Goal: Information Seeking & Learning: Learn about a topic

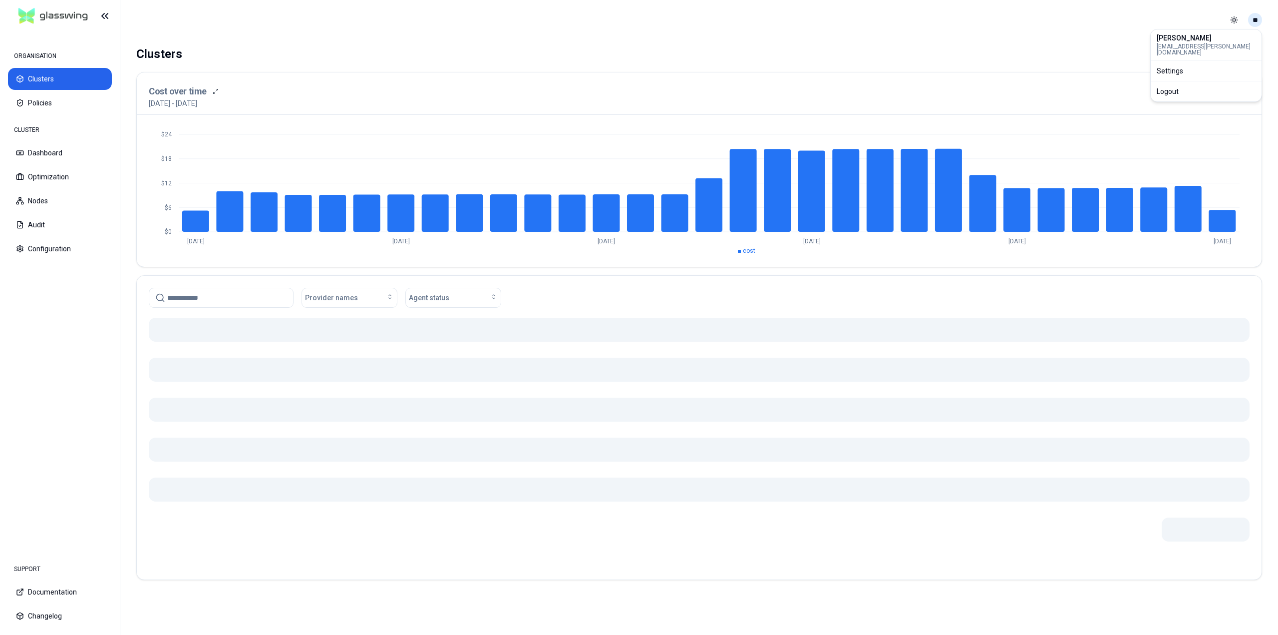
click at [1255, 20] on html "ORGANISATION Clusters Policies CLUSTER Dashboard Optimization Nodes Audit Confi…" at bounding box center [639, 317] width 1278 height 635
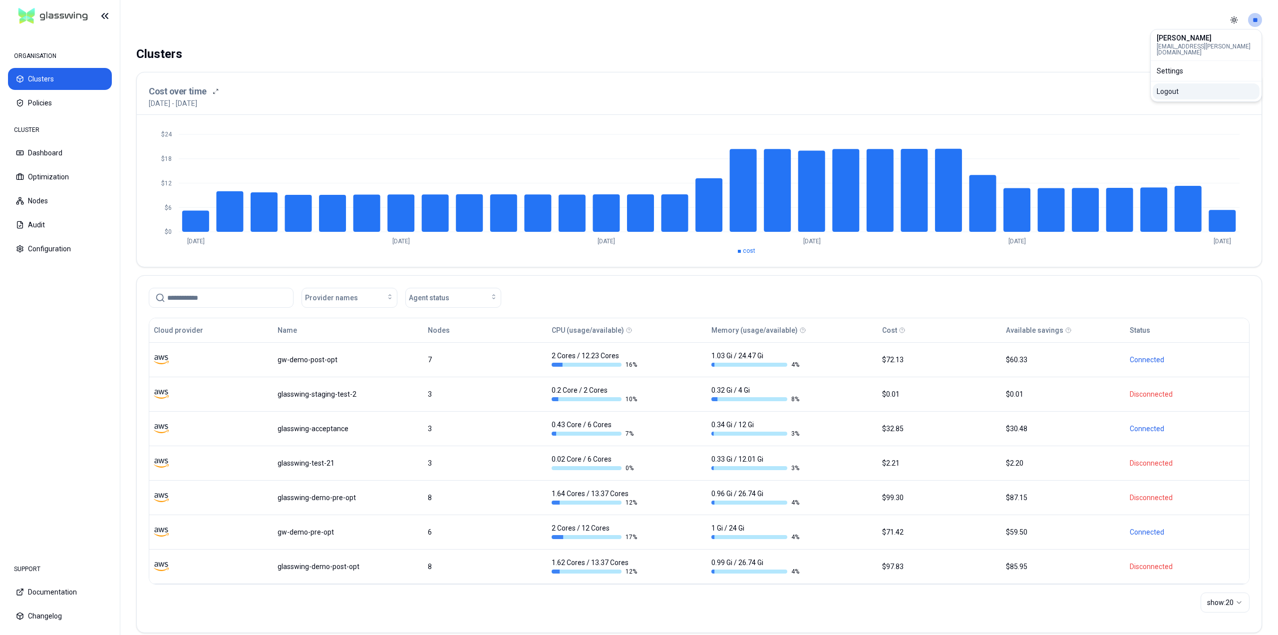
click at [1224, 91] on div "Logout" at bounding box center [1206, 91] width 107 height 16
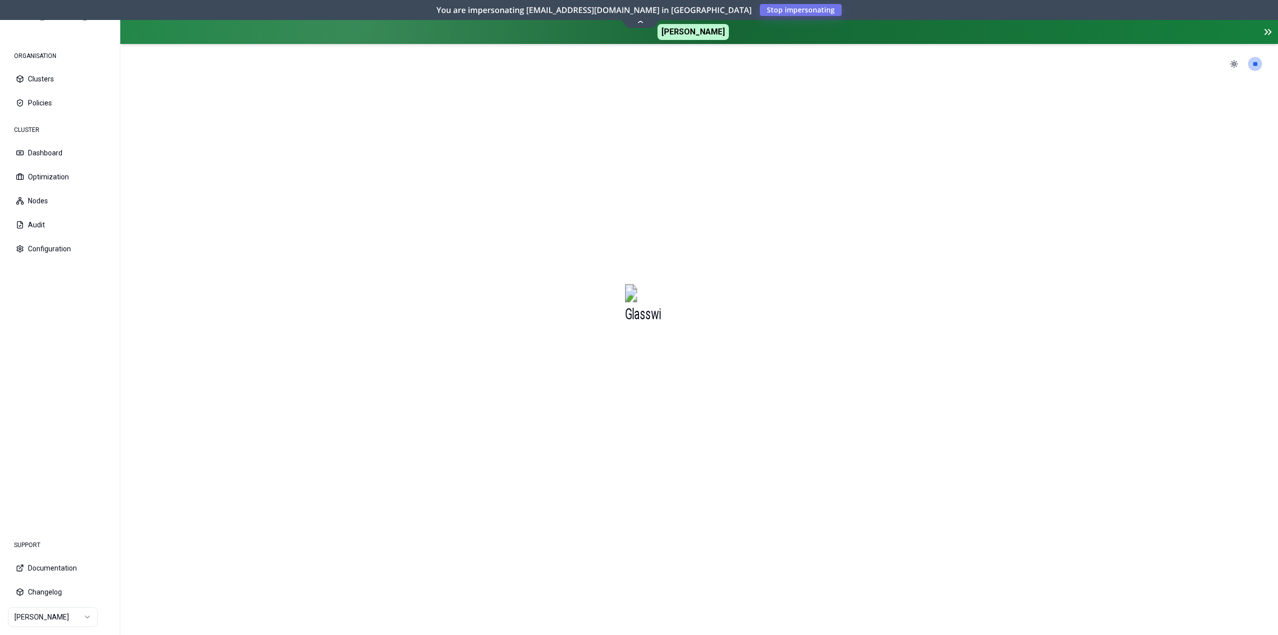
click at [639, 20] on icon at bounding box center [640, 20] width 13 height 7
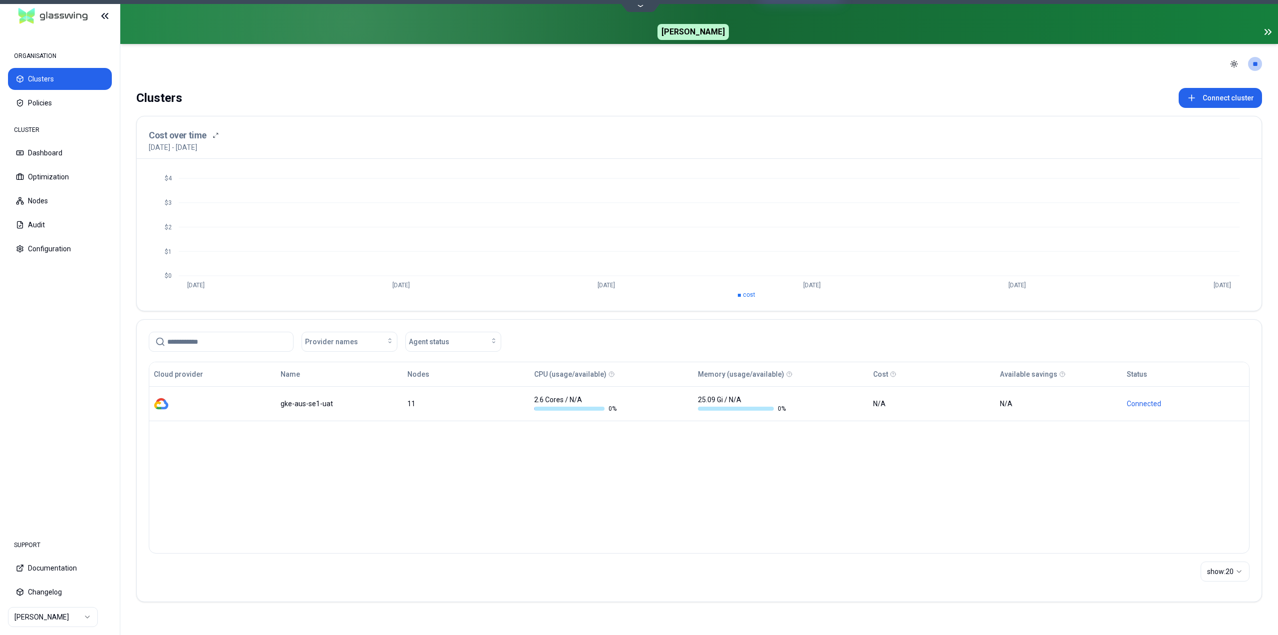
click at [48, 616] on html "ORGANISATION Clusters Policies CLUSTER Dashboard Optimization Nodes Audit Confi…" at bounding box center [639, 317] width 1278 height 635
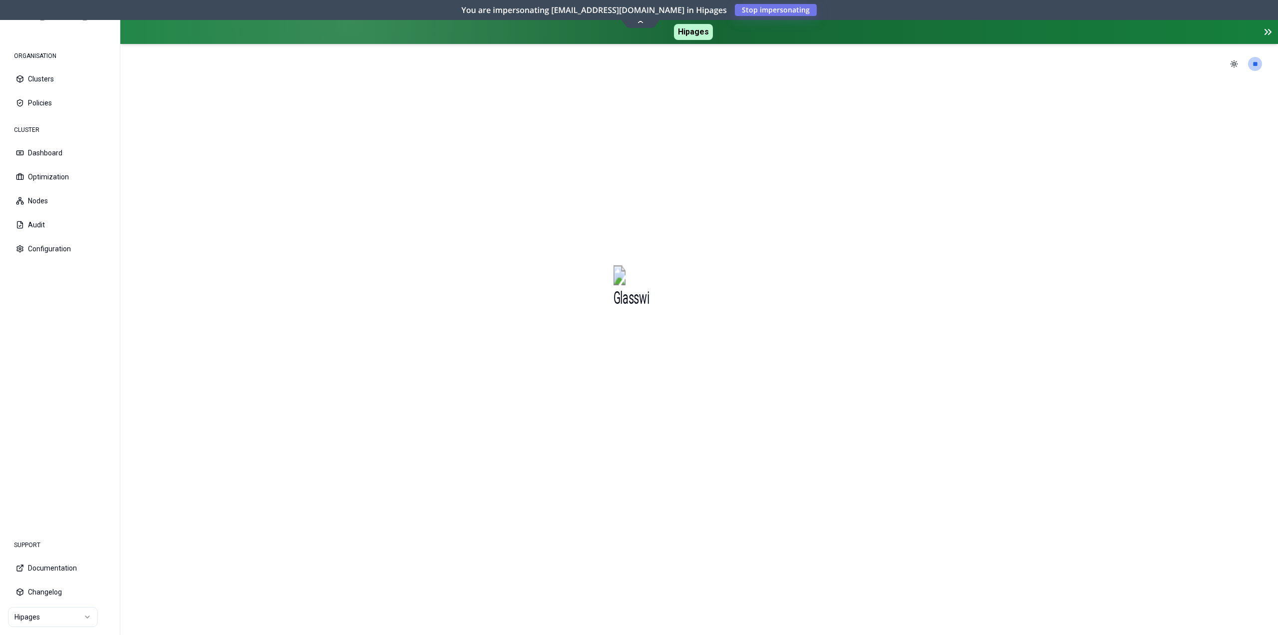
click at [645, 25] on icon at bounding box center [640, 20] width 13 height 7
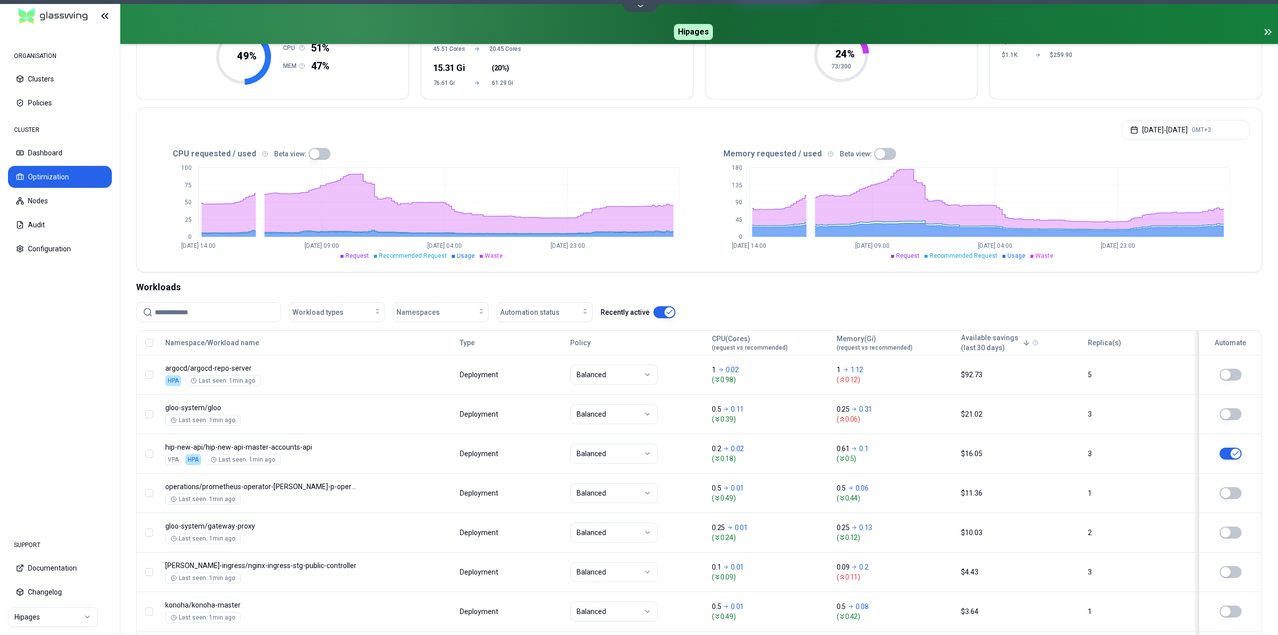
scroll to position [100, 0]
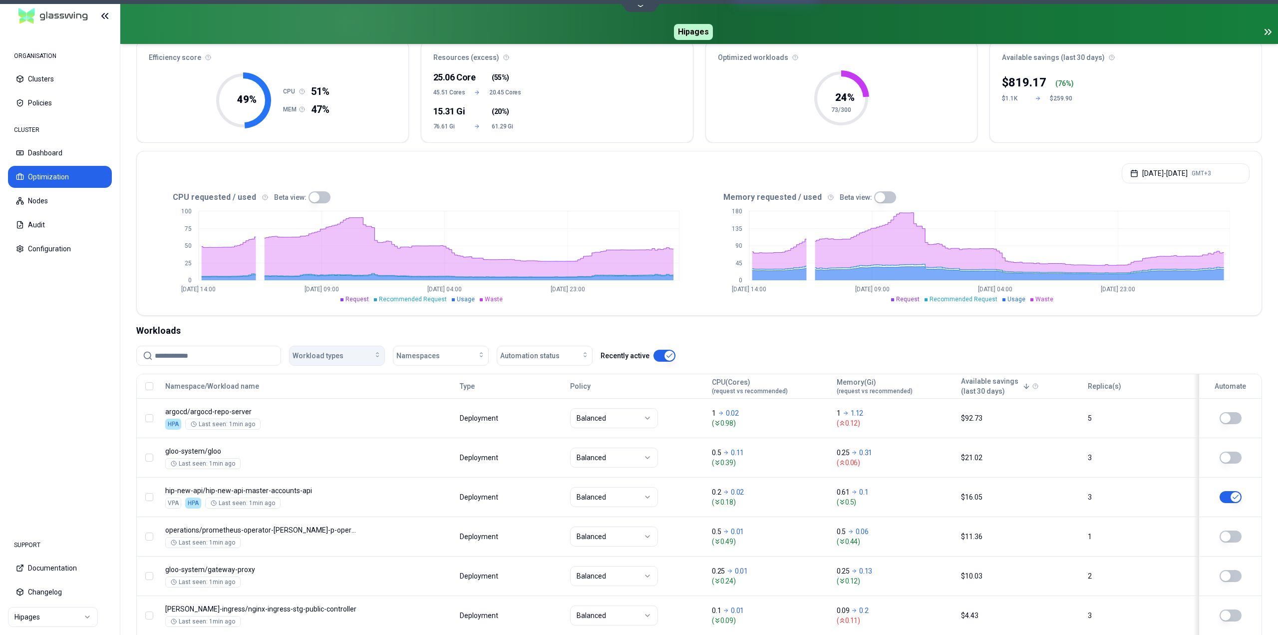
click at [354, 361] on button "Workload types" at bounding box center [337, 356] width 96 height 20
click at [424, 354] on span "Namespaces" at bounding box center [418, 356] width 43 height 10
type input "****"
click at [433, 400] on span "playground" at bounding box center [417, 401] width 35 height 10
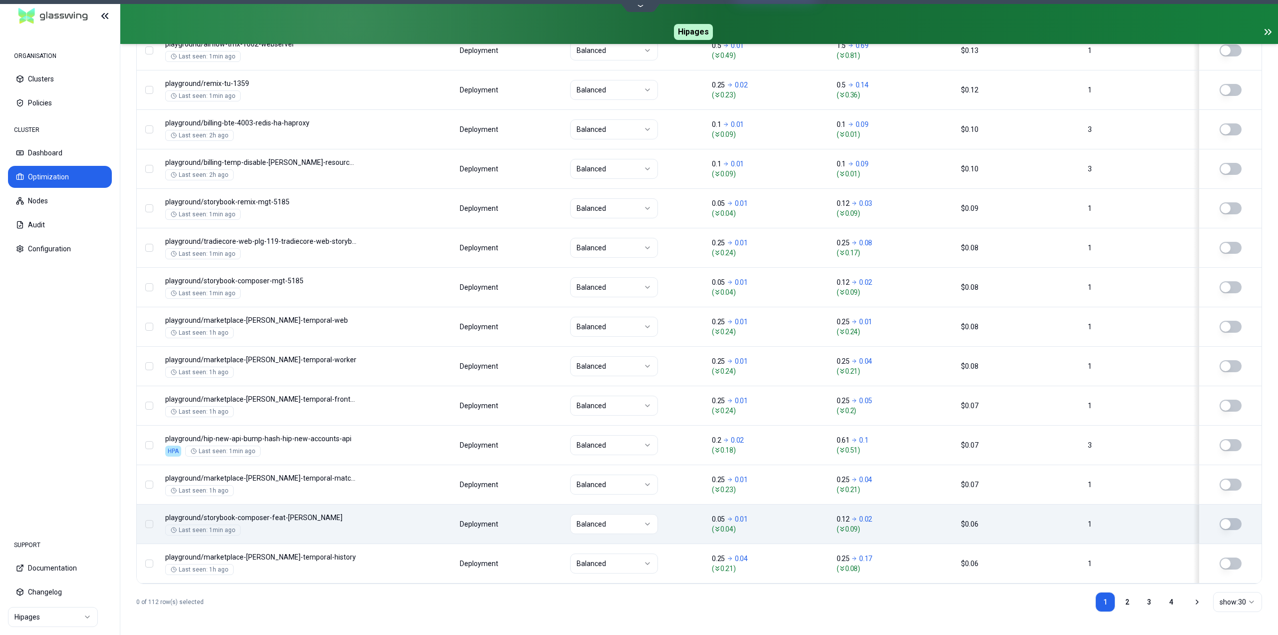
scroll to position [1100, 0]
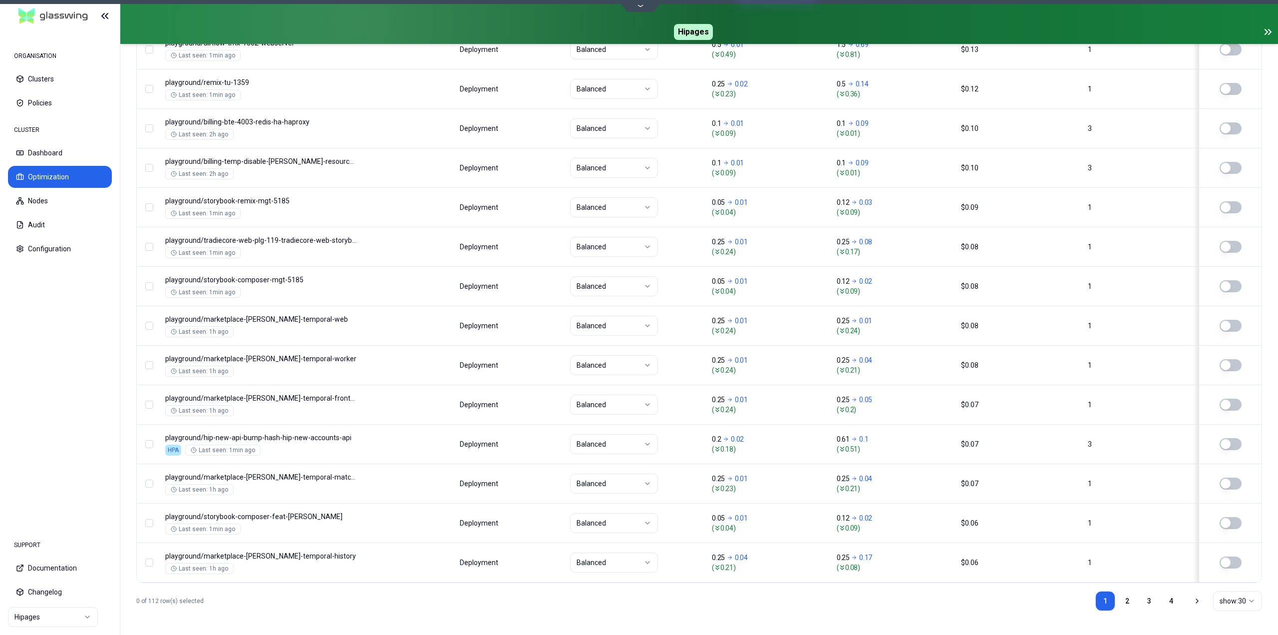
click at [1235, 600] on html "ORGANISATION Clusters Policies CLUSTER Dashboard Optimization Nodes Audit Confi…" at bounding box center [639, 317] width 1278 height 635
click at [1235, 603] on html "ORGANISATION Clusters Policies CLUSTER Dashboard Optimization Nodes Audit Confi…" at bounding box center [639, 317] width 1278 height 635
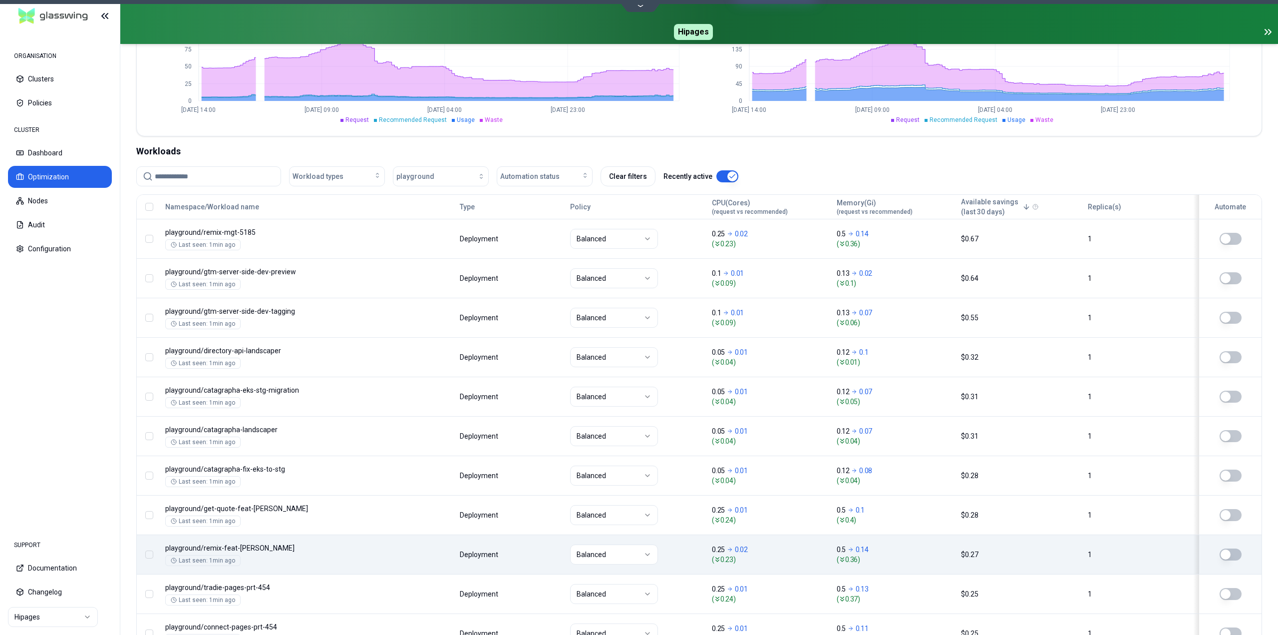
scroll to position [251, 0]
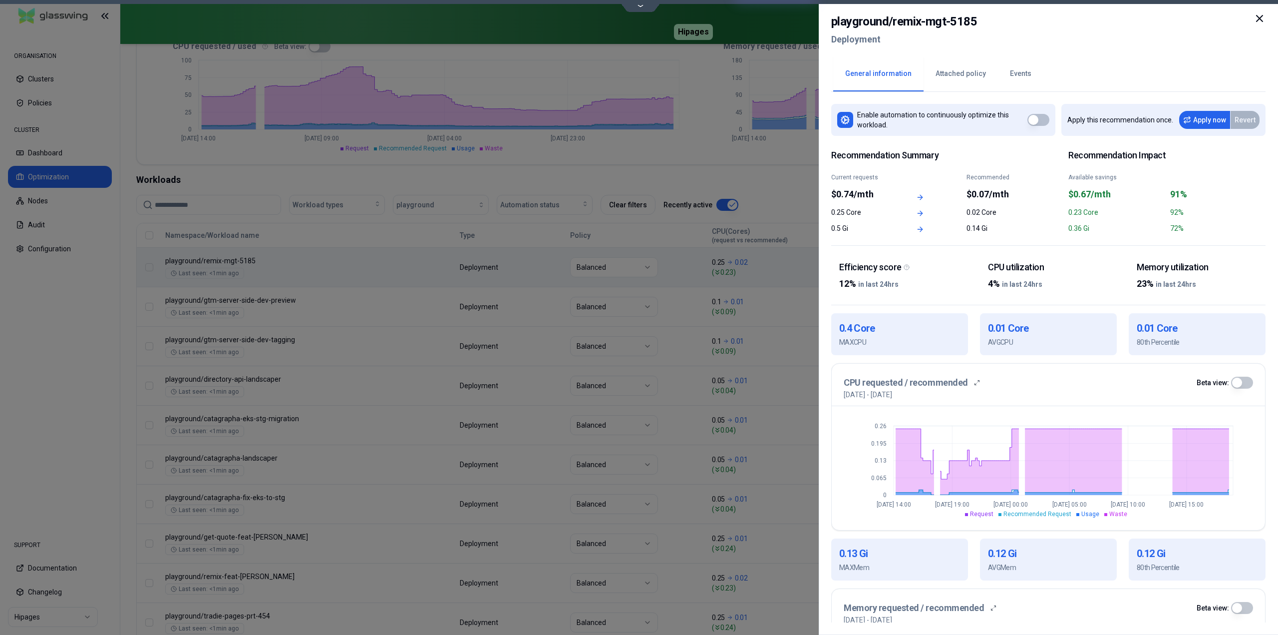
click at [1259, 21] on icon at bounding box center [1260, 18] width 12 height 12
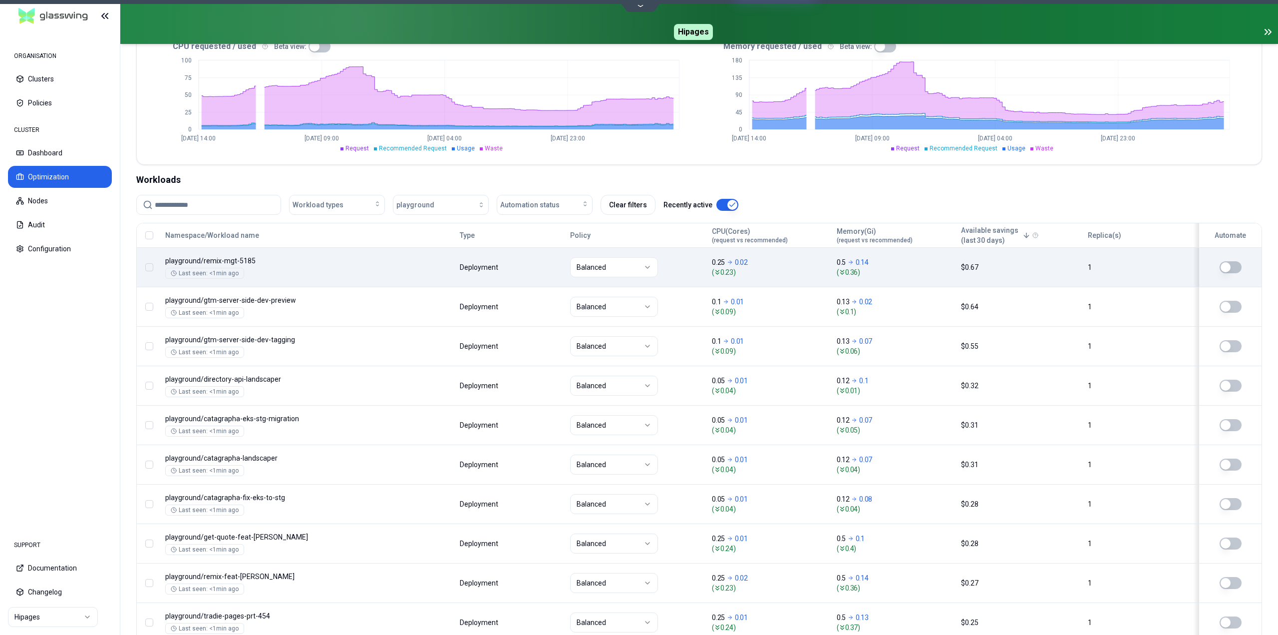
click at [362, 271] on body "ORGANISATION Clusters Policies CLUSTER Dashboard Optimization Nodes Audit Confi…" at bounding box center [639, 317] width 1278 height 635
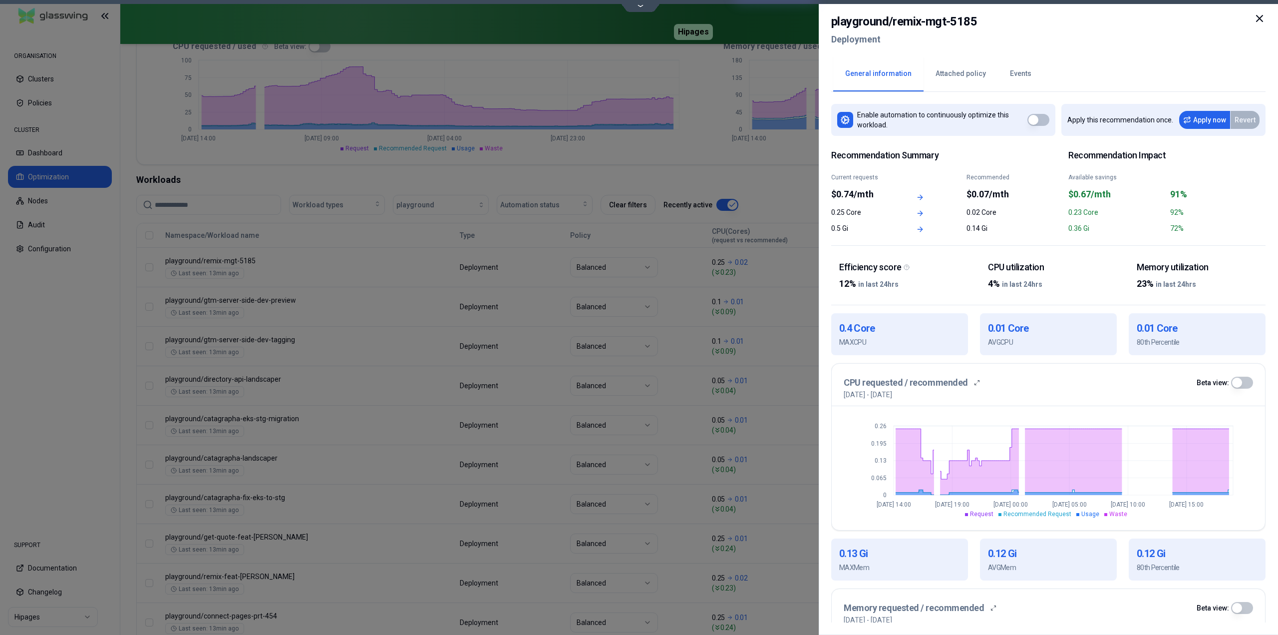
click at [1264, 17] on icon at bounding box center [1260, 18] width 12 height 12
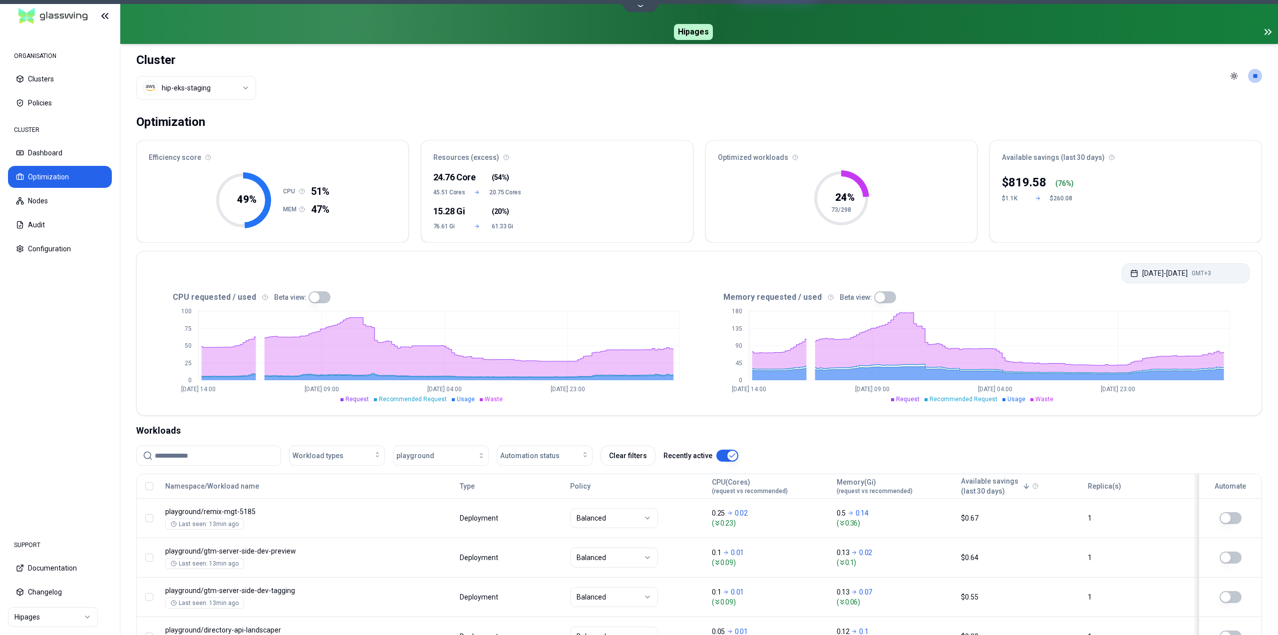
click at [1167, 271] on button "Aug 05, 2025 - Aug 12, 2025 GMT+3" at bounding box center [1186, 273] width 128 height 20
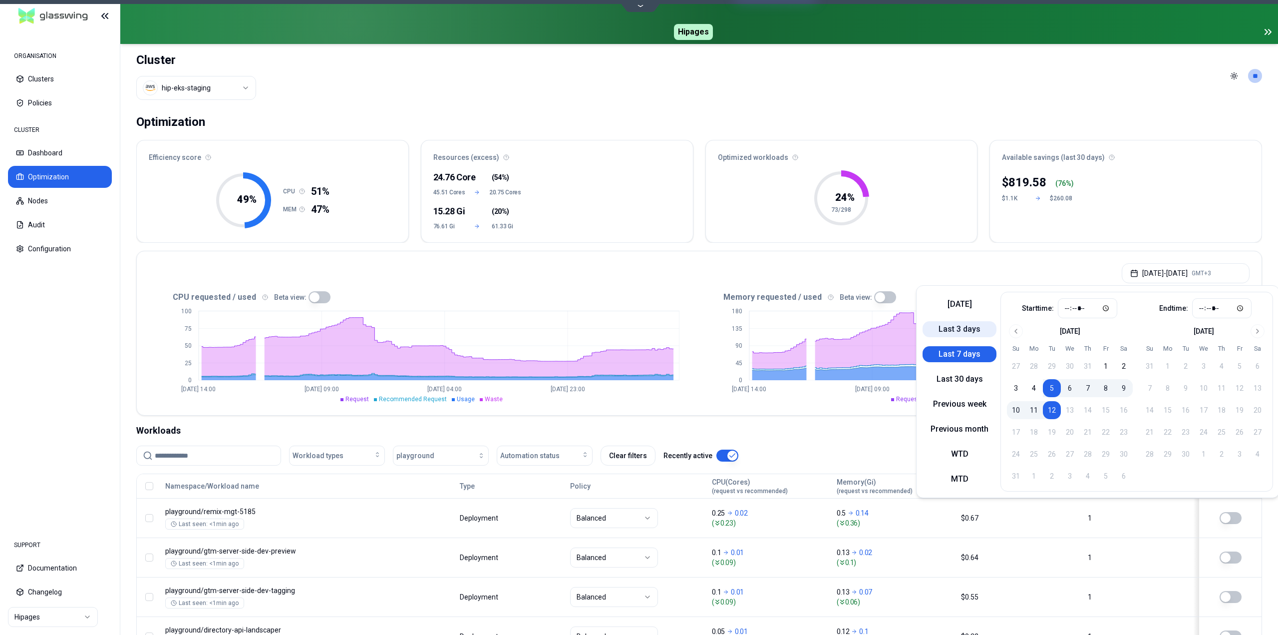
click at [964, 330] on button "Last 3 days" at bounding box center [960, 329] width 74 height 16
type input "*****"
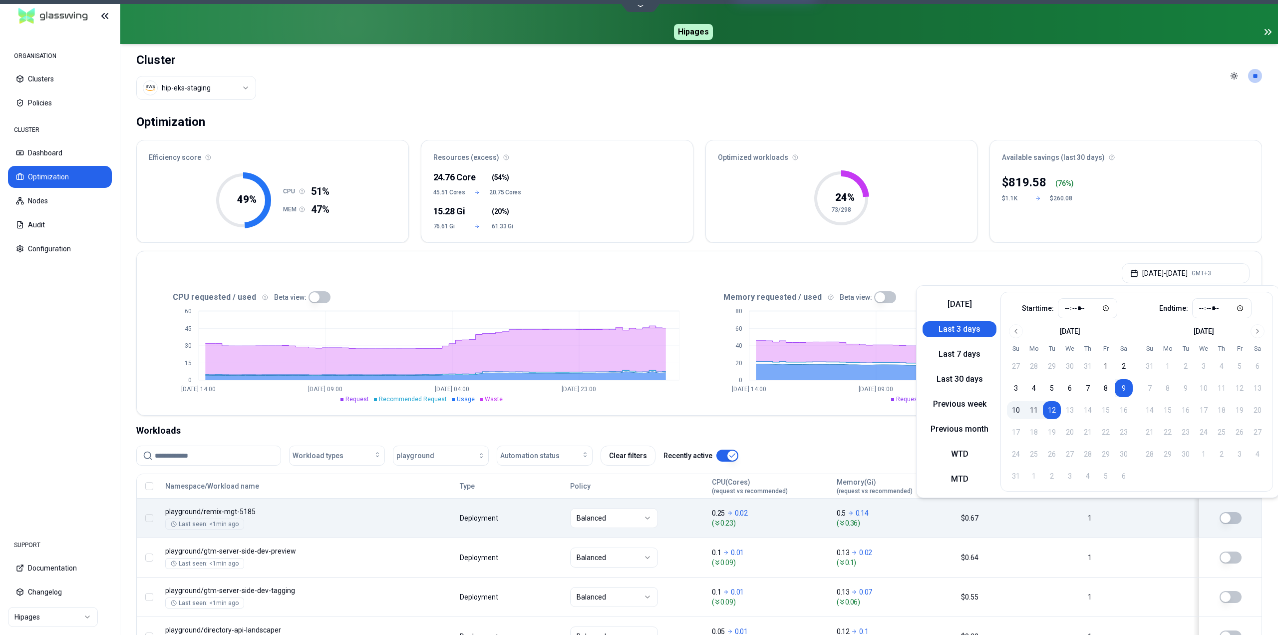
click at [837, 524] on body "ORGANISATION Clusters Policies CLUSTER Dashboard Optimization Nodes Audit Confi…" at bounding box center [639, 317] width 1278 height 635
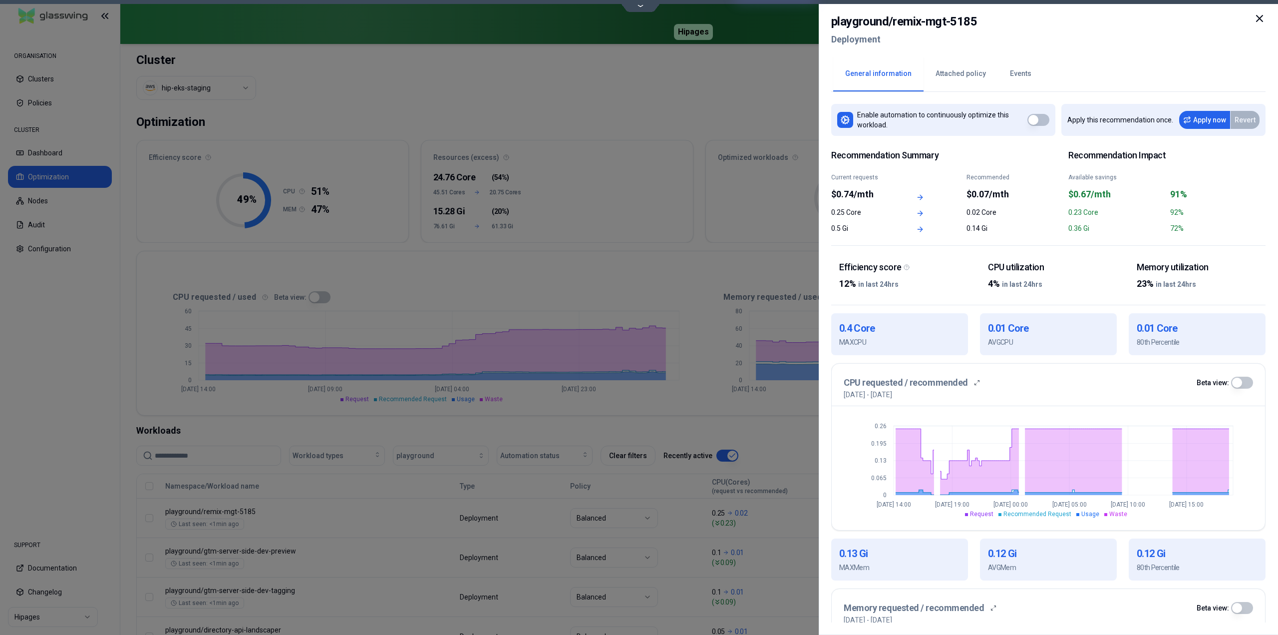
click at [1264, 13] on icon at bounding box center [1260, 18] width 12 height 12
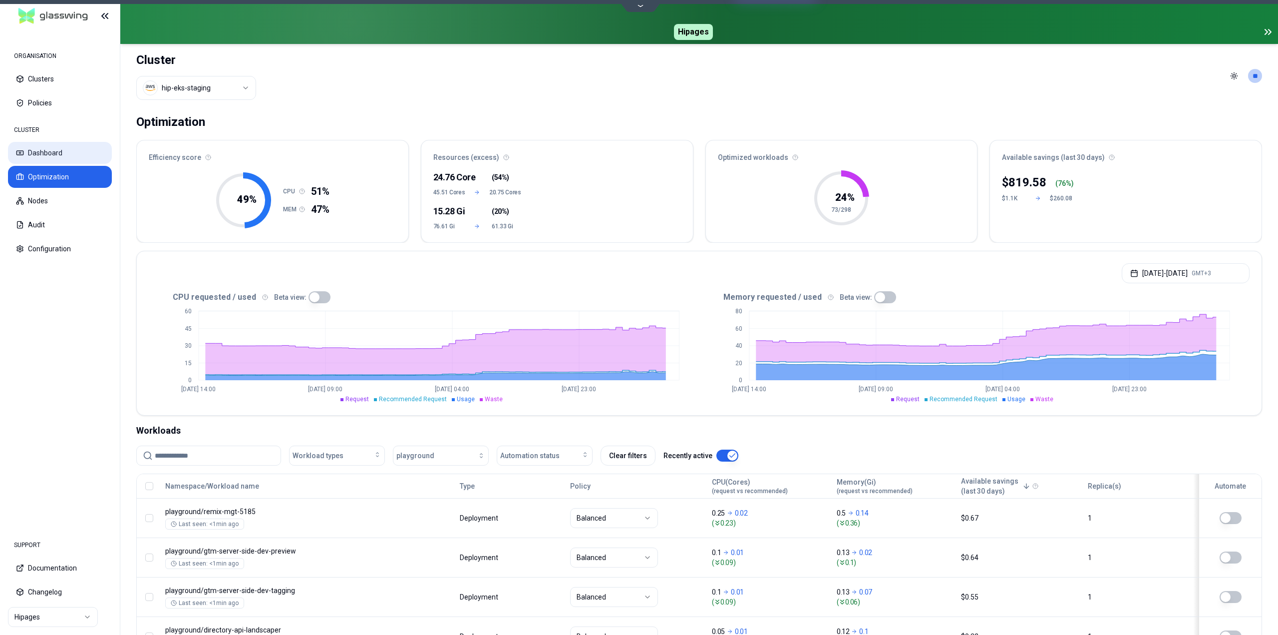
click at [45, 154] on button "Dashboard" at bounding box center [60, 153] width 104 height 22
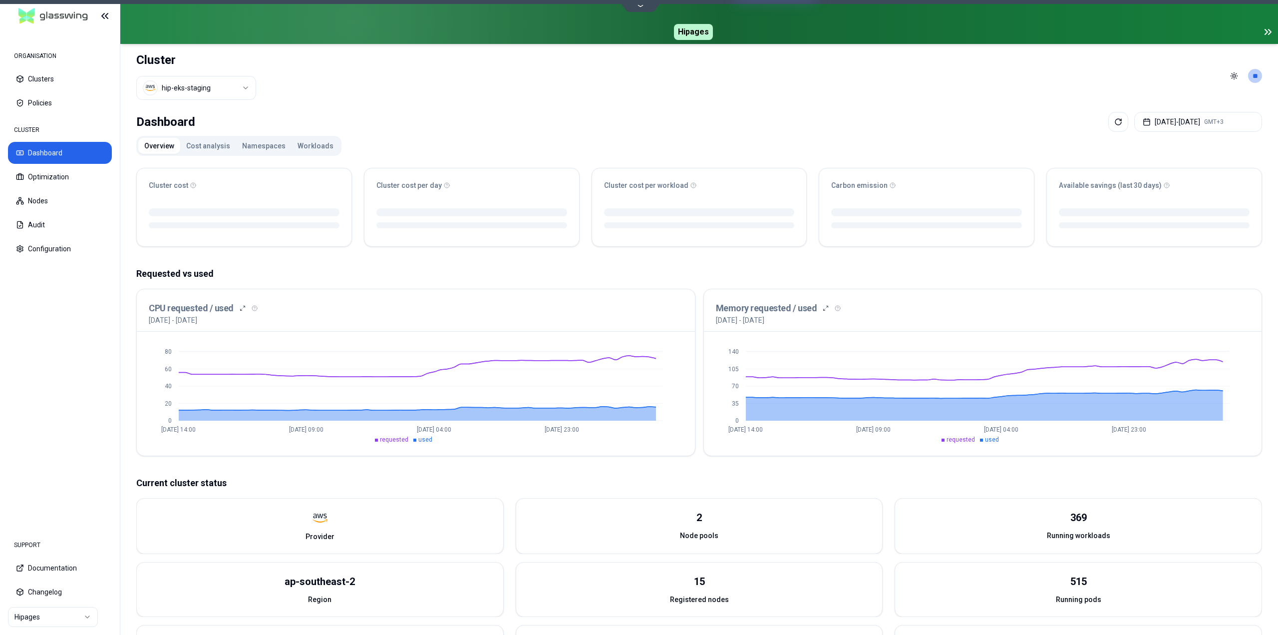
click at [304, 143] on button "Workloads" at bounding box center [316, 146] width 48 height 16
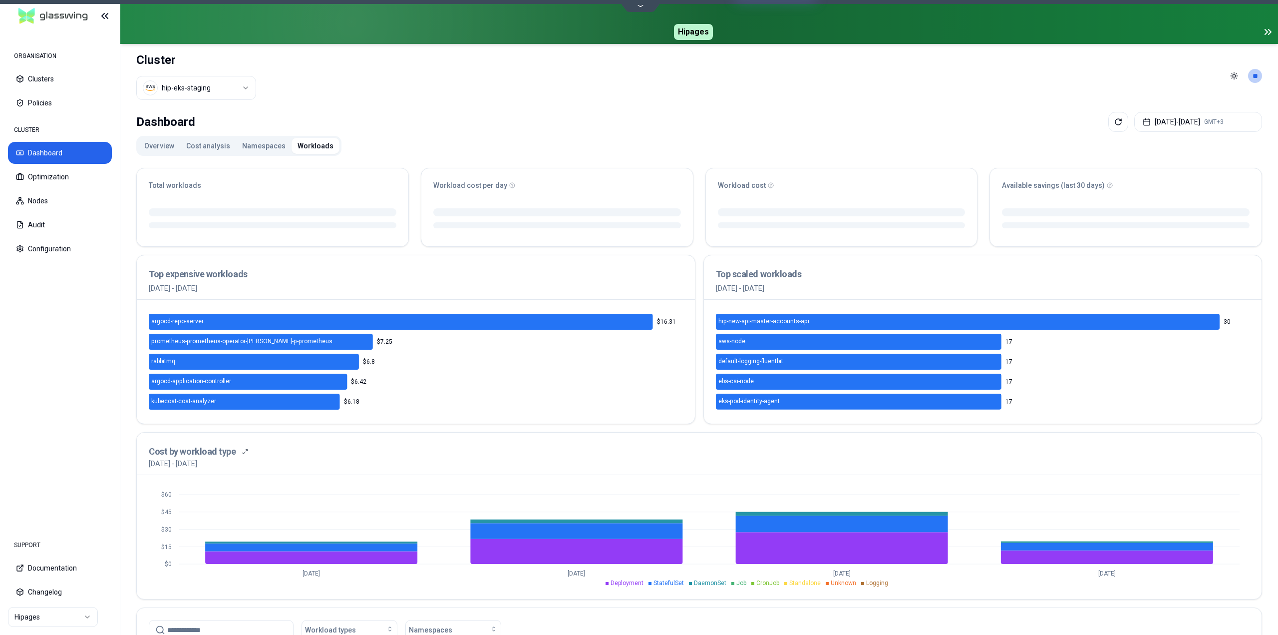
click at [265, 146] on button "Namespaces" at bounding box center [263, 146] width 55 height 16
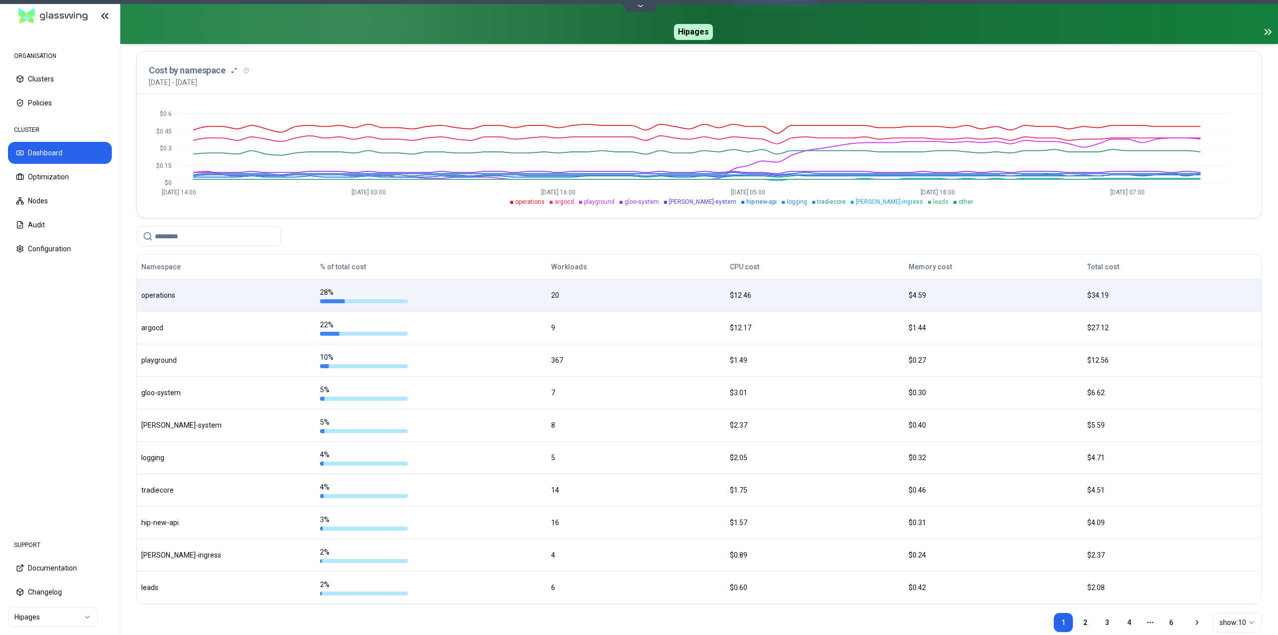
scroll to position [138, 0]
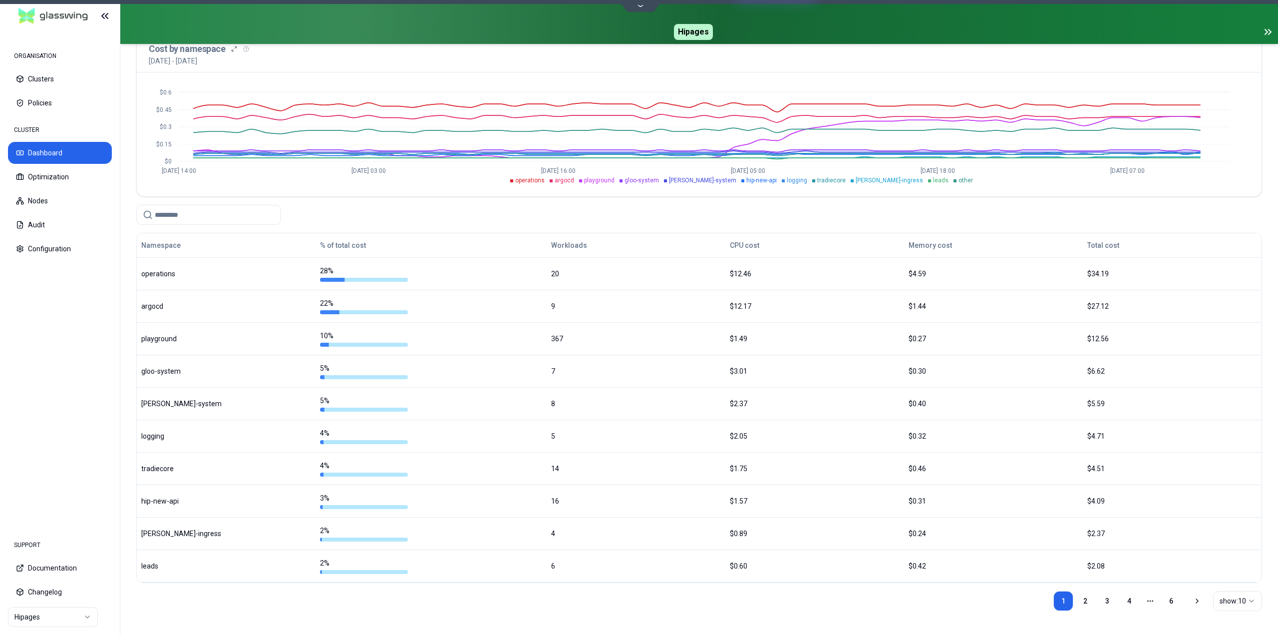
click at [256, 215] on input at bounding box center [215, 214] width 120 height 19
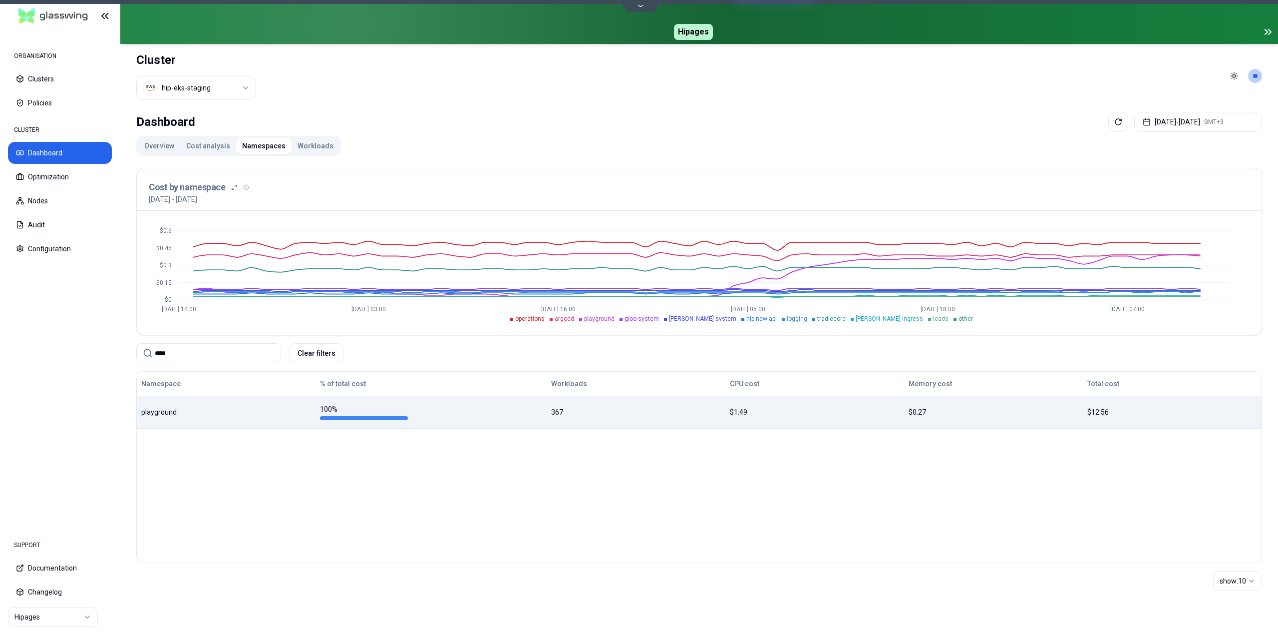
type input "****"
click at [395, 408] on div "100 %" at bounding box center [364, 412] width 88 height 16
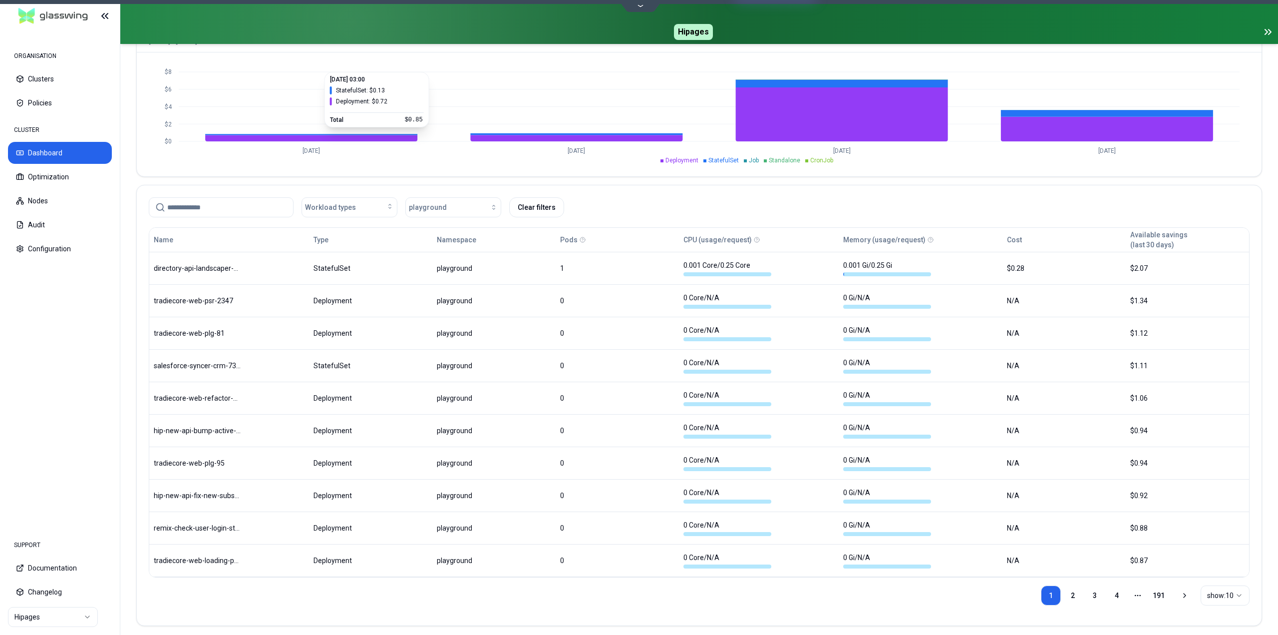
scroll to position [422, 0]
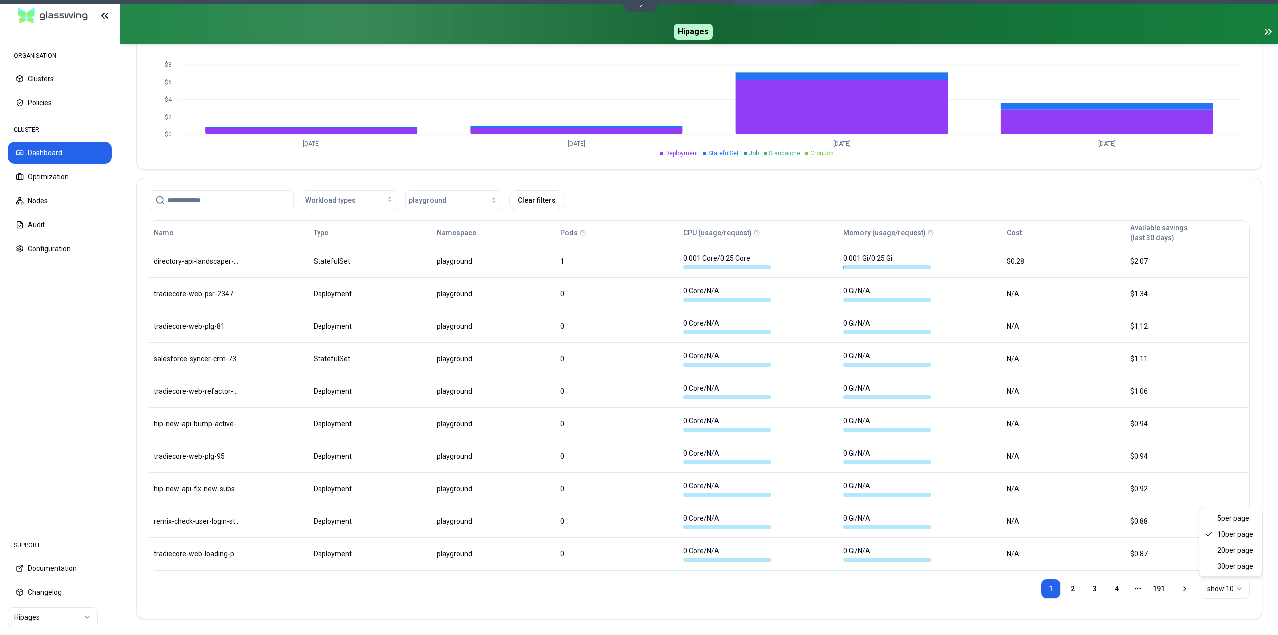
click at [1229, 588] on html "ORGANISATION Clusters Policies CLUSTER Dashboard Optimization Nodes Audit Confi…" at bounding box center [639, 317] width 1278 height 635
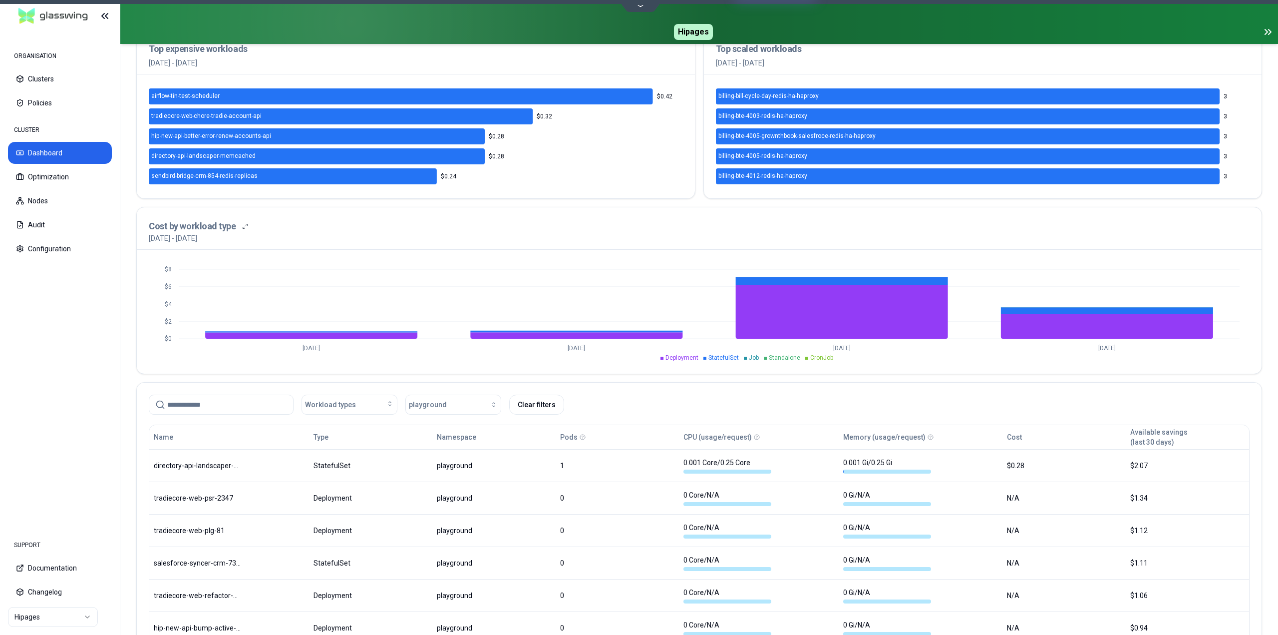
scroll to position [300, 0]
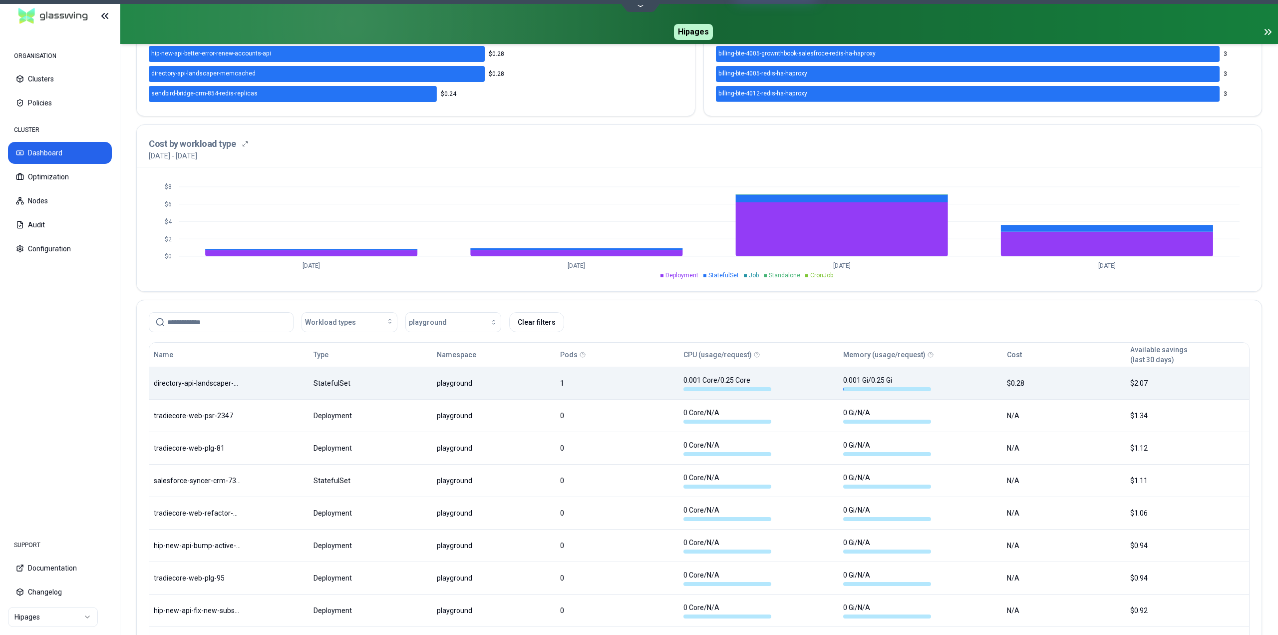
click at [488, 390] on body "ORGANISATION Clusters Policies CLUSTER Dashboard Optimization Nodes Audit Confi…" at bounding box center [639, 317] width 1278 height 635
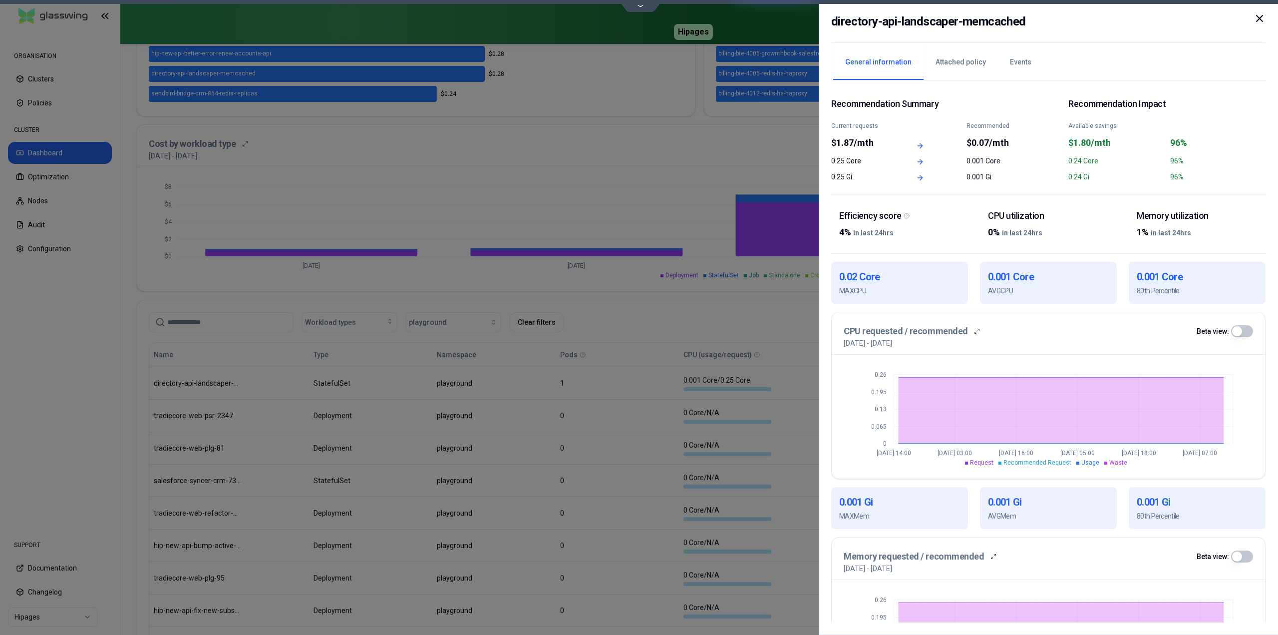
click at [1262, 17] on icon at bounding box center [1260, 18] width 12 height 12
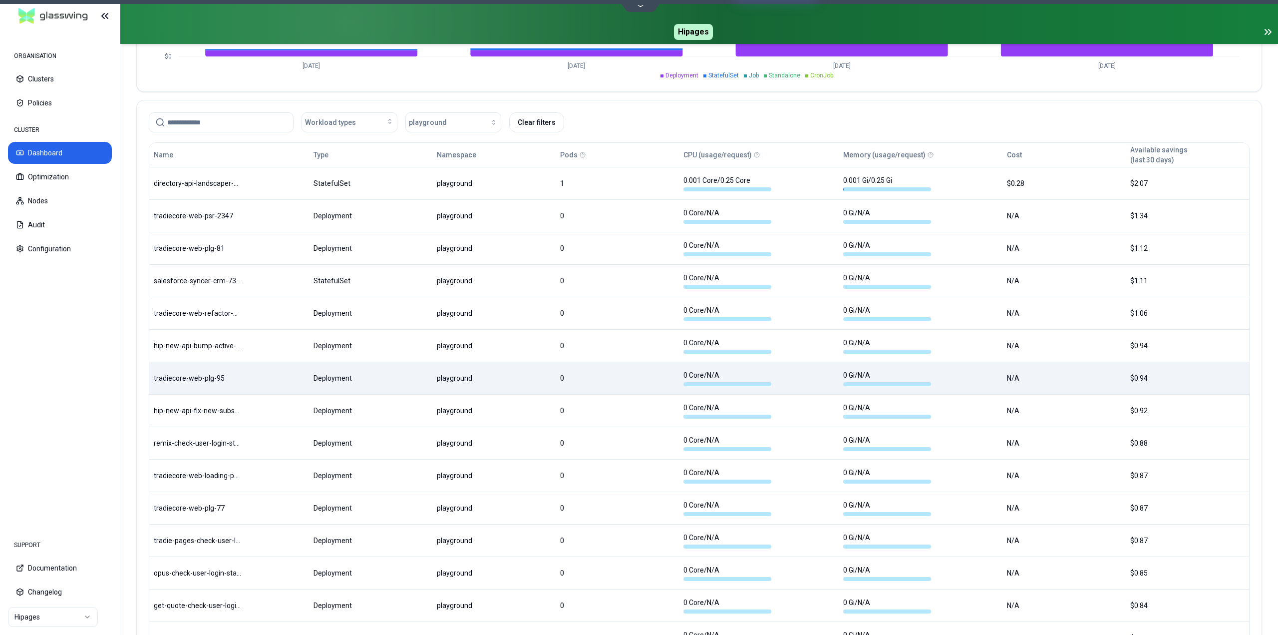
scroll to position [699, 0]
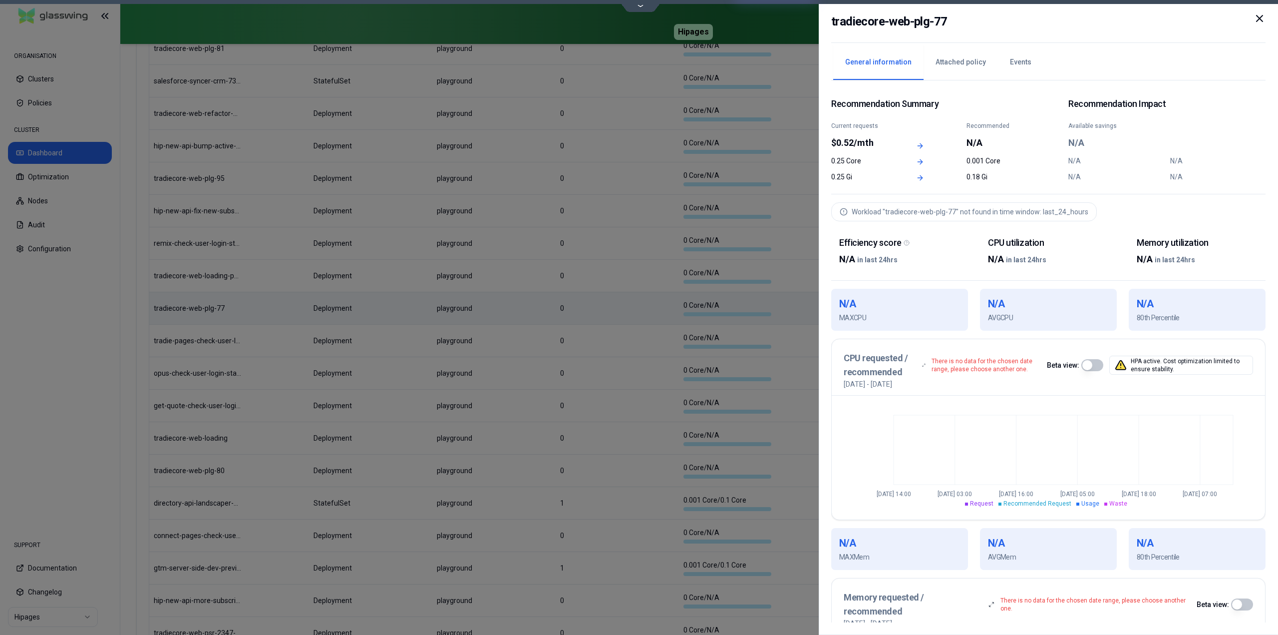
click at [1262, 21] on icon at bounding box center [1260, 18] width 12 height 12
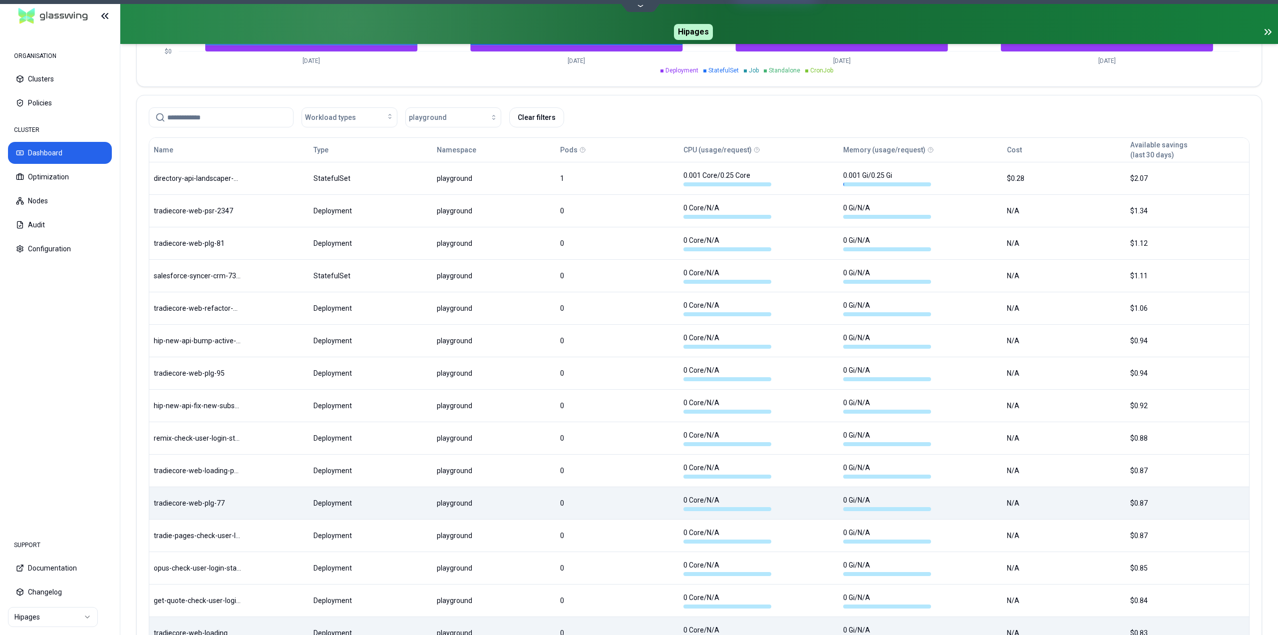
scroll to position [499, 0]
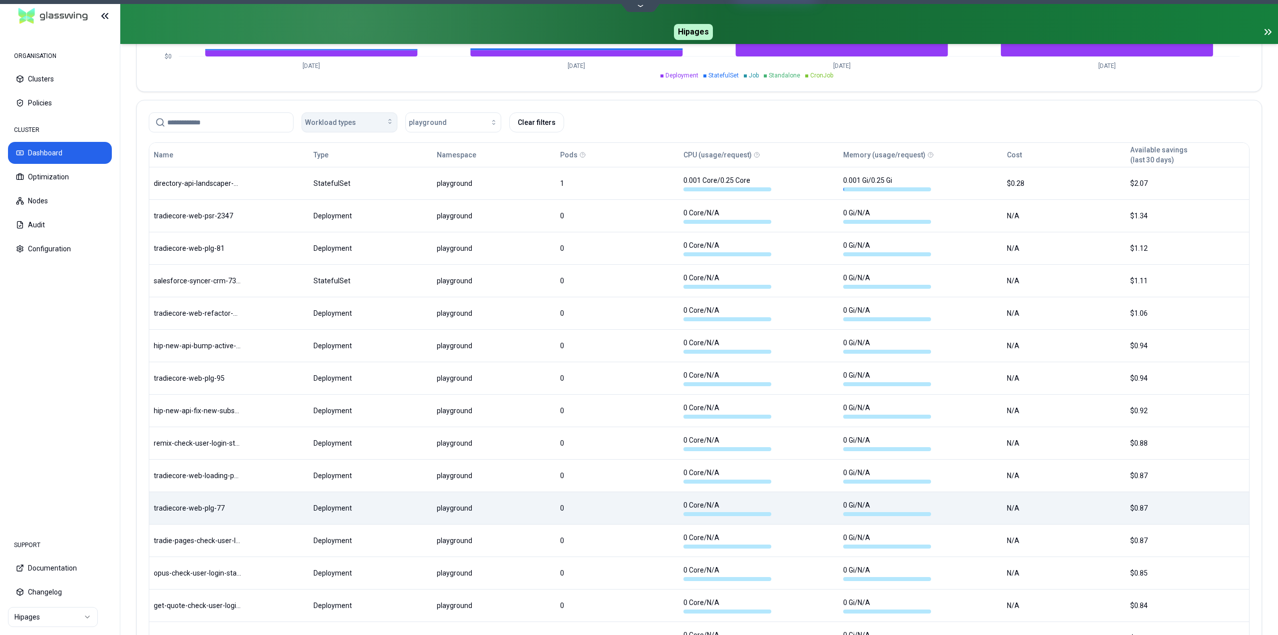
click at [347, 126] on span "Workload types" at bounding box center [330, 122] width 51 height 10
click at [616, 127] on div "Workload types playground Clear filters" at bounding box center [699, 122] width 1101 height 20
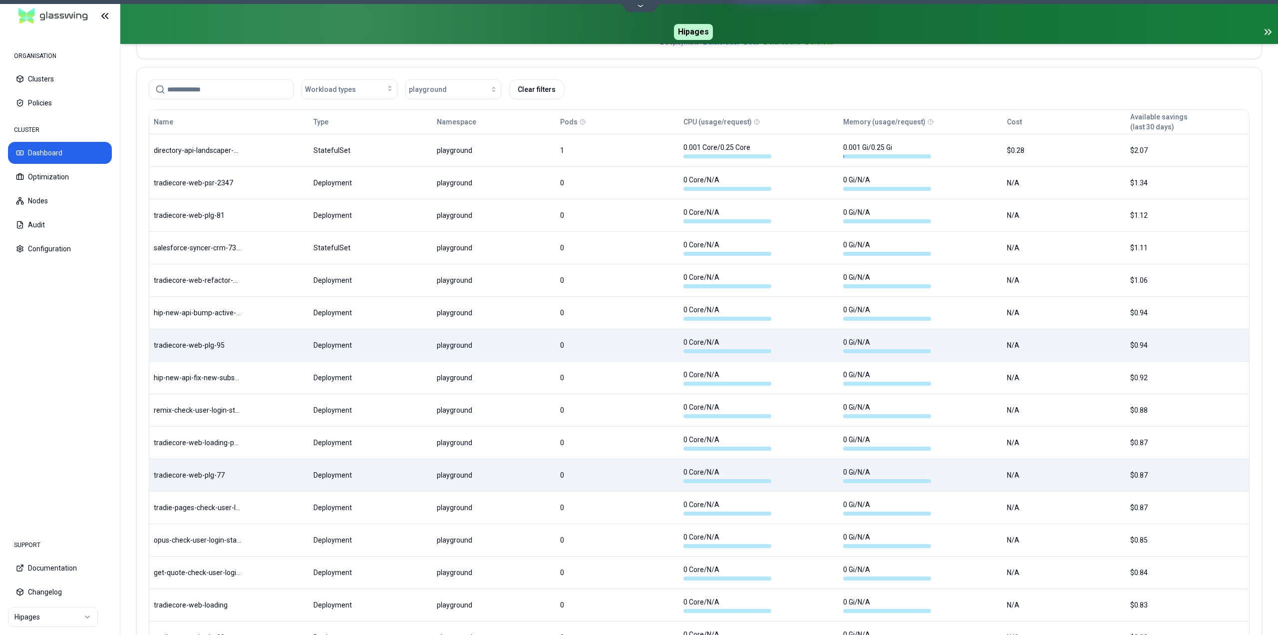
scroll to position [549, 0]
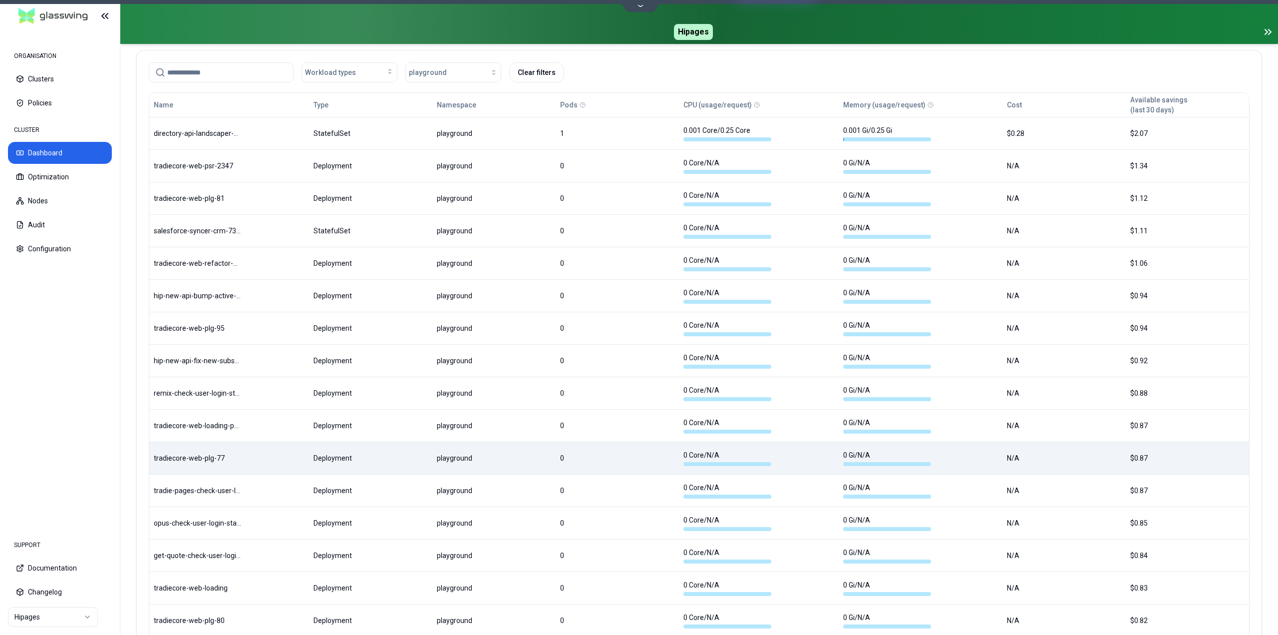
click at [578, 105] on div "Pods" at bounding box center [617, 105] width 114 height 20
click at [574, 105] on button "Pods" at bounding box center [568, 105] width 17 height 20
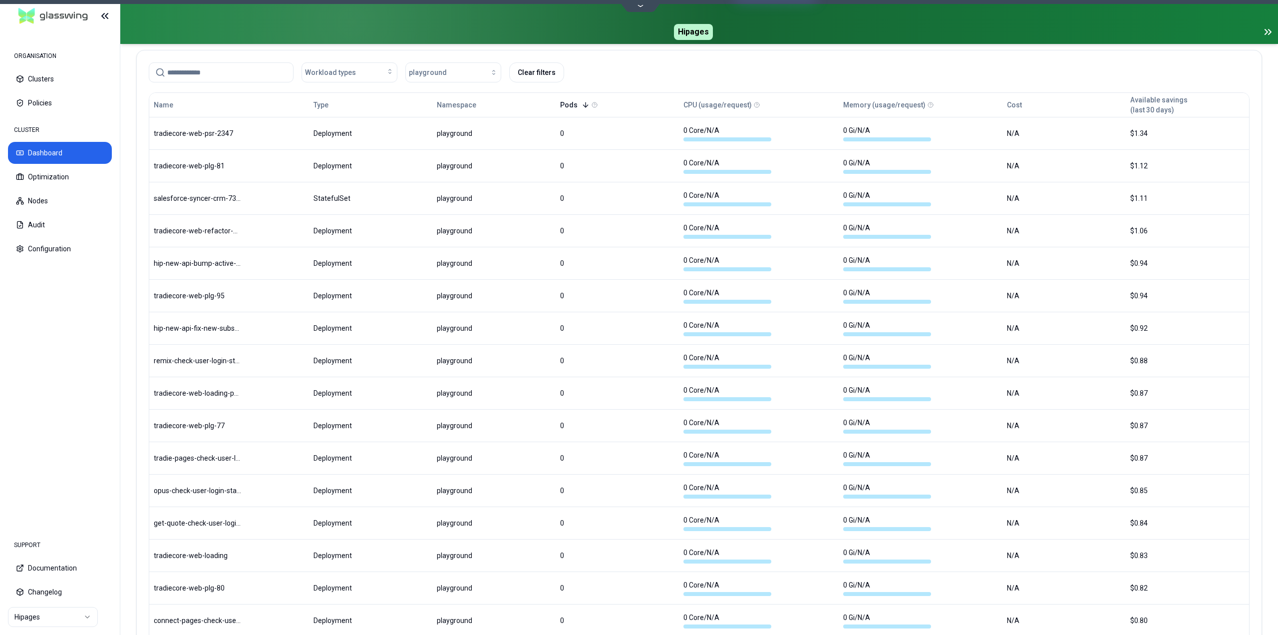
click at [587, 104] on icon at bounding box center [586, 105] width 8 height 8
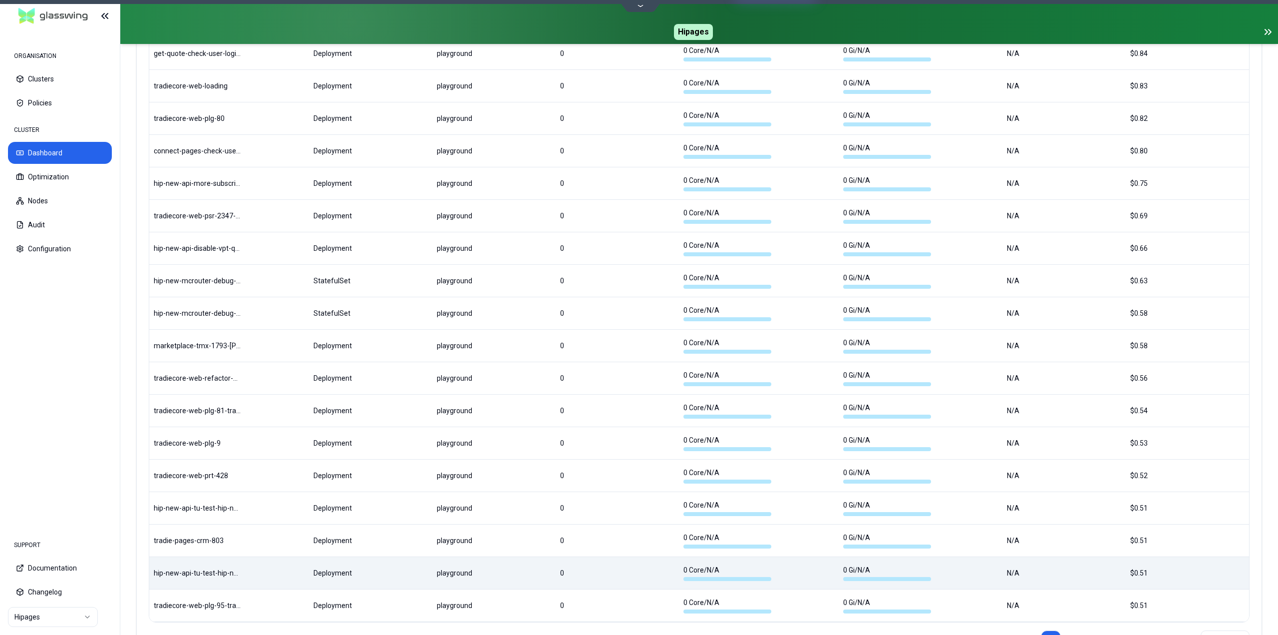
scroll to position [1071, 0]
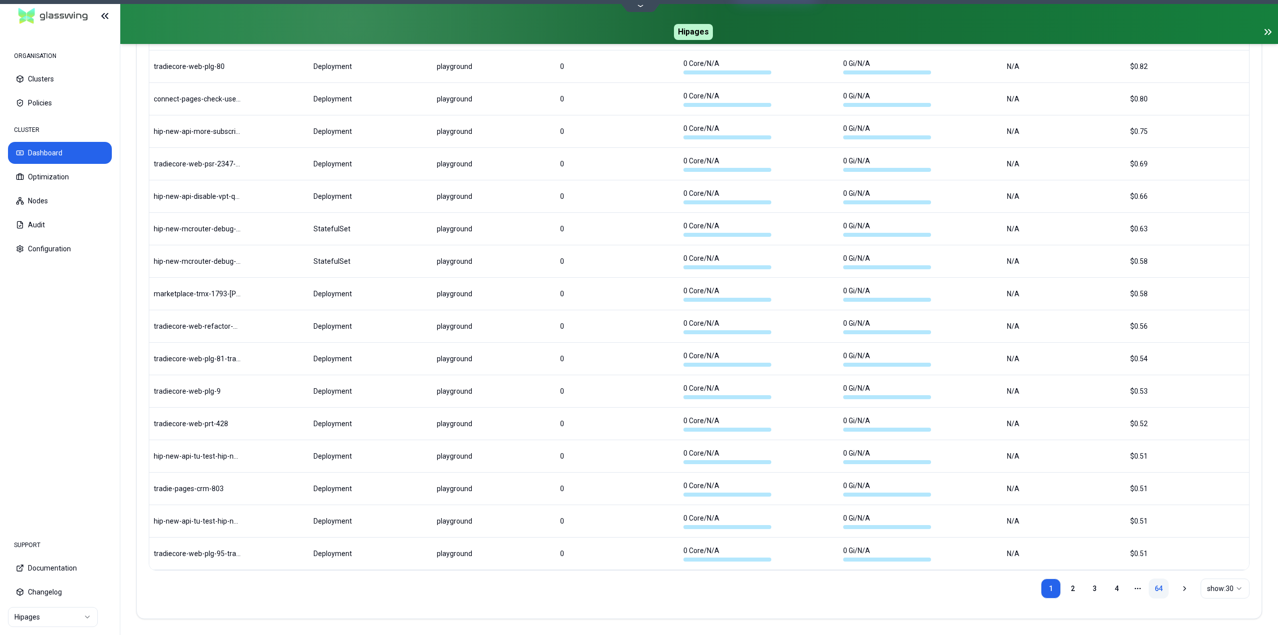
click at [1157, 586] on link "64" at bounding box center [1159, 588] width 20 height 20
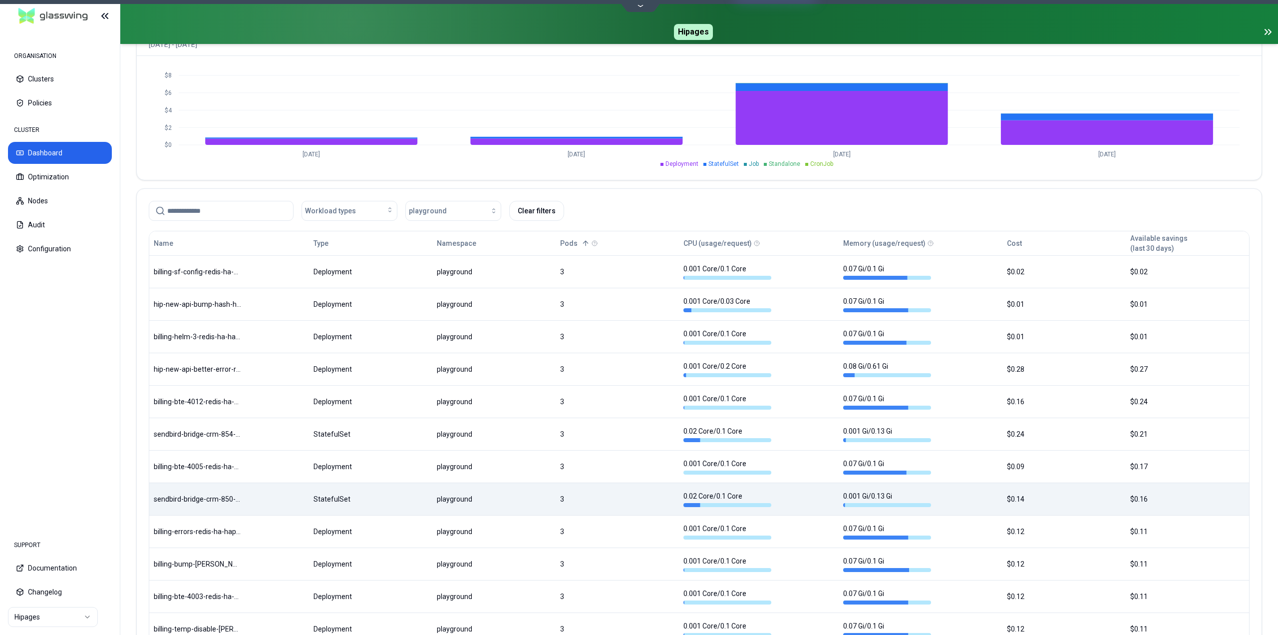
scroll to position [384, 0]
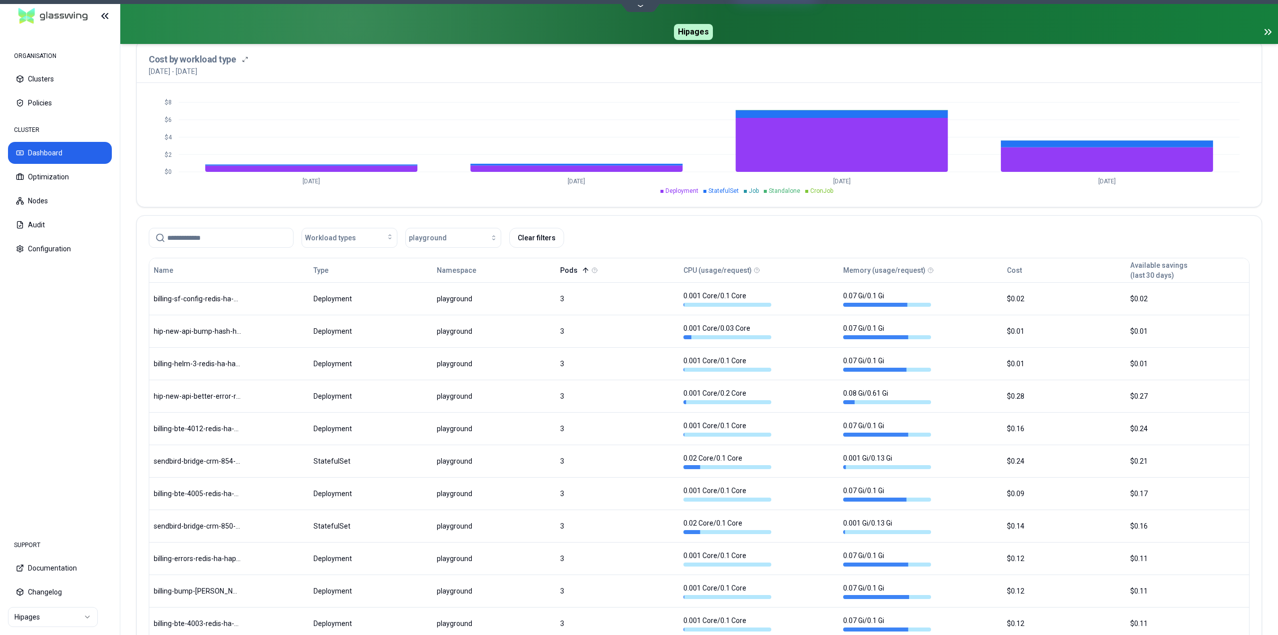
click at [587, 275] on button "Pods" at bounding box center [574, 270] width 29 height 20
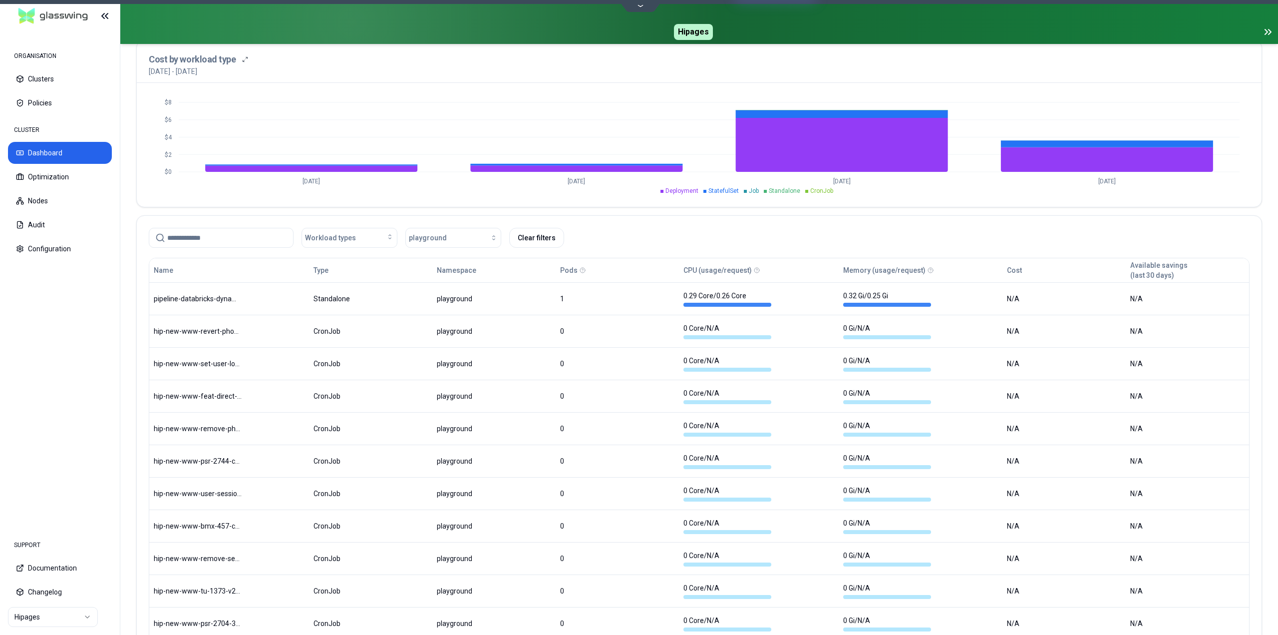
click at [584, 273] on div "Pods" at bounding box center [617, 270] width 114 height 20
click at [575, 271] on button "Pods" at bounding box center [568, 270] width 17 height 20
click at [575, 271] on button "Pods" at bounding box center [574, 270] width 29 height 20
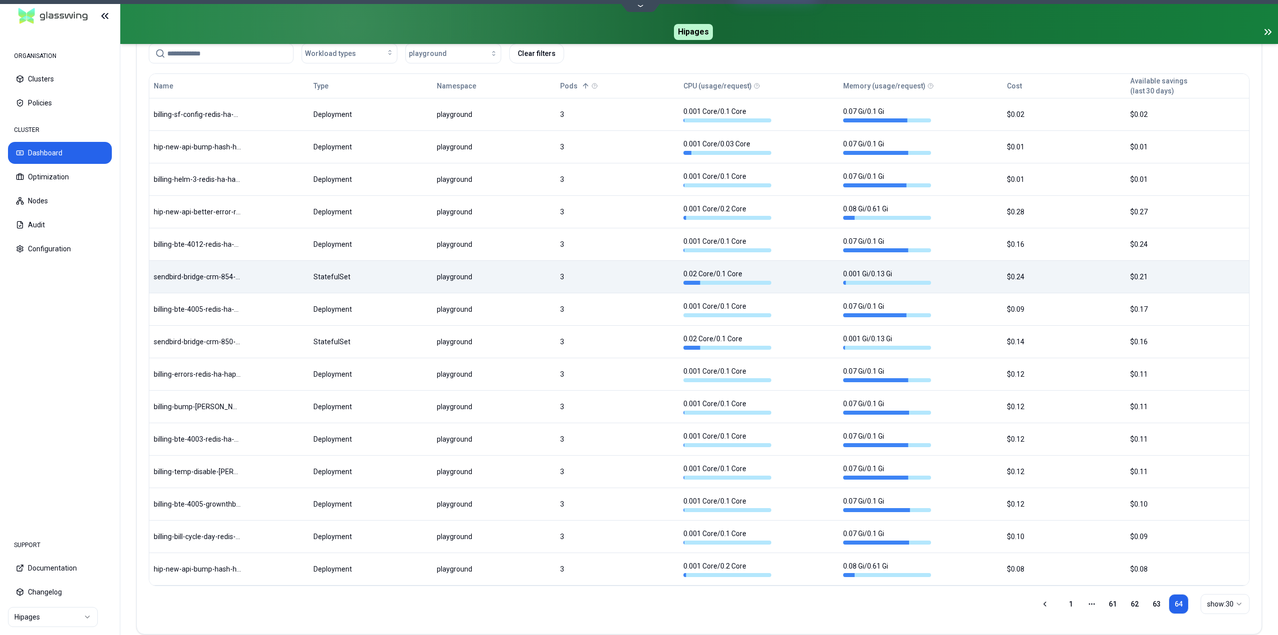
scroll to position [584, 0]
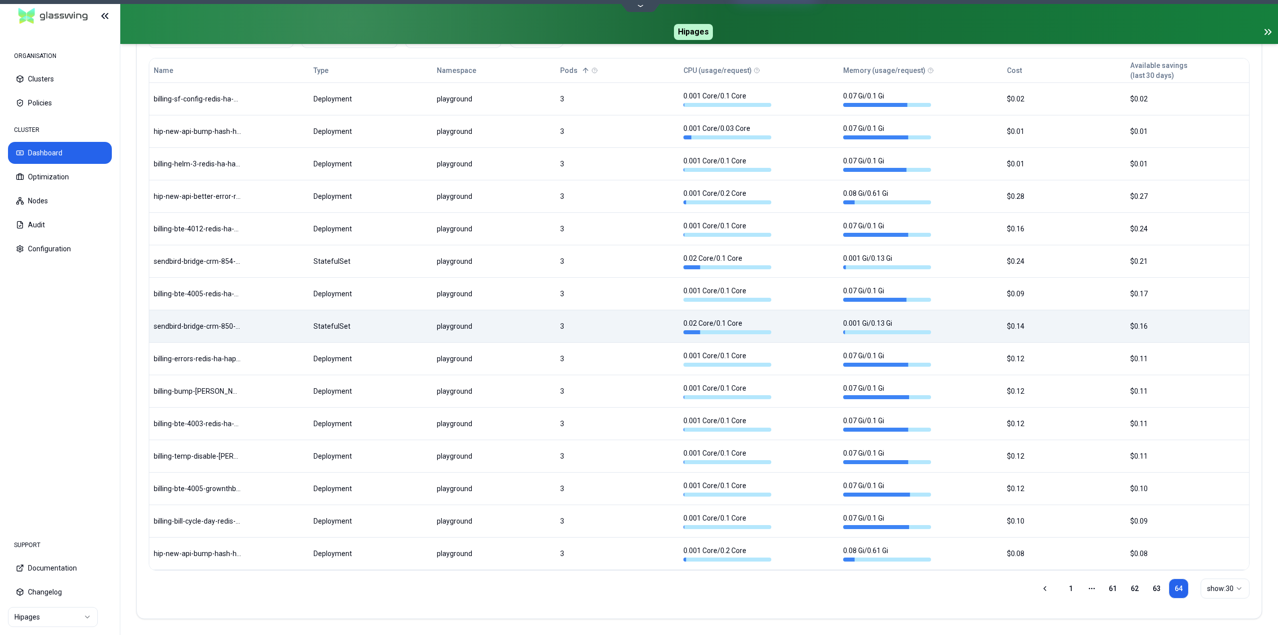
click at [270, 319] on body "ORGANISATION Clusters Policies CLUSTER Dashboard Optimization Nodes Audit Confi…" at bounding box center [639, 317] width 1278 height 635
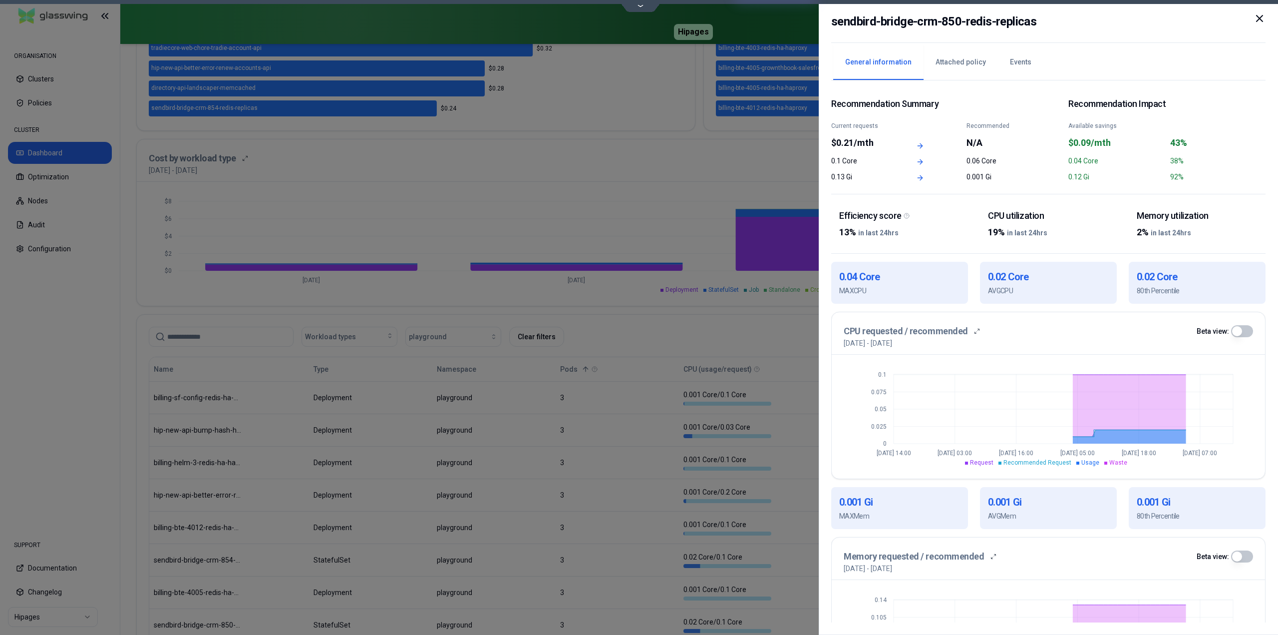
scroll to position [584, 0]
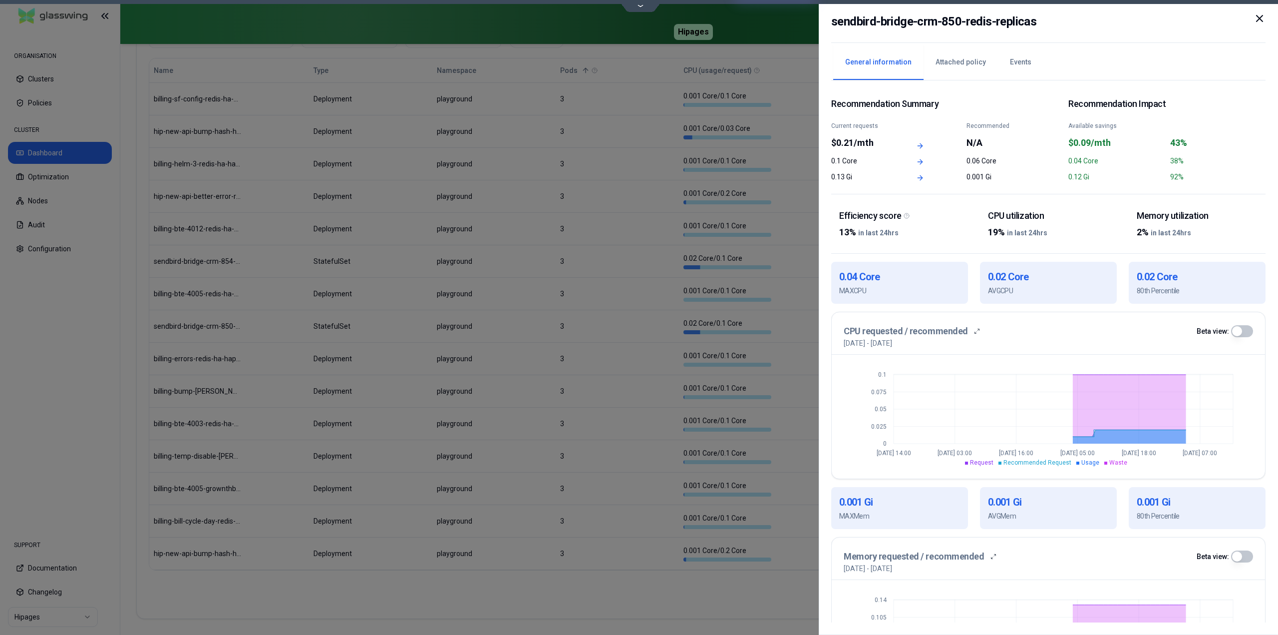
click at [1263, 17] on icon at bounding box center [1260, 18] width 12 height 12
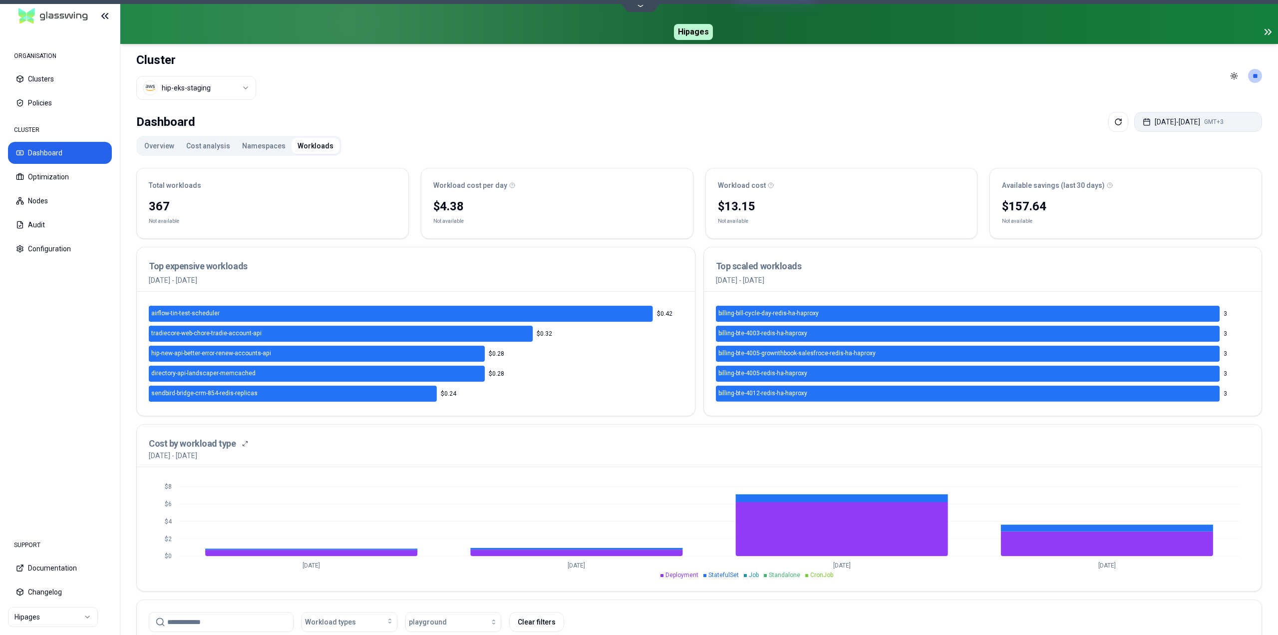
click at [1157, 119] on button "Aug 09, 2025 - Aug 12, 2025 GMT+3" at bounding box center [1199, 122] width 128 height 20
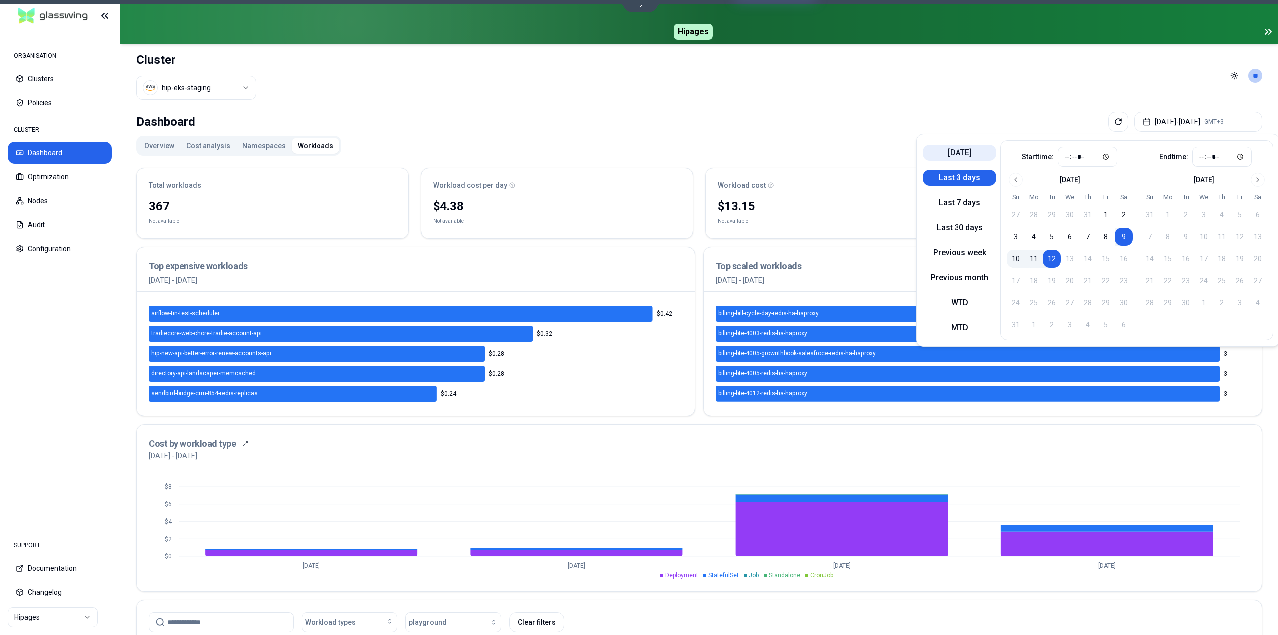
click at [957, 154] on button "Today" at bounding box center [960, 153] width 74 height 16
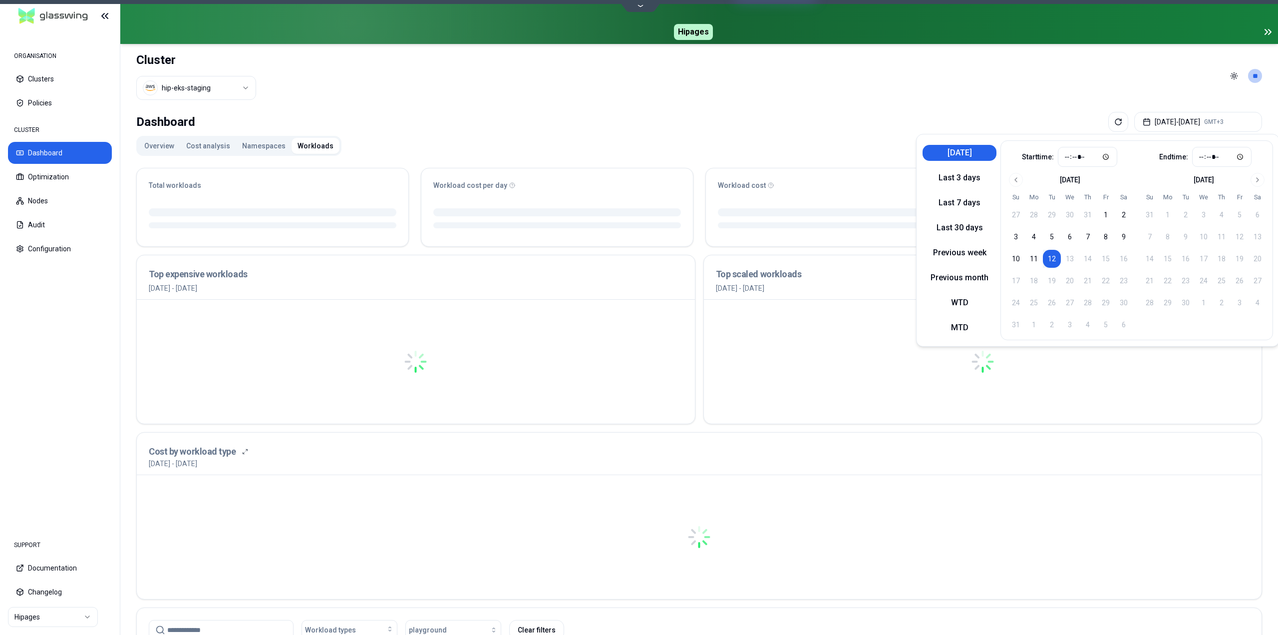
type input "*****"
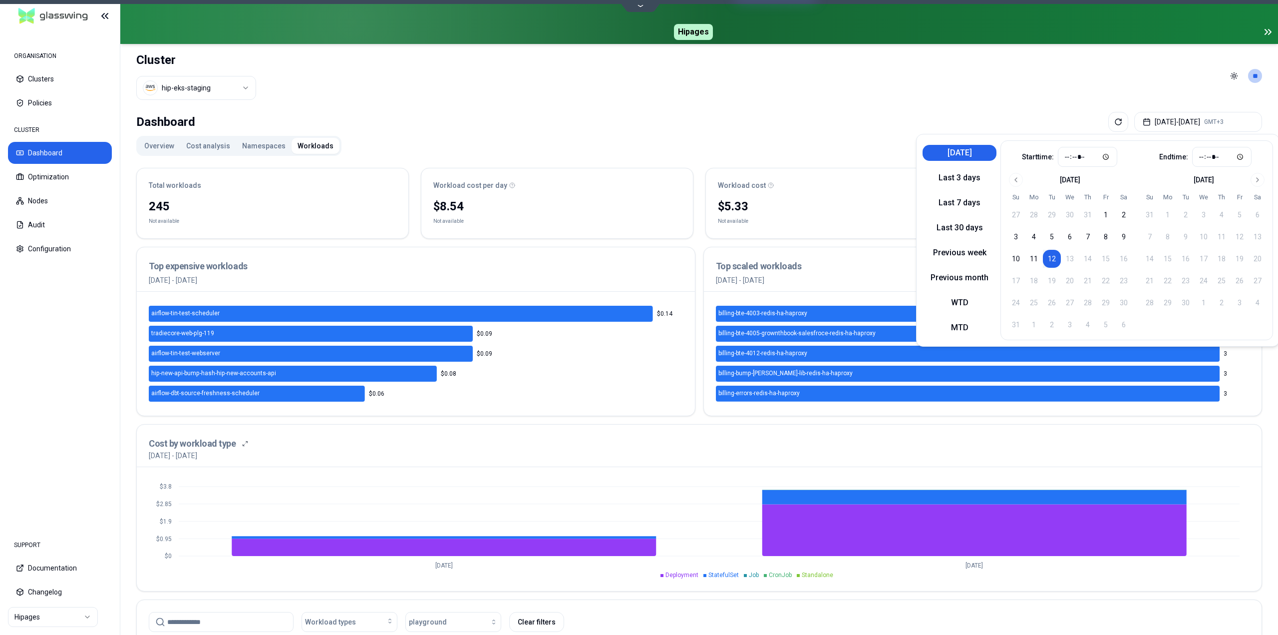
click at [919, 98] on header "Cluster hip-eks-staging Toggle theme **" at bounding box center [699, 76] width 1158 height 64
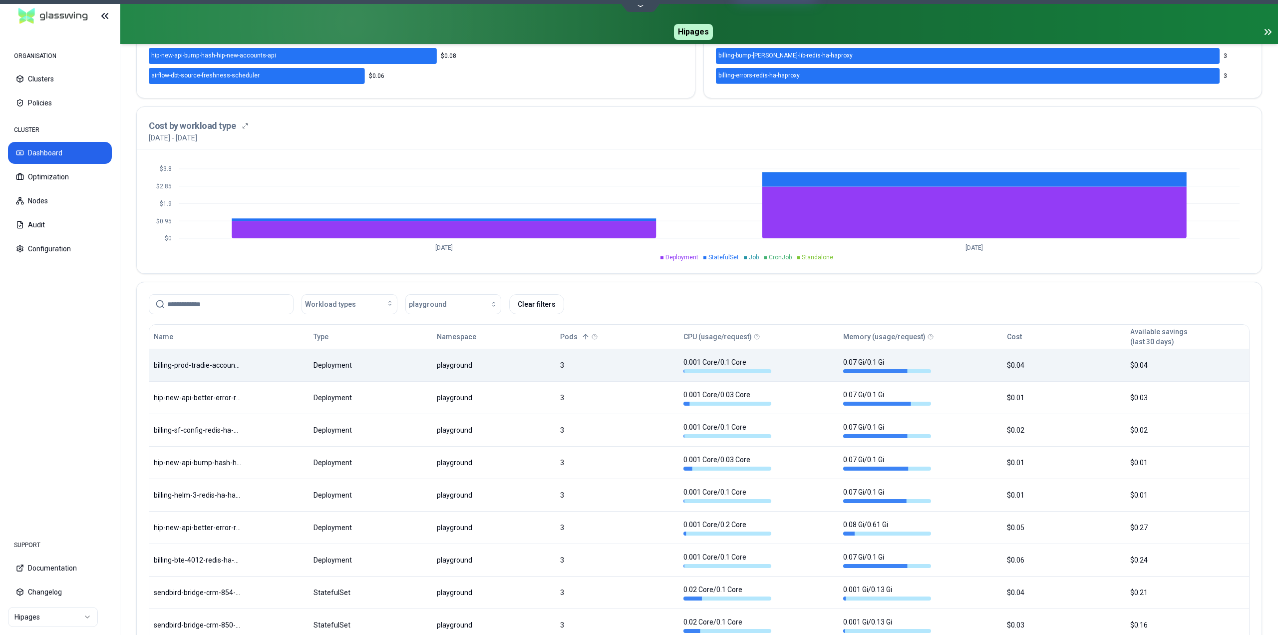
scroll to position [449, 0]
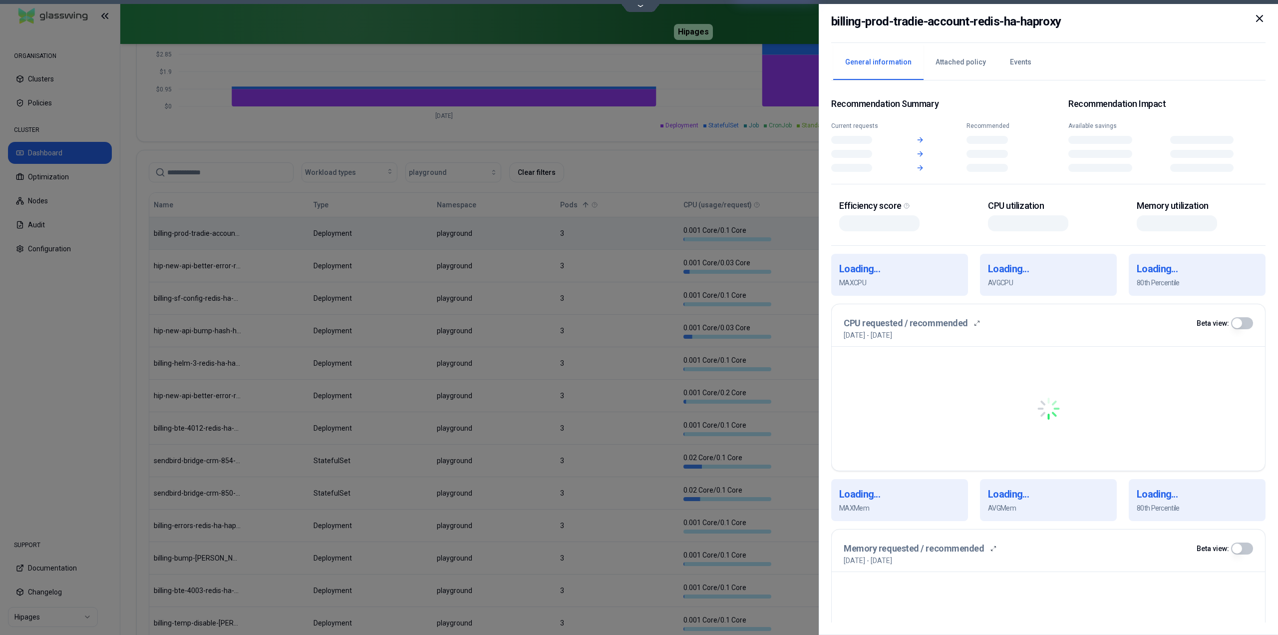
click at [786, 239] on body "ORGANISATION Clusters Policies CLUSTER Dashboard Optimization Nodes Audit Confi…" at bounding box center [639, 317] width 1278 height 635
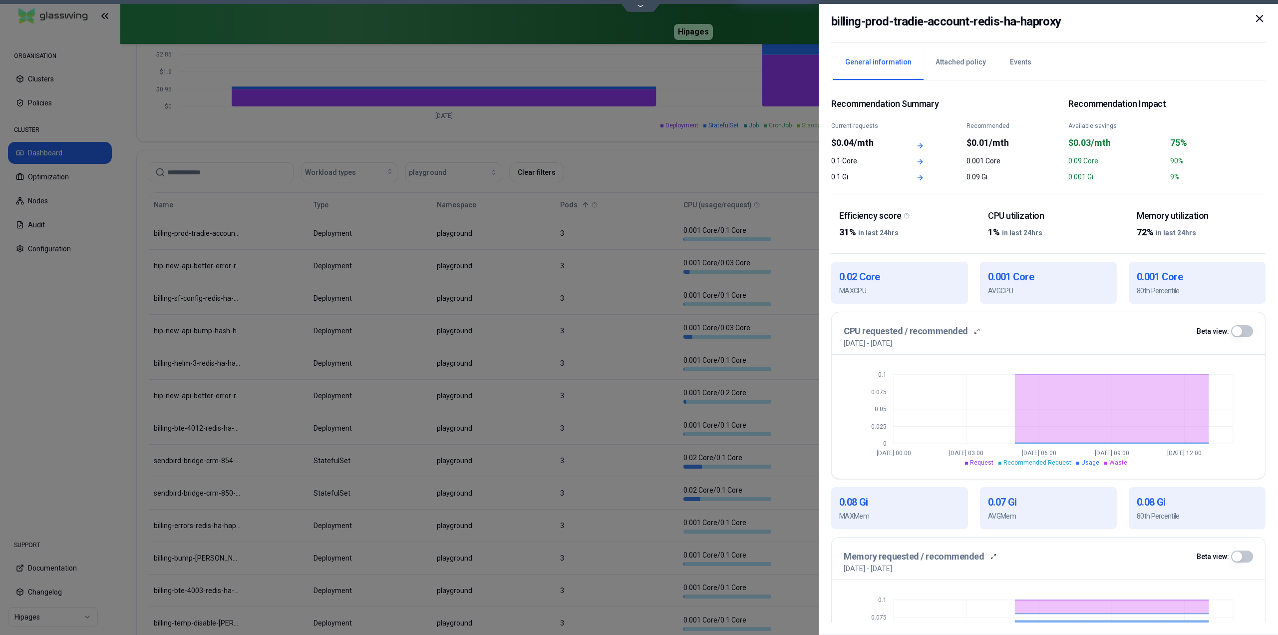
click at [1259, 21] on icon at bounding box center [1260, 18] width 12 height 12
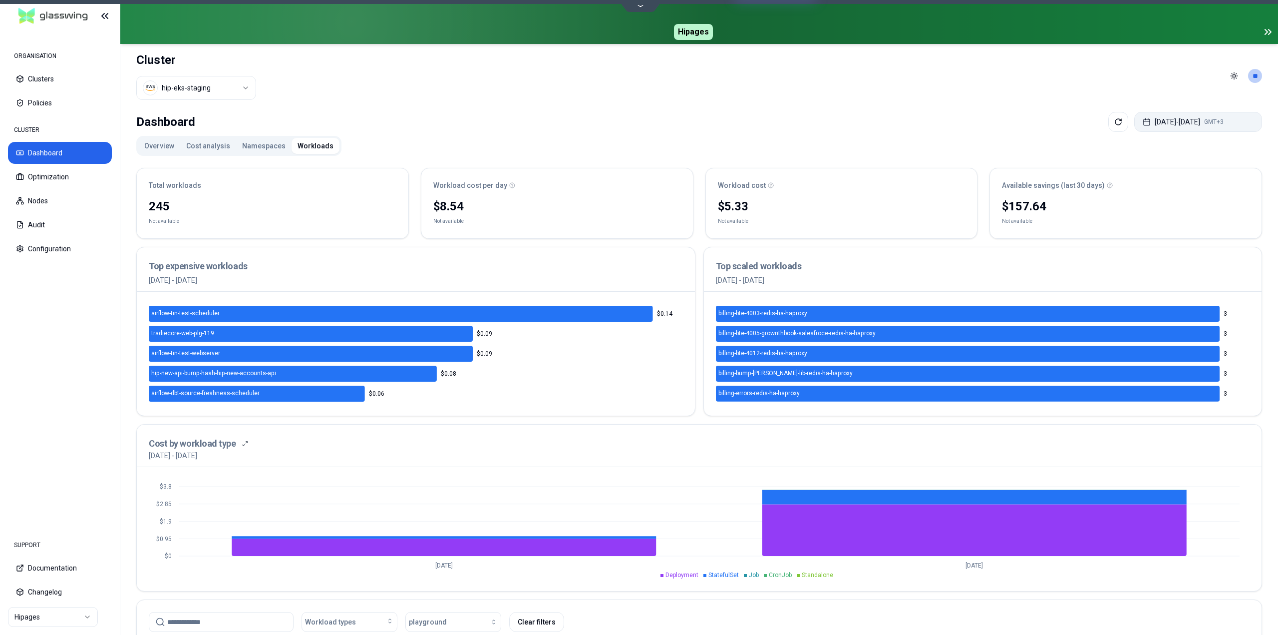
click at [1171, 125] on button "Aug 12, 2025 - Aug 12, 2025 GMT+3" at bounding box center [1199, 122] width 128 height 20
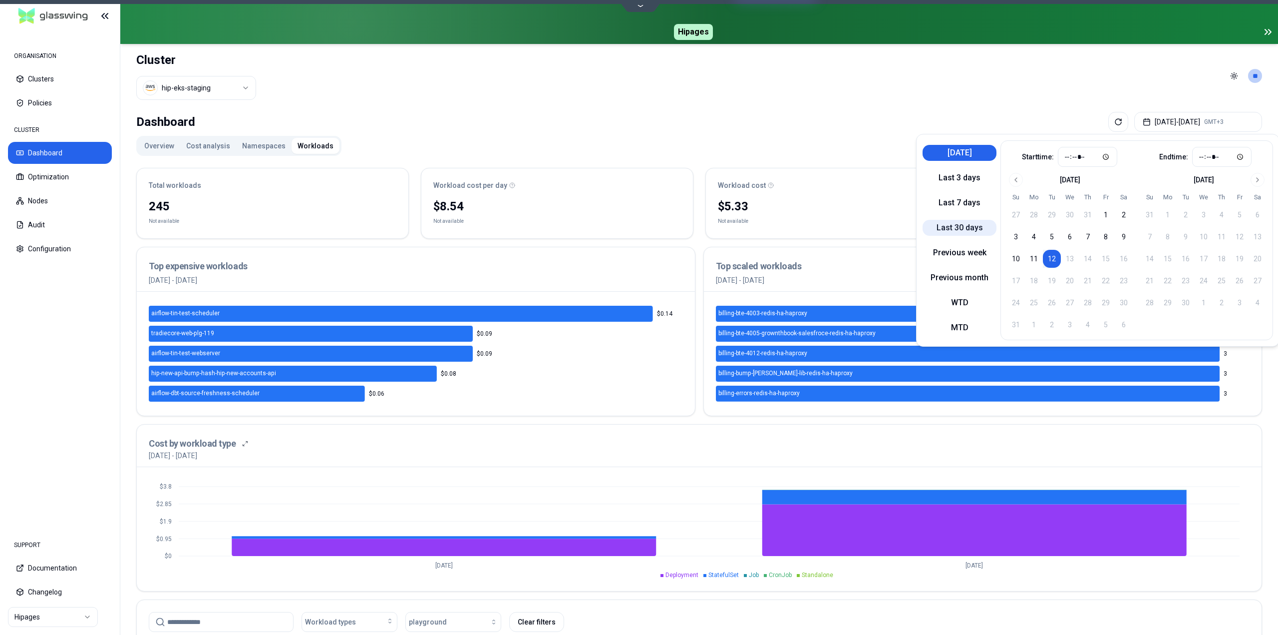
click at [969, 223] on button "Last 30 days" at bounding box center [960, 228] width 74 height 16
type input "*****"
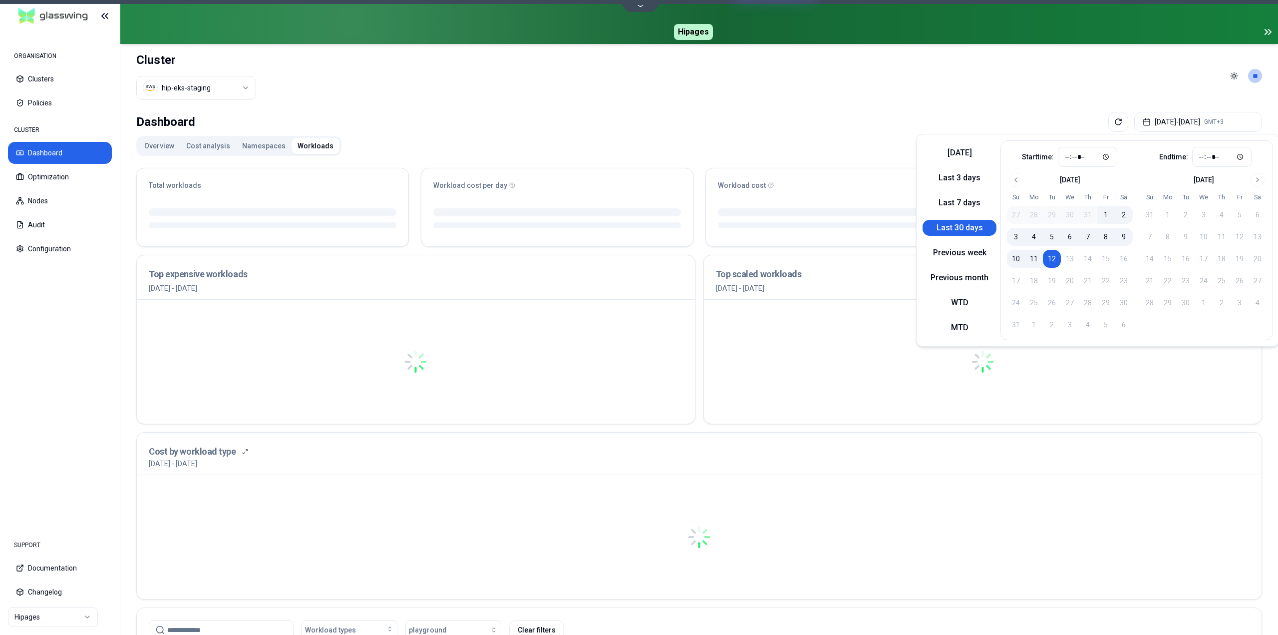
click at [916, 103] on header "Cluster hip-eks-staging Toggle theme **" at bounding box center [699, 76] width 1158 height 64
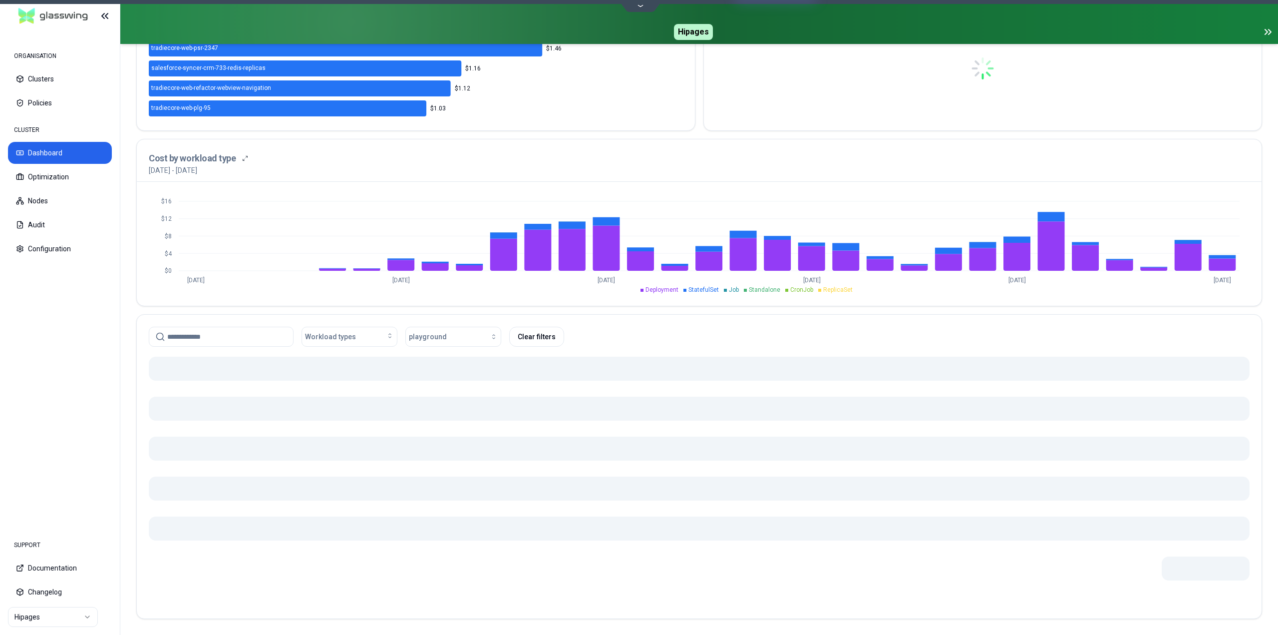
scroll to position [285, 0]
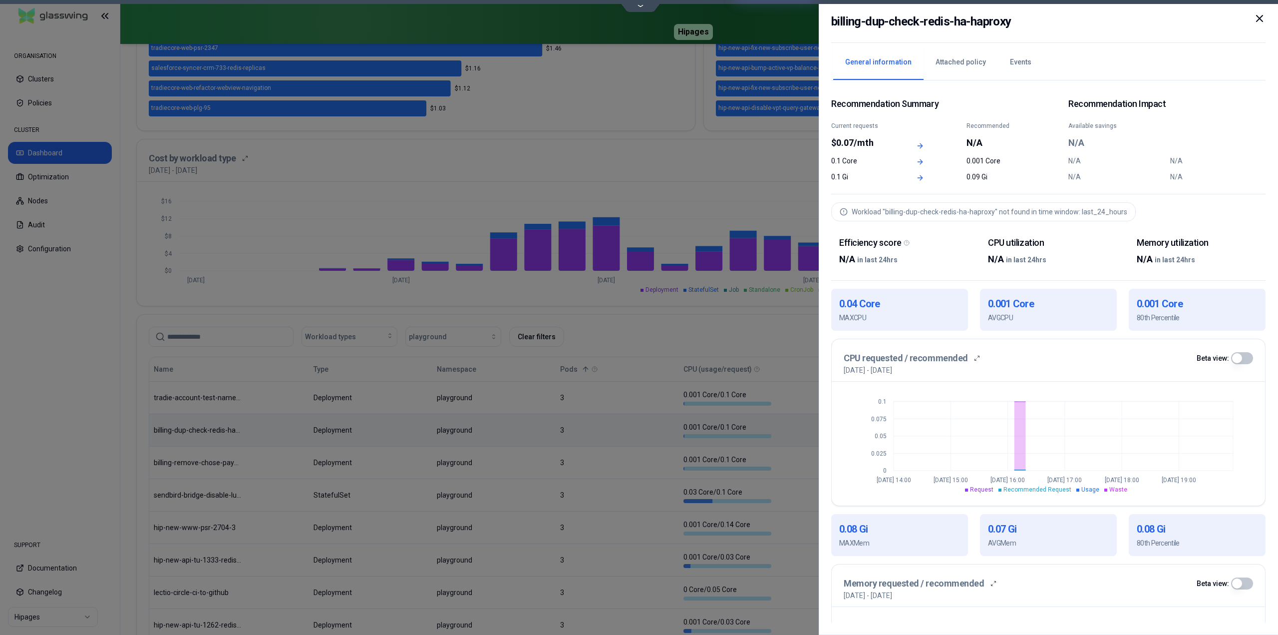
click at [956, 20] on h2 "billing-dup-check-redis-ha-haproxy" at bounding box center [922, 21] width 180 height 18
copy div "billing-dup-check-redis-ha-haproxy"
click at [1260, 18] on icon at bounding box center [1260, 18] width 6 height 6
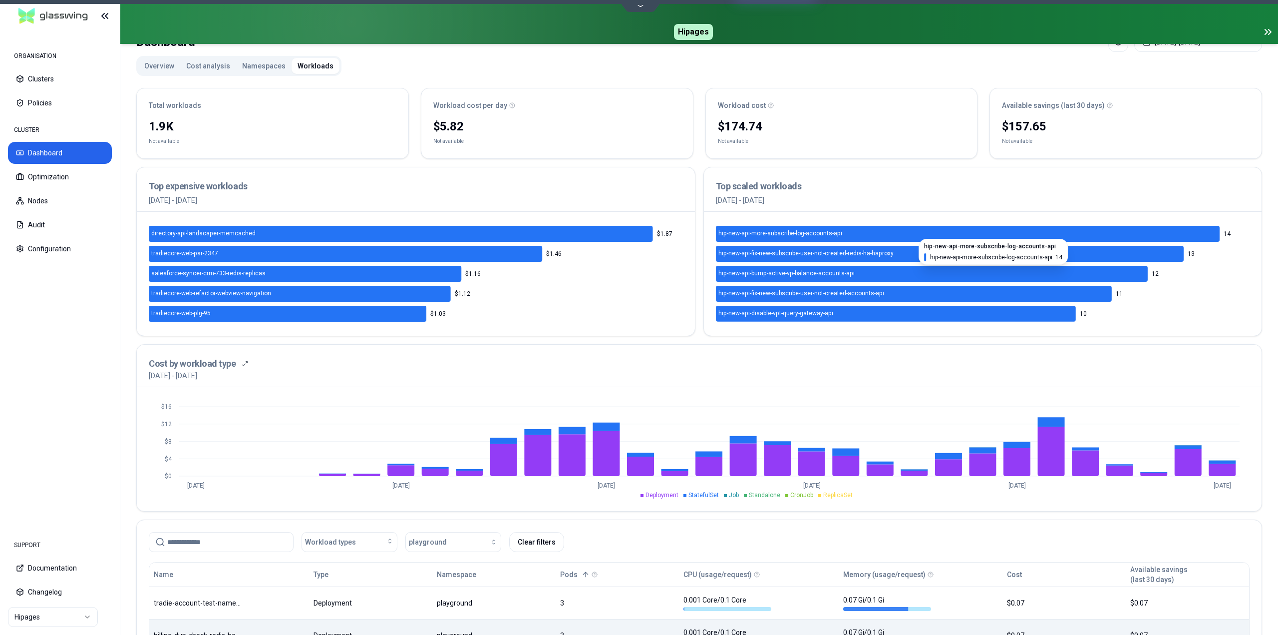
scroll to position [35, 0]
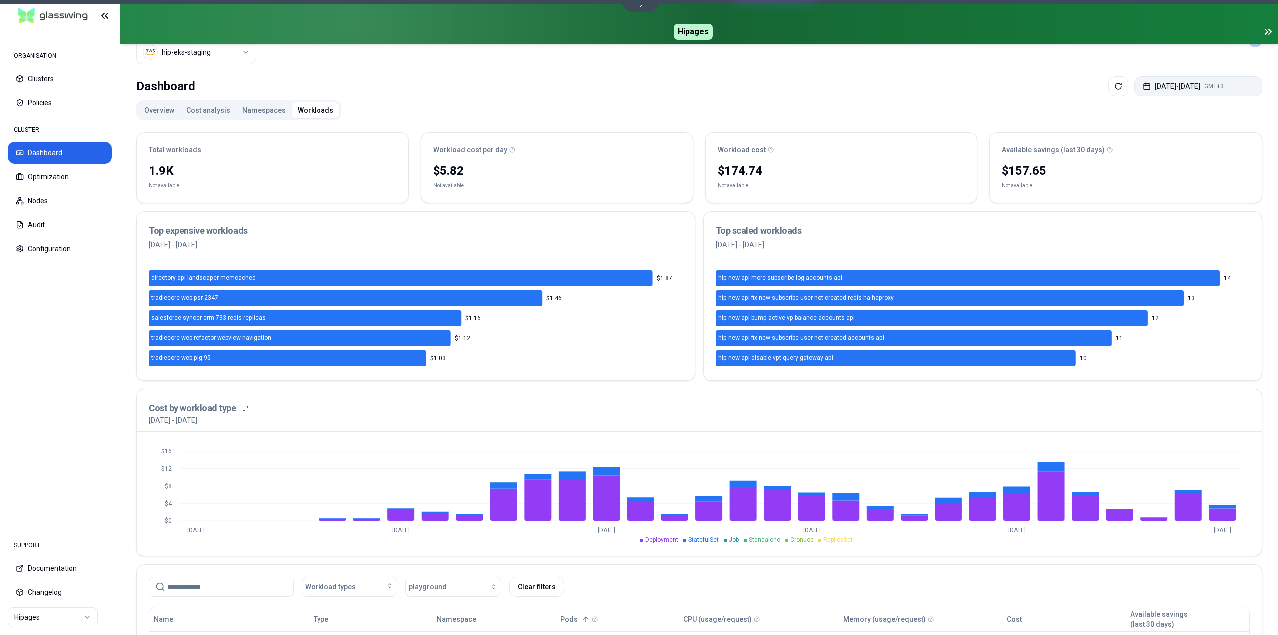
click at [1140, 94] on button "Jul 13, 2025 - Aug 12, 2025 GMT+3" at bounding box center [1199, 86] width 128 height 20
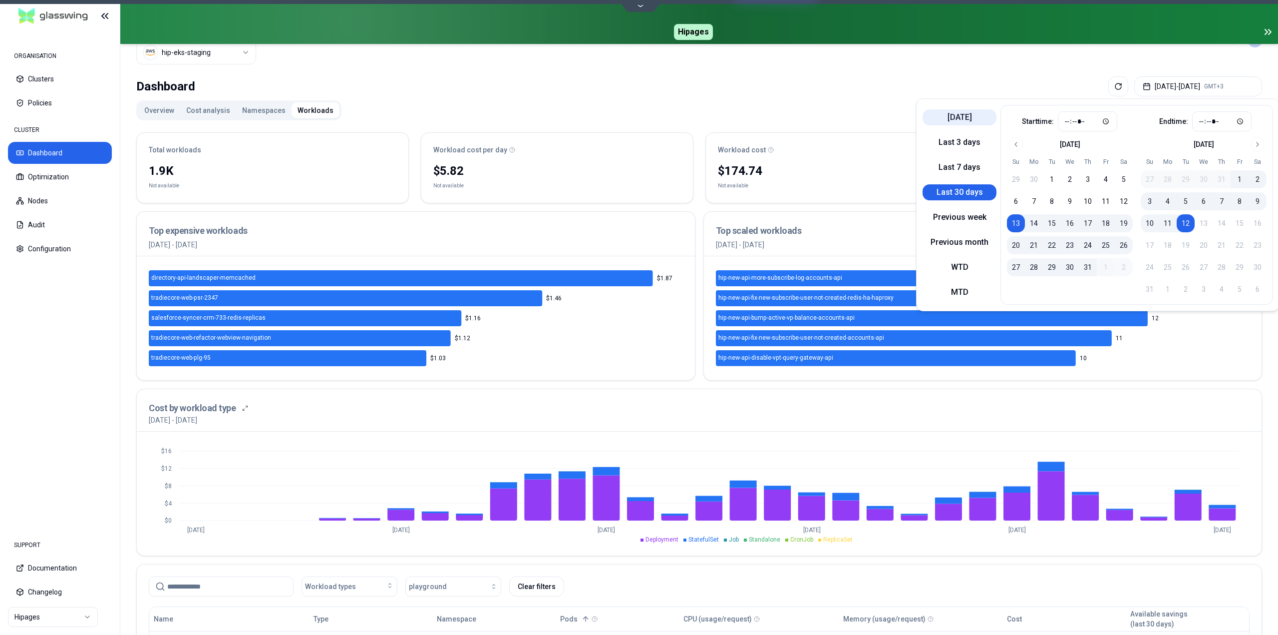
click at [963, 121] on button "Today" at bounding box center [960, 117] width 74 height 16
type input "*****"
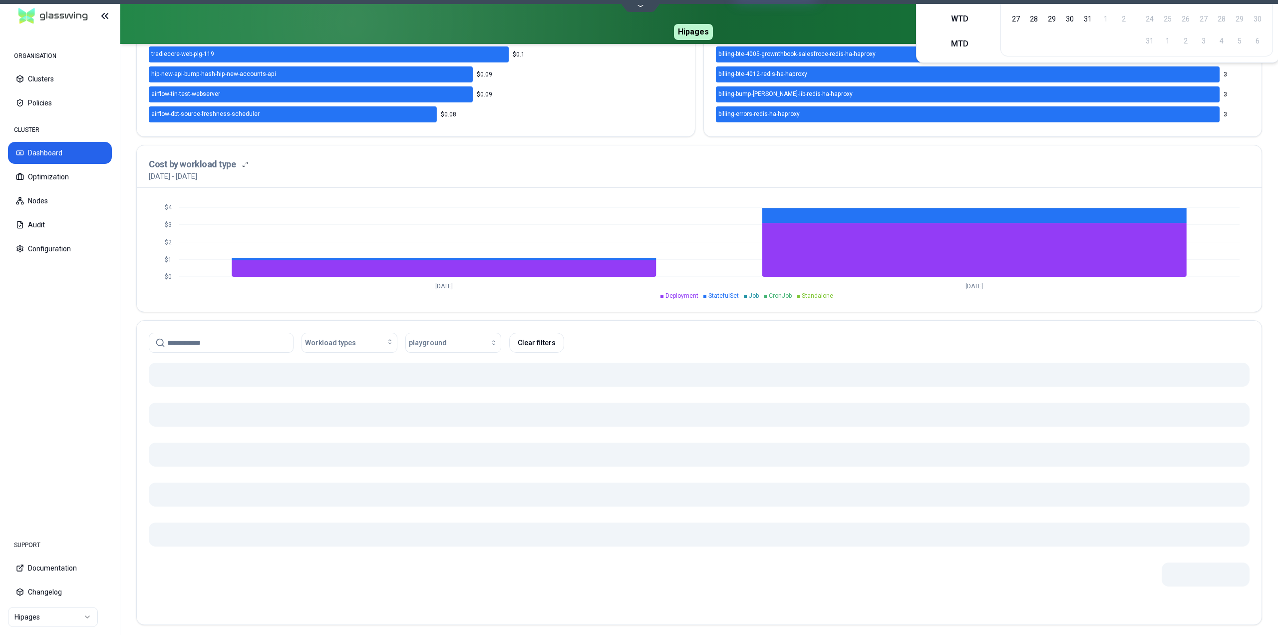
scroll to position [285, 0]
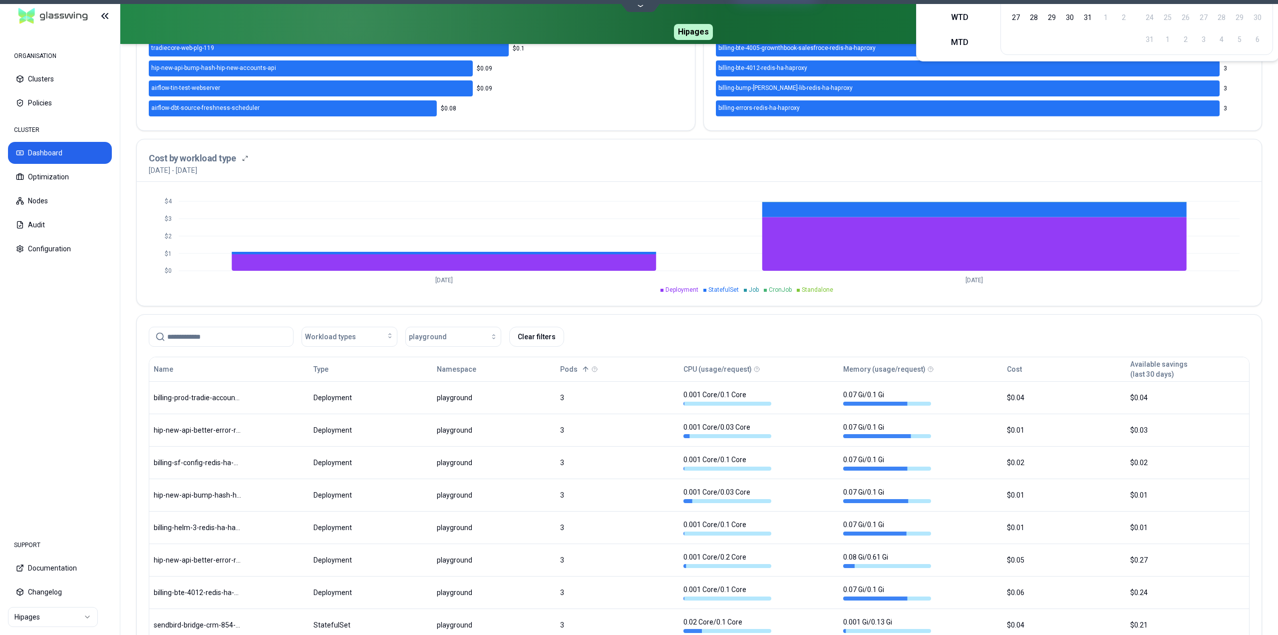
click at [231, 340] on input at bounding box center [227, 336] width 120 height 19
paste input "**********"
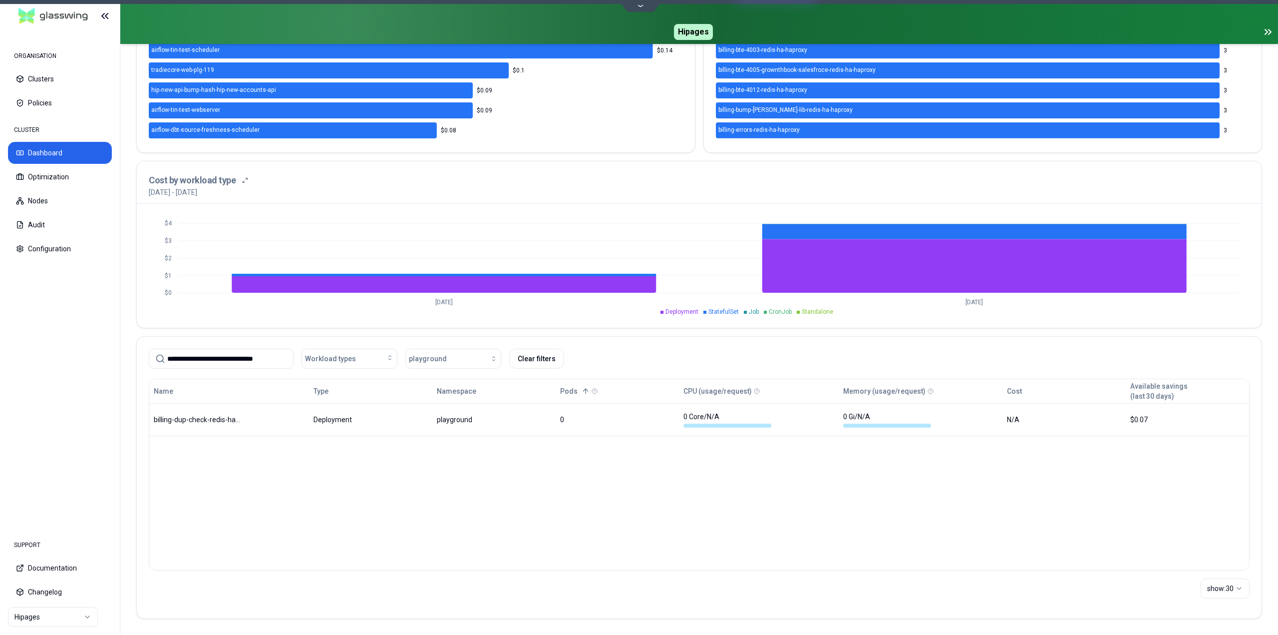
scroll to position [263, 0]
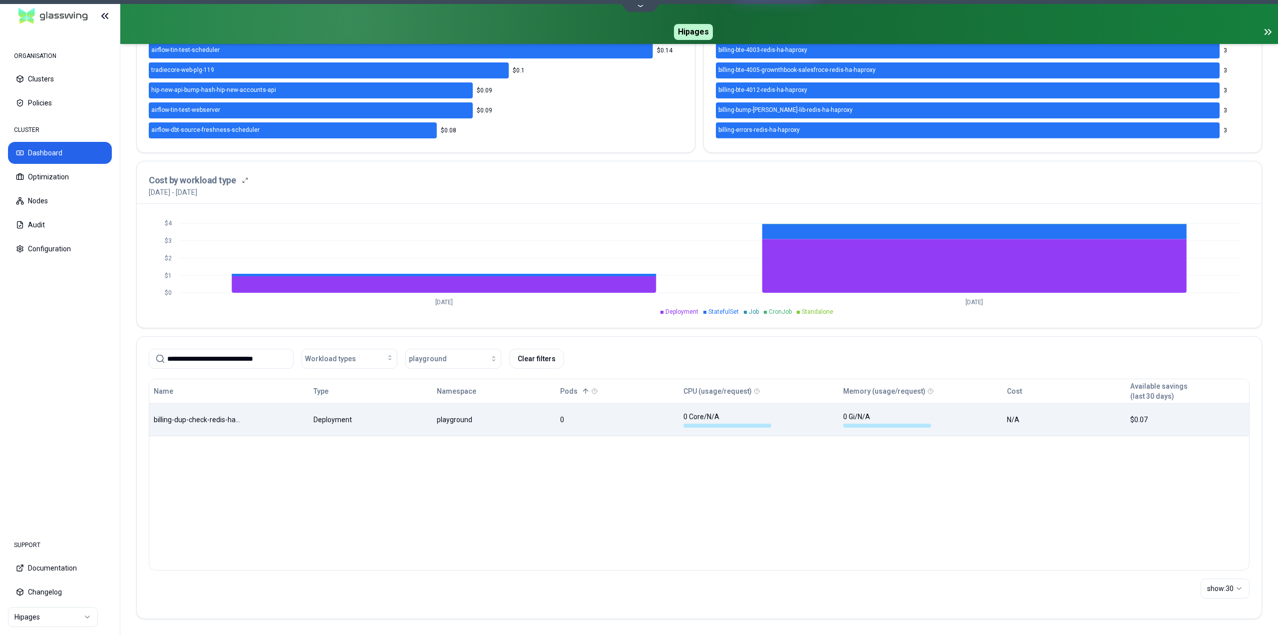
type input "**********"
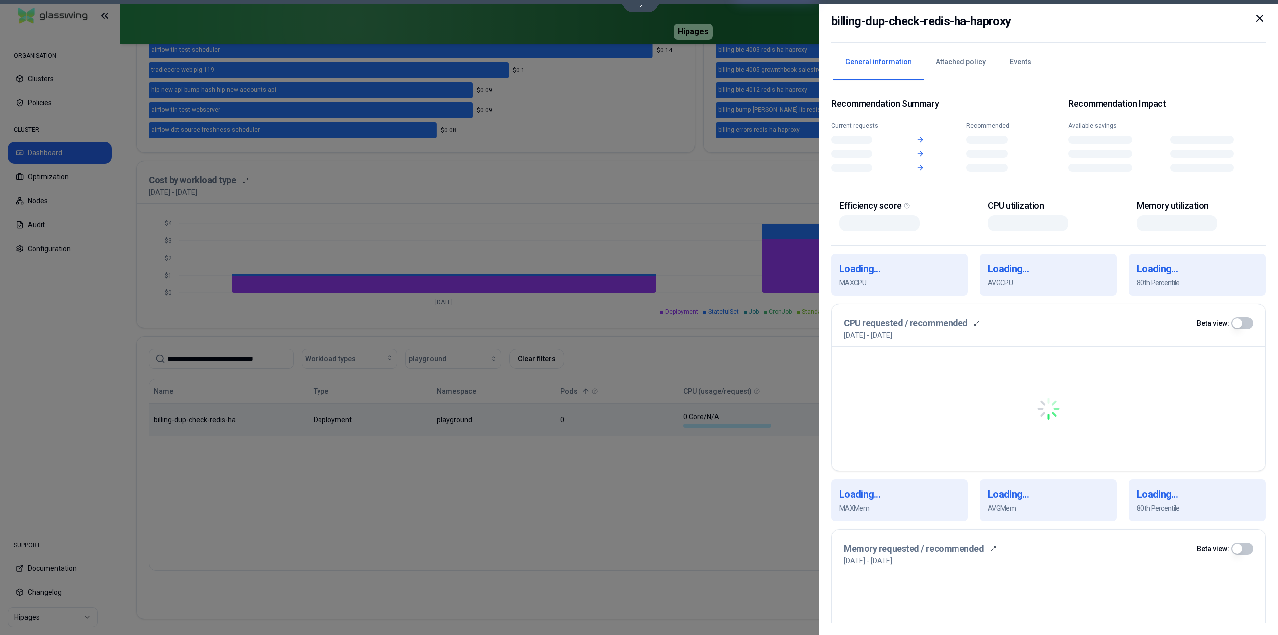
click at [479, 425] on body "ORGANISATION Clusters Policies CLUSTER Dashboard Optimization Nodes Audit Confi…" at bounding box center [639, 317] width 1278 height 635
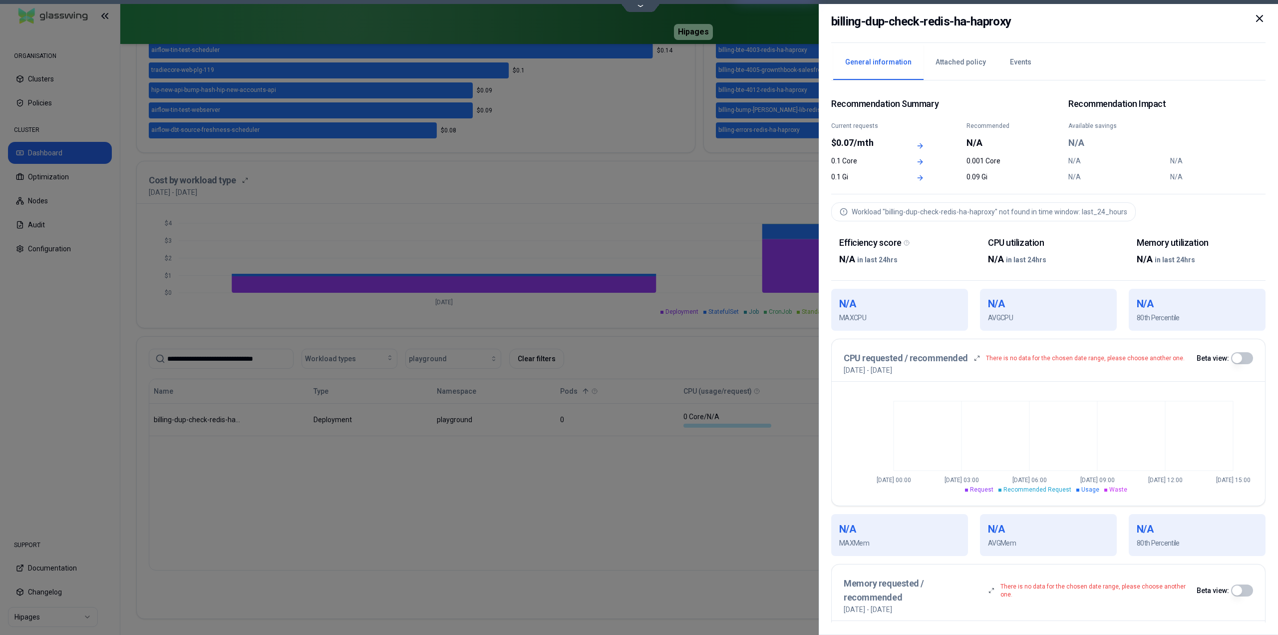
click at [1262, 19] on icon at bounding box center [1260, 18] width 12 height 12
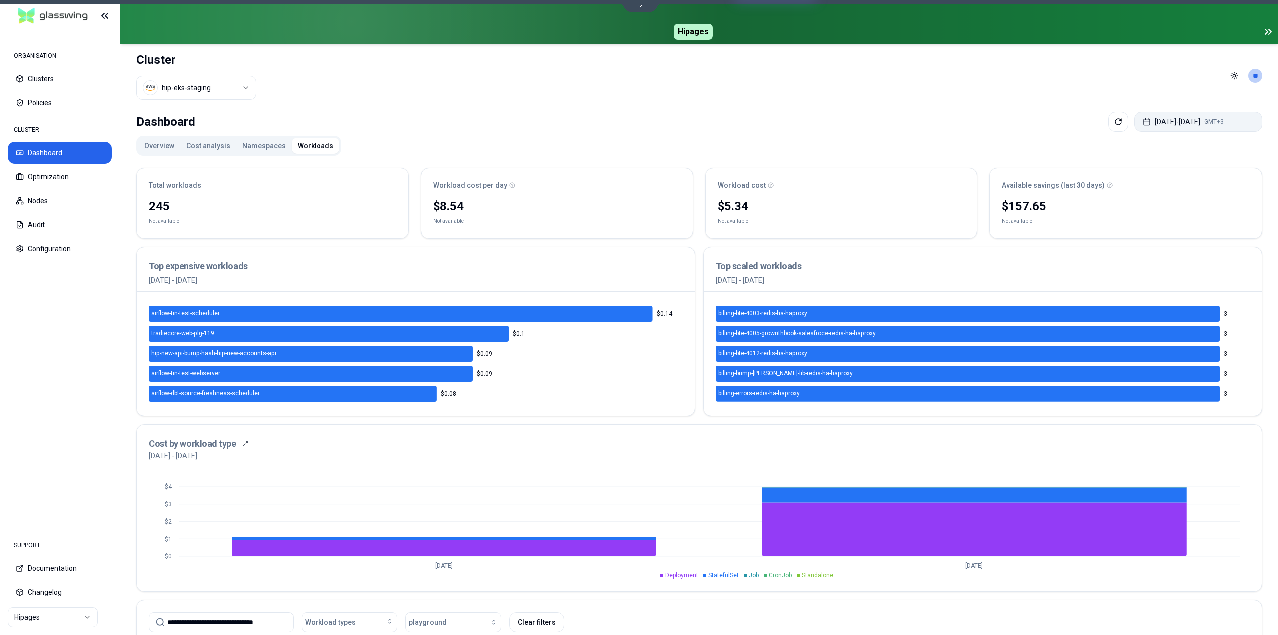
click at [1144, 121] on button "Aug 12, 2025 - Aug 12, 2025 GMT+3" at bounding box center [1199, 122] width 128 height 20
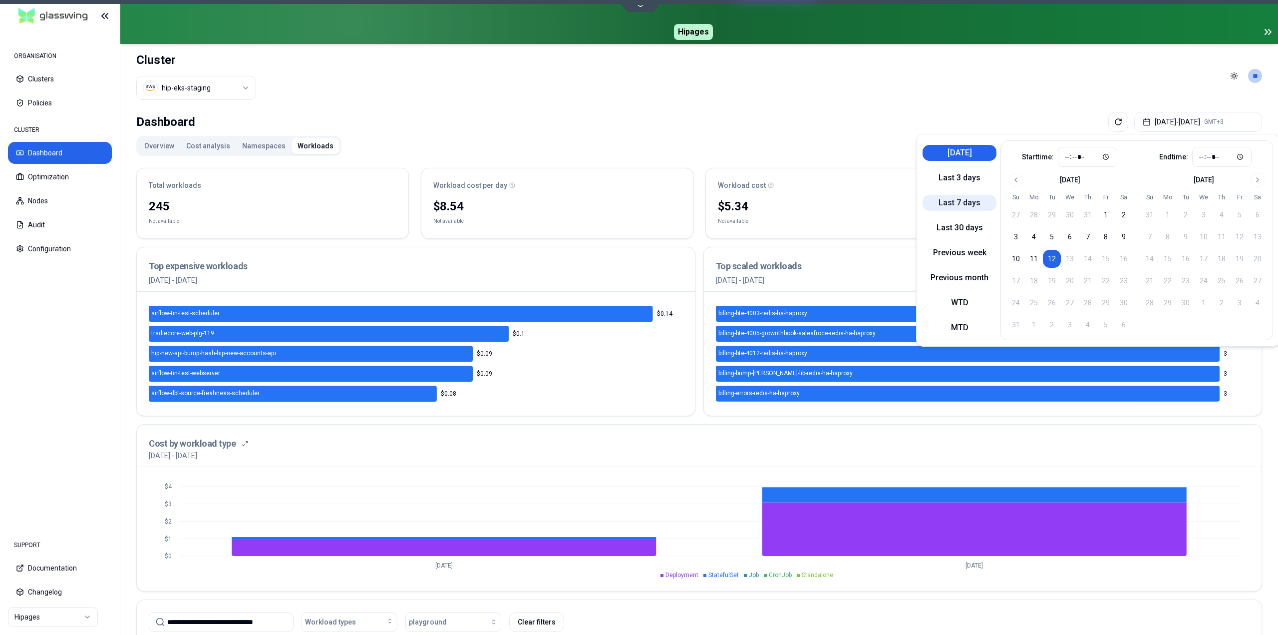
click at [966, 205] on button "Last 7 days" at bounding box center [960, 203] width 74 height 16
type input "*****"
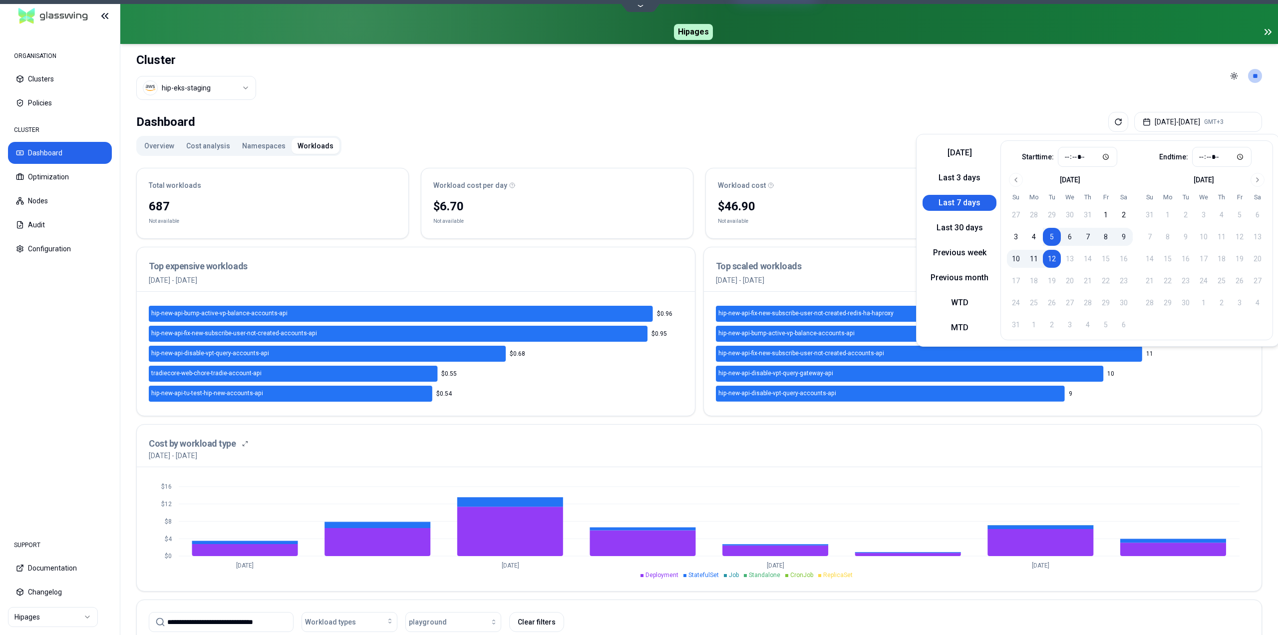
click at [841, 108] on div "Dashboard Aug 05, 2025 - Aug 12, 2025 GMT+3 Overview Cost analysis Namespaces W…" at bounding box center [699, 503] width 1158 height 790
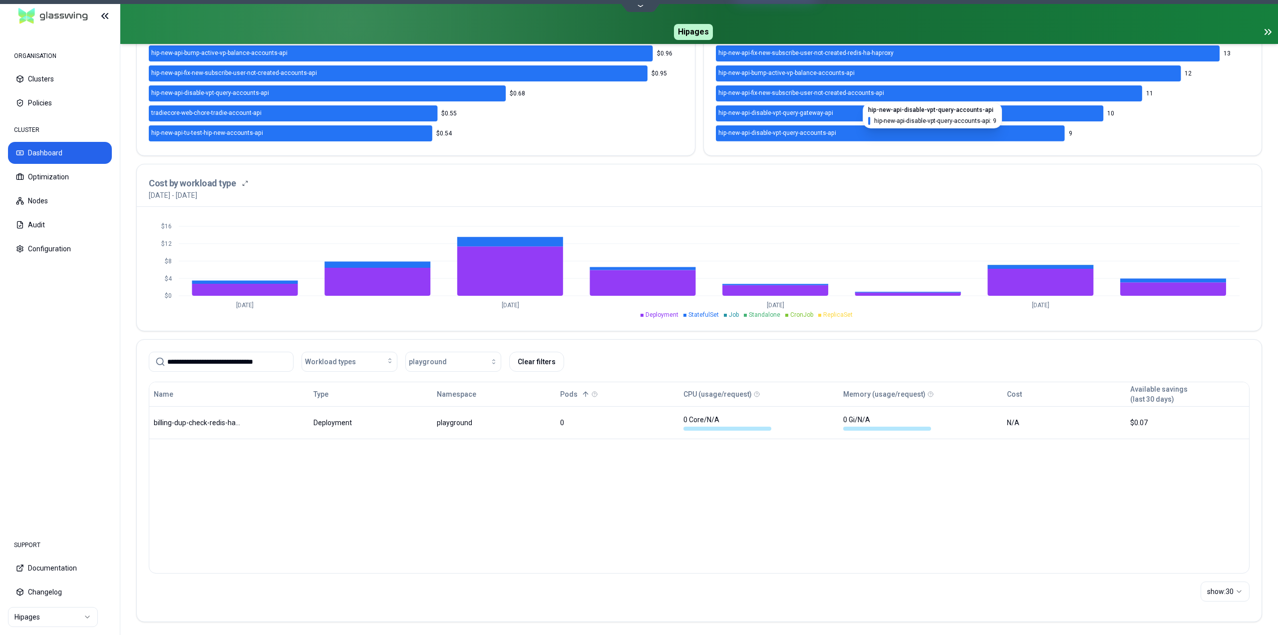
scroll to position [263, 0]
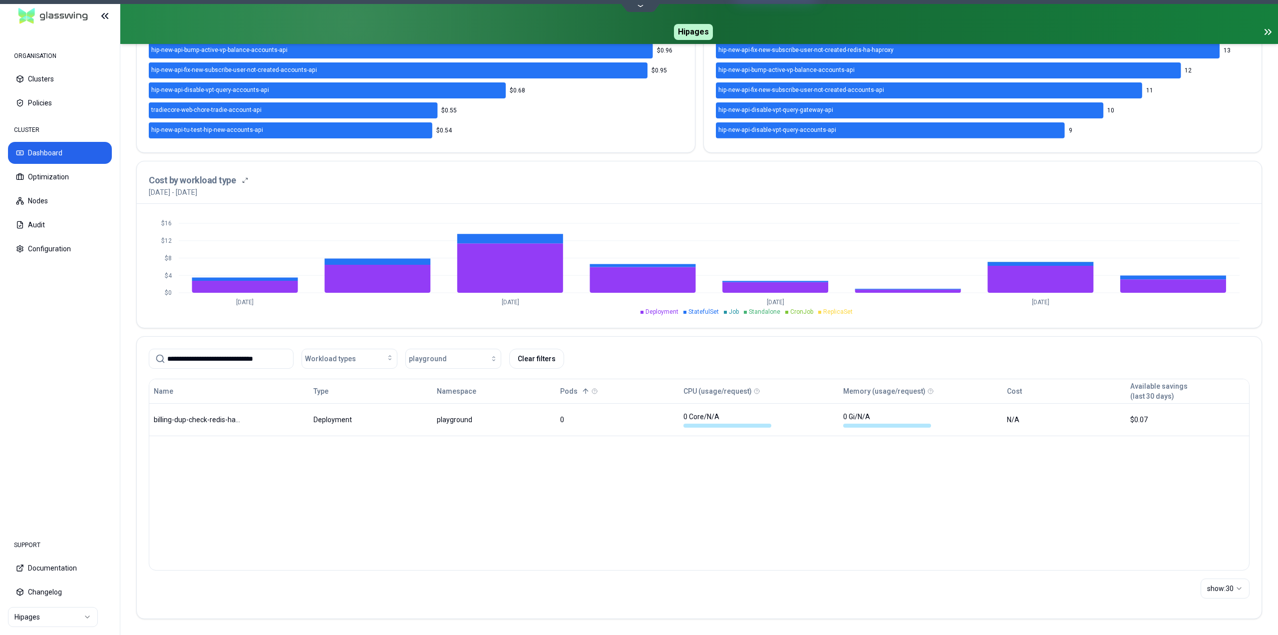
click at [267, 362] on input "**********" at bounding box center [227, 358] width 120 height 19
click at [527, 354] on button "Clear filters" at bounding box center [536, 359] width 55 height 20
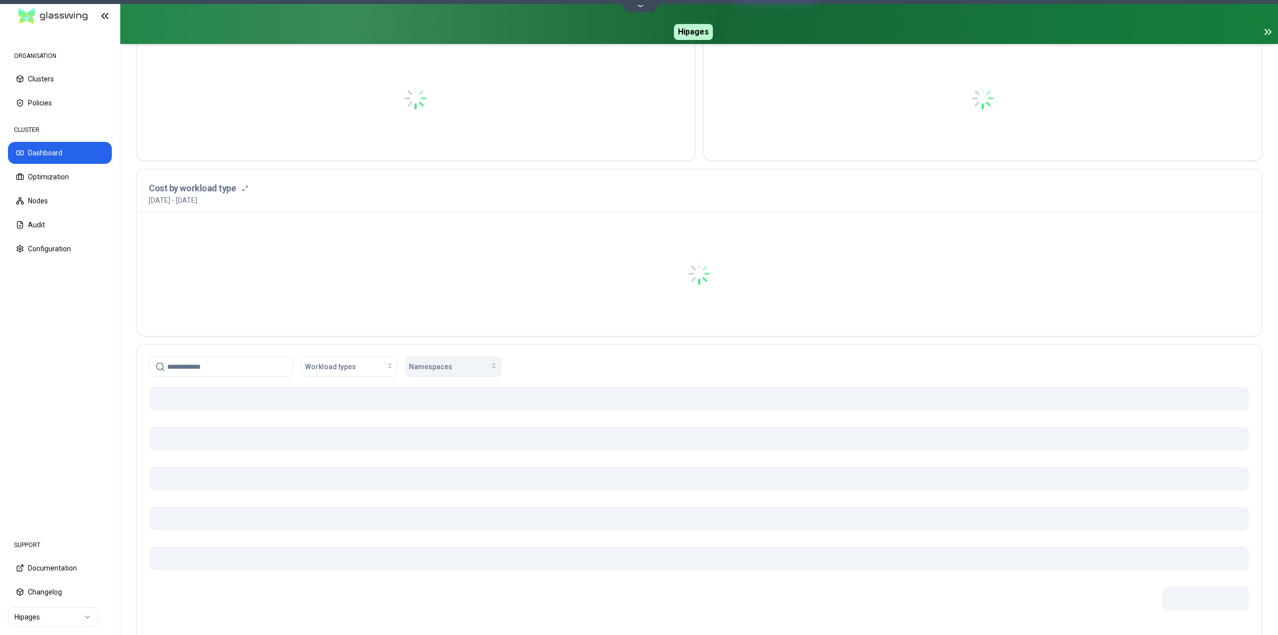
scroll to position [271, 0]
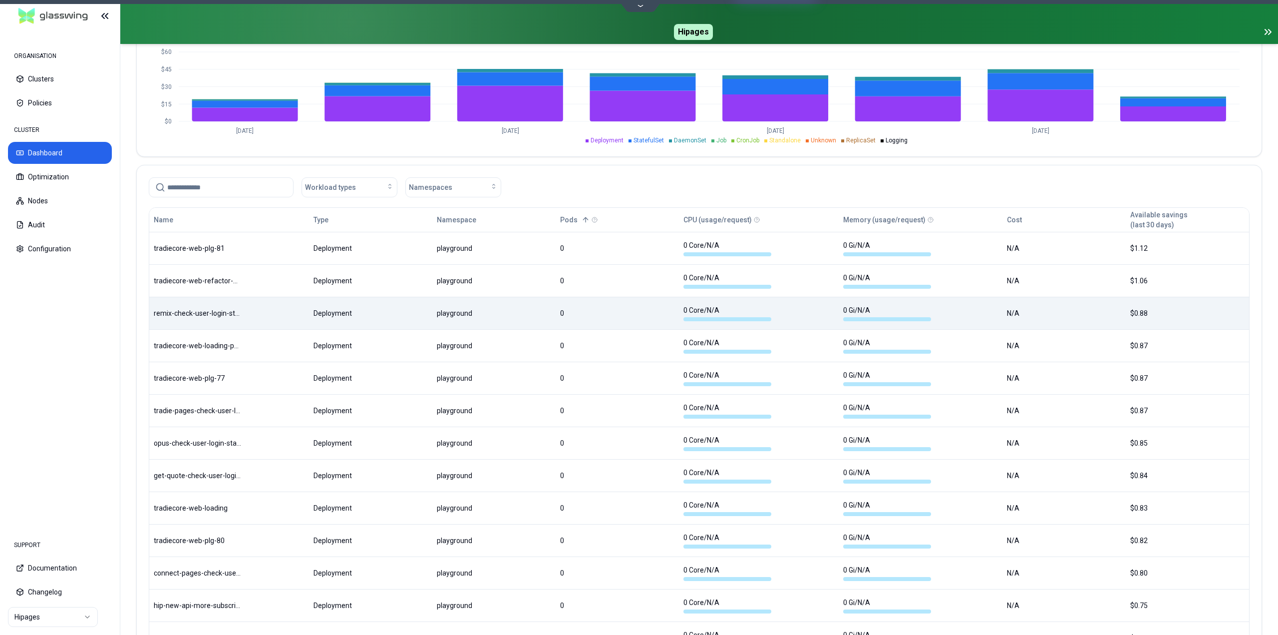
scroll to position [435, 0]
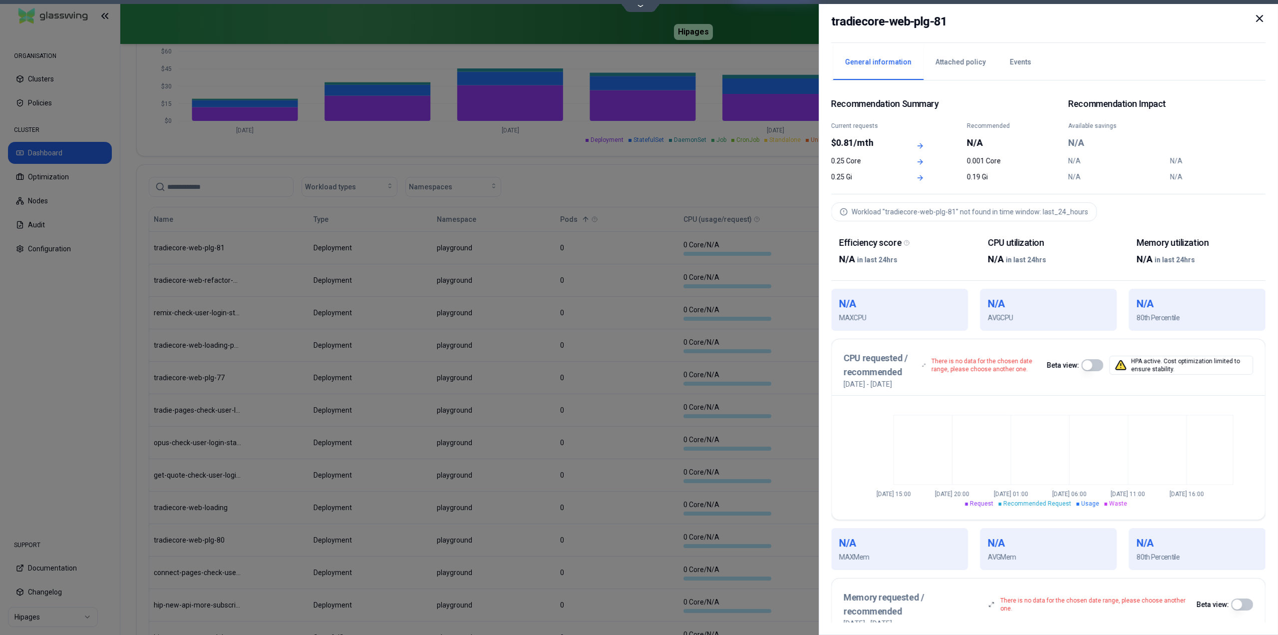
click at [1262, 22] on icon at bounding box center [1260, 18] width 12 height 12
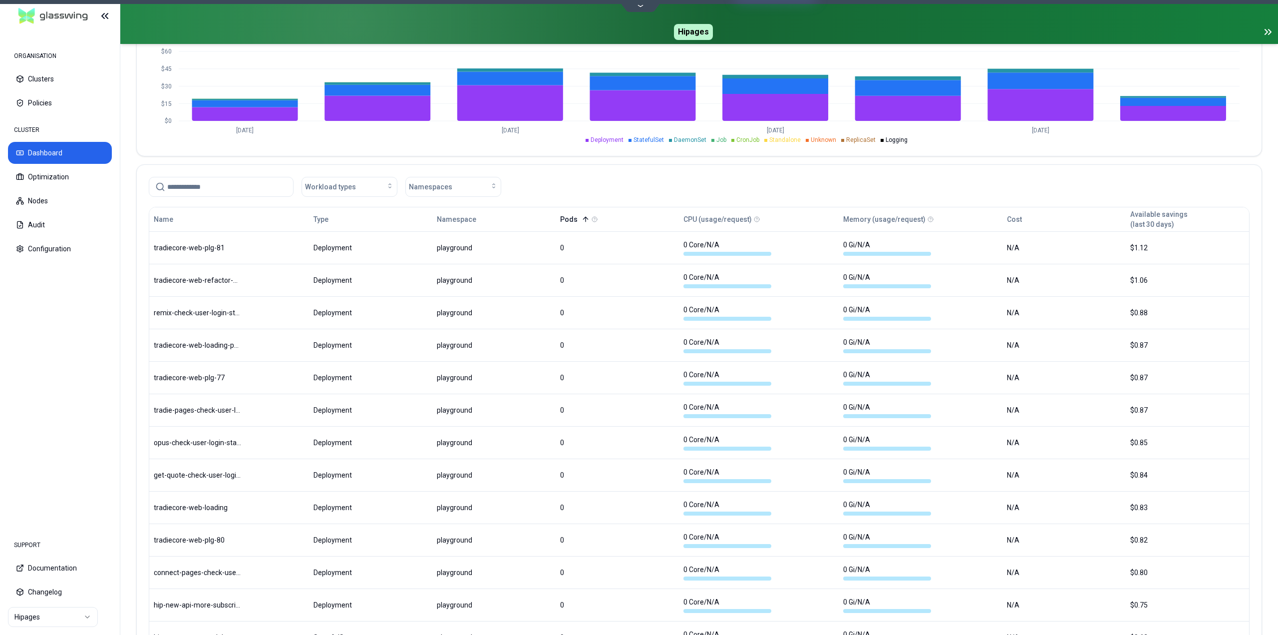
click at [584, 221] on icon at bounding box center [586, 219] width 8 height 8
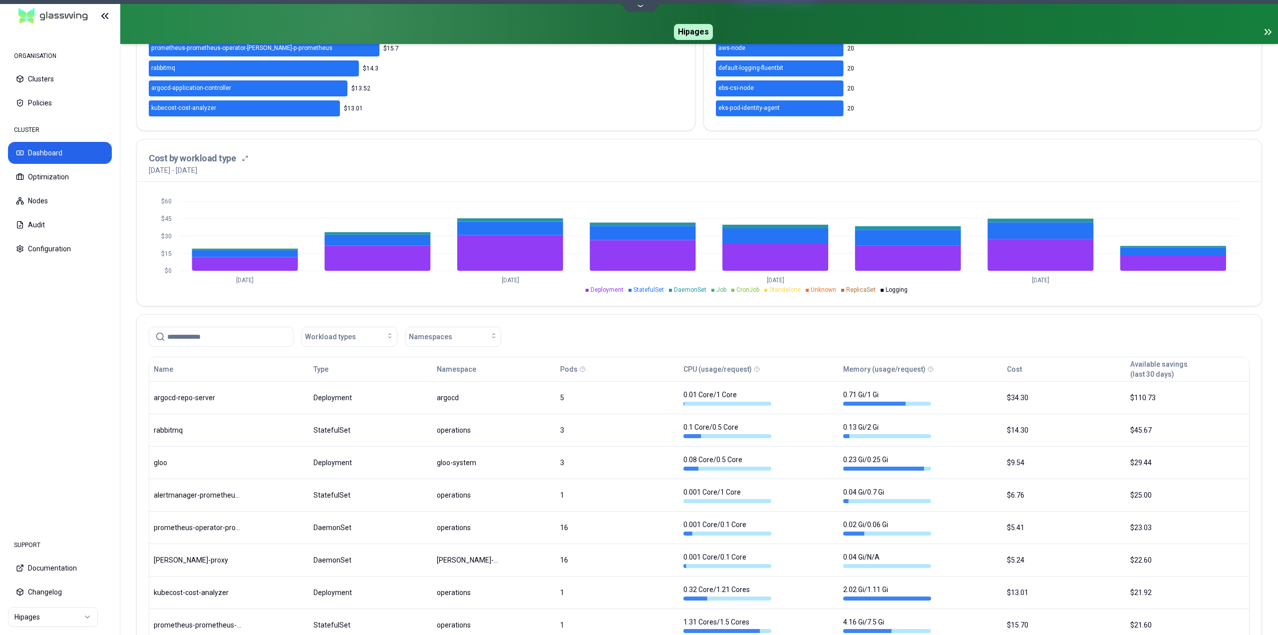
scroll to position [435, 0]
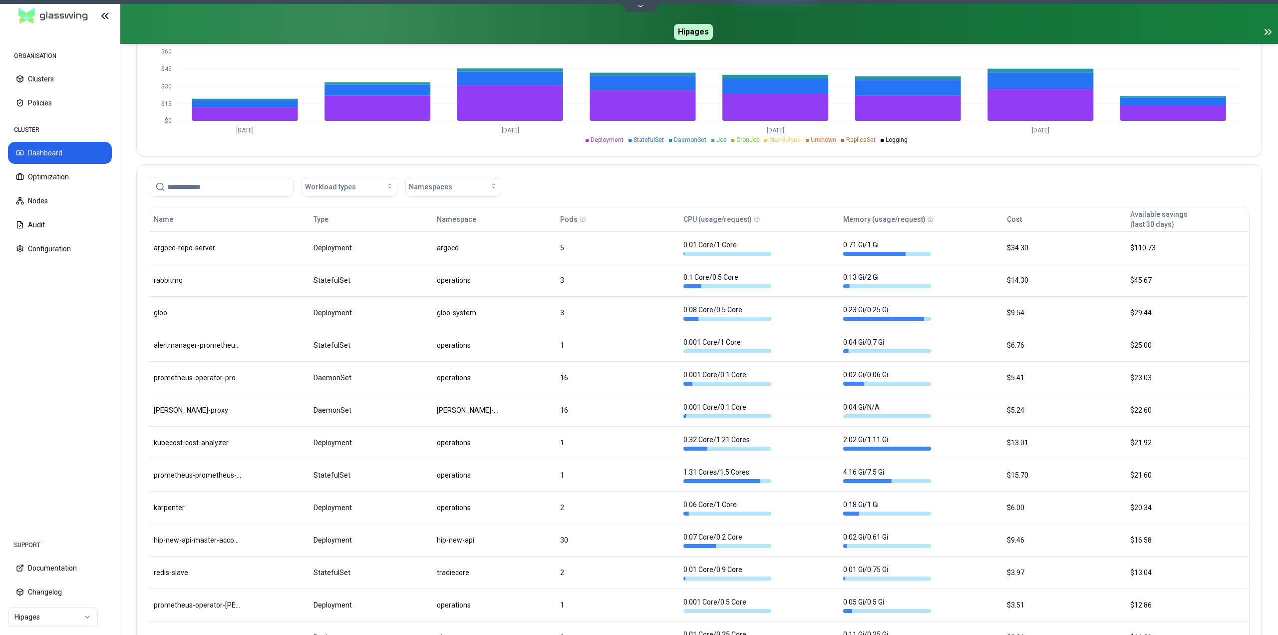
click at [579, 220] on div "Pods" at bounding box center [617, 219] width 114 height 20
click at [569, 221] on button "Pods" at bounding box center [568, 219] width 17 height 20
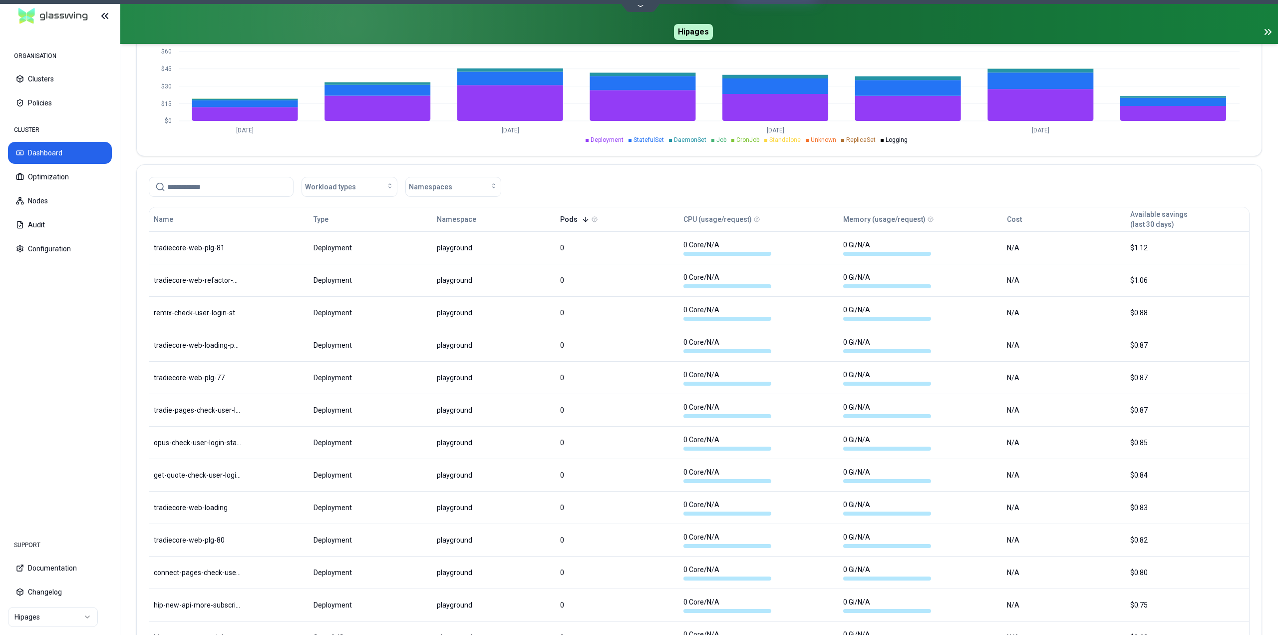
click at [584, 220] on icon at bounding box center [585, 220] width 4 height 2
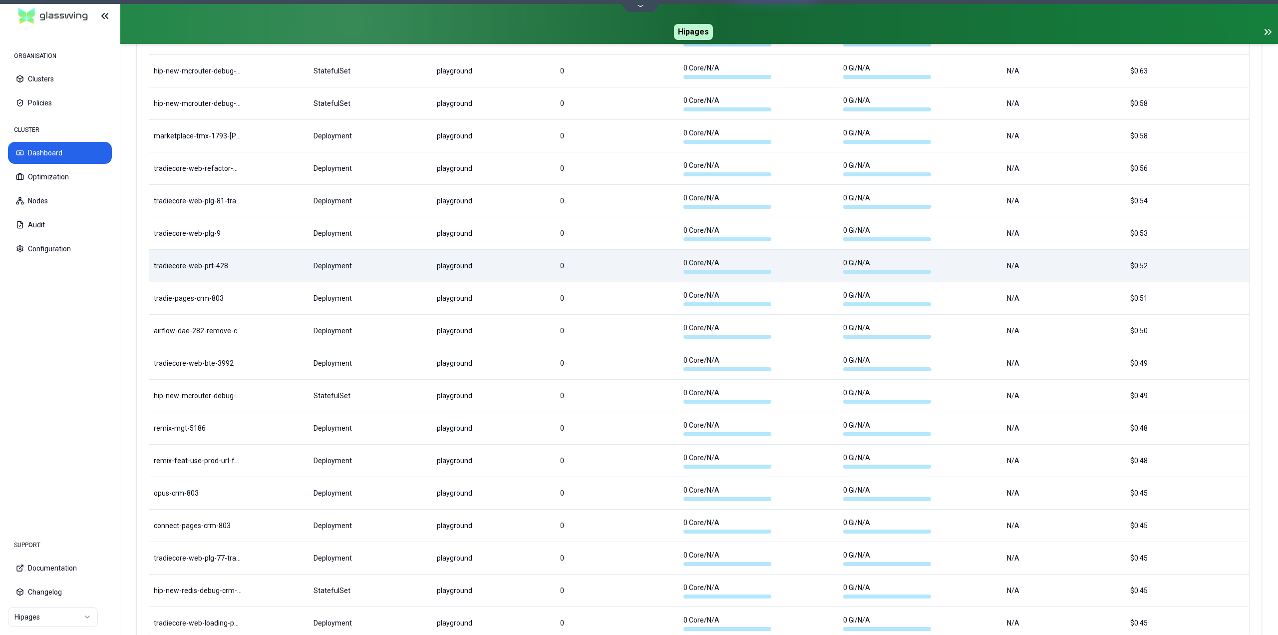
scroll to position [1071, 0]
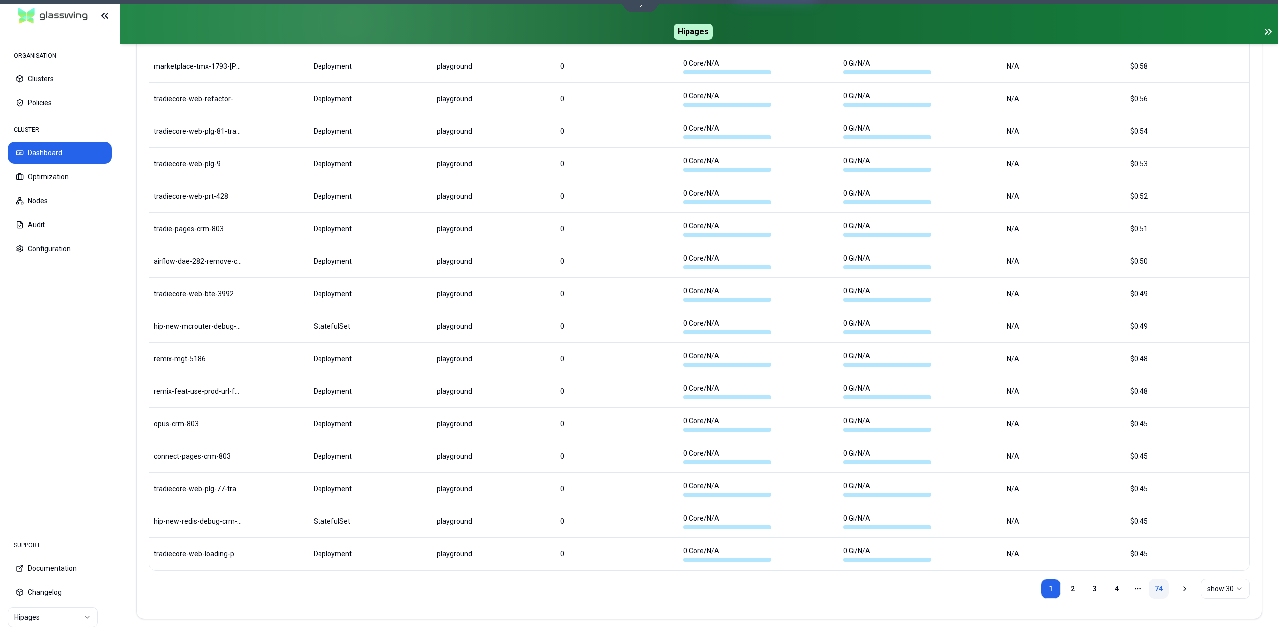
click at [1163, 590] on link "74" at bounding box center [1159, 588] width 20 height 20
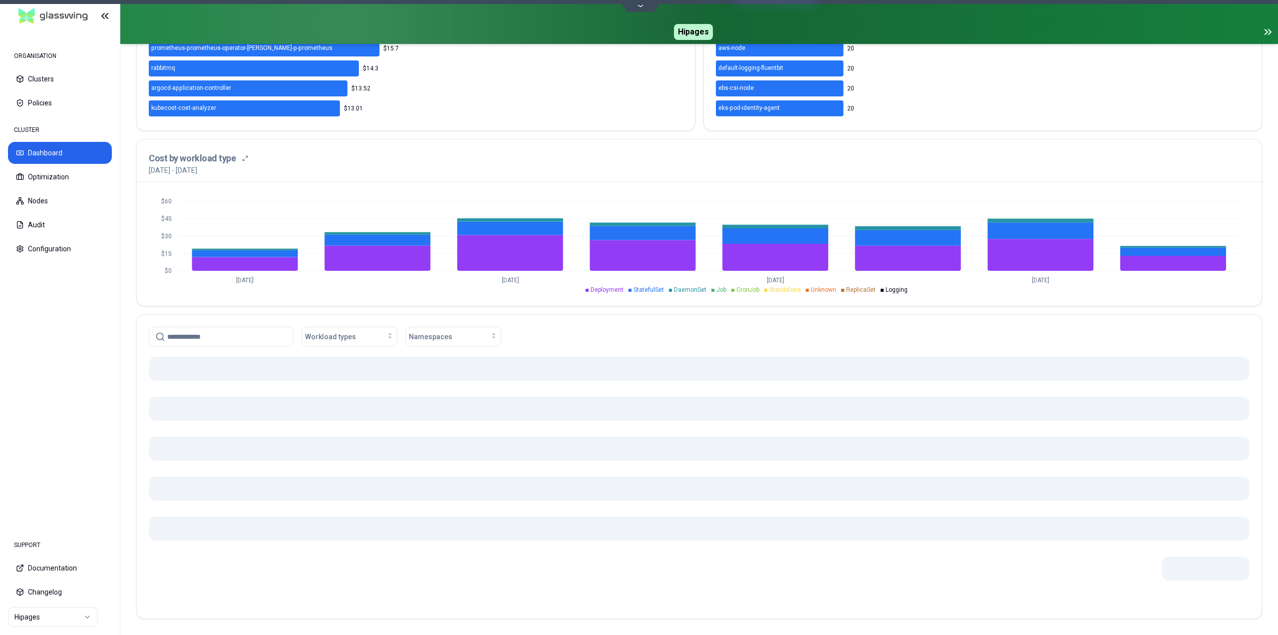
scroll to position [263, 0]
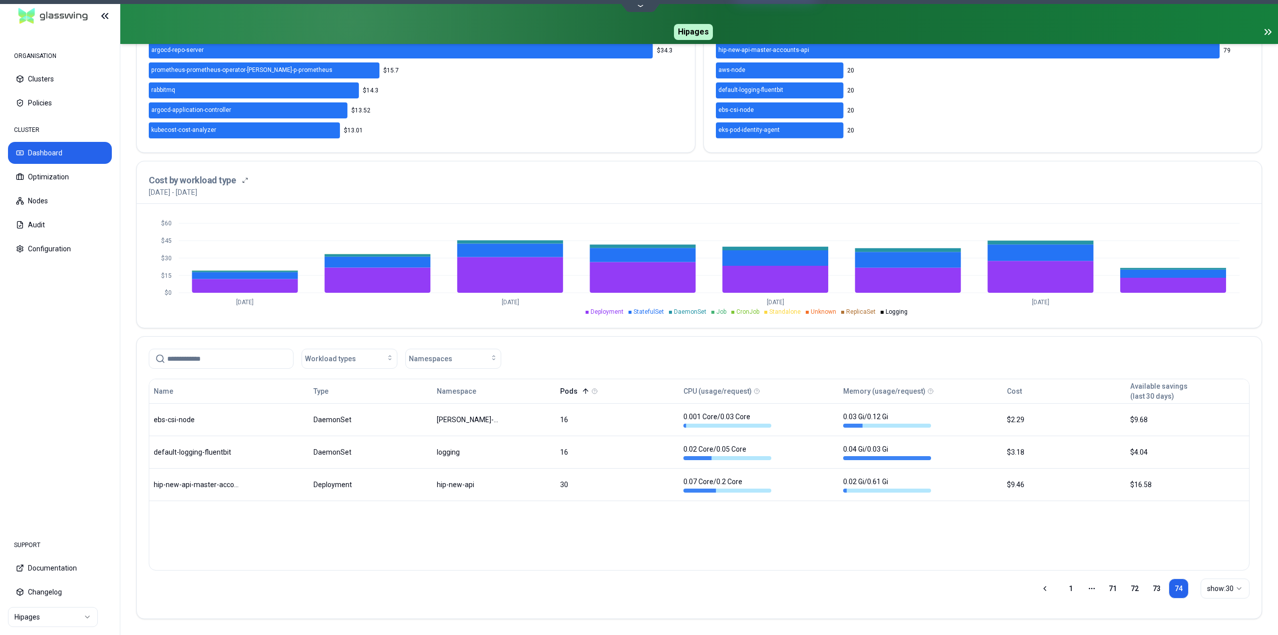
click at [588, 391] on icon at bounding box center [585, 390] width 4 height 2
click at [1071, 591] on link "1" at bounding box center [1071, 588] width 20 height 20
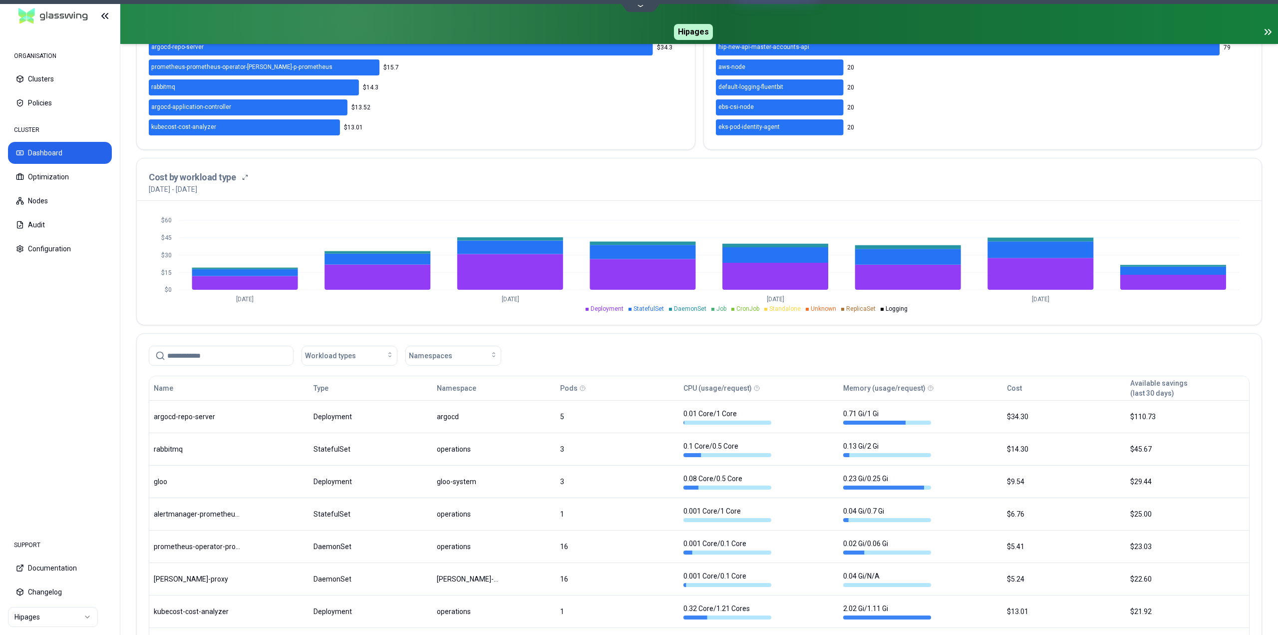
scroll to position [350, 0]
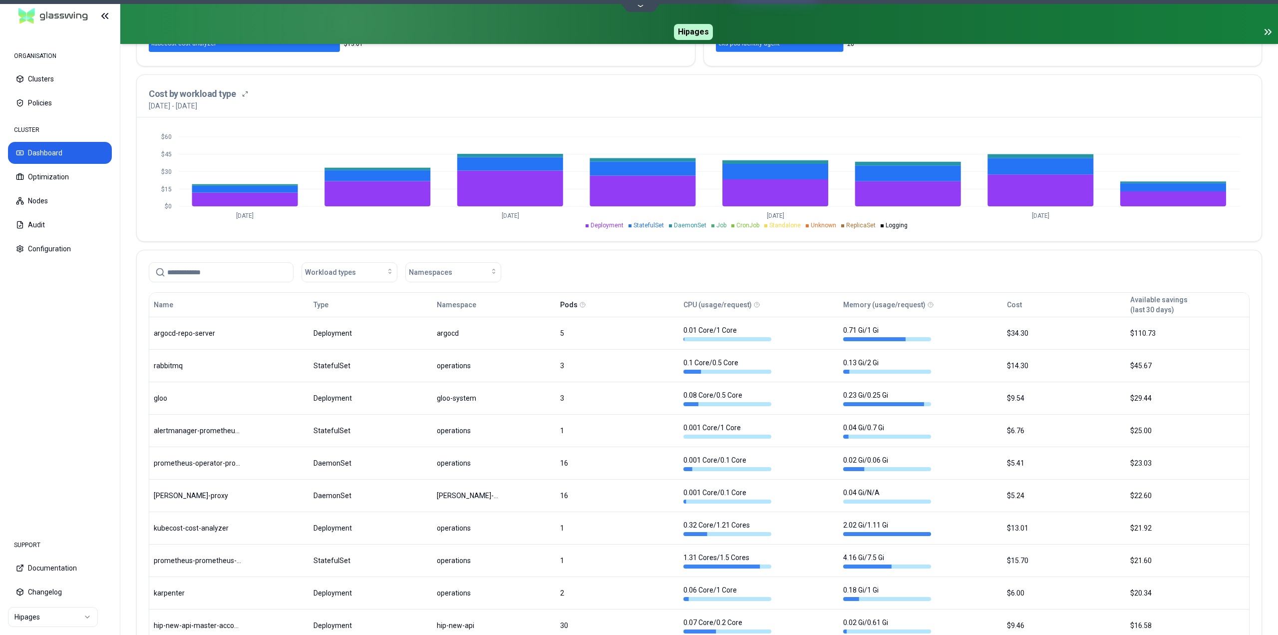
click at [575, 306] on button "Pods" at bounding box center [568, 305] width 17 height 20
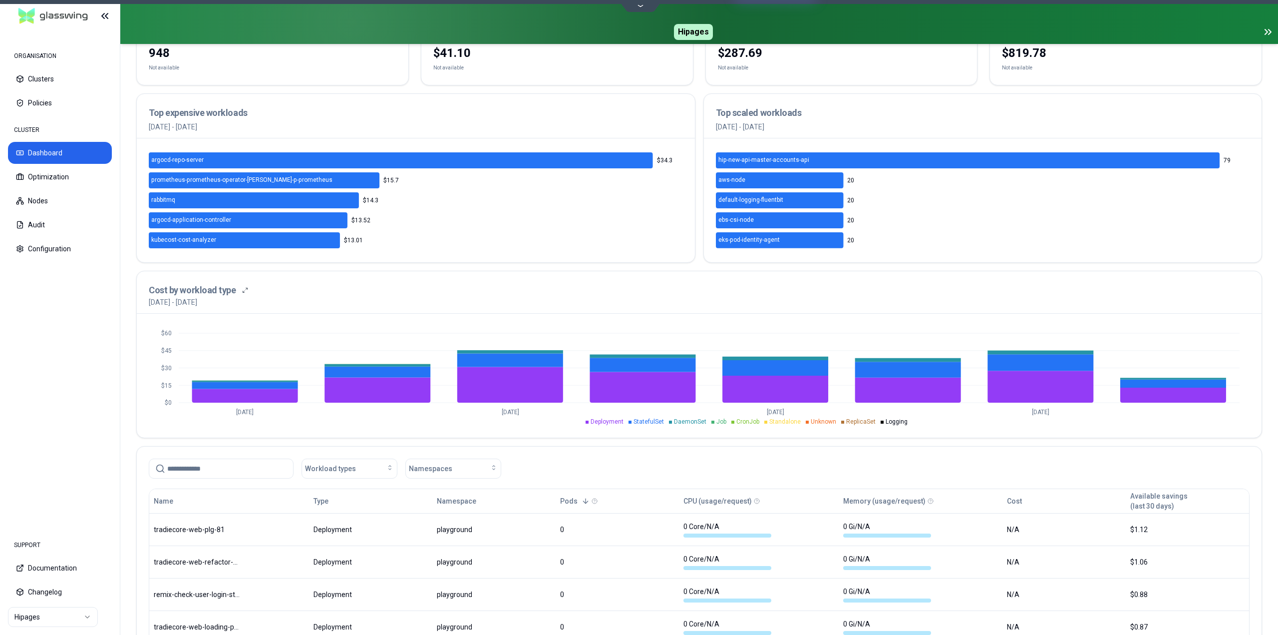
scroll to position [300, 0]
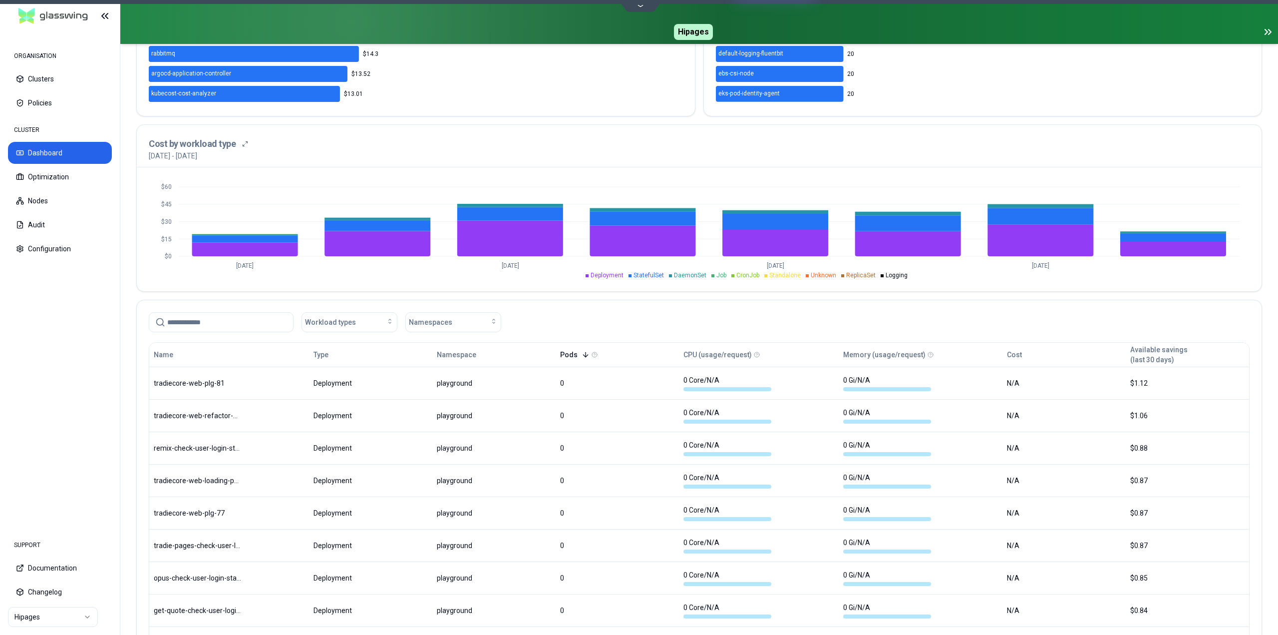
click at [585, 355] on icon at bounding box center [586, 355] width 8 height 8
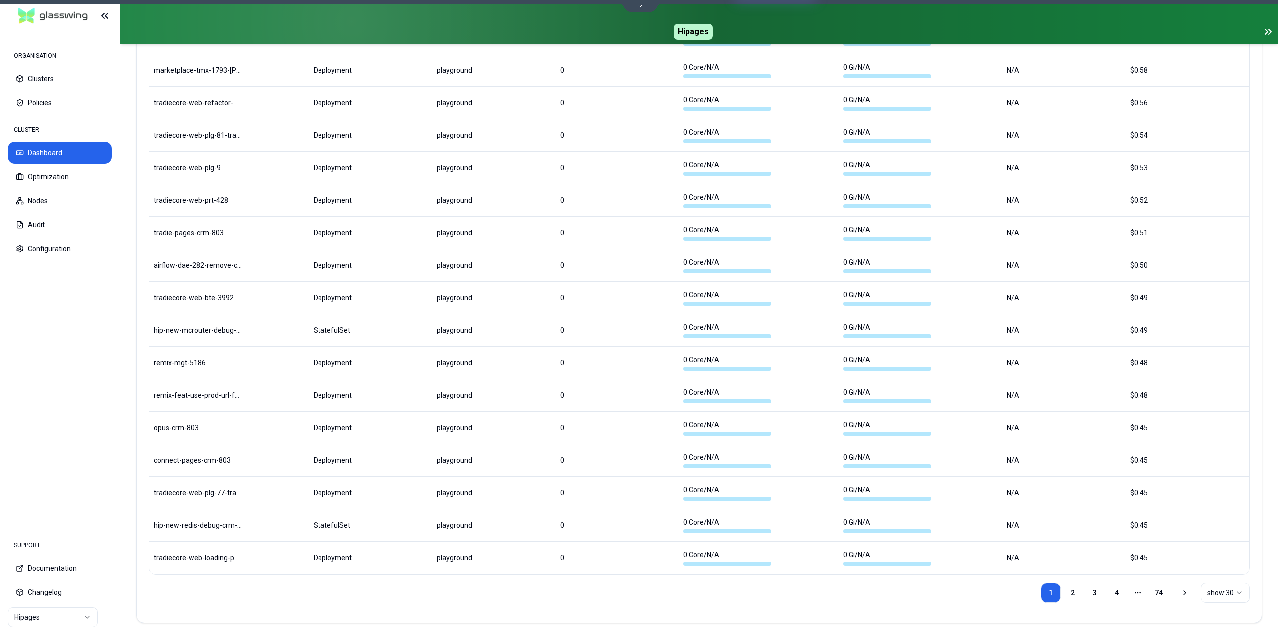
scroll to position [1071, 0]
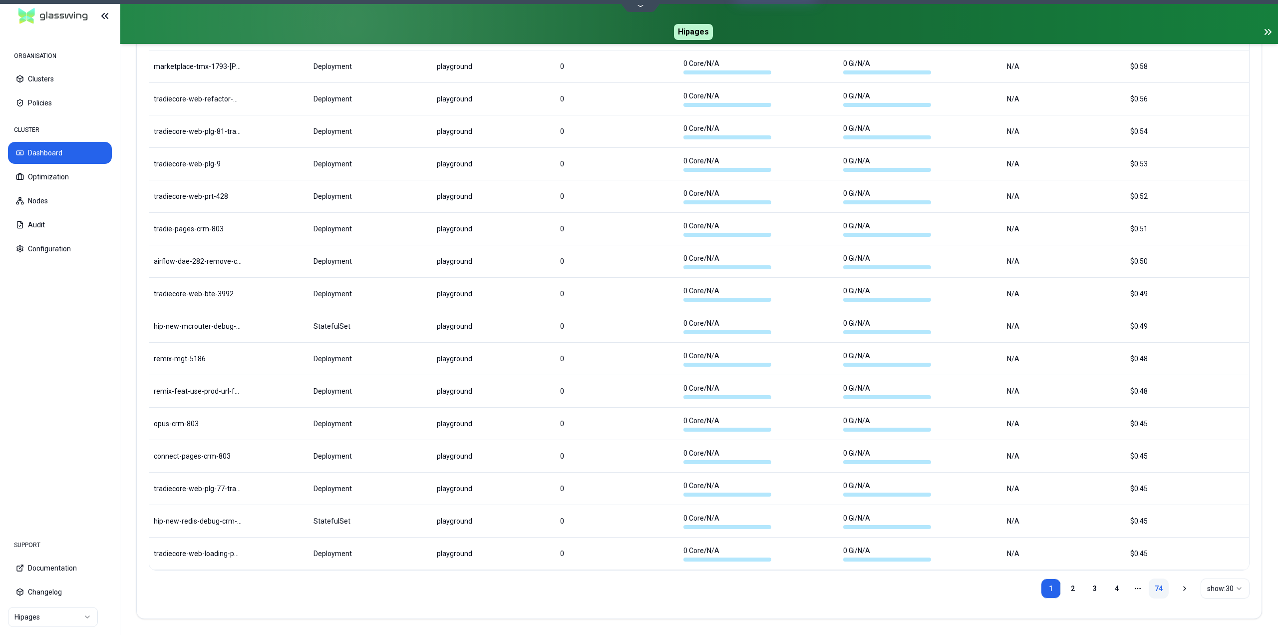
click at [1163, 589] on link "74" at bounding box center [1159, 588] width 20 height 20
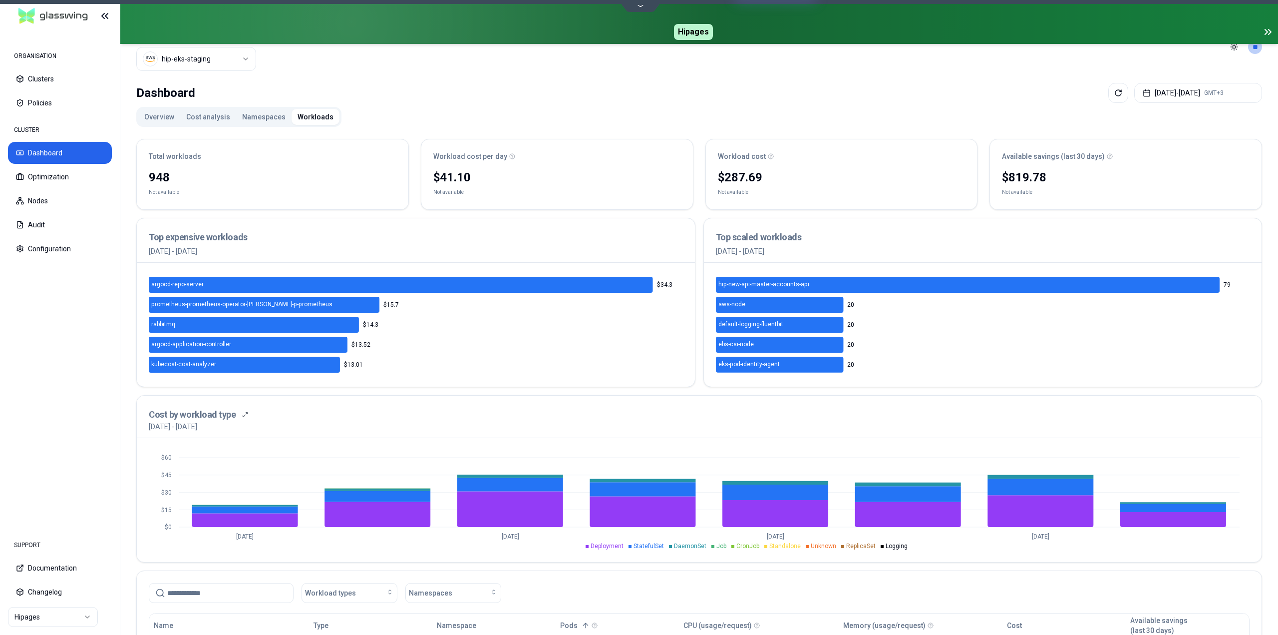
scroll to position [13, 0]
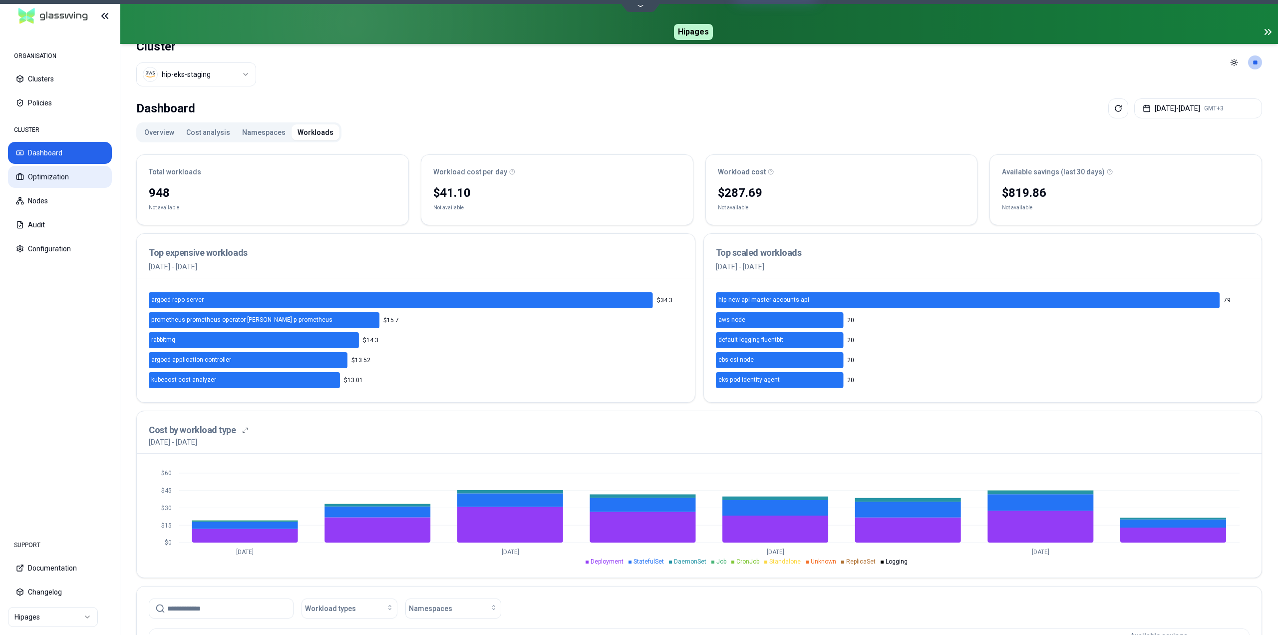
click at [67, 180] on button "Optimization" at bounding box center [60, 177] width 104 height 22
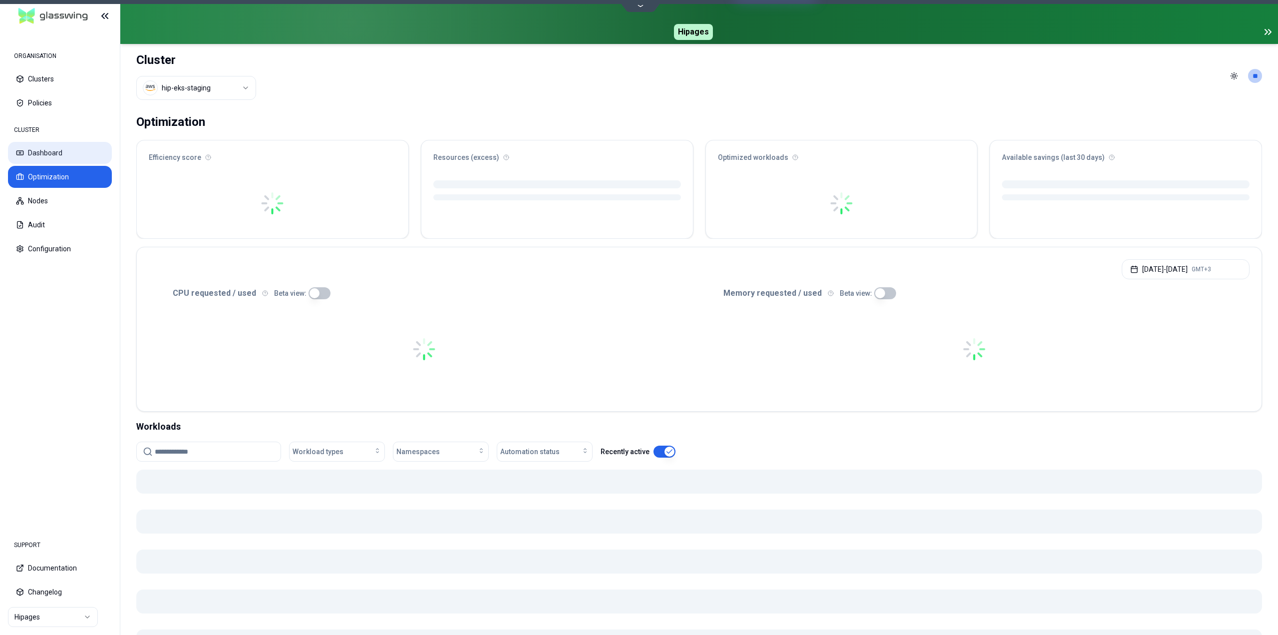
click at [63, 153] on button "Dashboard" at bounding box center [60, 153] width 104 height 22
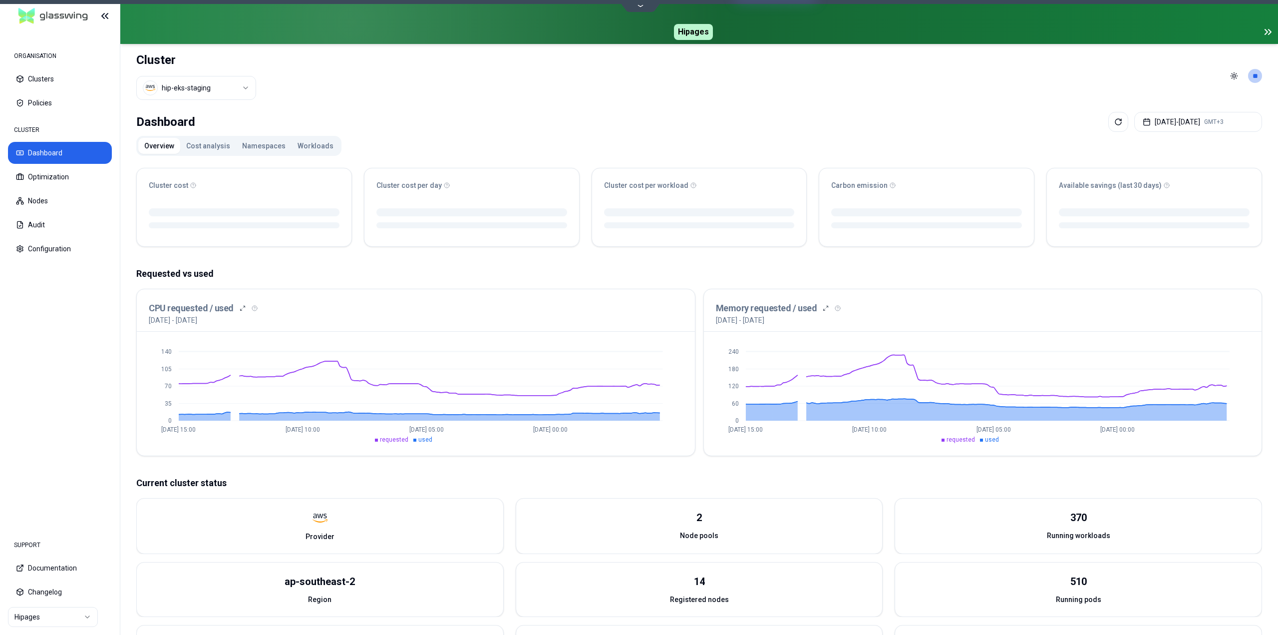
click at [302, 145] on button "Workloads" at bounding box center [316, 146] width 48 height 16
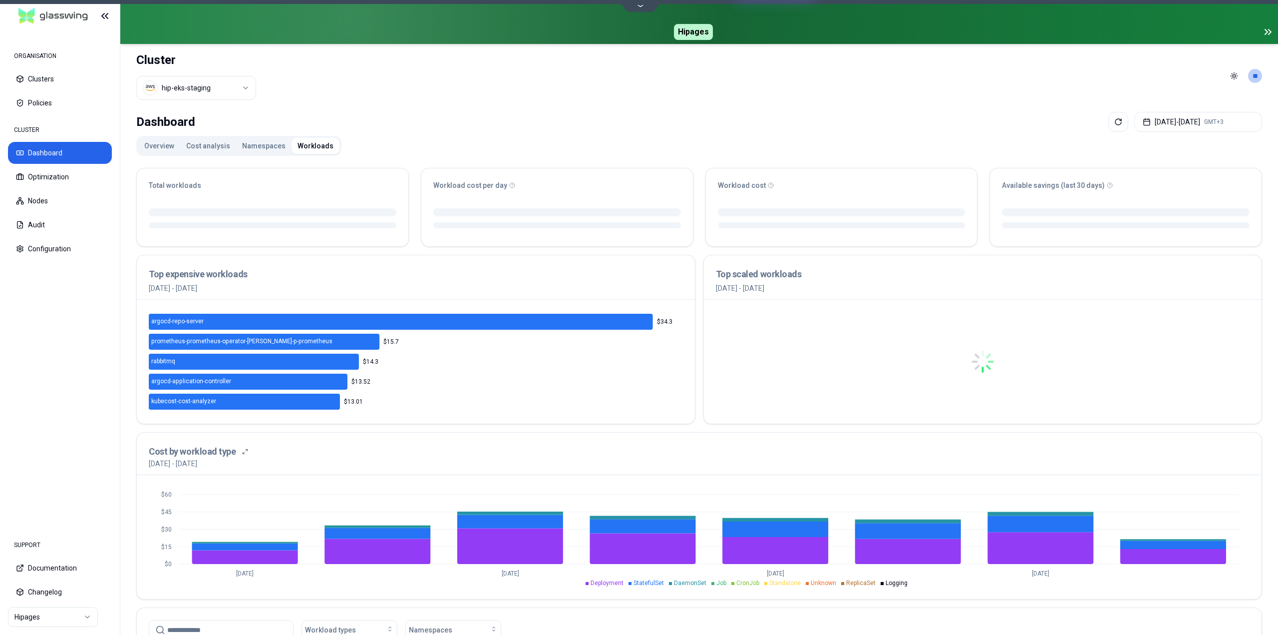
click at [264, 148] on button "Namespaces" at bounding box center [263, 146] width 55 height 16
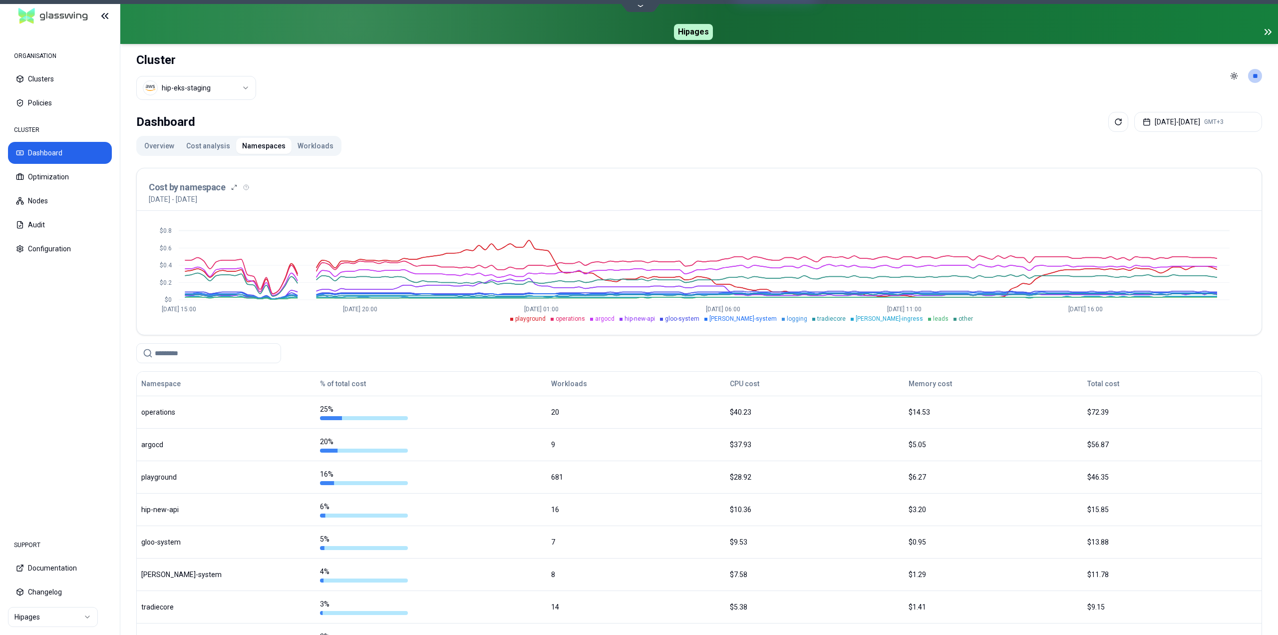
click at [194, 353] on input at bounding box center [215, 353] width 120 height 19
type input "****"
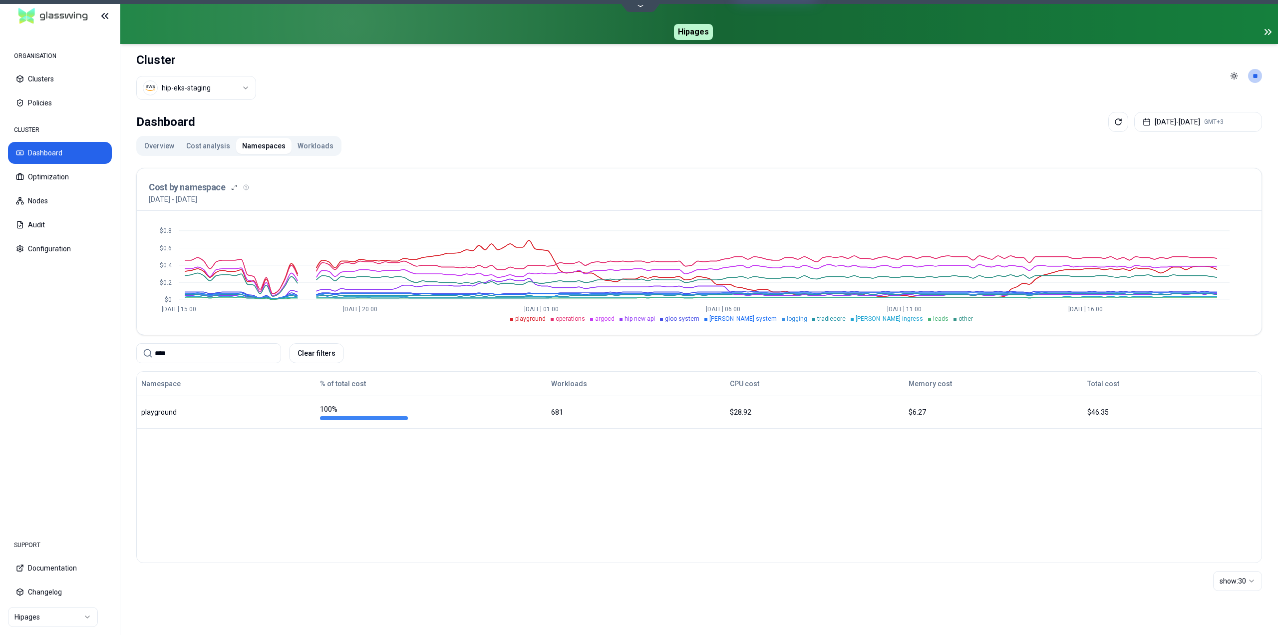
click at [161, 357] on input "****" at bounding box center [215, 353] width 120 height 19
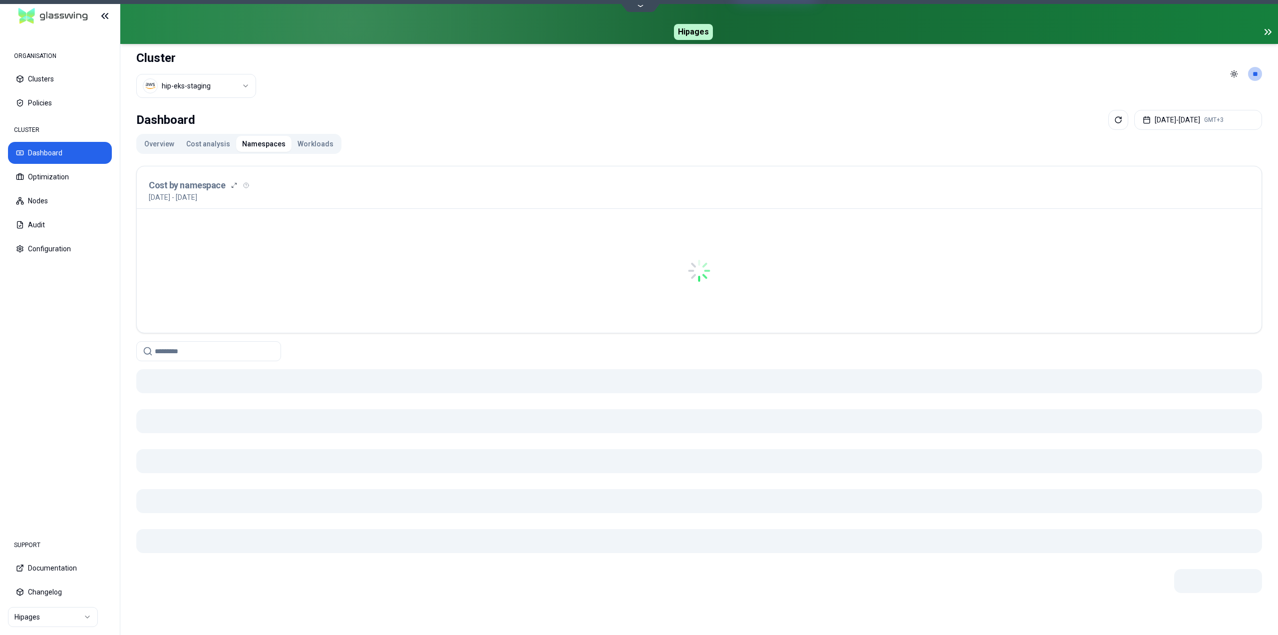
scroll to position [50, 0]
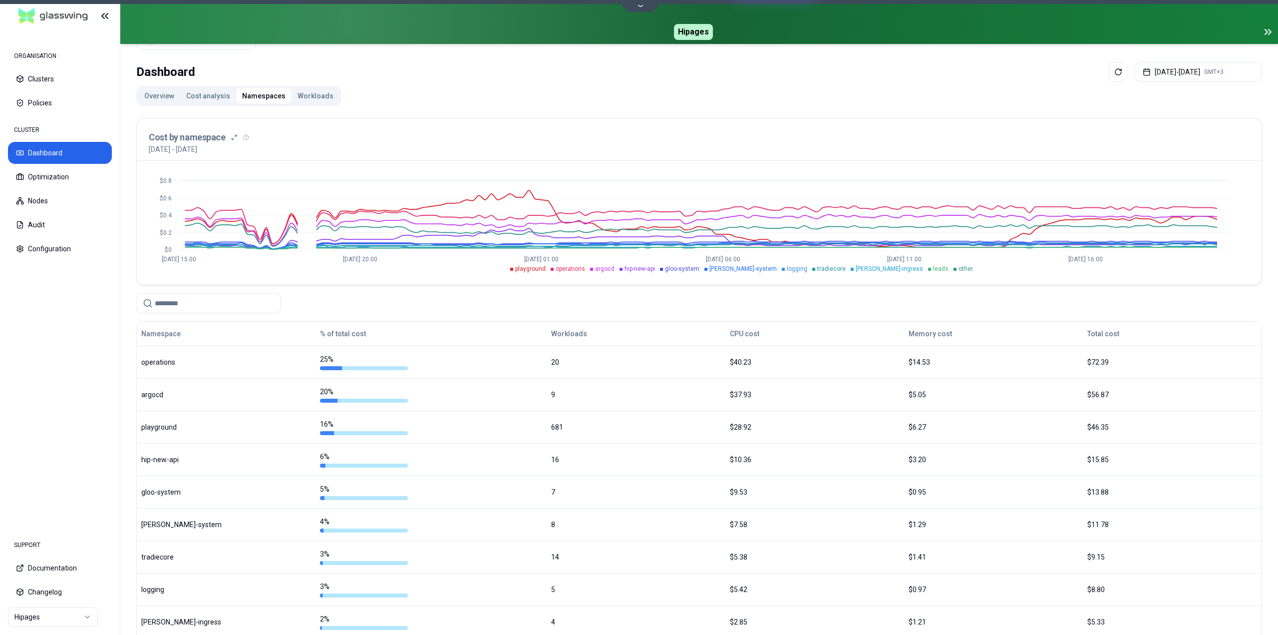
click at [206, 302] on input at bounding box center [215, 303] width 120 height 19
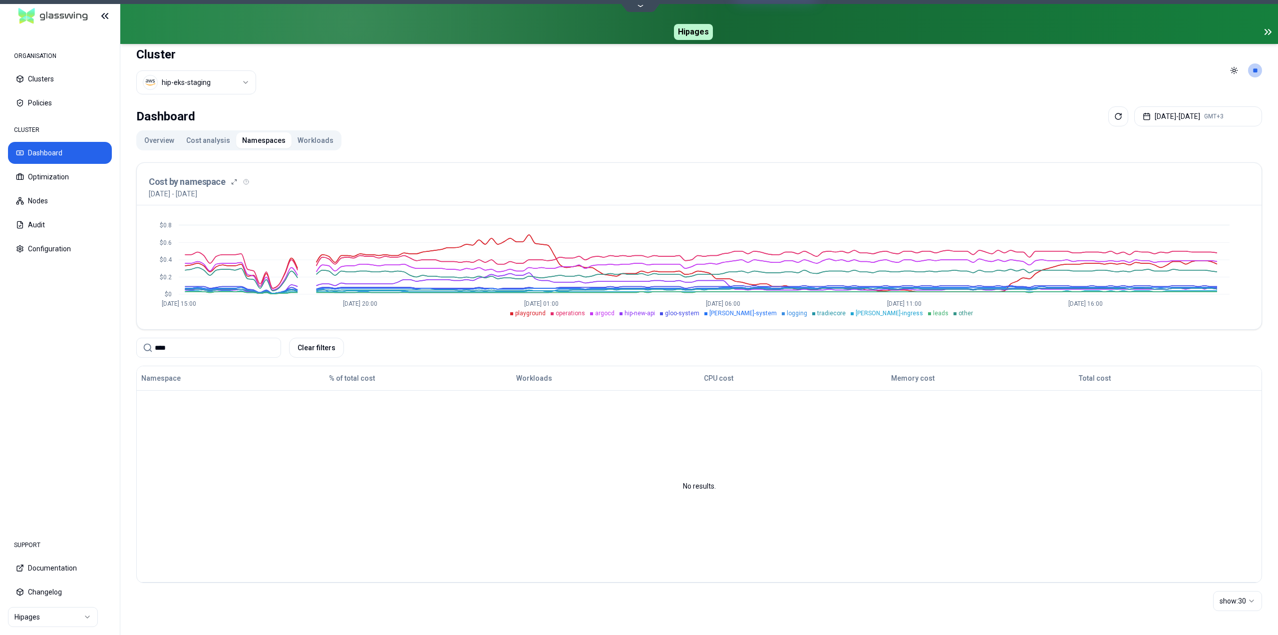
scroll to position [2, 0]
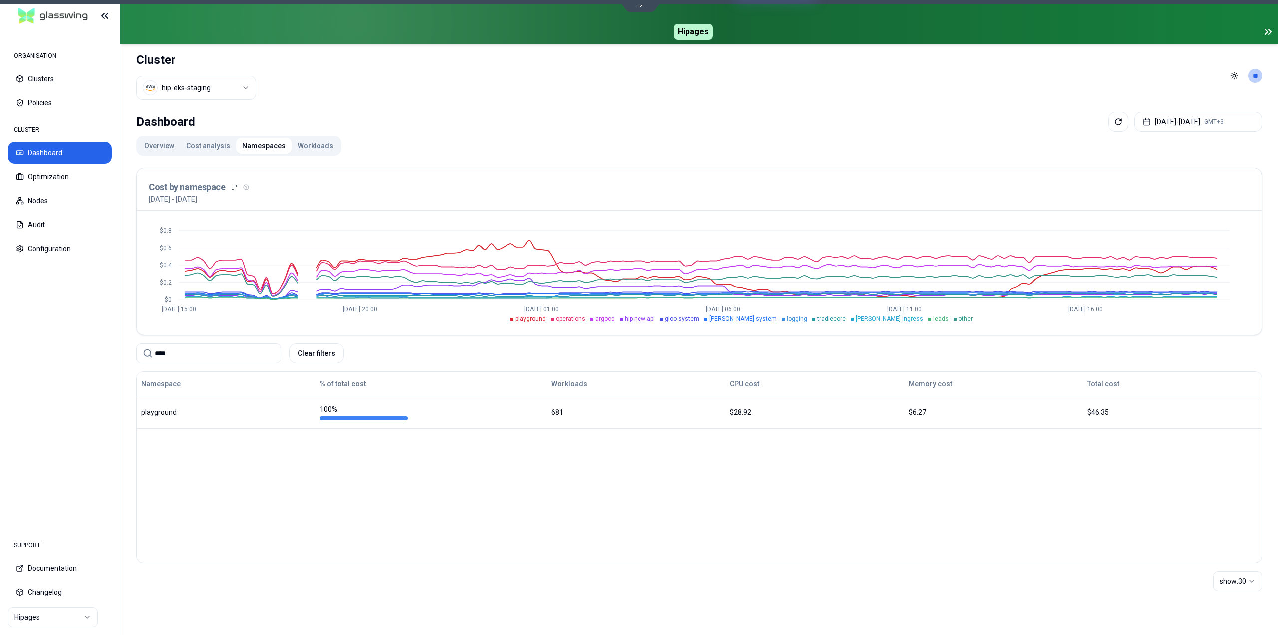
click at [163, 352] on input "****" at bounding box center [215, 353] width 120 height 19
type input "*"
type input "****"
click at [235, 352] on input "****" at bounding box center [215, 353] width 120 height 19
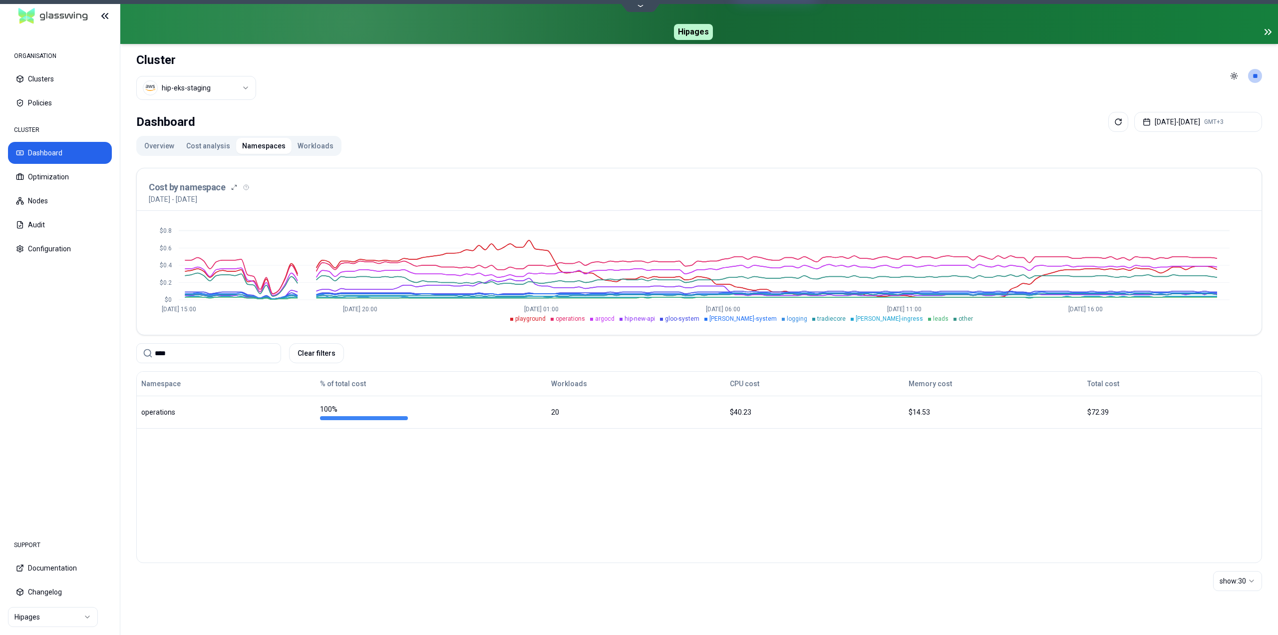
click at [235, 352] on input "****" at bounding box center [215, 353] width 120 height 19
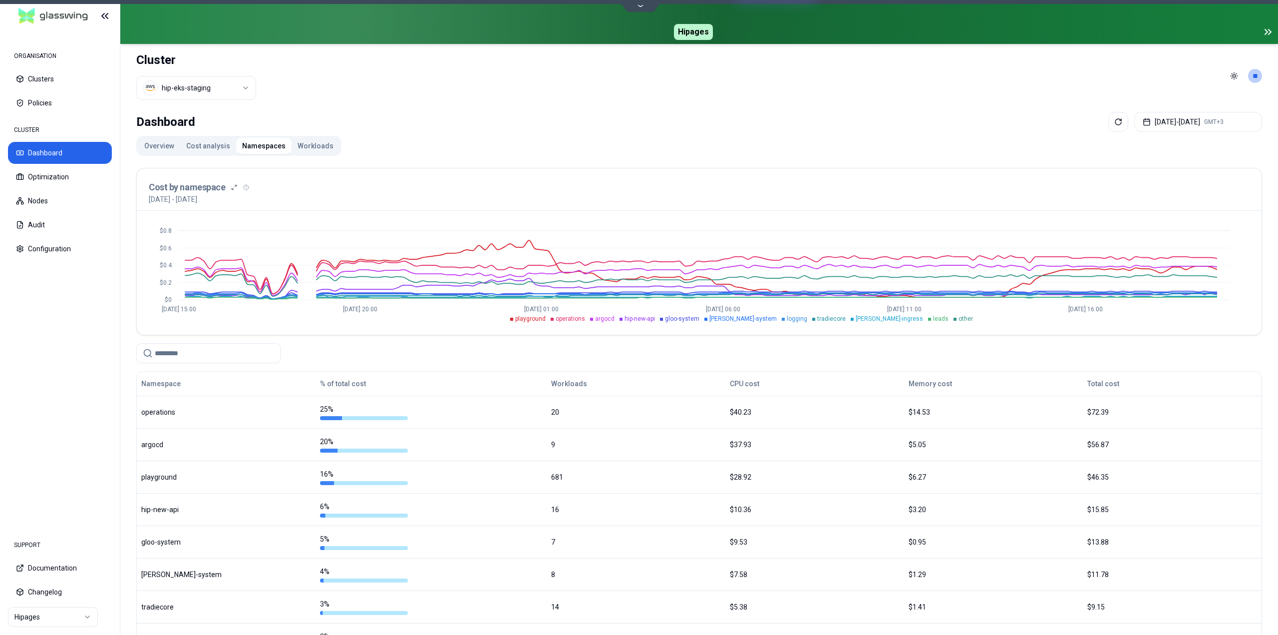
click at [221, 354] on input at bounding box center [215, 353] width 120 height 19
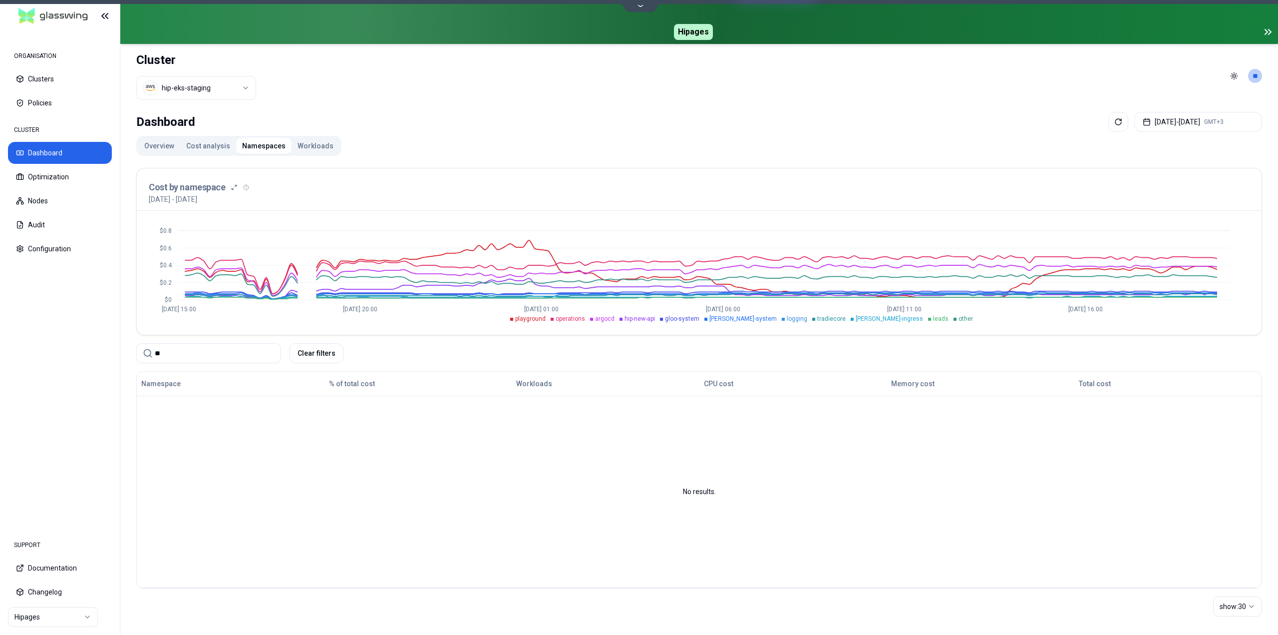
type input "*"
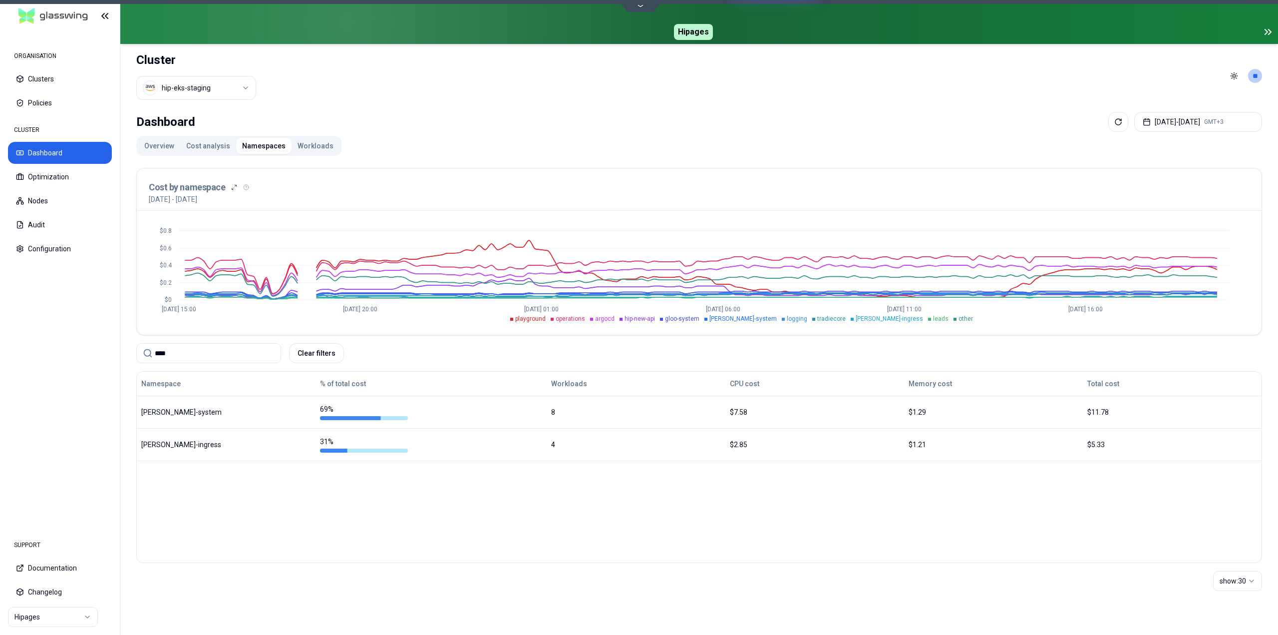
type input "****"
click at [63, 149] on button "Dashboard" at bounding box center [60, 153] width 104 height 22
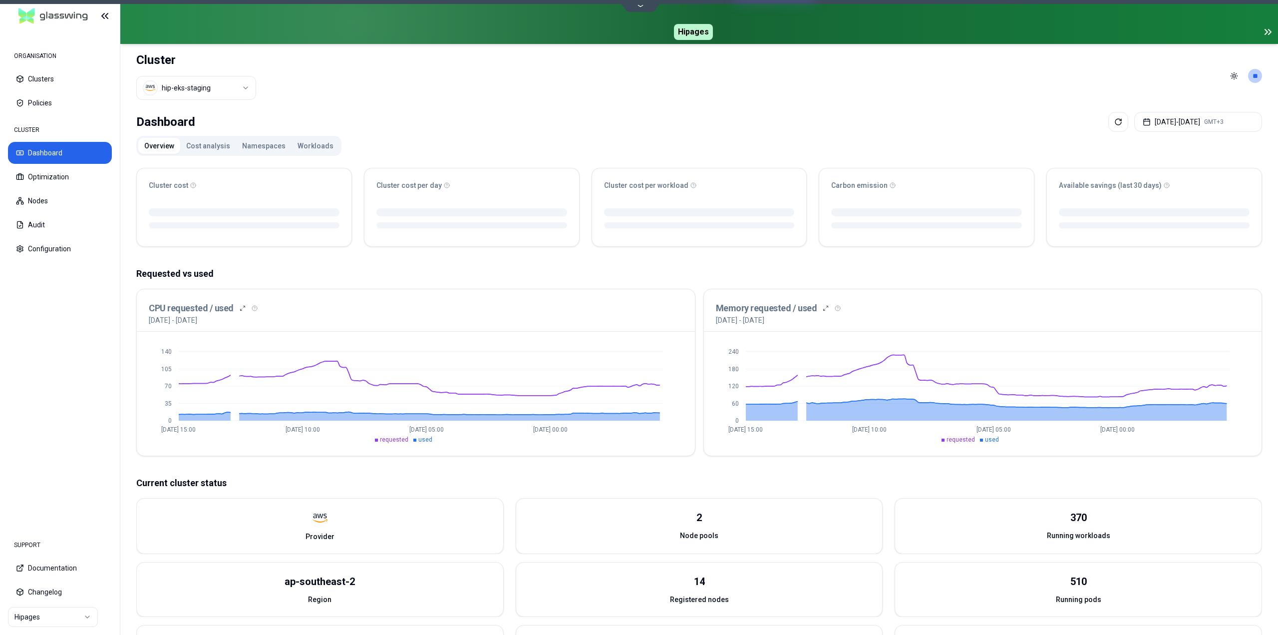
click at [302, 141] on button "Workloads" at bounding box center [316, 146] width 48 height 16
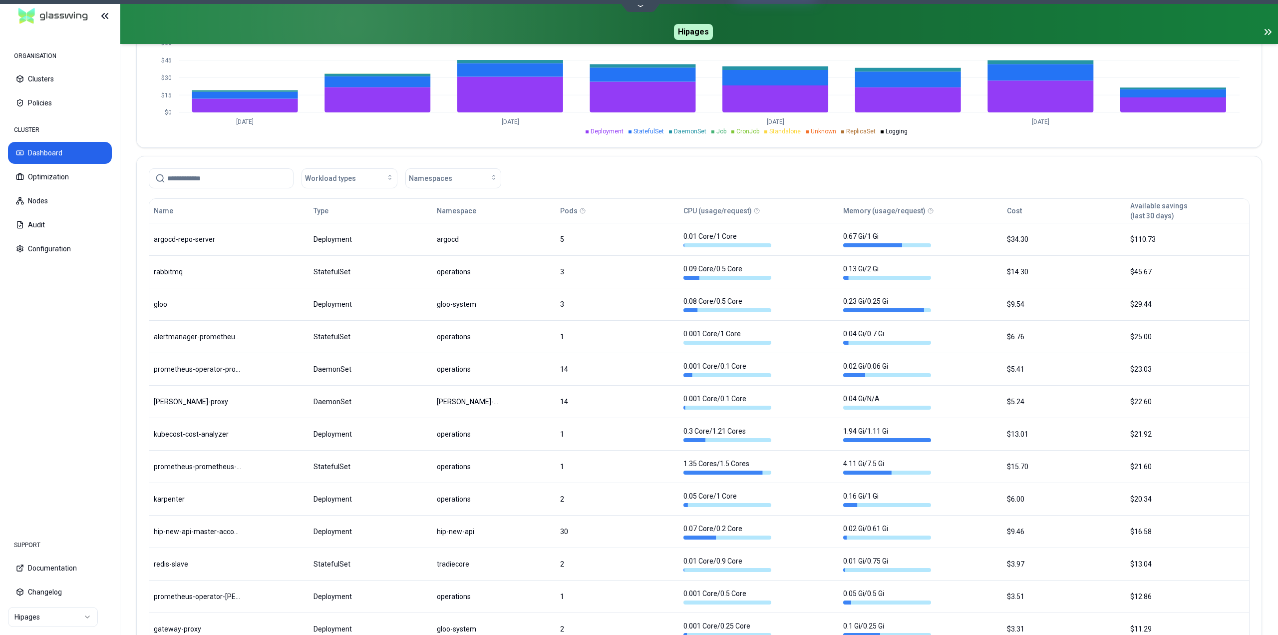
scroll to position [449, 0]
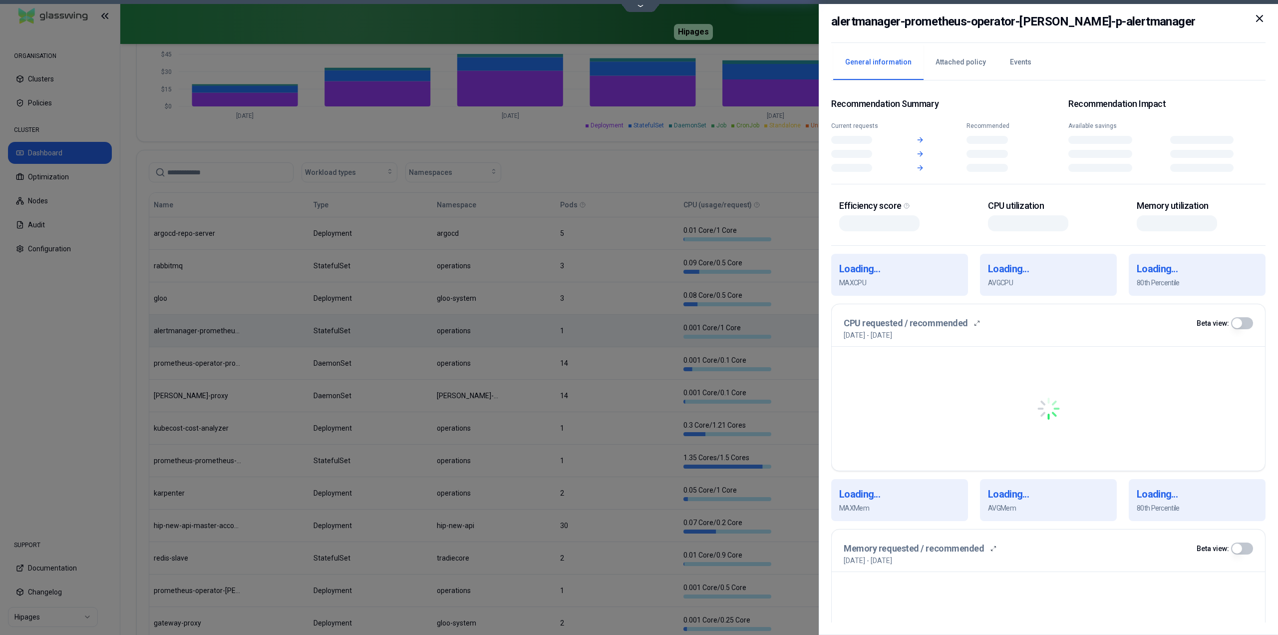
click at [599, 325] on body "ORGANISATION Clusters Policies CLUSTER Dashboard Optimization Nodes Audit Confi…" at bounding box center [639, 317] width 1278 height 635
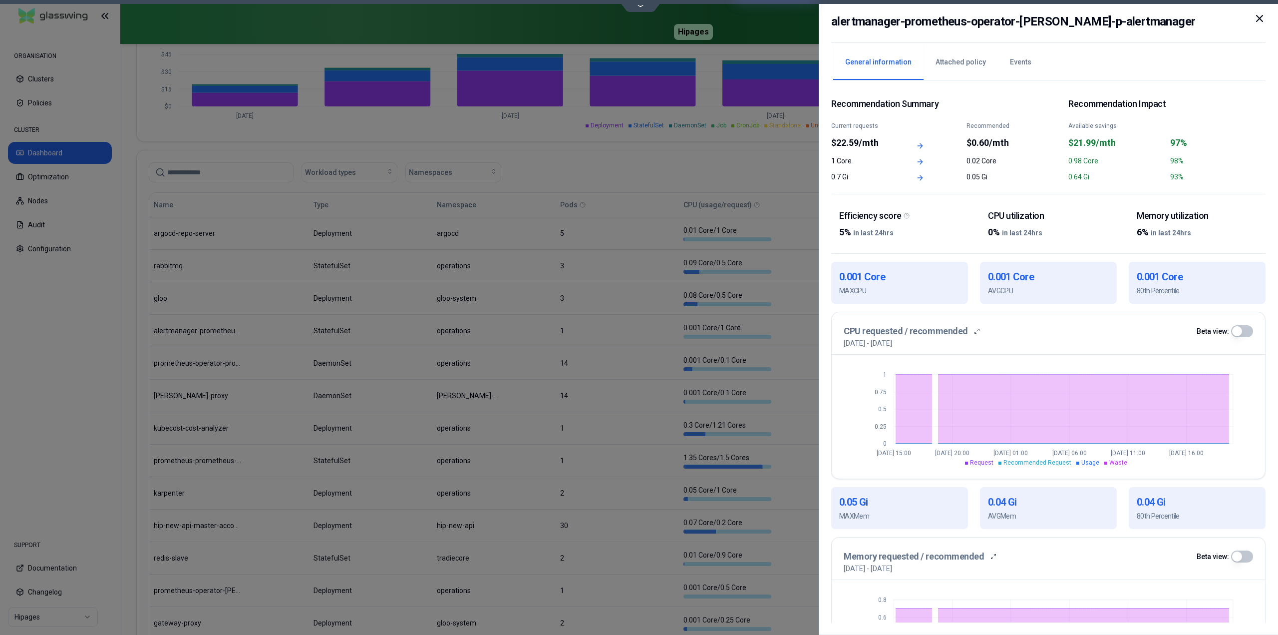
click at [1261, 18] on icon at bounding box center [1260, 18] width 6 height 6
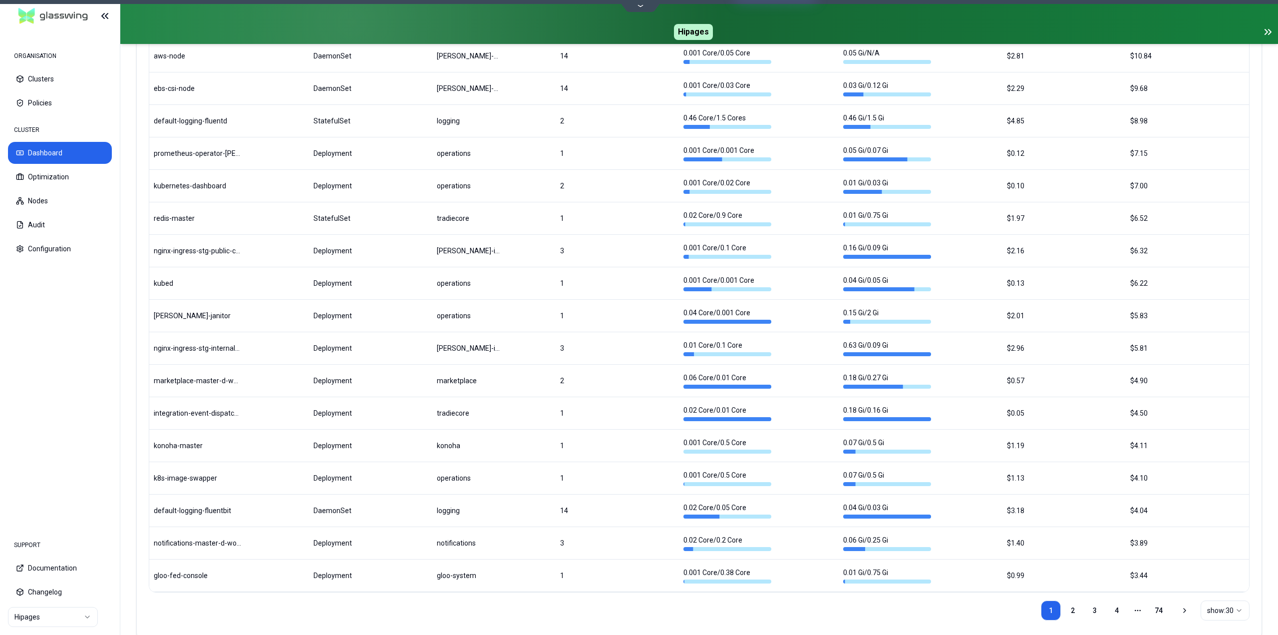
scroll to position [1055, 0]
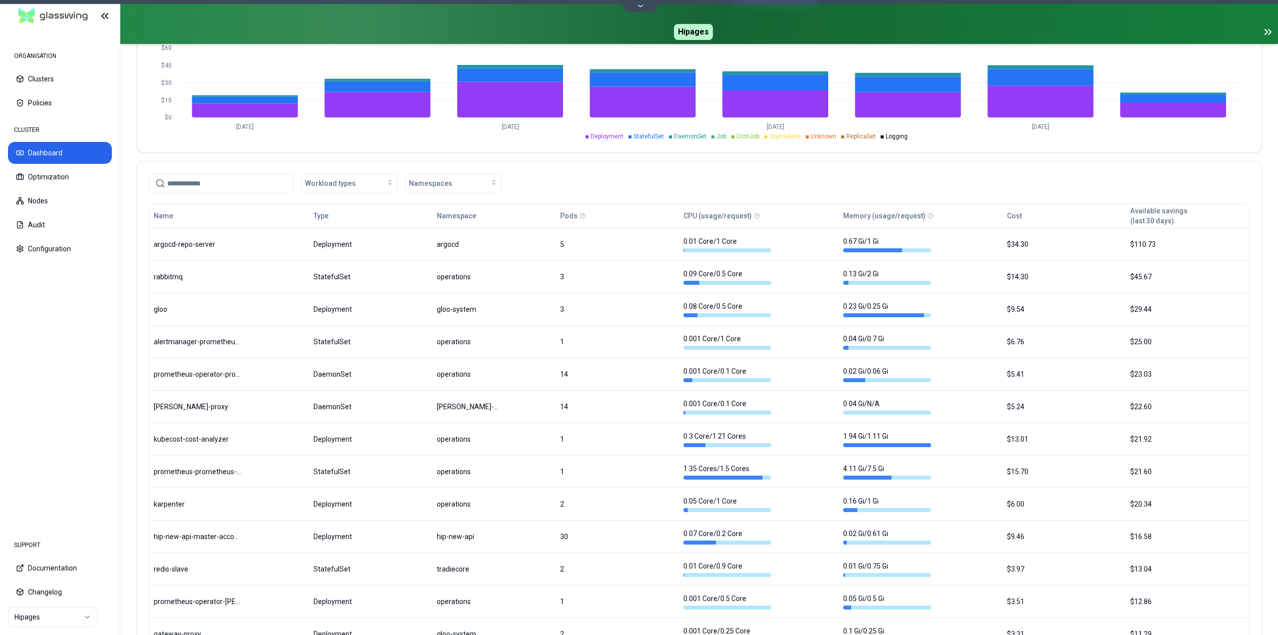
scroll to position [499, 0]
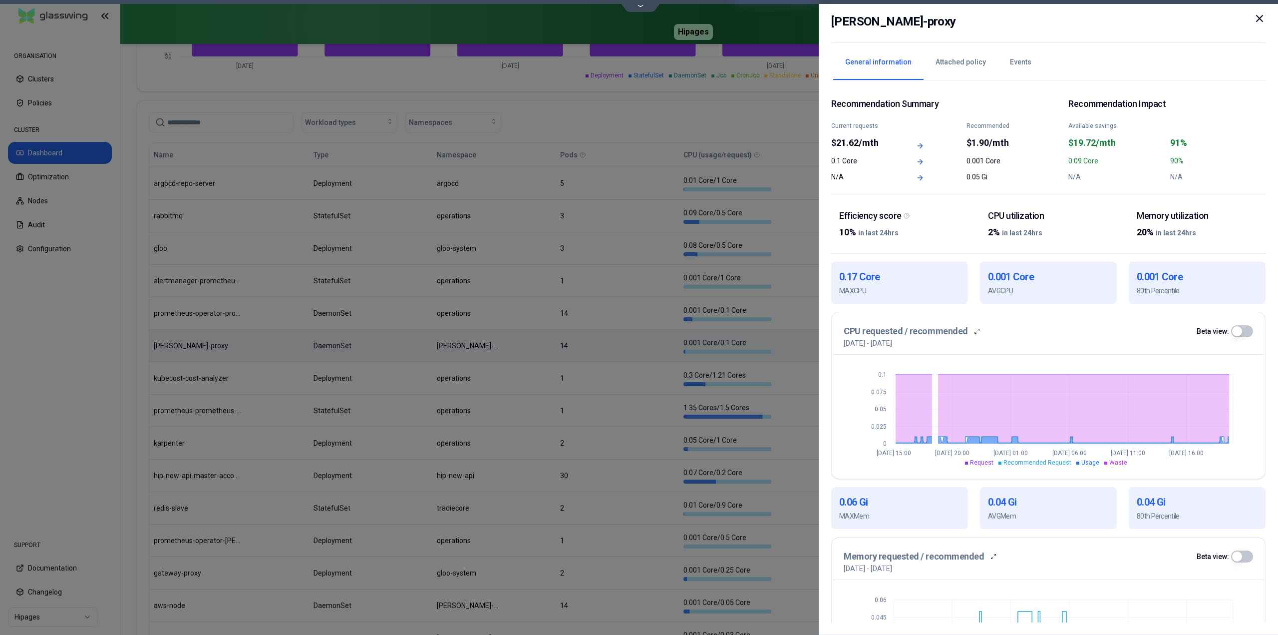
click at [1258, 19] on icon at bounding box center [1260, 18] width 12 height 12
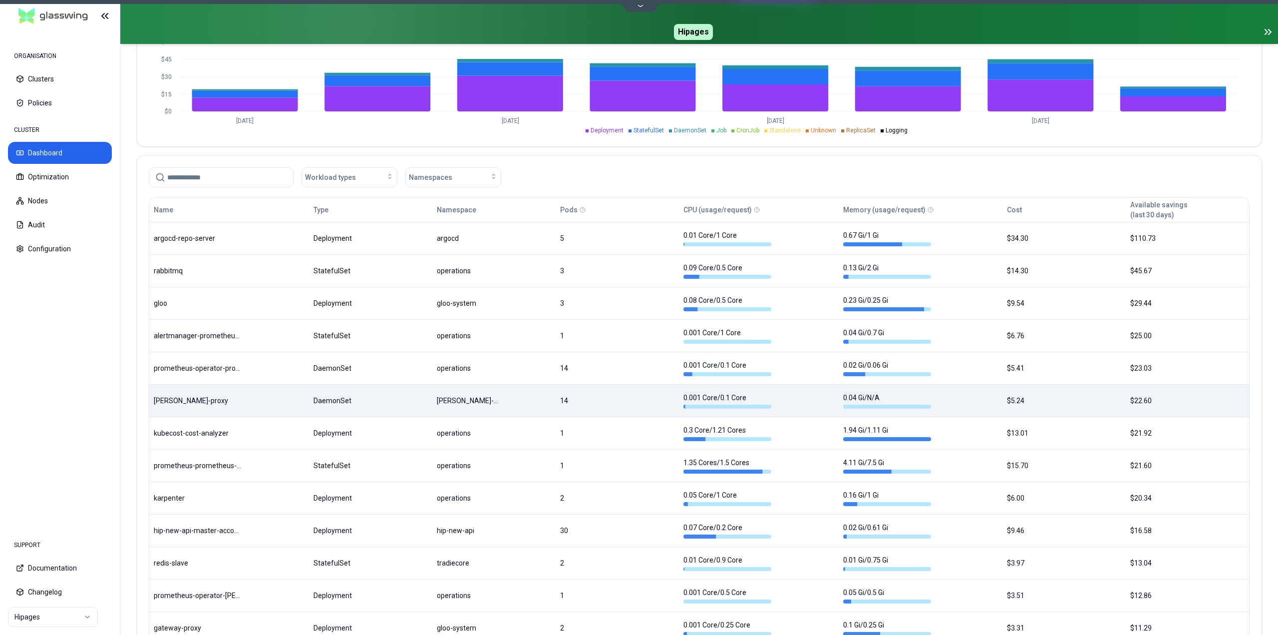
scroll to position [300, 0]
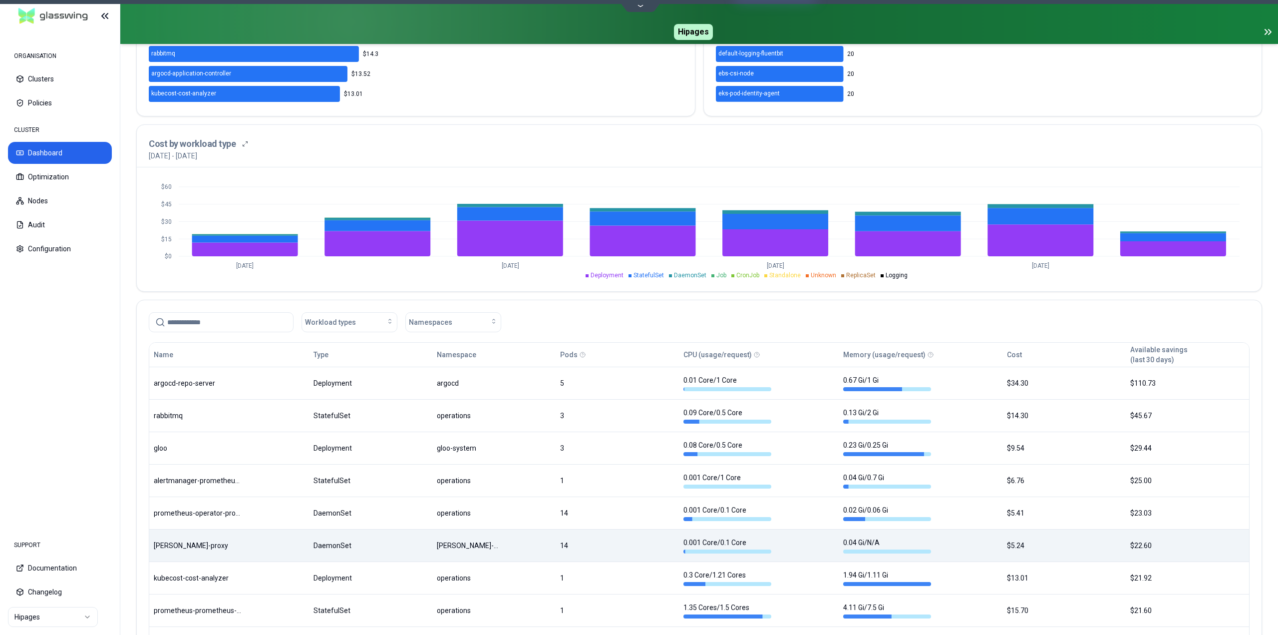
click at [239, 325] on input at bounding box center [227, 322] width 120 height 19
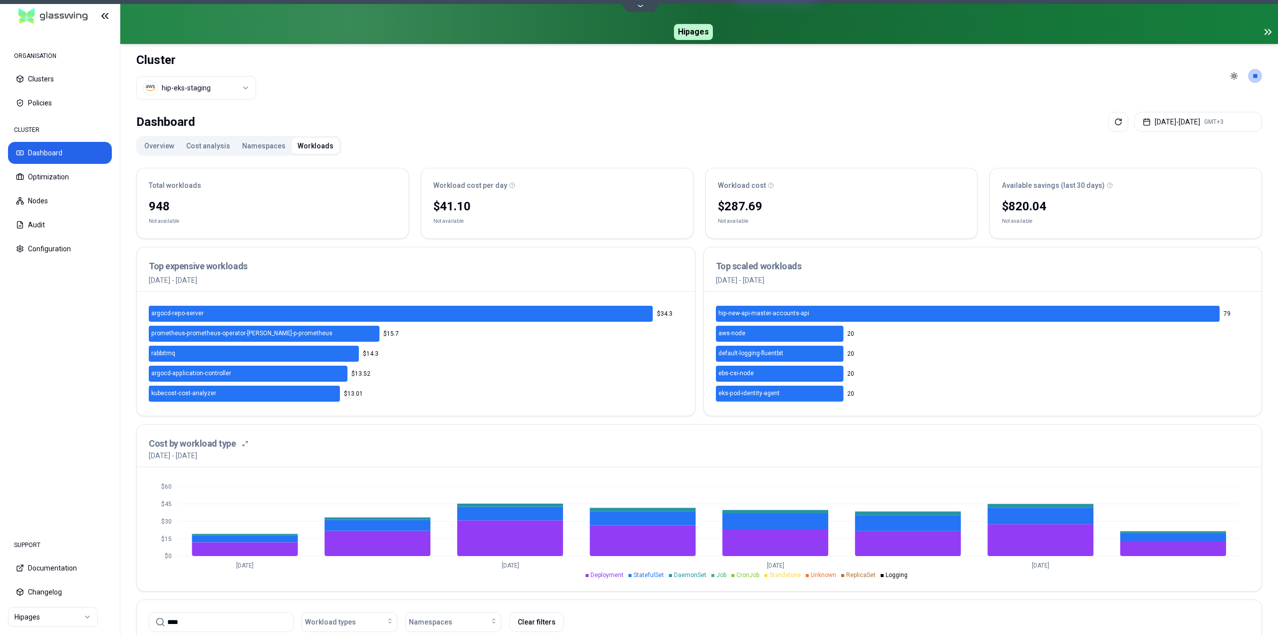
type input "****"
click at [255, 146] on button "Namespaces" at bounding box center [263, 146] width 55 height 16
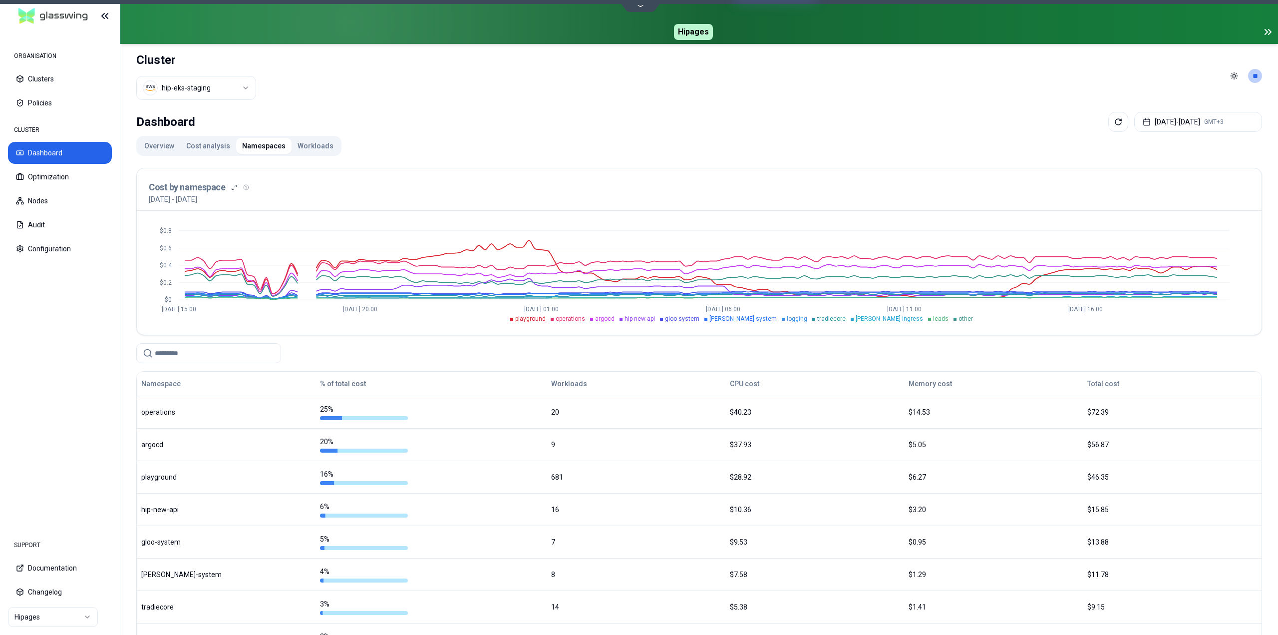
click at [217, 354] on input at bounding box center [215, 353] width 120 height 19
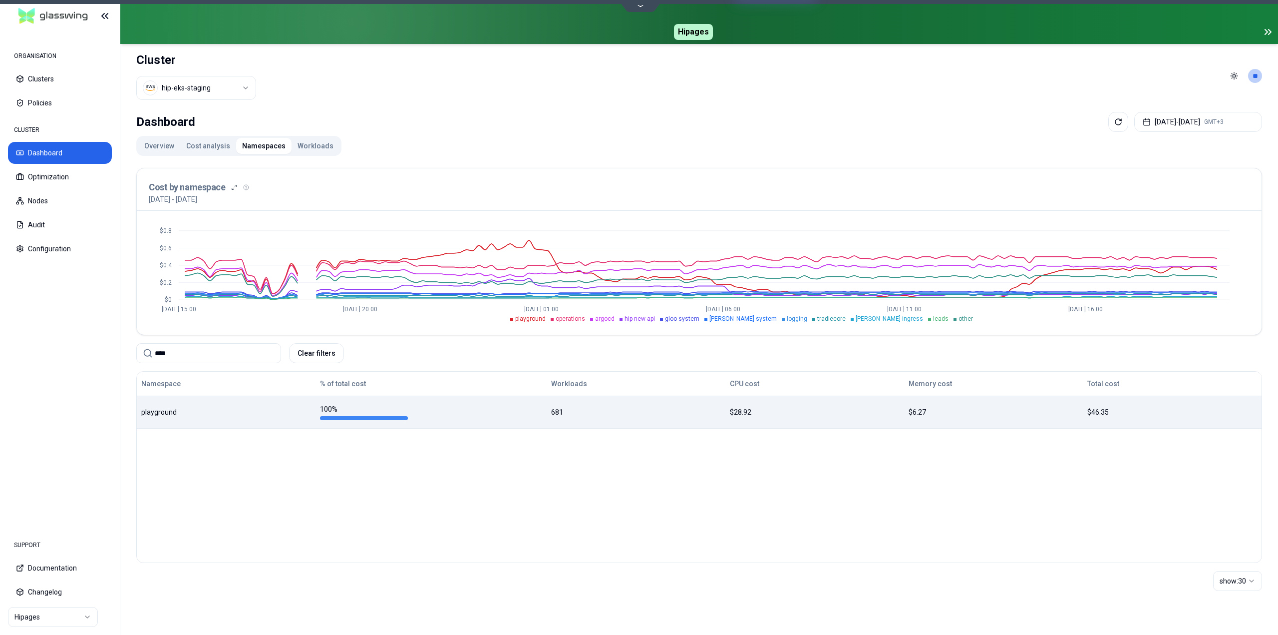
type input "****"
click at [257, 416] on div "playground" at bounding box center [226, 412] width 170 height 10
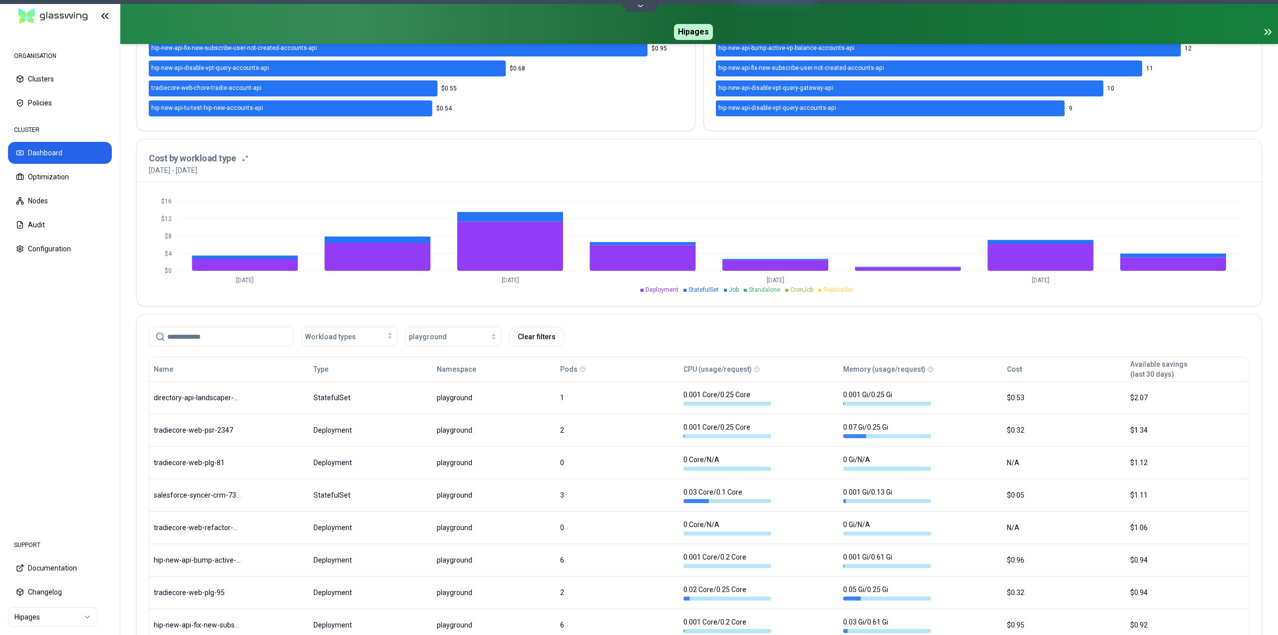
scroll to position [372, 0]
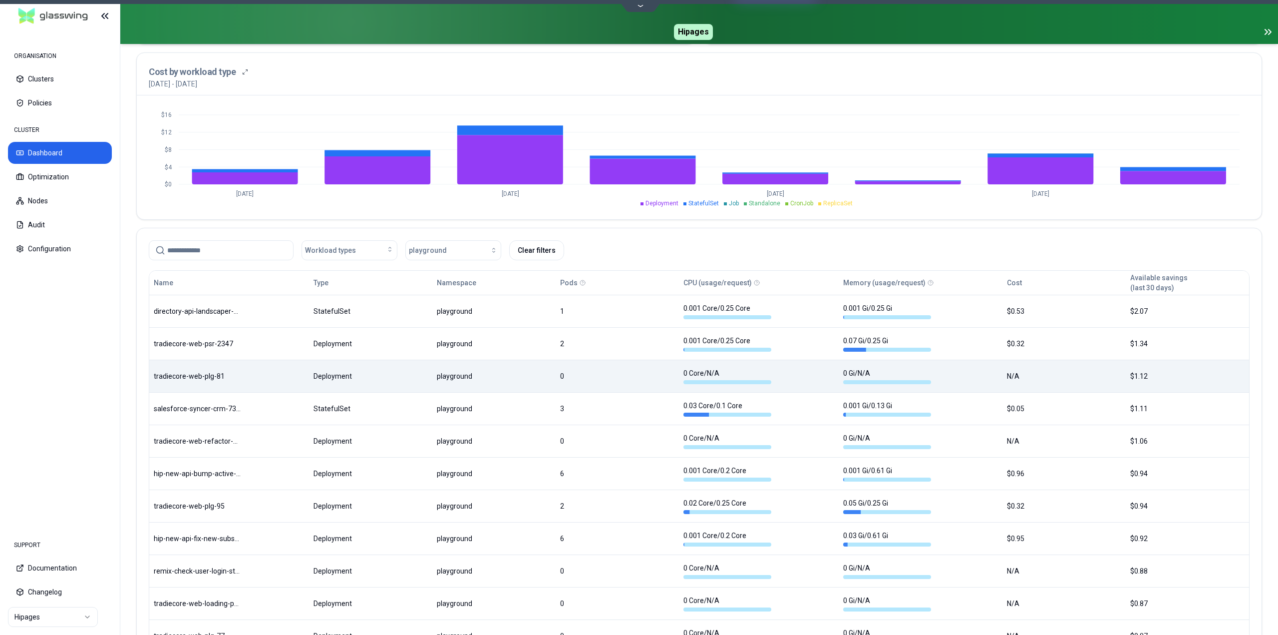
click at [590, 370] on body "ORGANISATION Clusters Policies CLUSTER Dashboard Optimization Nodes Audit Confi…" at bounding box center [639, 317] width 1278 height 635
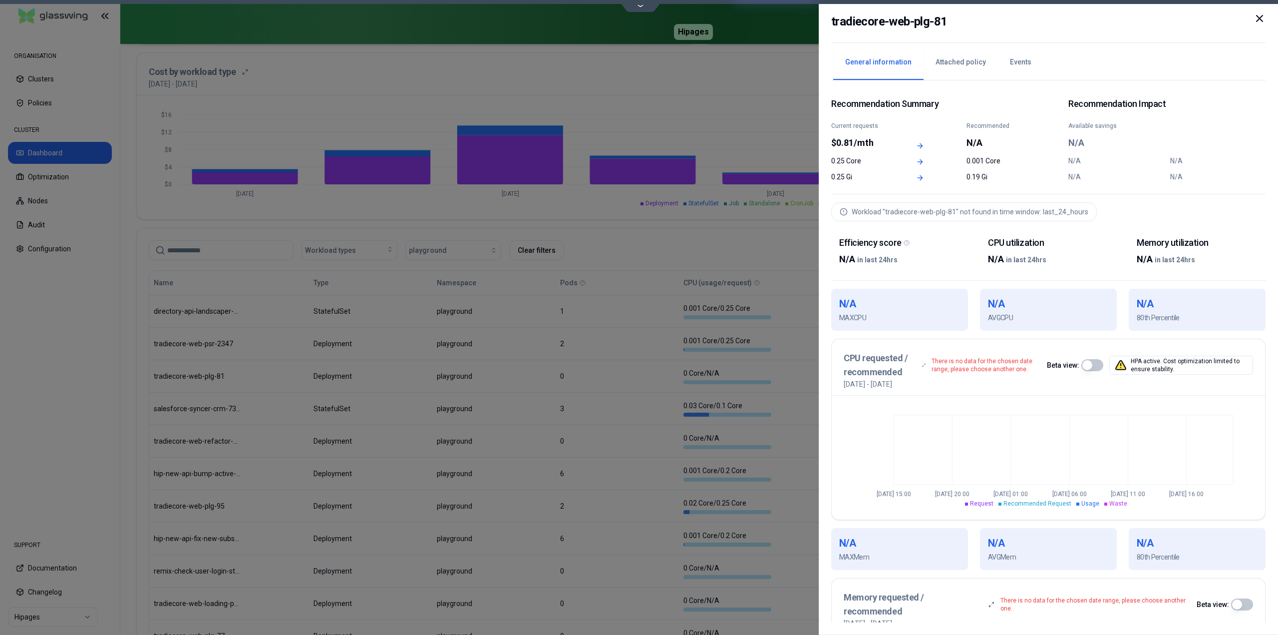
click at [1257, 17] on icon at bounding box center [1260, 18] width 12 height 12
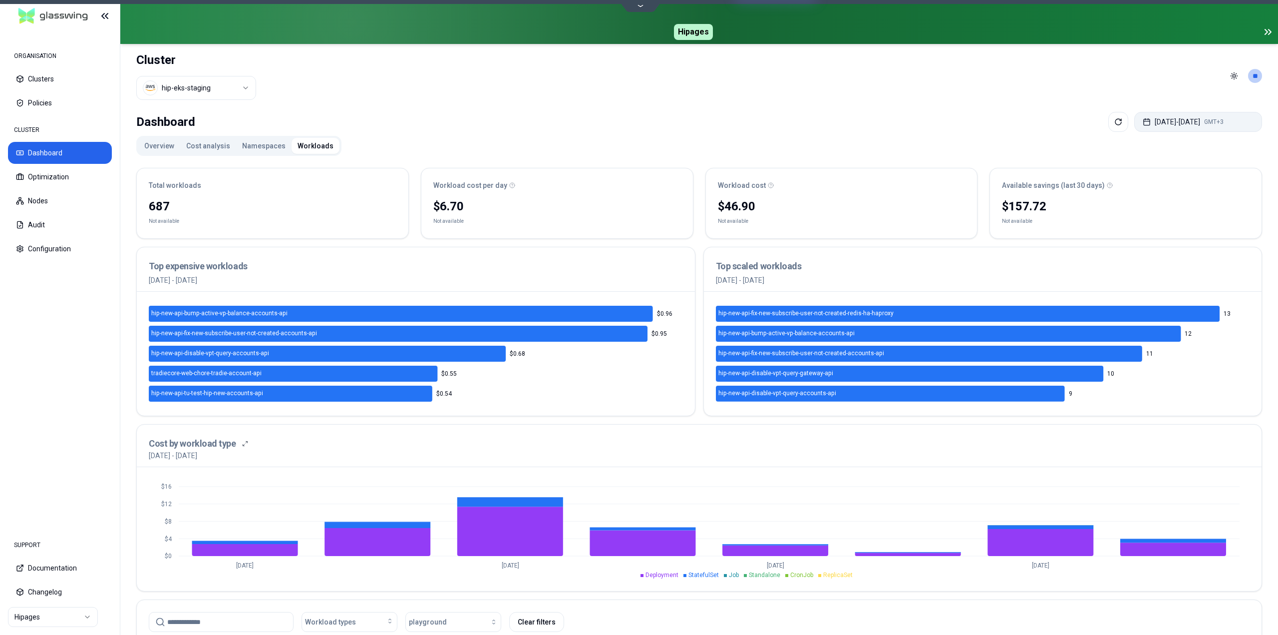
click at [1212, 120] on button "Aug 05, 2025 - Aug 12, 2025 GMT+3" at bounding box center [1199, 122] width 128 height 20
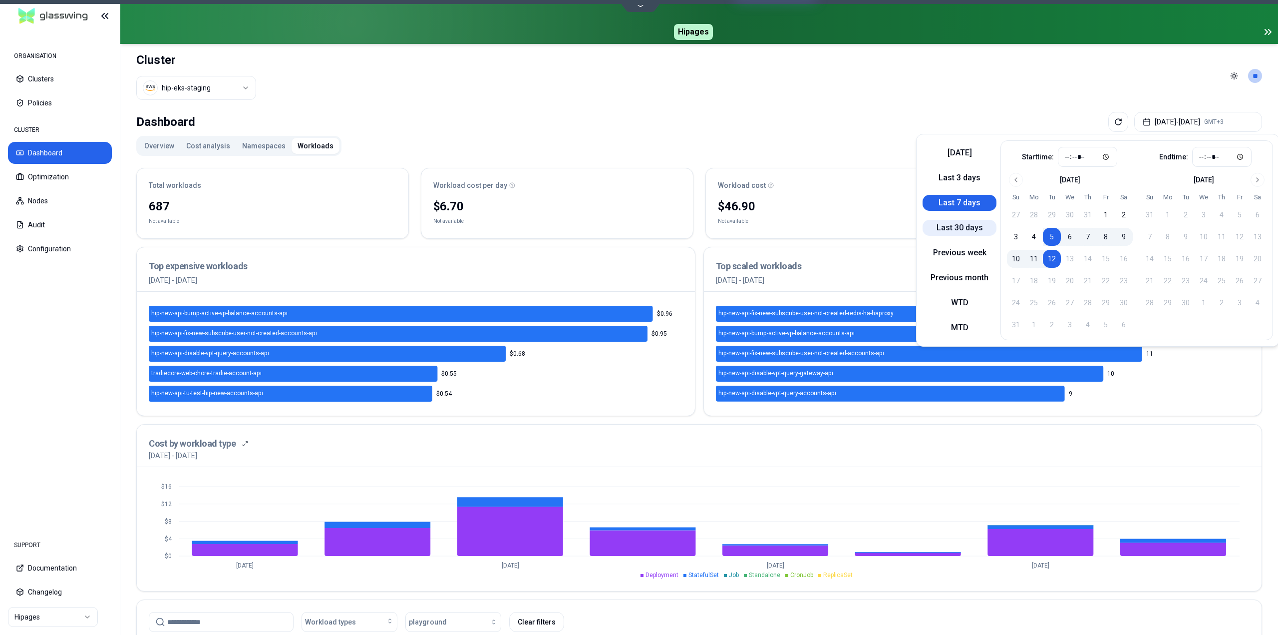
click at [977, 220] on button "Last 30 days" at bounding box center [960, 228] width 74 height 16
type input "*****"
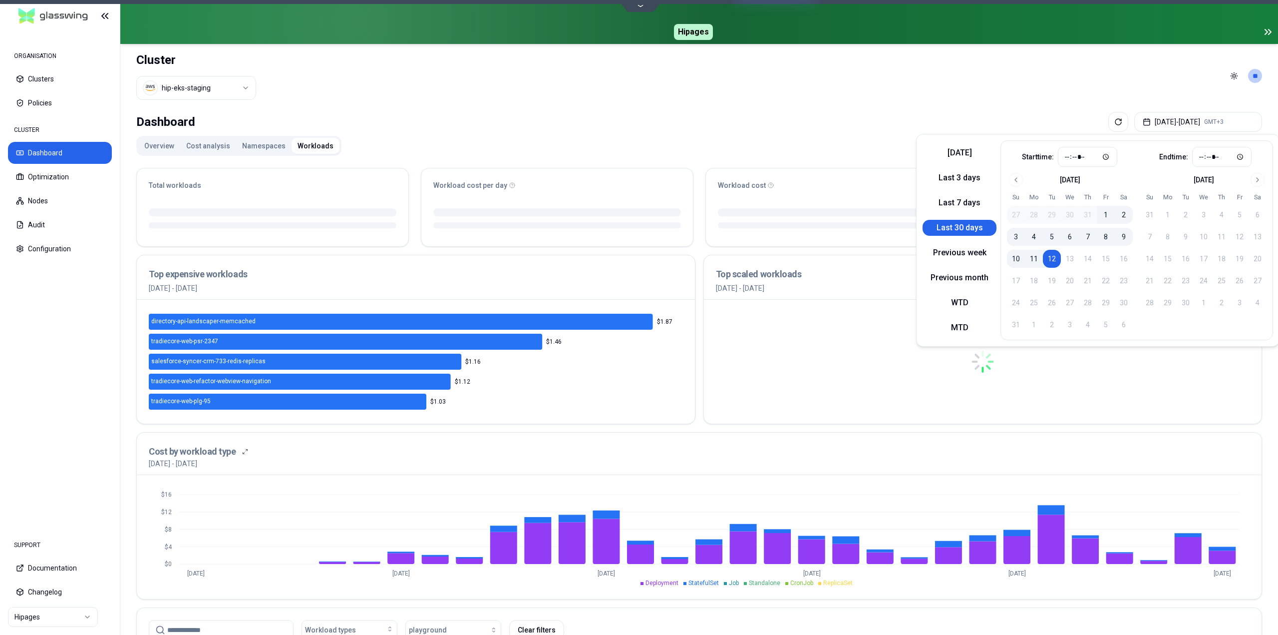
click at [790, 112] on div "Dashboard Jul 13, 2025 - Aug 12, 2025 GMT+3" at bounding box center [699, 122] width 1126 height 20
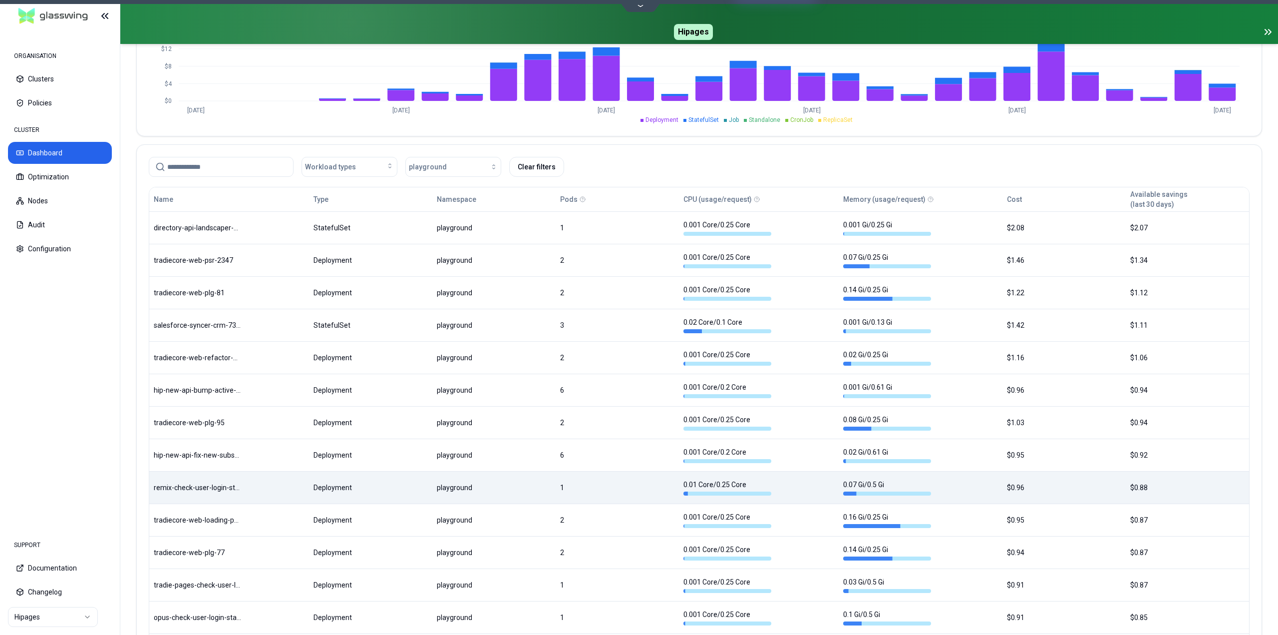
scroll to position [285, 0]
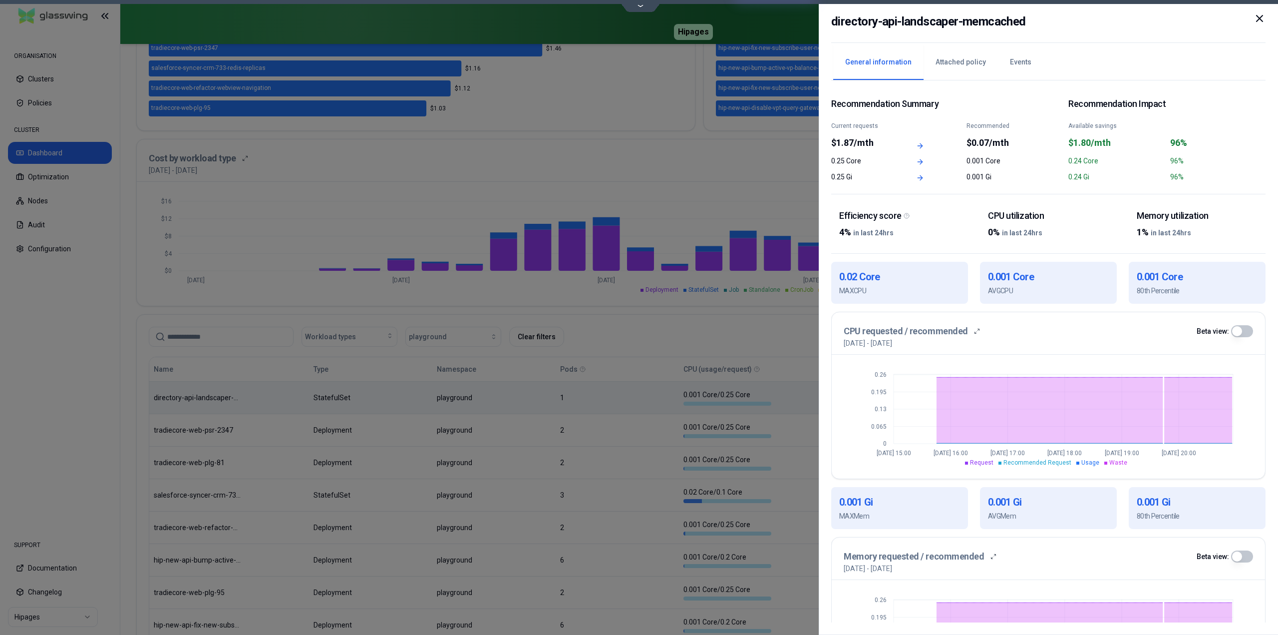
click at [1266, 16] on div "directory-api-landscaper-memcached General information Attached policy Events R…" at bounding box center [1048, 317] width 459 height 635
click at [1261, 19] on icon at bounding box center [1260, 18] width 6 height 6
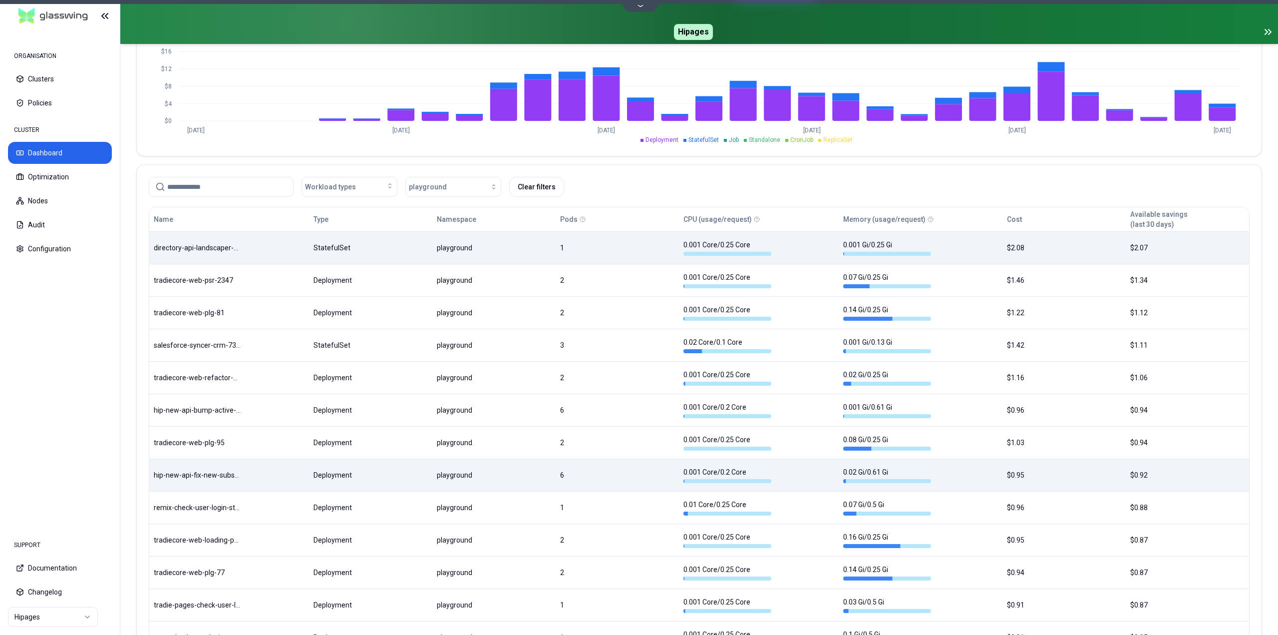
scroll to position [485, 0]
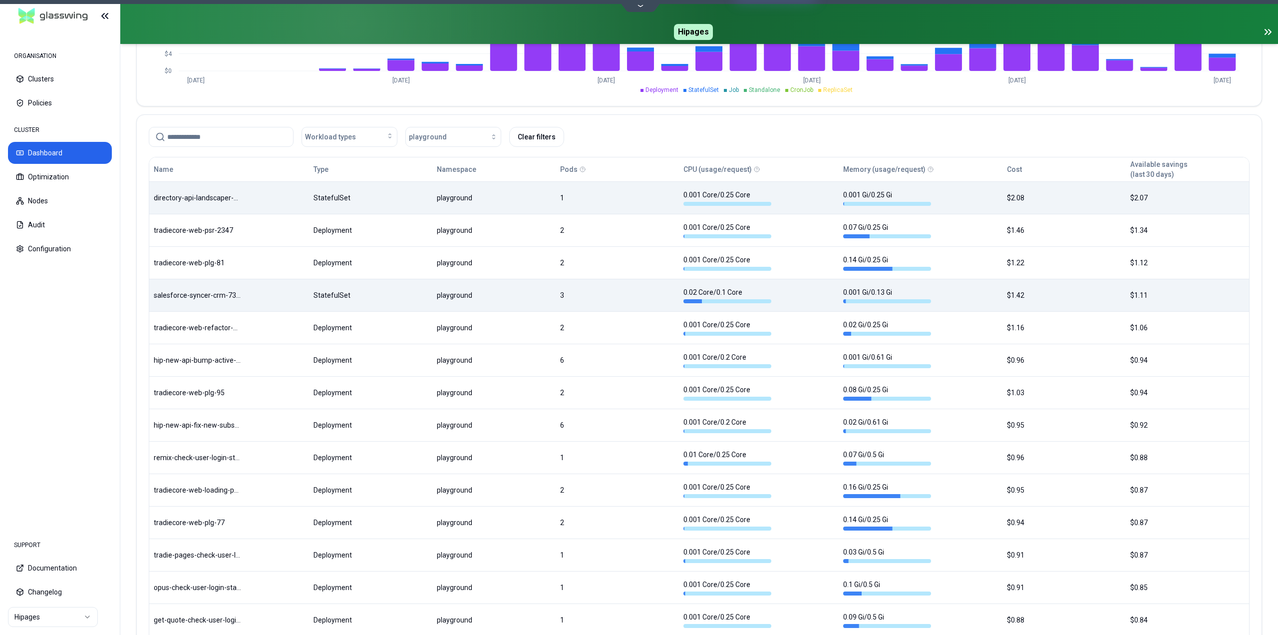
click at [637, 300] on body "ORGANISATION Clusters Policies CLUSTER Dashboard Optimization Nodes Audit Confi…" at bounding box center [639, 317] width 1278 height 635
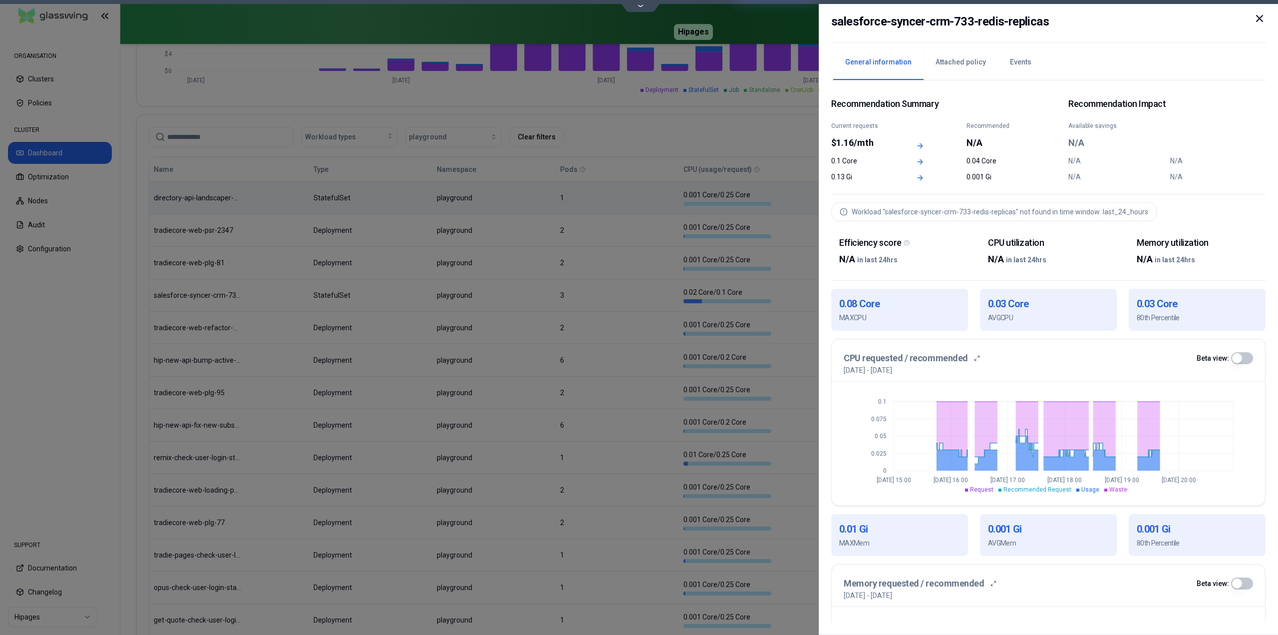
click at [1262, 19] on icon at bounding box center [1260, 18] width 6 height 6
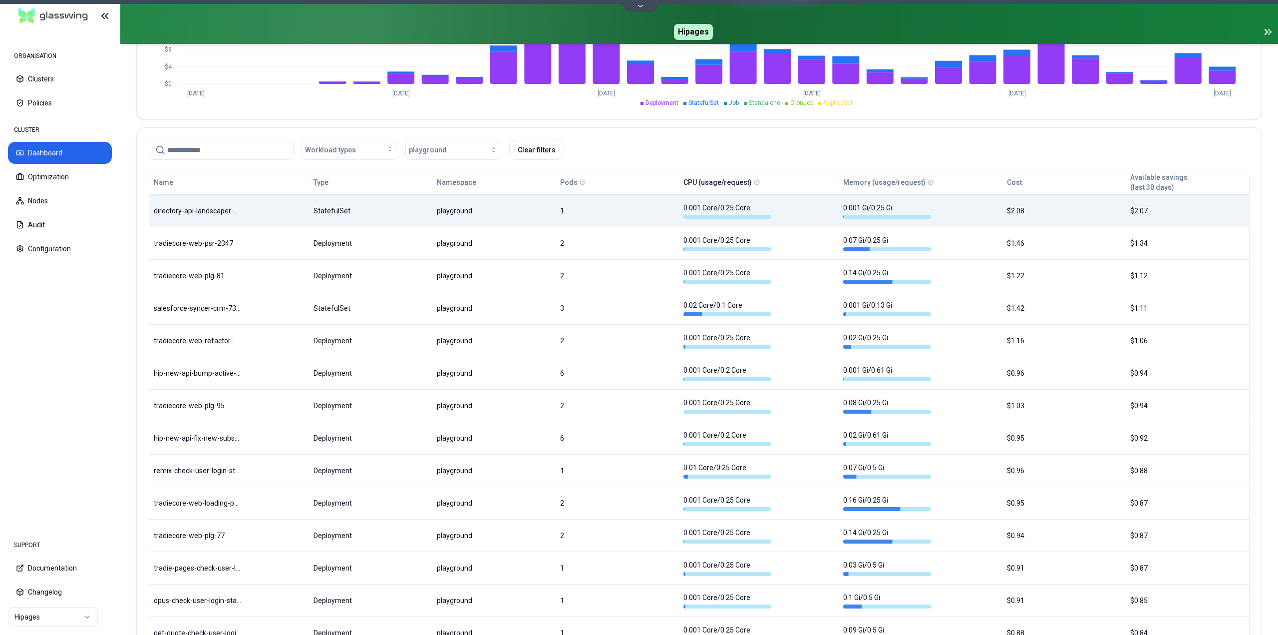
scroll to position [372, 0]
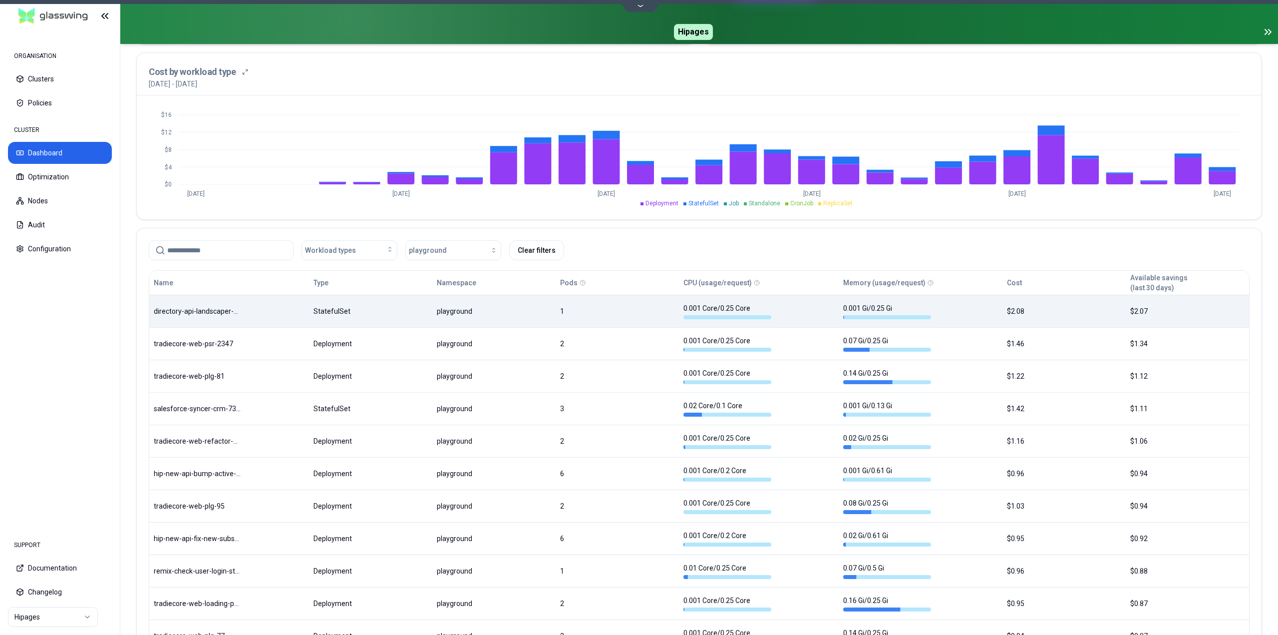
click at [579, 284] on div "Pods" at bounding box center [617, 283] width 114 height 20
click at [568, 283] on button "Pods" at bounding box center [568, 283] width 17 height 20
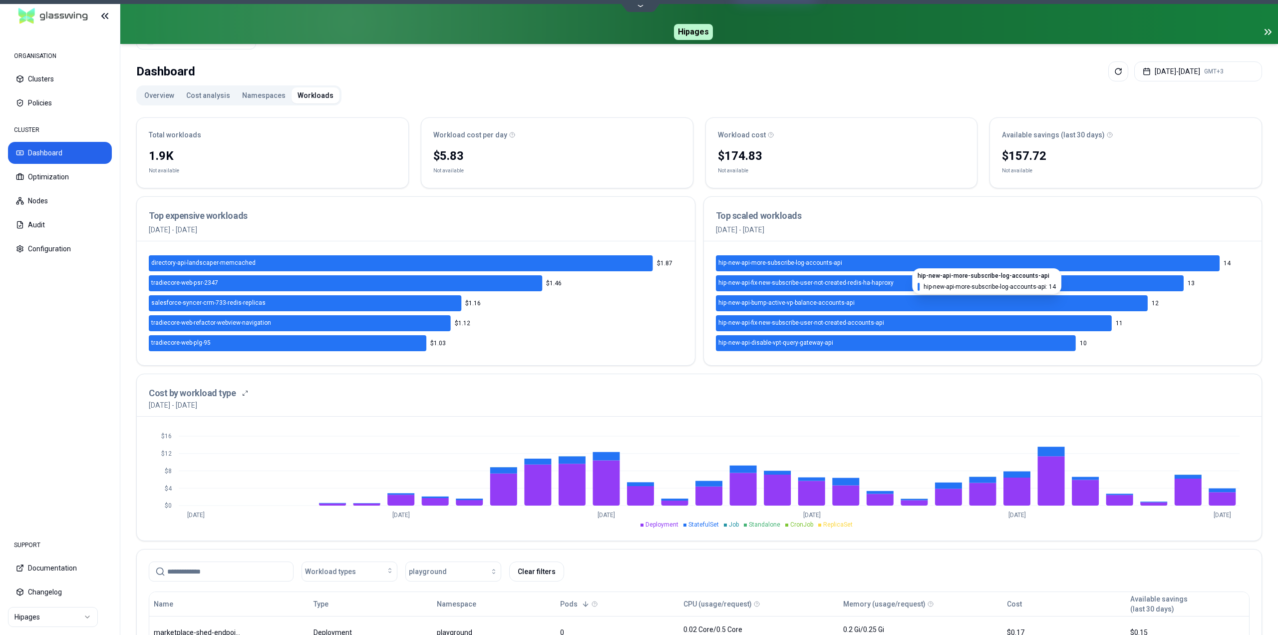
scroll to position [0, 0]
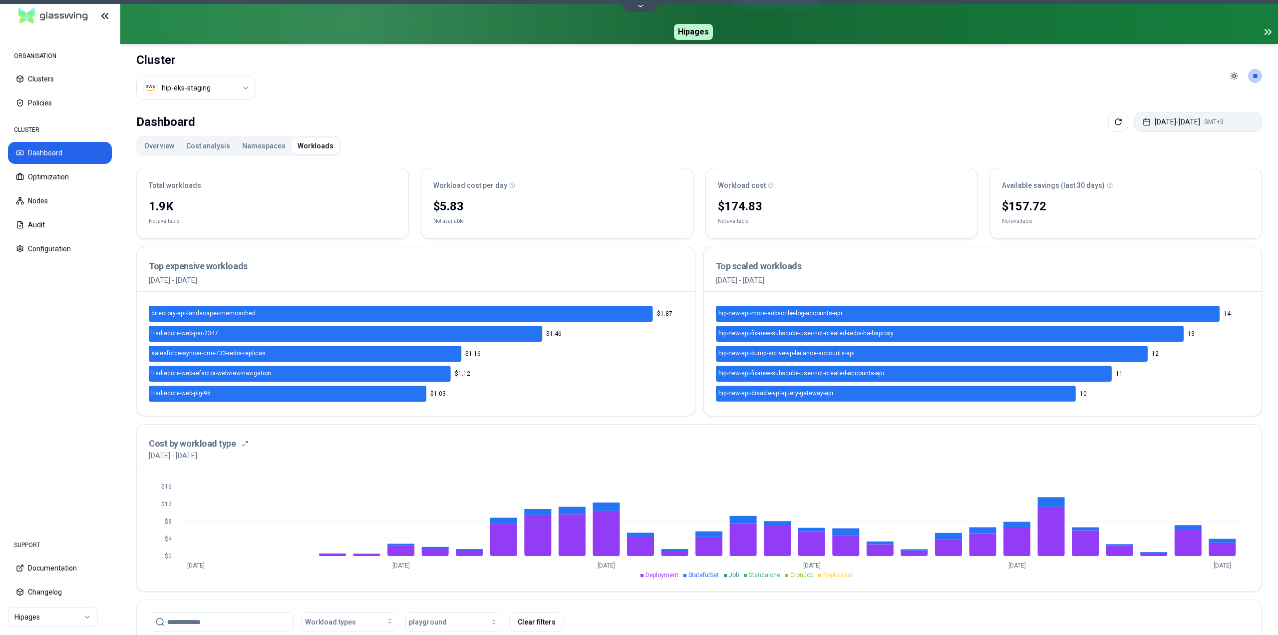
click at [1163, 125] on button "Jul 13, 2025 - Aug 12, 2025 GMT+3" at bounding box center [1199, 122] width 128 height 20
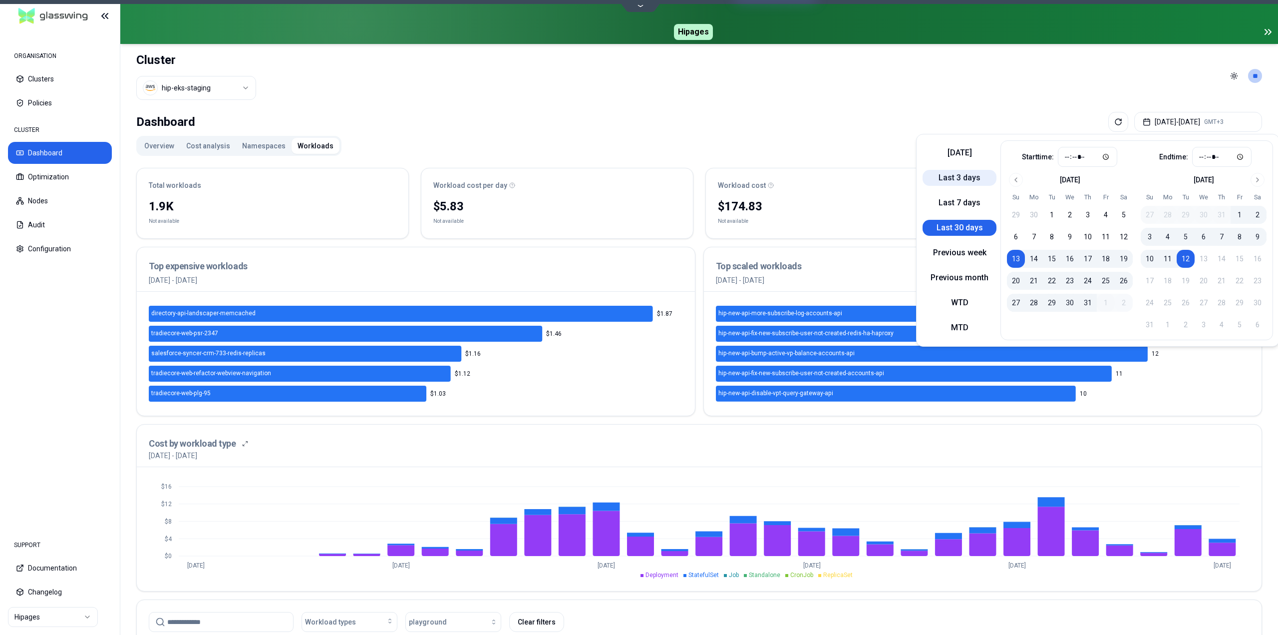
click at [972, 178] on button "Last 3 days" at bounding box center [960, 178] width 74 height 16
type input "*****"
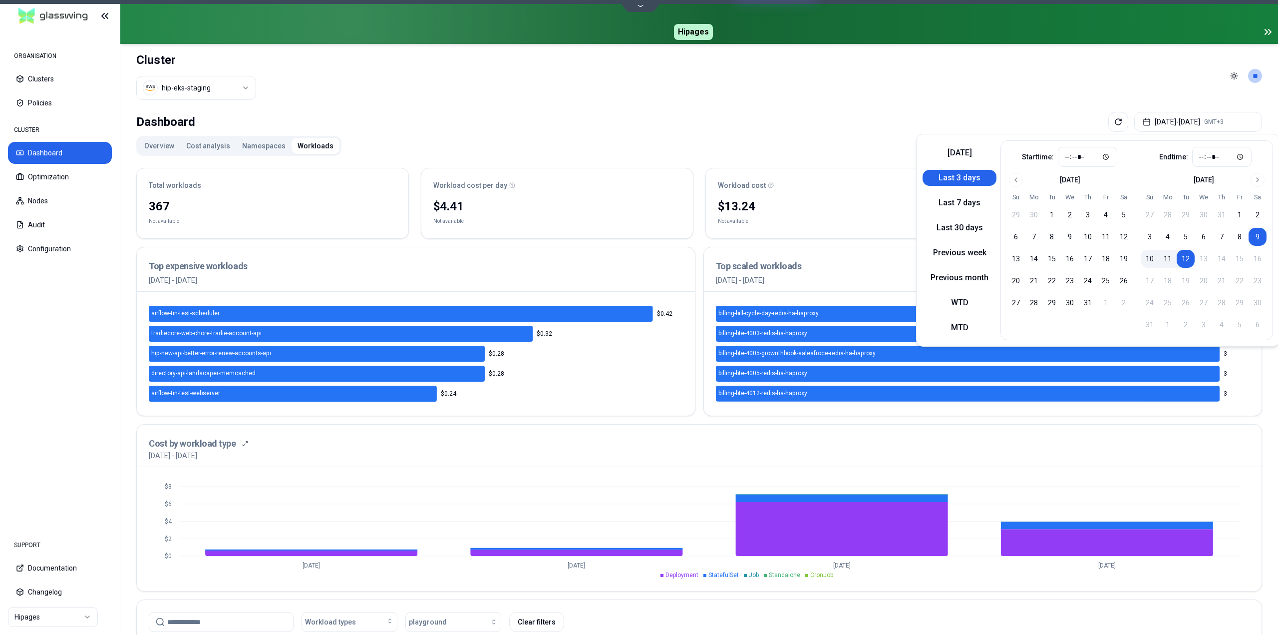
click at [867, 133] on div "Dashboard Aug 09, 2025 - Aug 12, 2025 GMT+3 Overview Cost analysis Namespaces W…" at bounding box center [699, 514] width 1158 height 812
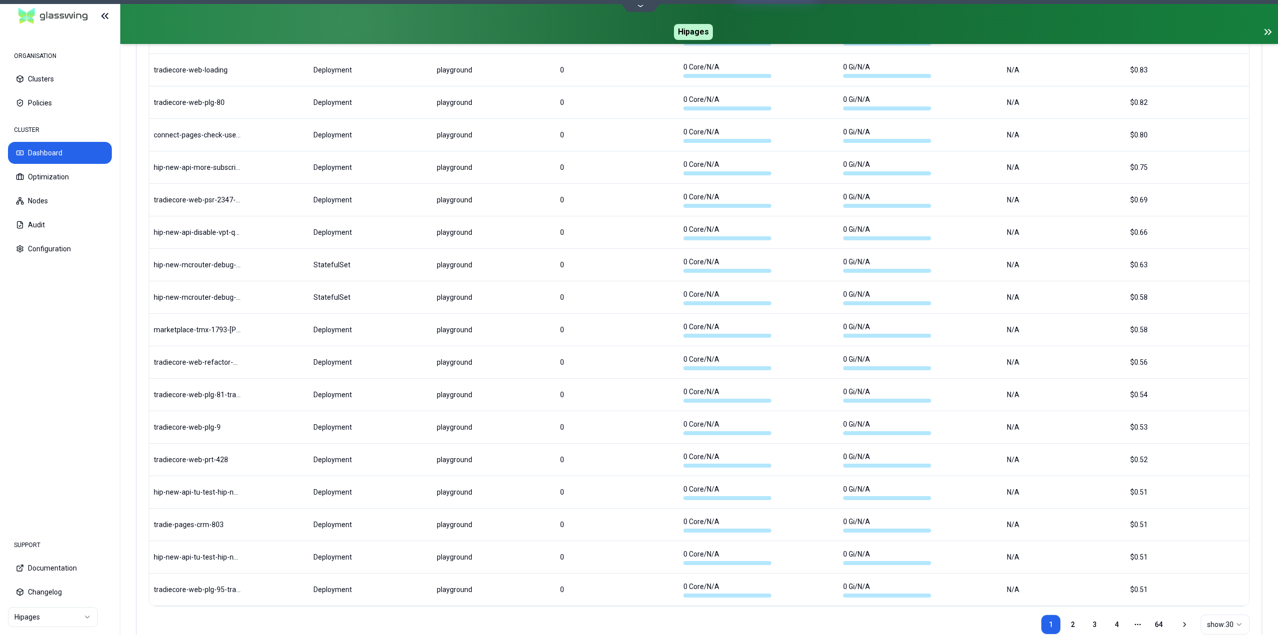
scroll to position [1071, 0]
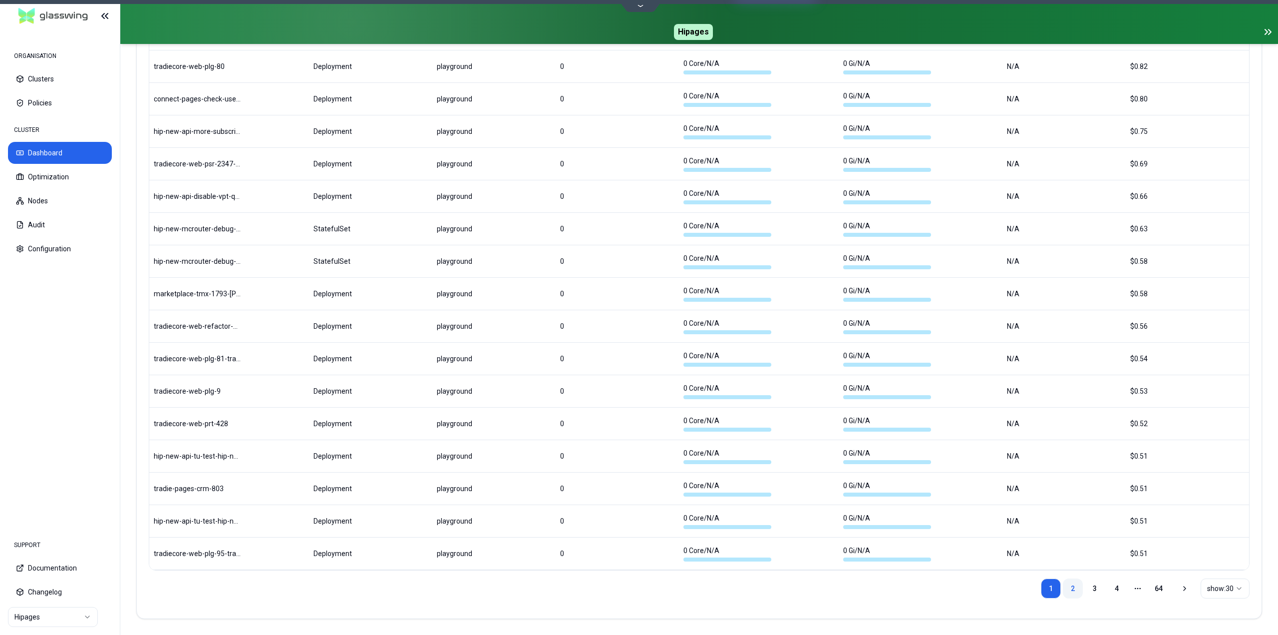
click at [1073, 589] on link "2" at bounding box center [1073, 588] width 20 height 20
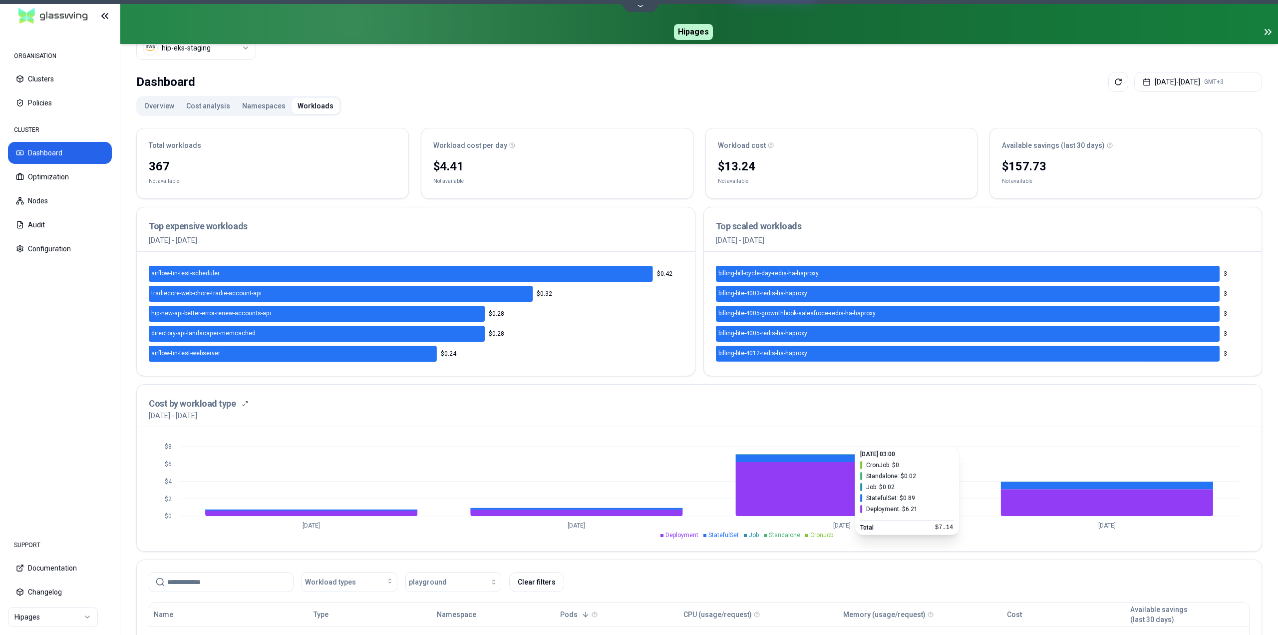
scroll to position [0, 0]
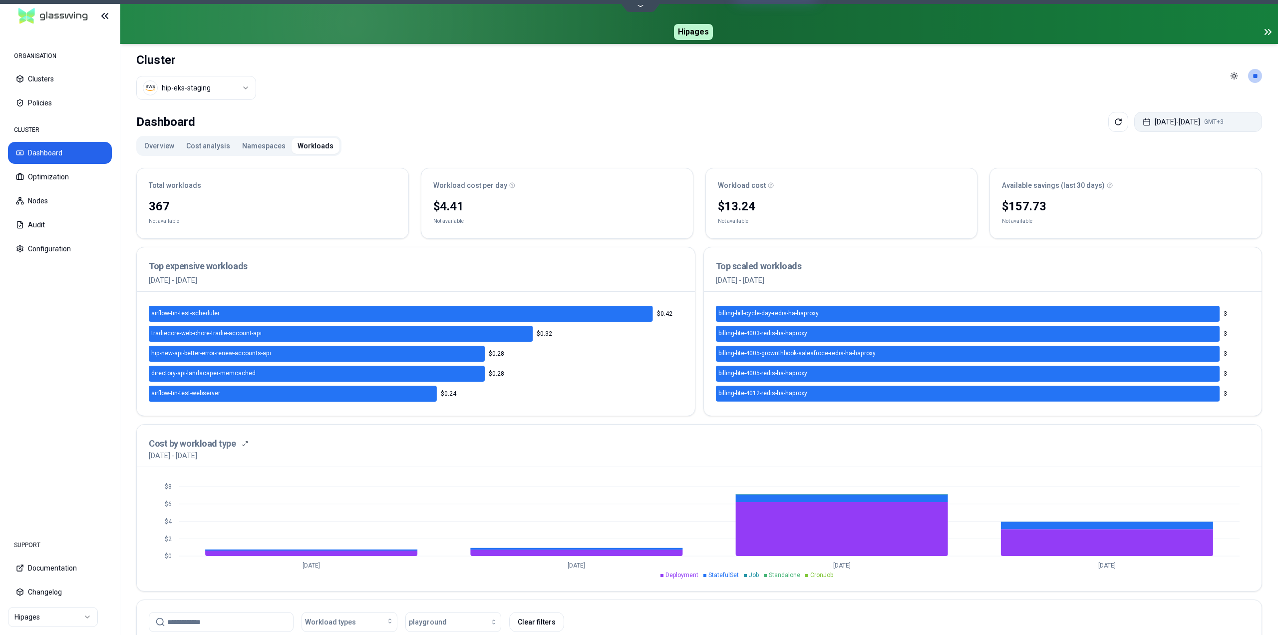
click at [1180, 125] on button "Aug 09, 2025 - Aug 12, 2025 GMT+3" at bounding box center [1199, 122] width 128 height 20
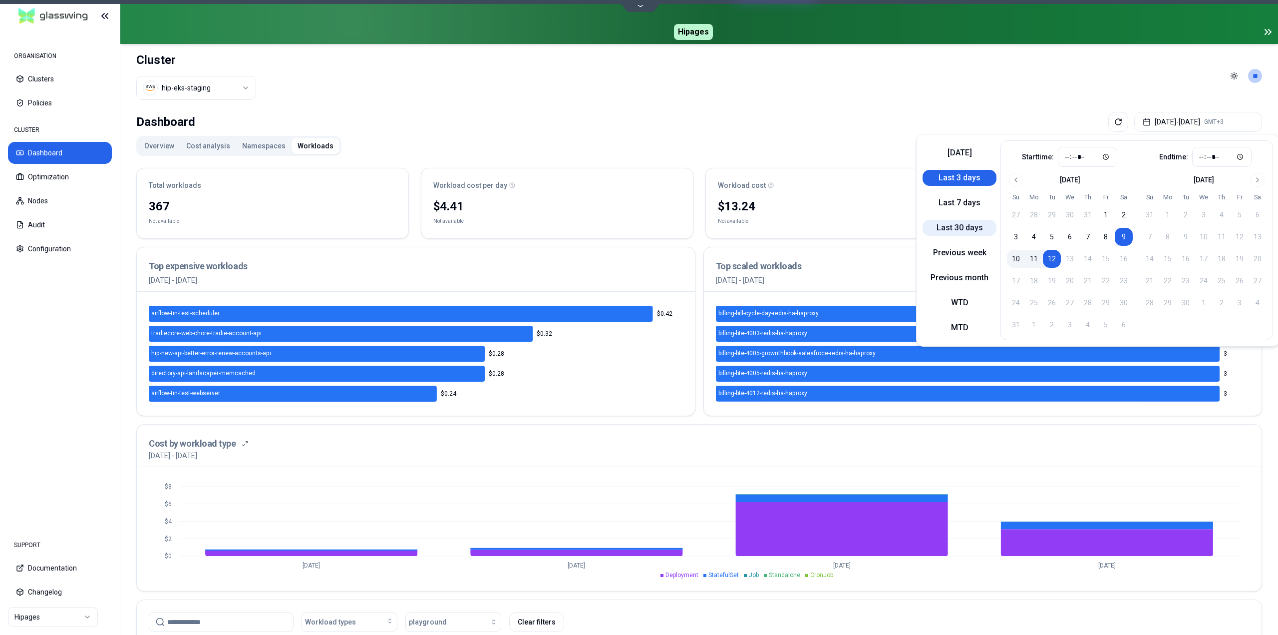
click at [960, 231] on button "Last 30 days" at bounding box center [960, 228] width 74 height 16
type input "*****"
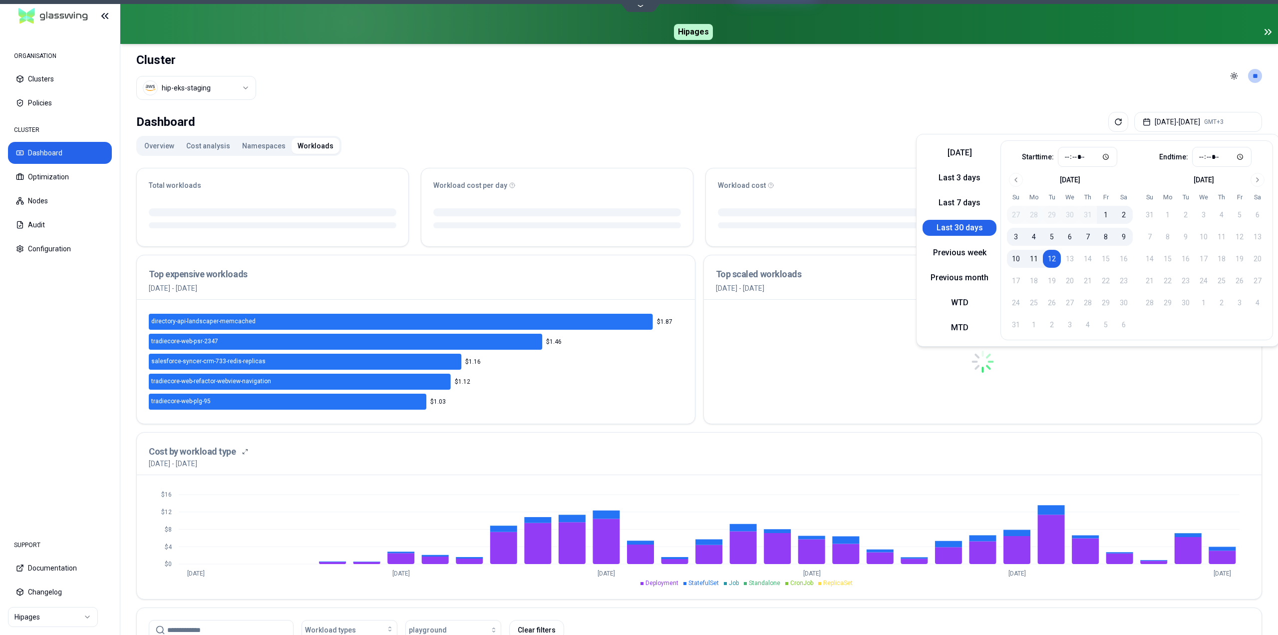
click at [818, 144] on div "Overview Cost analysis Namespaces Workloads Total workloads Workload cost per d…" at bounding box center [699, 524] width 1126 height 776
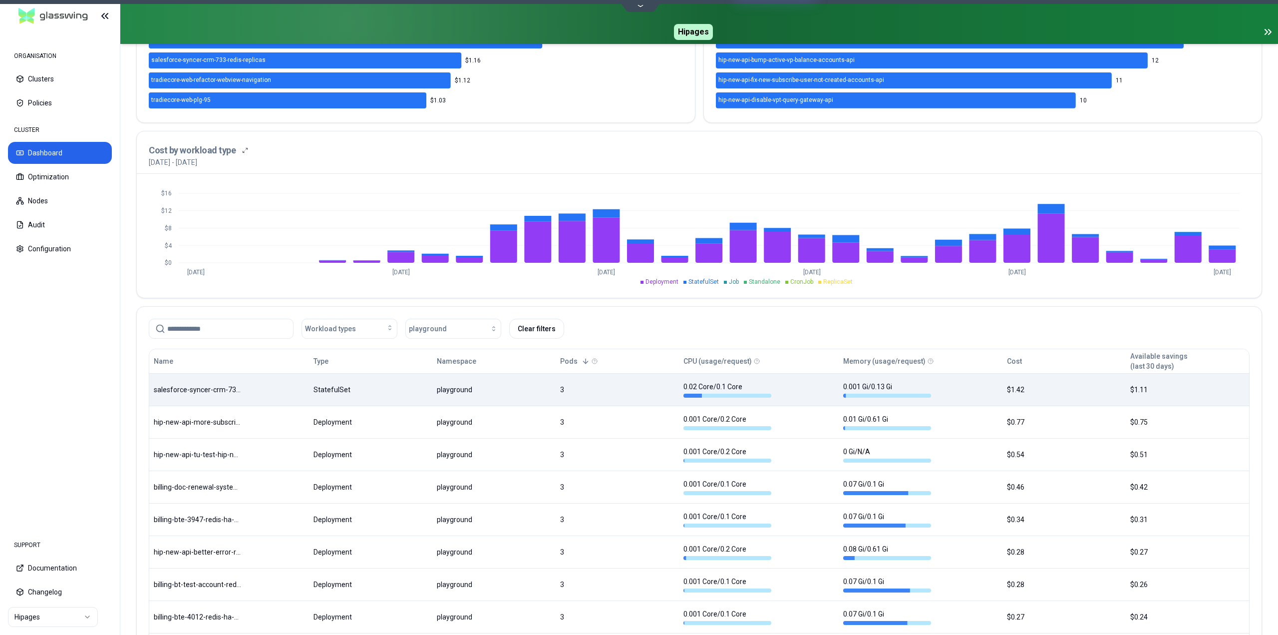
scroll to position [449, 0]
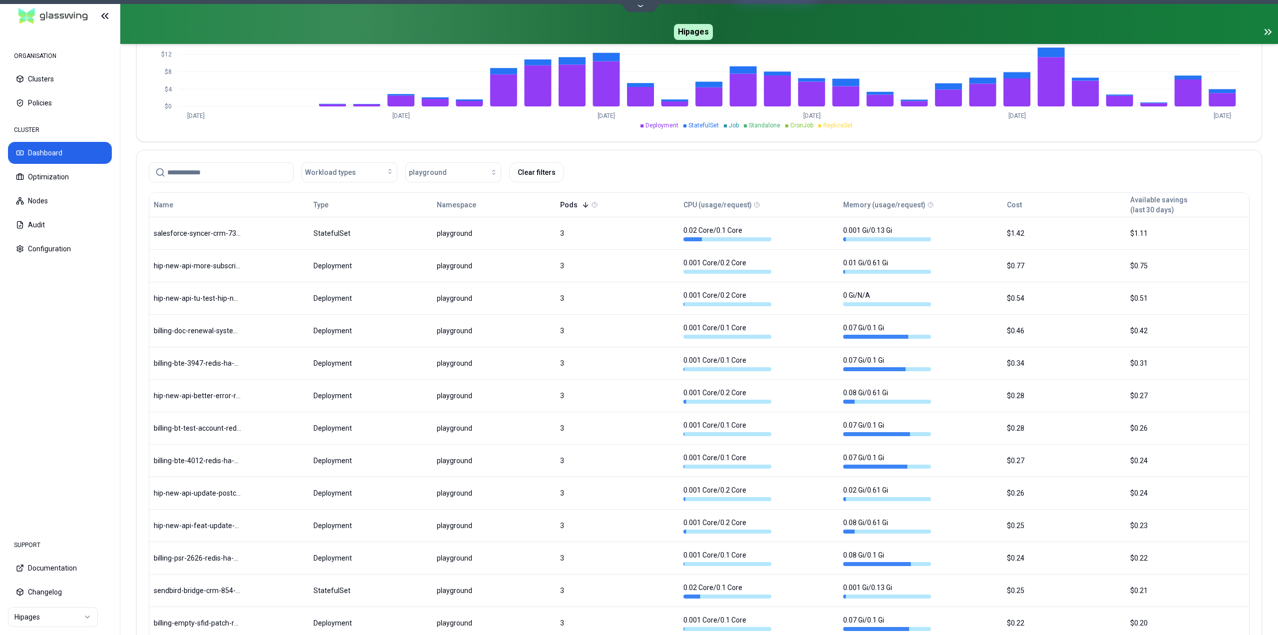
click at [577, 207] on button "Pods" at bounding box center [574, 205] width 29 height 20
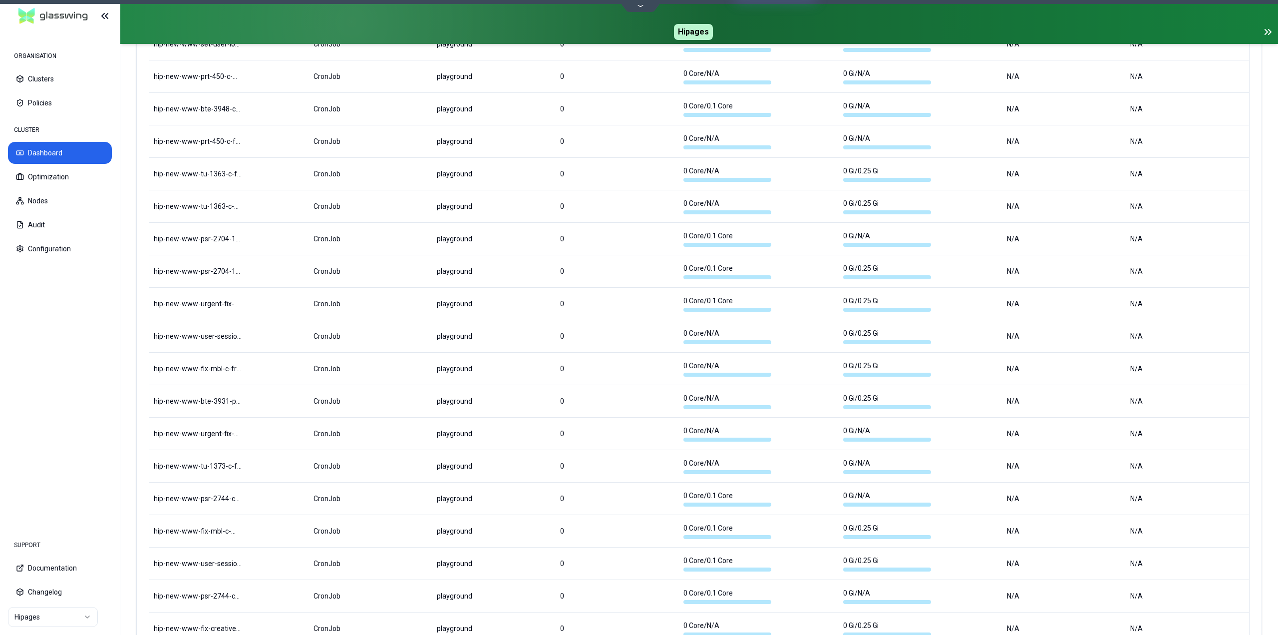
scroll to position [1071, 0]
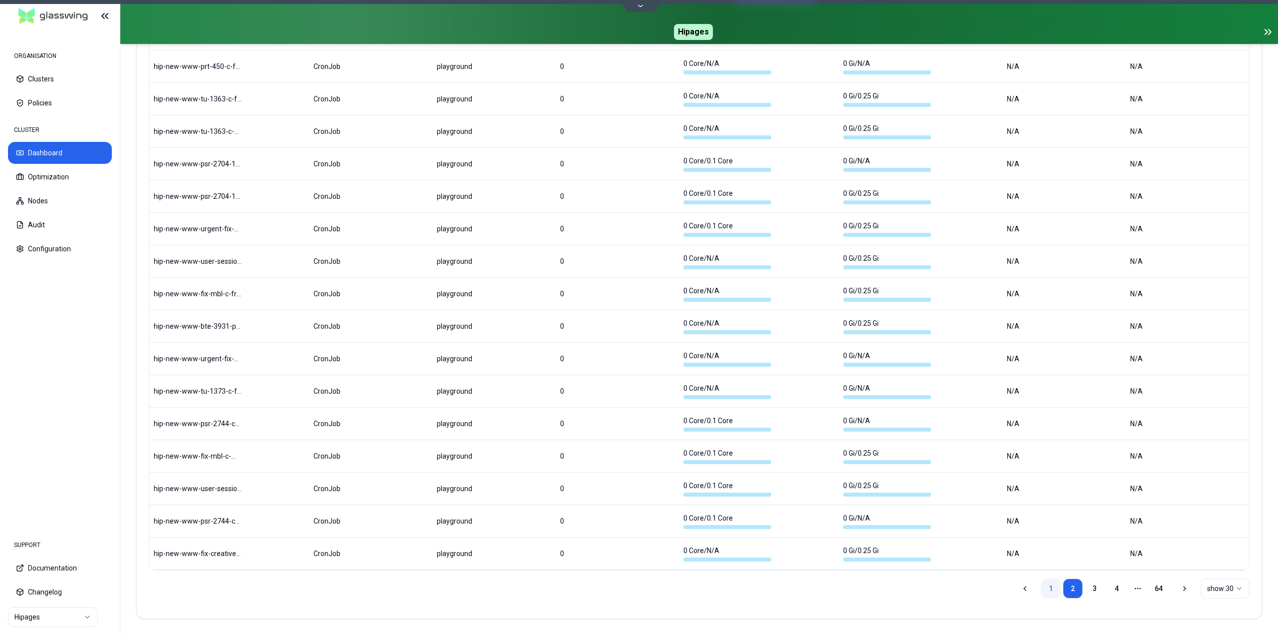
click at [1049, 587] on link "1" at bounding box center [1051, 588] width 20 height 20
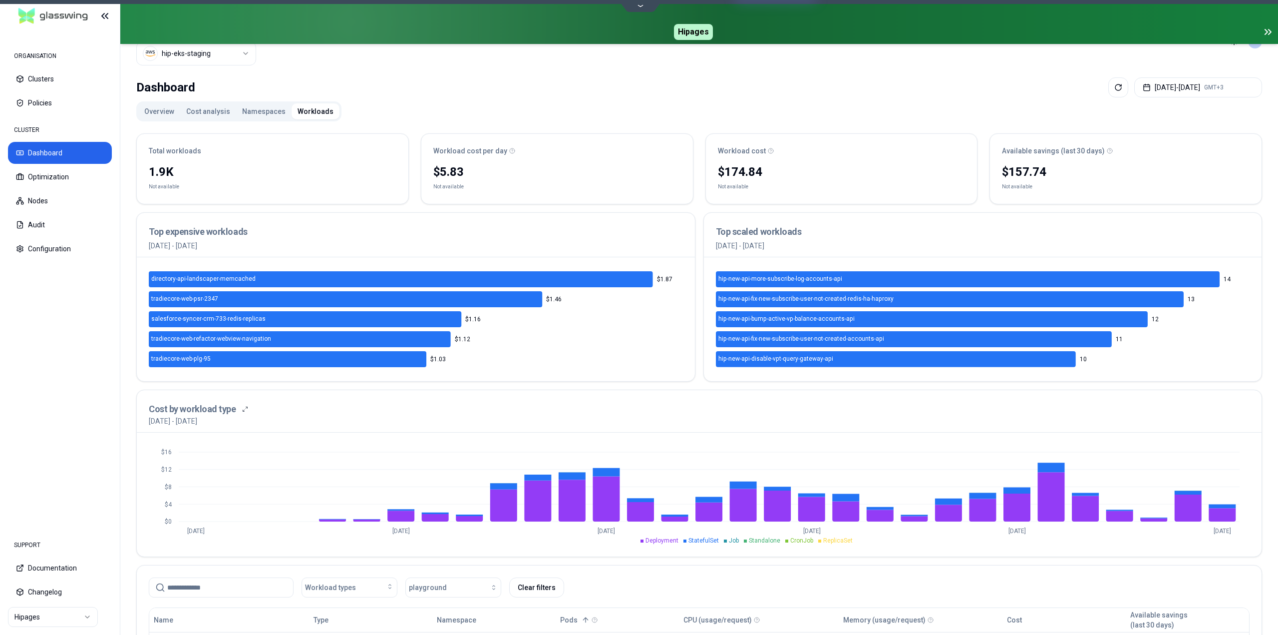
scroll to position [0, 0]
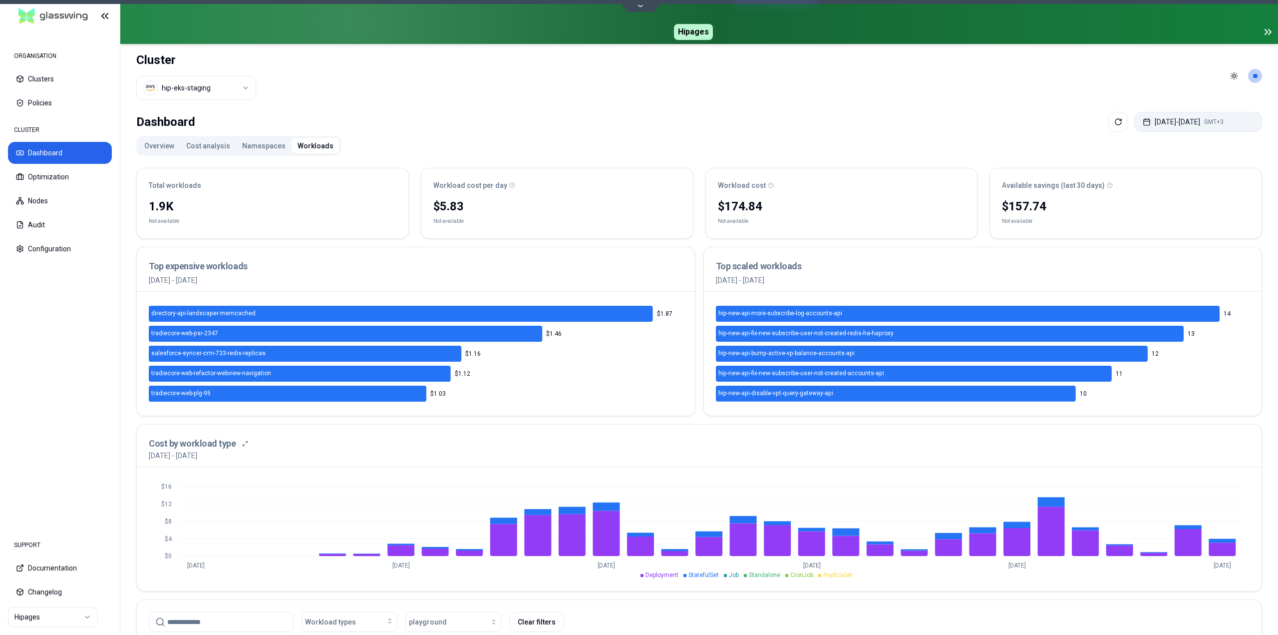
click at [1192, 122] on button "Jul 13, 2025 - Aug 12, 2025 GMT+3" at bounding box center [1199, 122] width 128 height 20
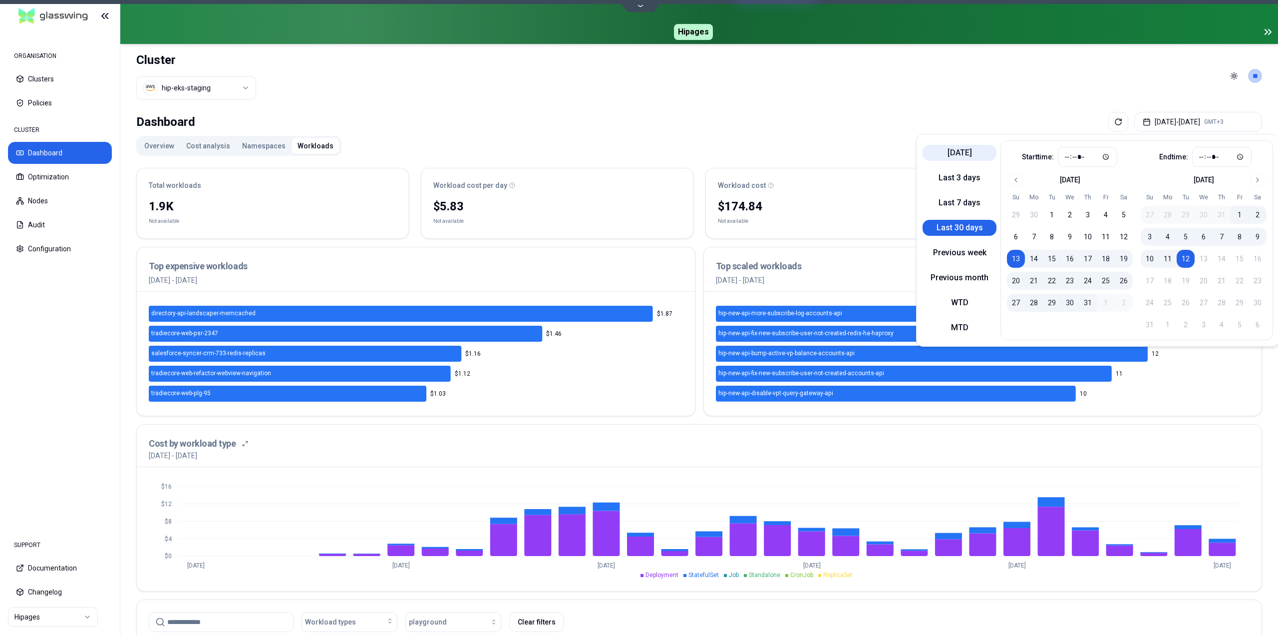
click at [967, 155] on button "Today" at bounding box center [960, 153] width 74 height 16
type input "*****"
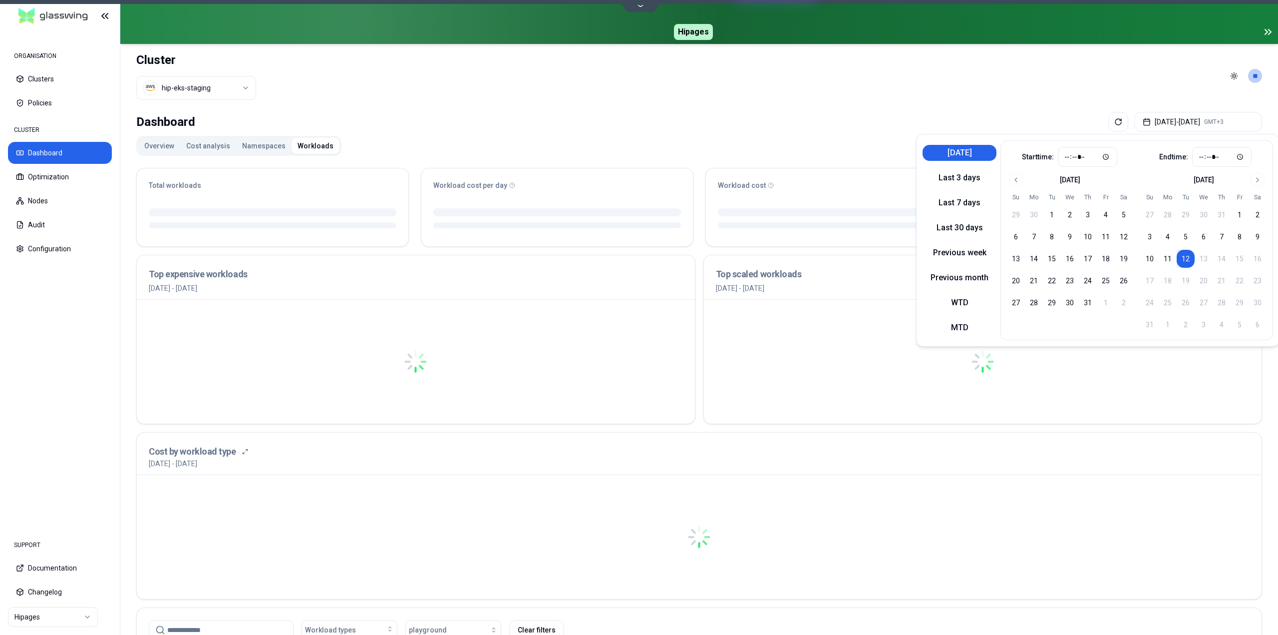
click at [895, 130] on div "Dashboard Aug 12, 2025 - Aug 12, 2025 GMT+3" at bounding box center [699, 122] width 1126 height 20
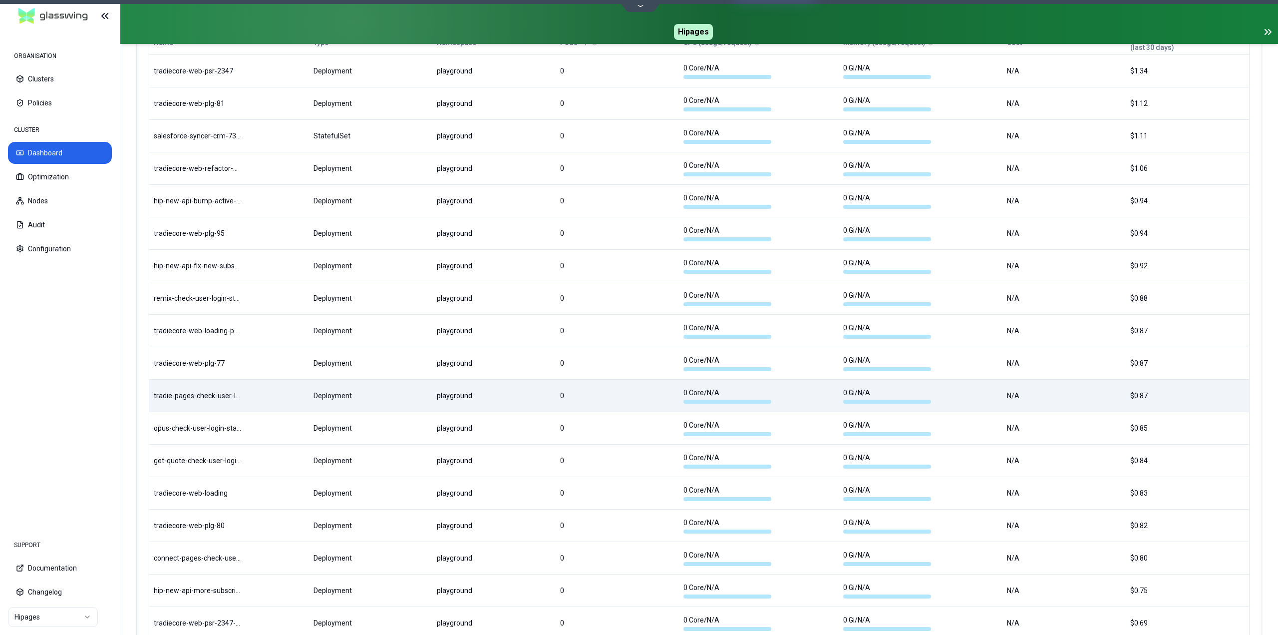
scroll to position [521, 0]
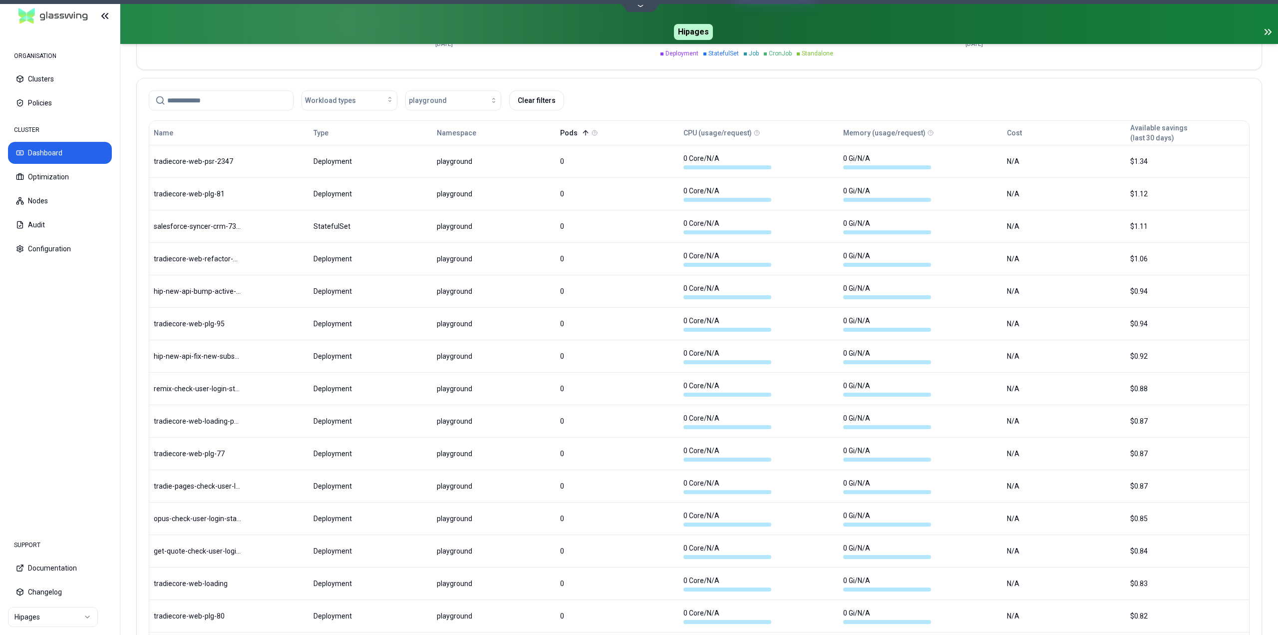
click at [587, 136] on icon at bounding box center [586, 133] width 8 height 8
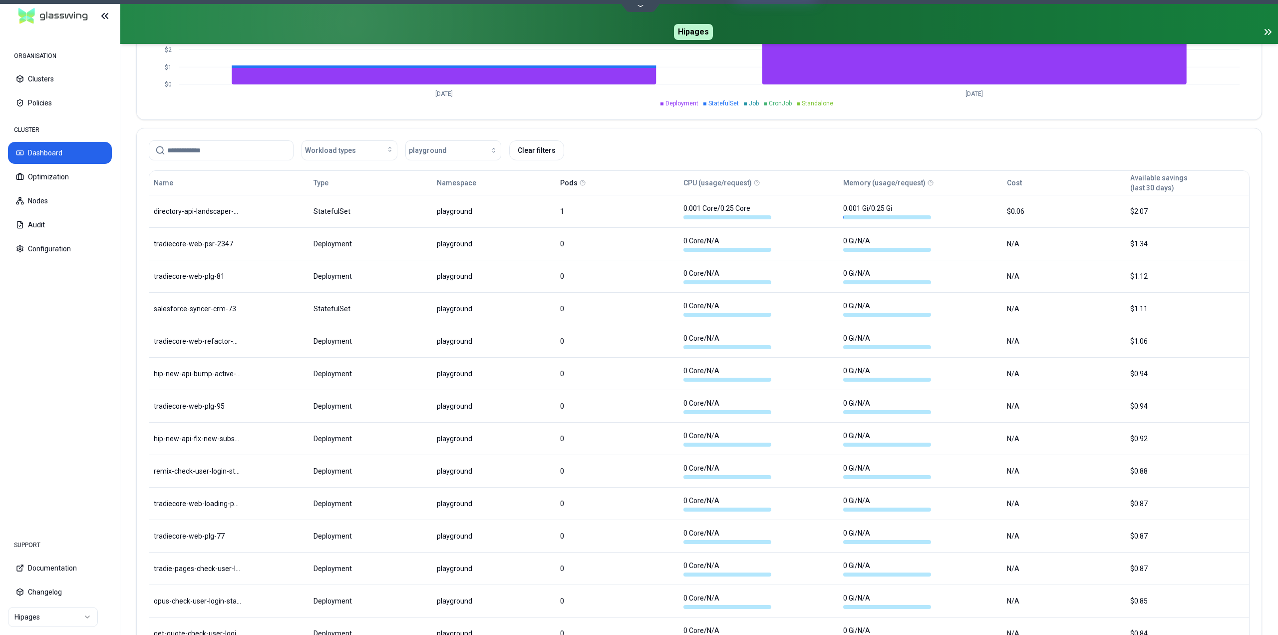
click at [570, 184] on button "Pods" at bounding box center [568, 183] width 17 height 20
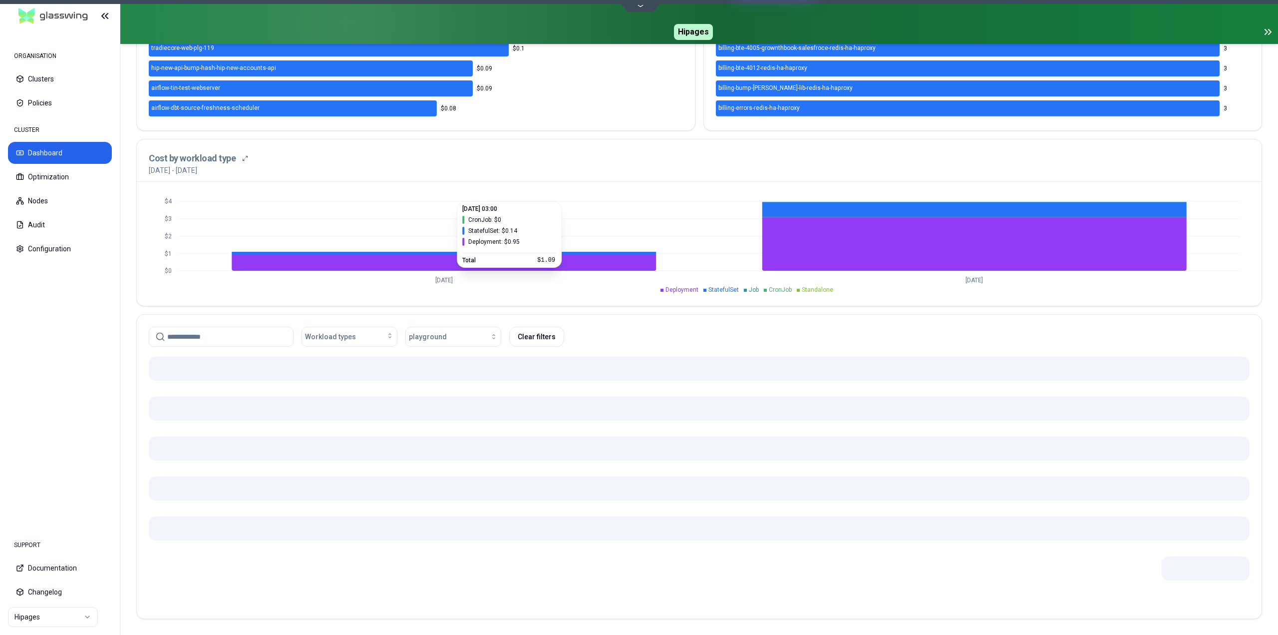
scroll to position [471, 0]
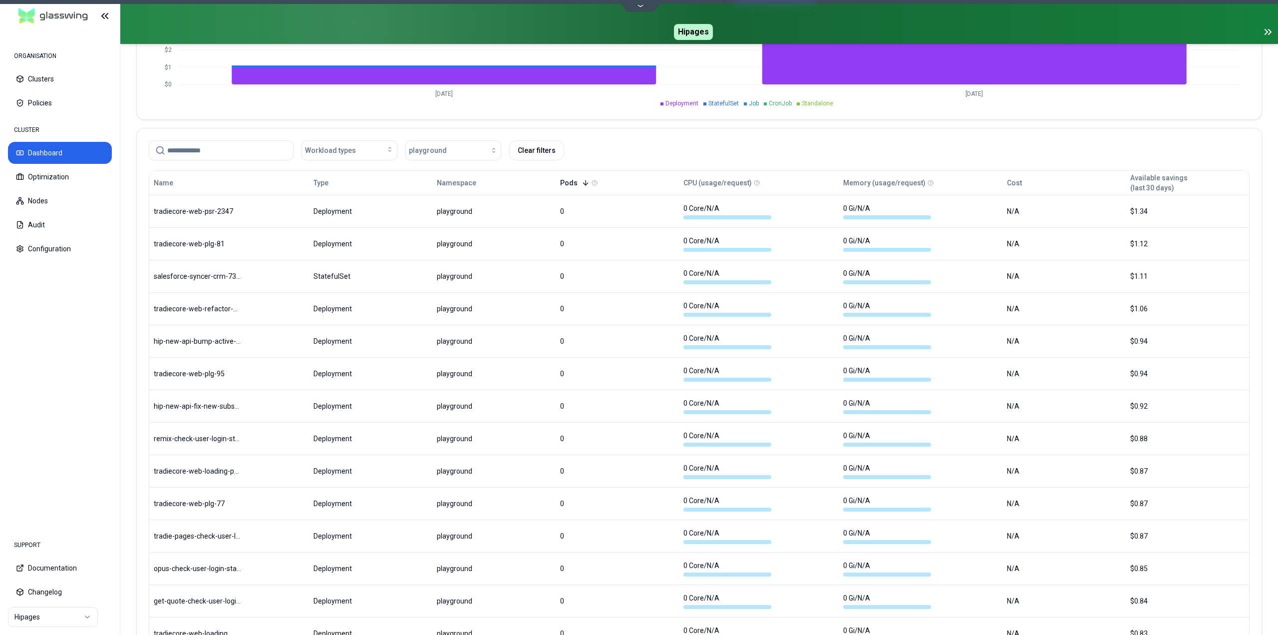
click at [584, 184] on icon at bounding box center [586, 183] width 8 height 8
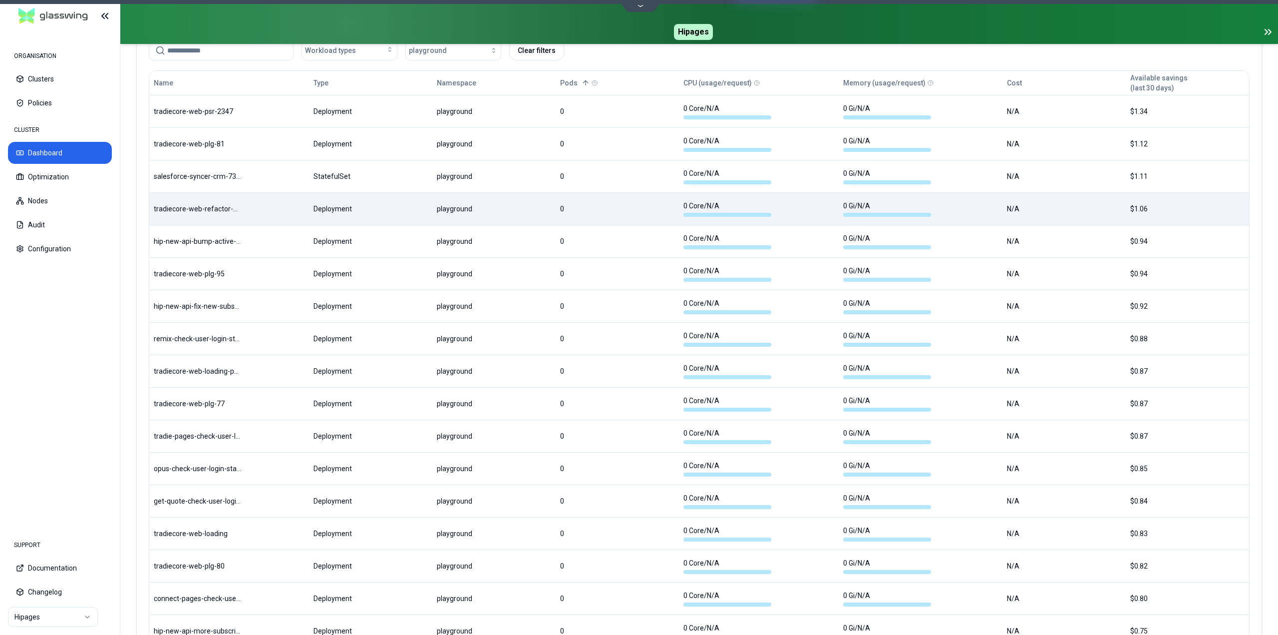
scroll to position [372, 0]
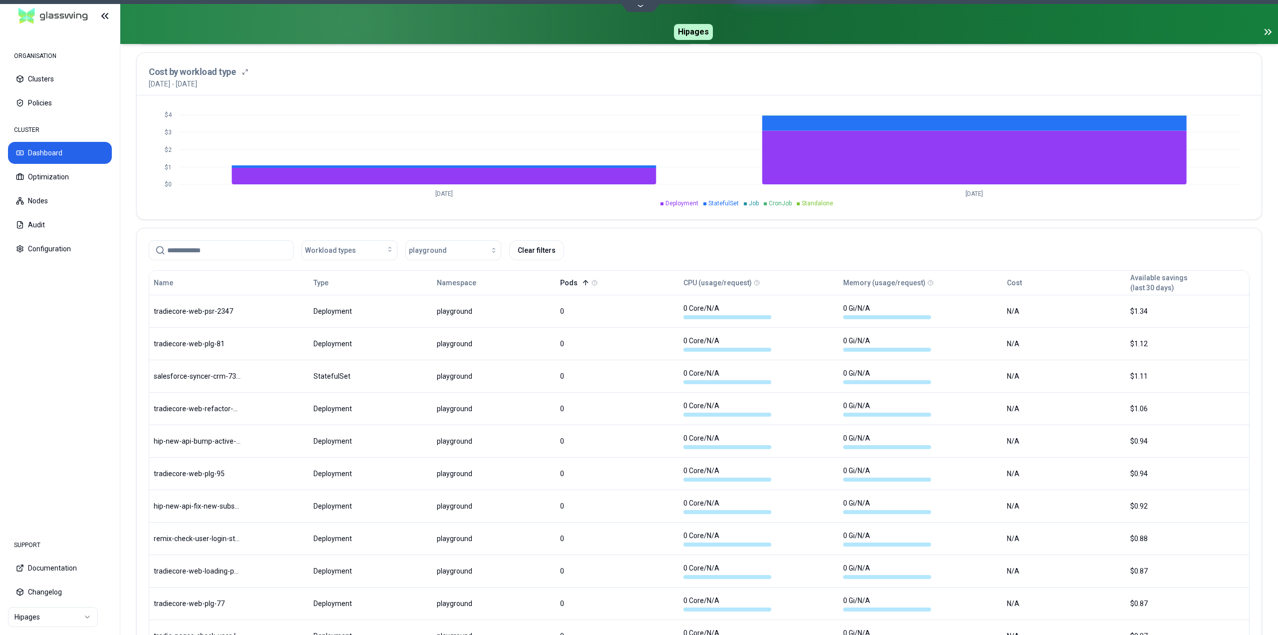
click at [588, 282] on icon at bounding box center [586, 283] width 8 height 8
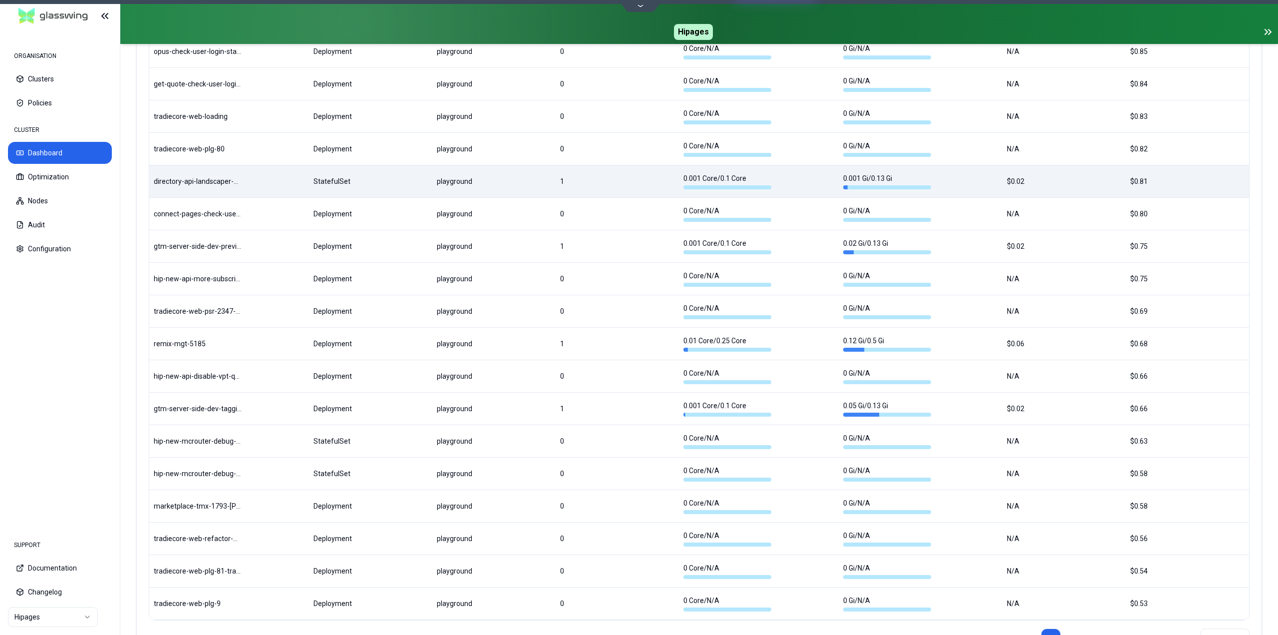
scroll to position [1071, 0]
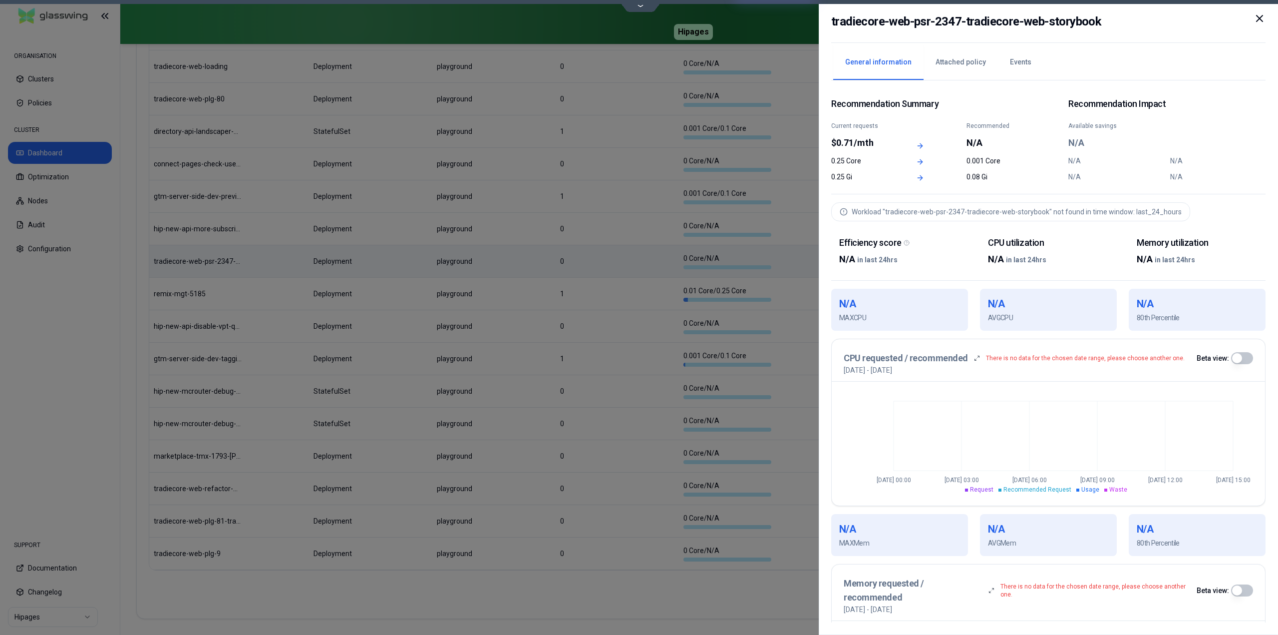
click at [1262, 16] on icon at bounding box center [1260, 18] width 6 height 6
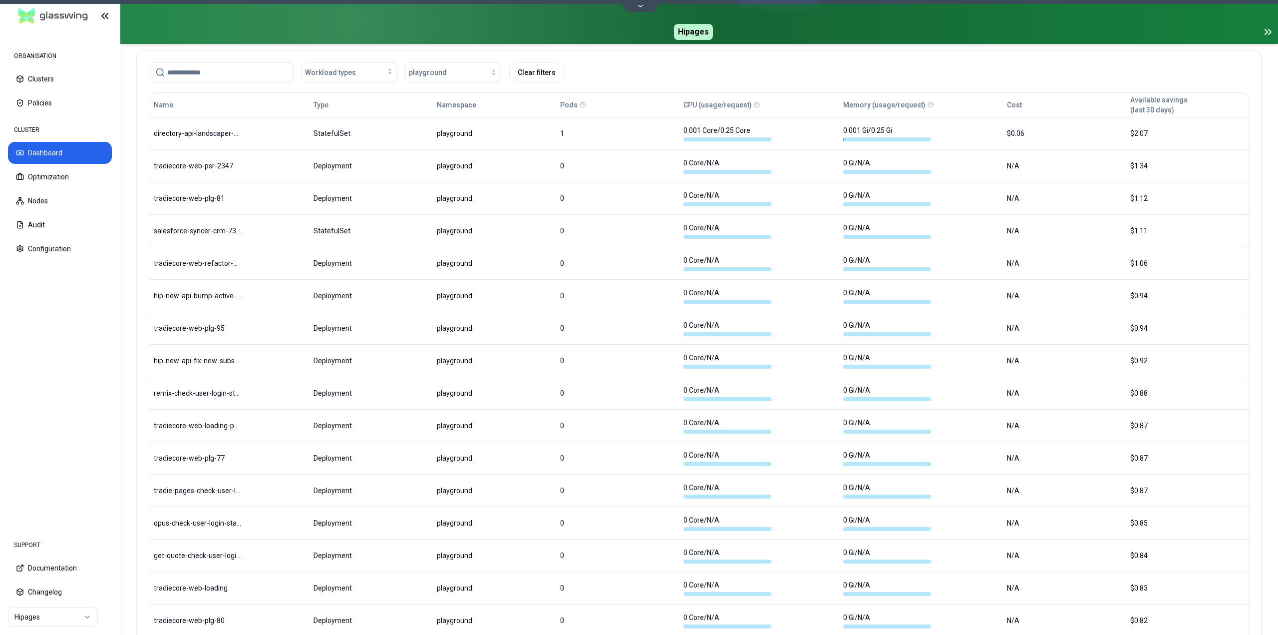
scroll to position [749, 0]
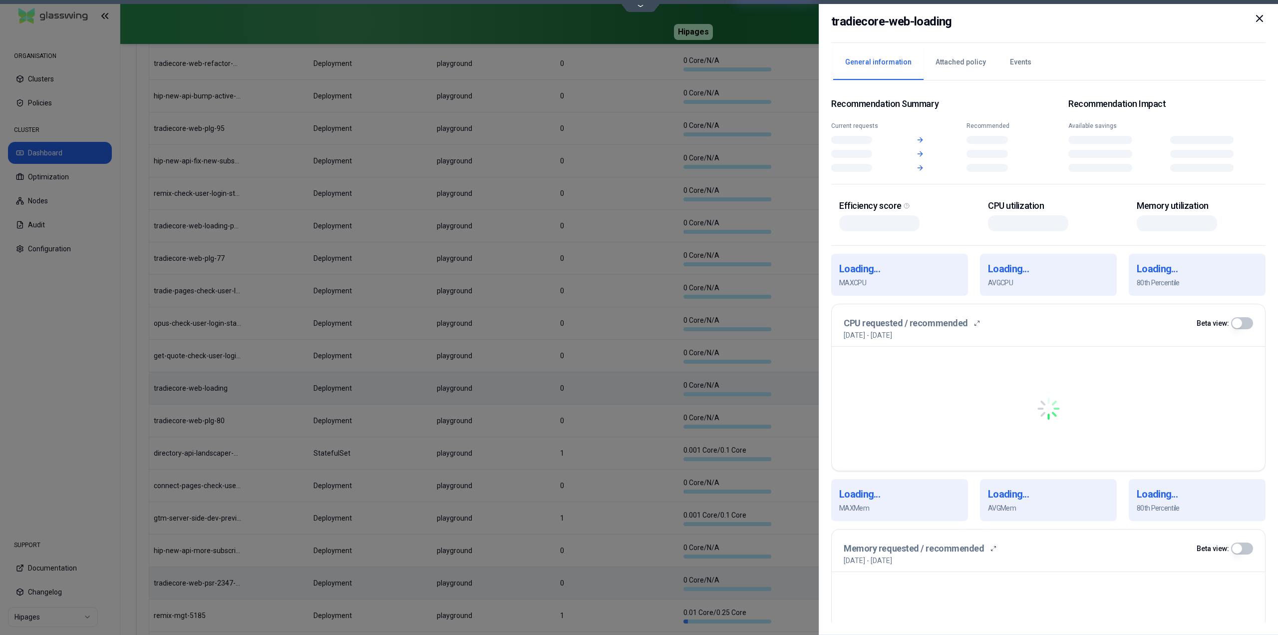
click at [552, 385] on body "ORGANISATION Clusters Policies CLUSTER Dashboard Optimization Nodes Audit Confi…" at bounding box center [639, 317] width 1278 height 635
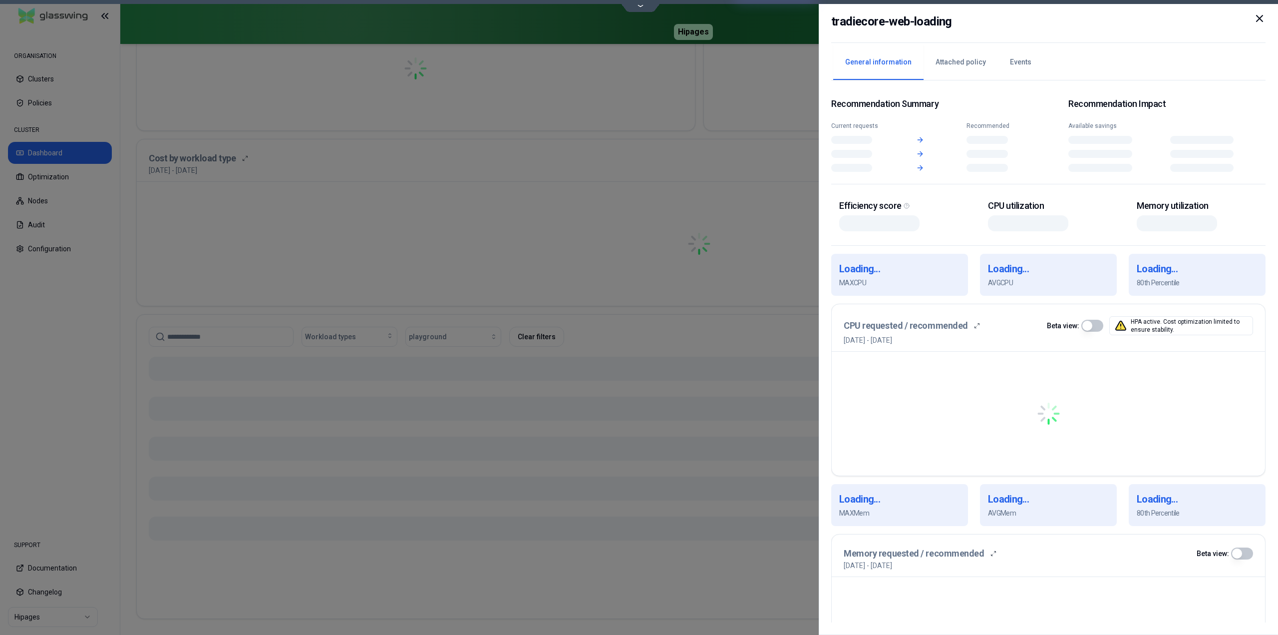
scroll to position [293, 0]
click at [552, 385] on div at bounding box center [639, 317] width 1278 height 635
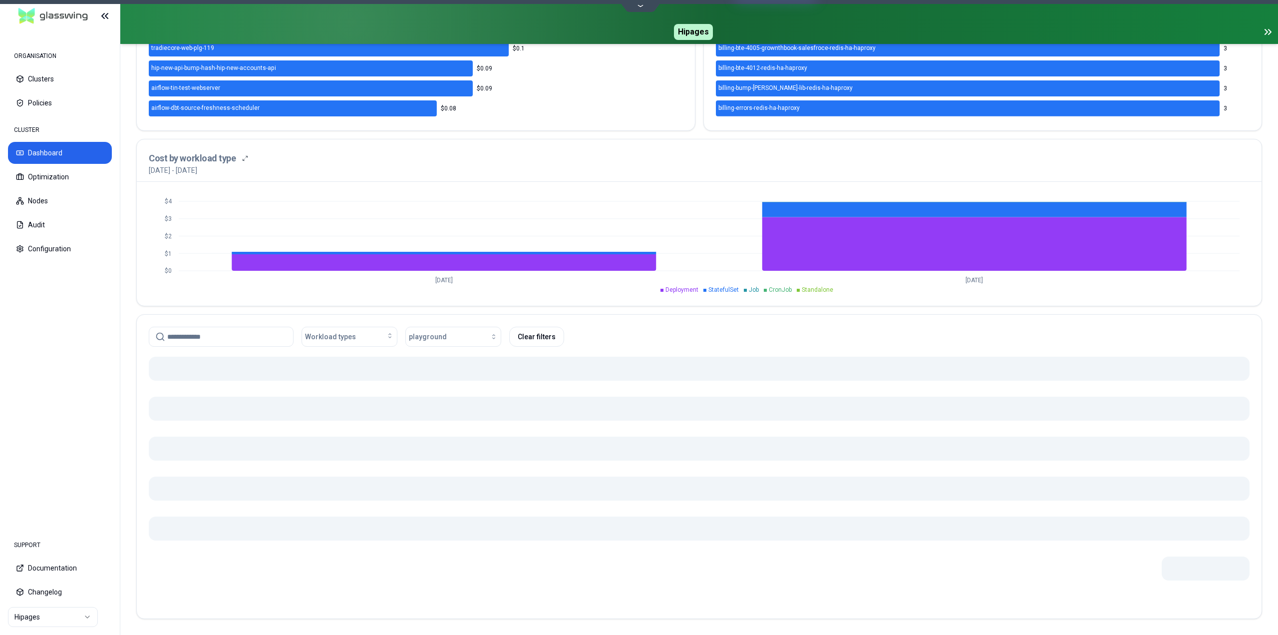
scroll to position [285, 0]
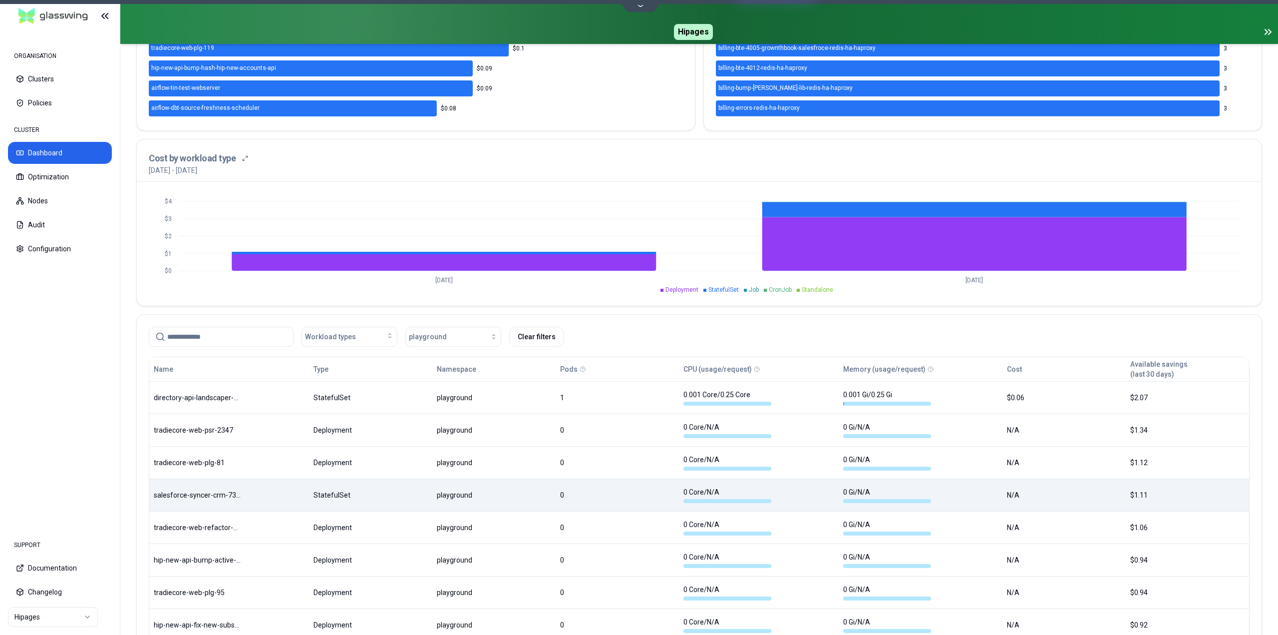
click at [544, 488] on body "ORGANISATION Clusters Policies CLUSTER Dashboard Optimization Nodes Audit Confi…" at bounding box center [639, 317] width 1278 height 635
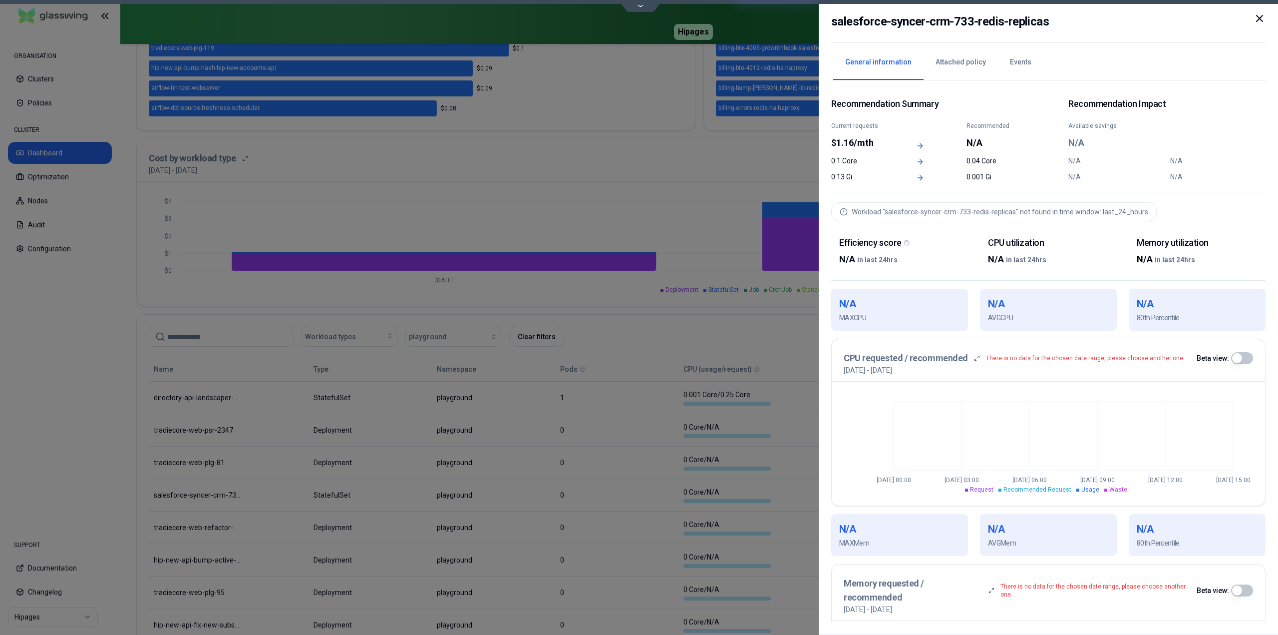
click at [1263, 18] on icon at bounding box center [1260, 18] width 12 height 12
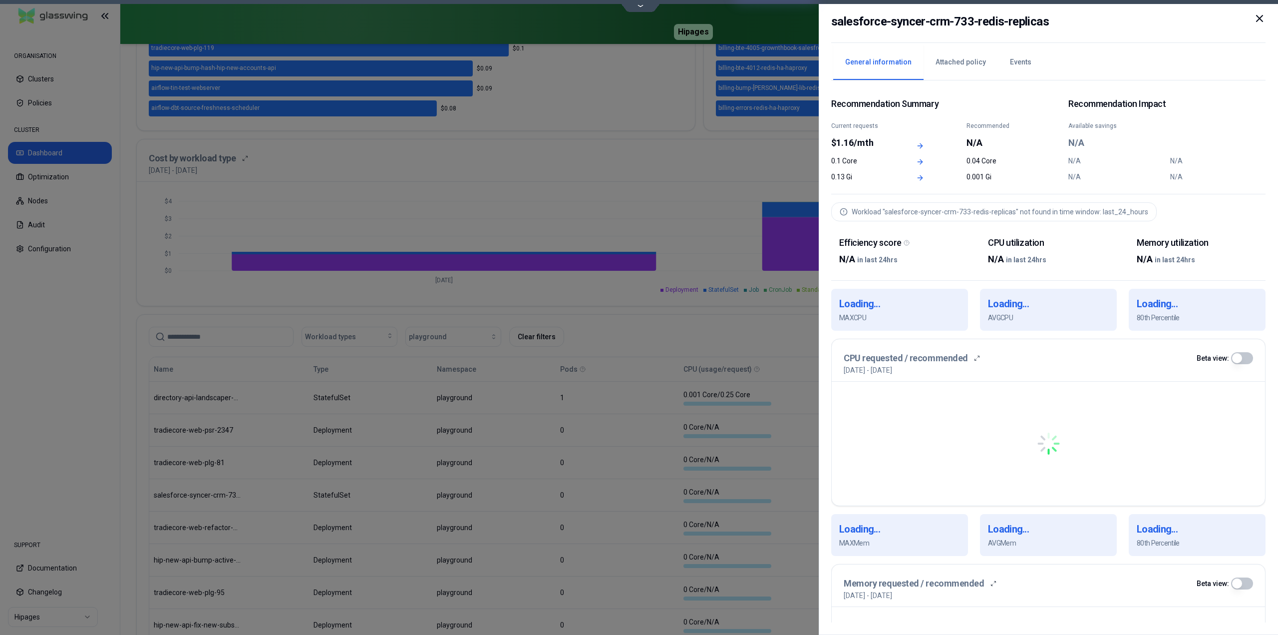
drag, startPoint x: 262, startPoint y: 500, endPoint x: 194, endPoint y: 498, distance: 67.9
click at [194, 498] on body "ORGANISATION Clusters Policies CLUSTER Dashboard Optimization Nodes Audit Confi…" at bounding box center [639, 317] width 1278 height 635
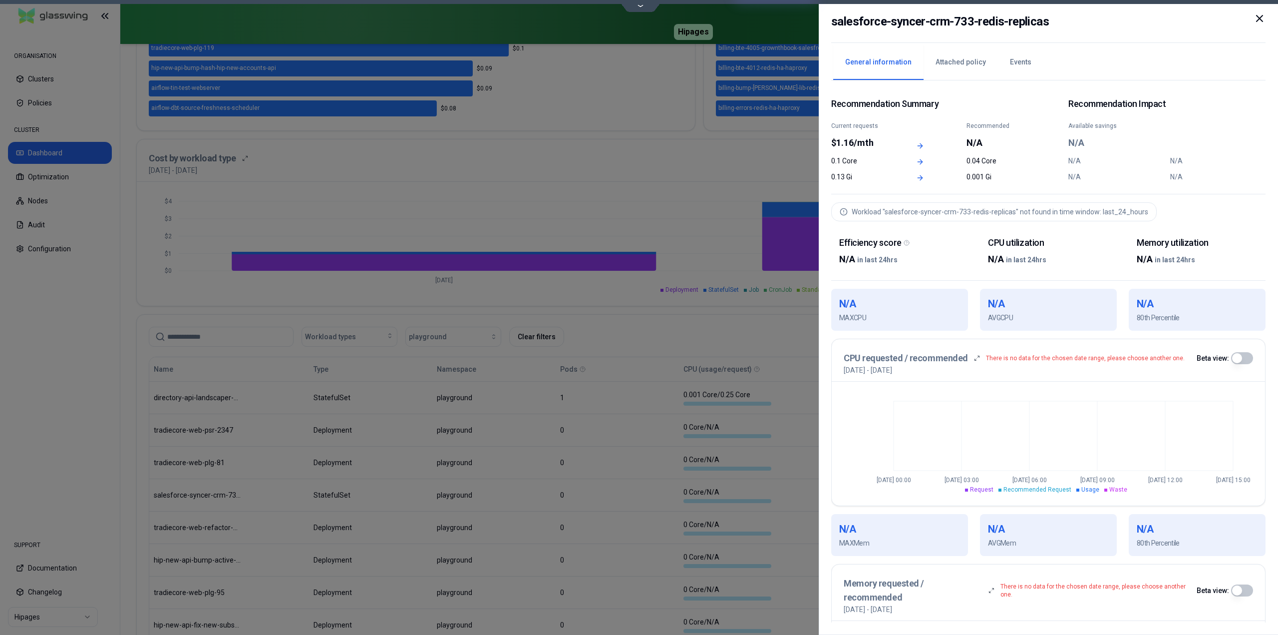
click at [972, 20] on h2 "salesforce-syncer-crm-733-redis-replicas" at bounding box center [941, 21] width 218 height 18
copy div "salesforce-syncer-crm-733-redis-replicas"
drag, startPoint x: 1261, startPoint y: 15, endPoint x: 1255, endPoint y: 23, distance: 9.7
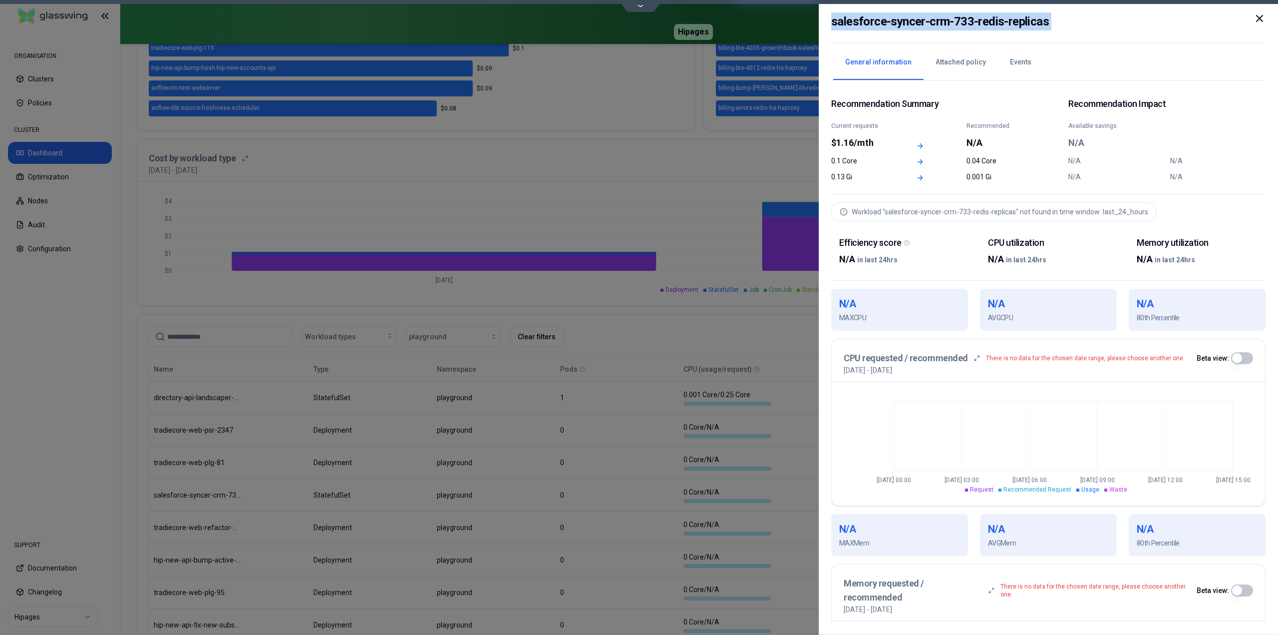
click at [1261, 17] on icon at bounding box center [1260, 18] width 12 height 12
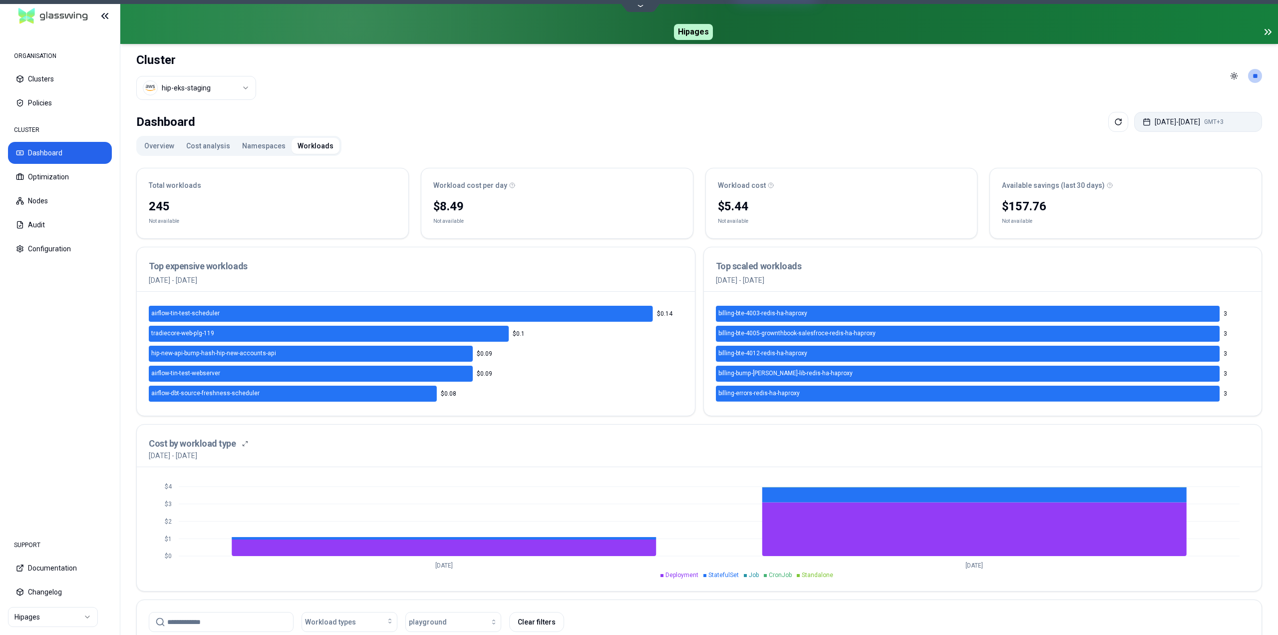
click at [1140, 123] on button "Aug 12, 2025 - Aug 12, 2025 GMT+3" at bounding box center [1199, 122] width 128 height 20
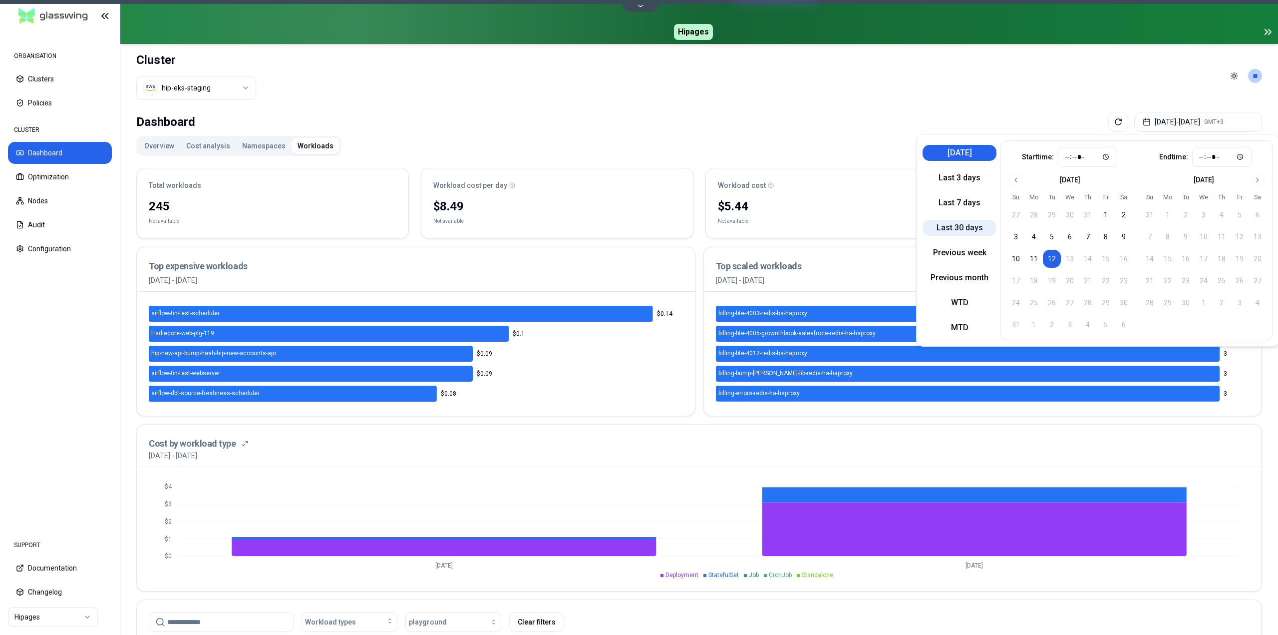
click at [970, 223] on button "Last 30 days" at bounding box center [960, 228] width 74 height 16
type input "*****"
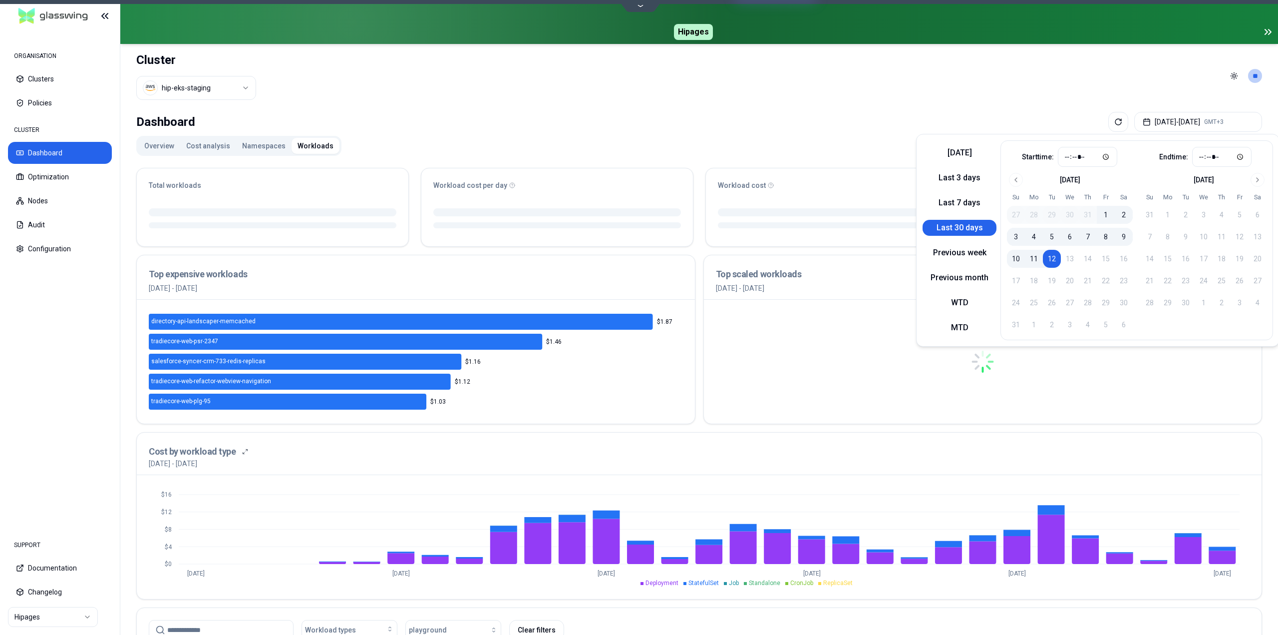
click at [842, 110] on div "Dashboard Jul 13, 2025 - Aug 12, 2025 GMT+3 Overview Cost analysis Namespaces W…" at bounding box center [699, 518] width 1158 height 820
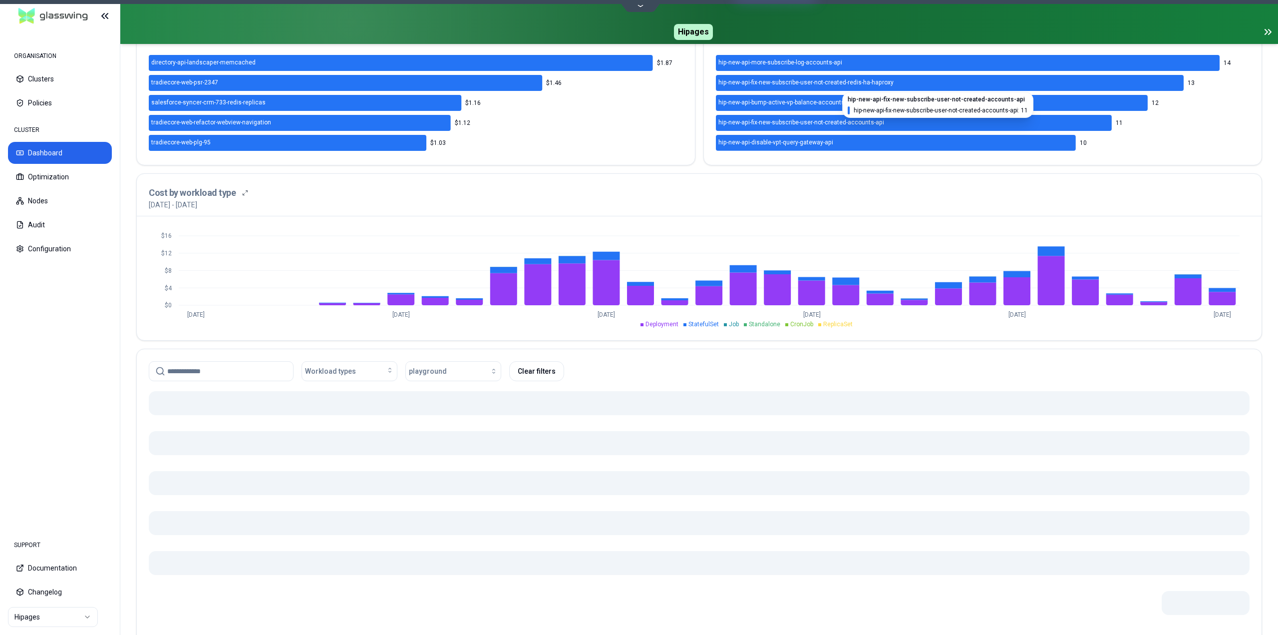
scroll to position [285, 0]
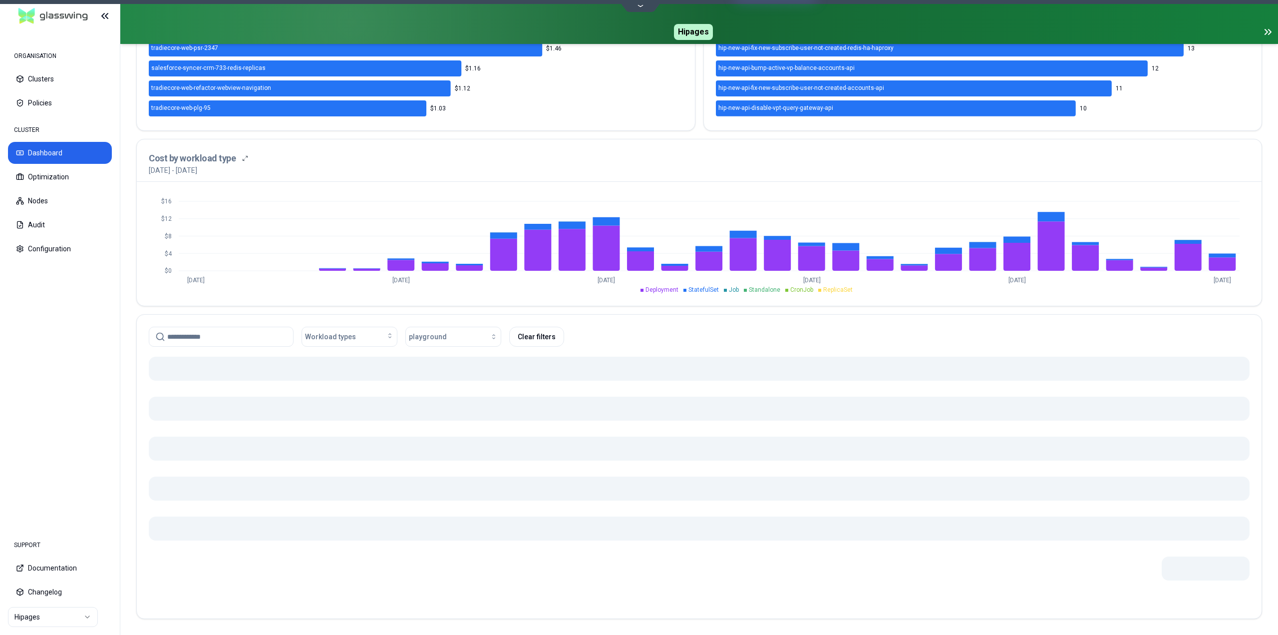
click at [248, 340] on input at bounding box center [227, 336] width 120 height 19
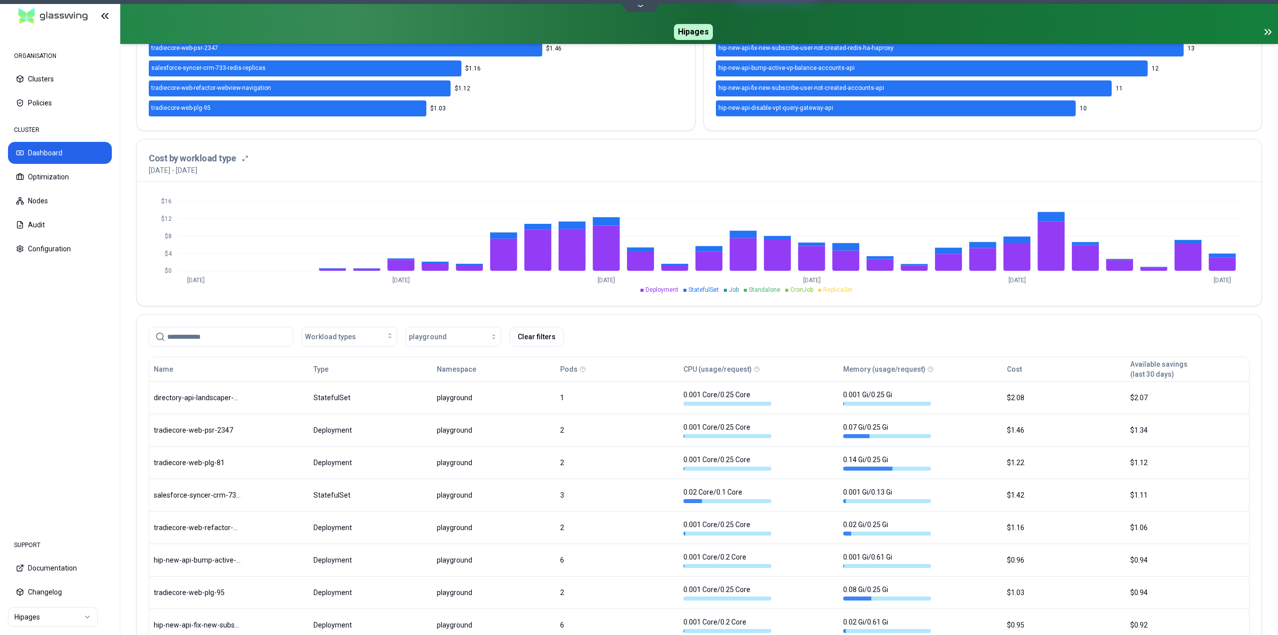
paste input "**********"
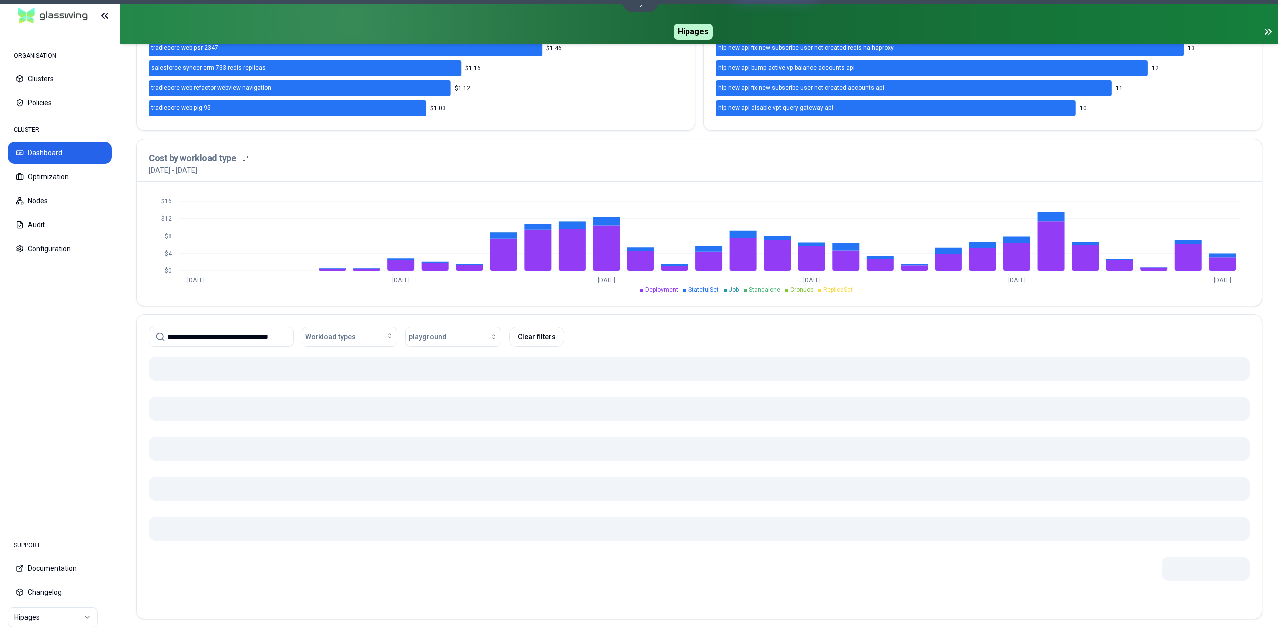
scroll to position [263, 0]
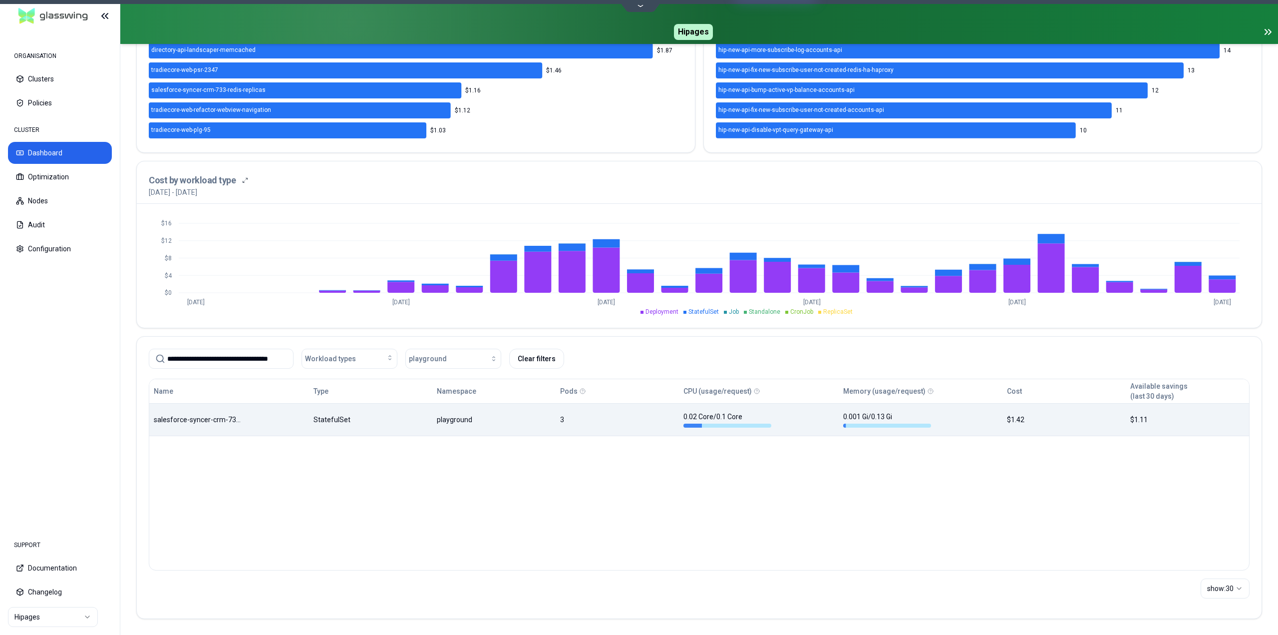
type input "**********"
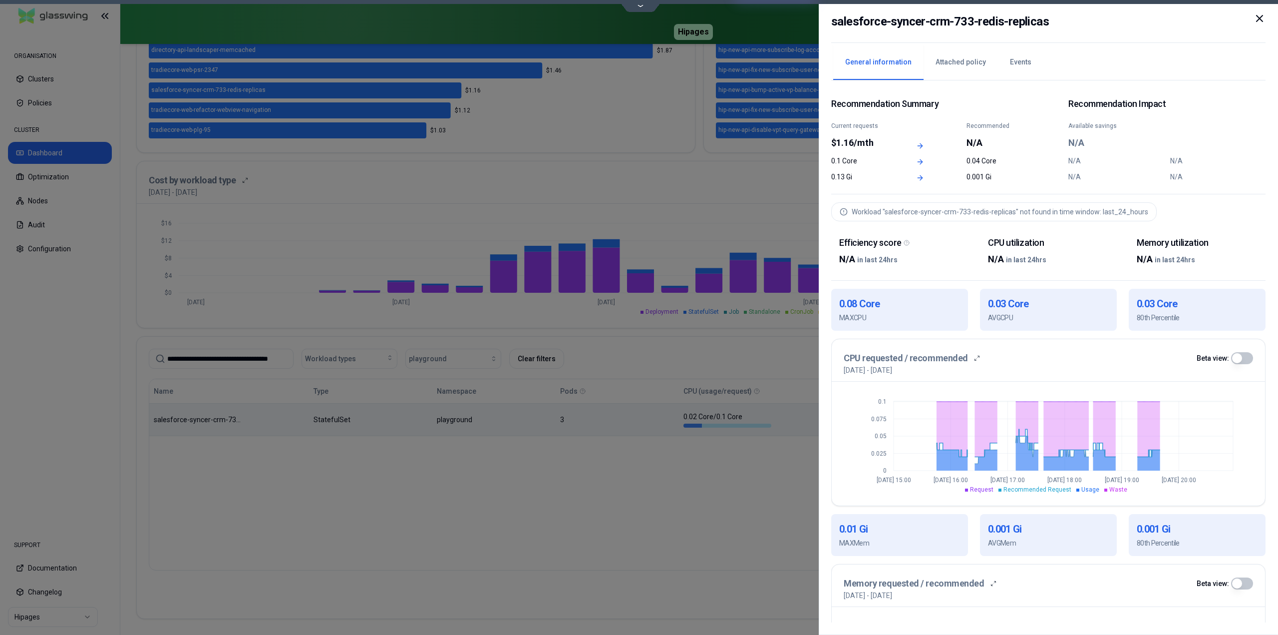
click at [1259, 19] on icon at bounding box center [1260, 18] width 12 height 12
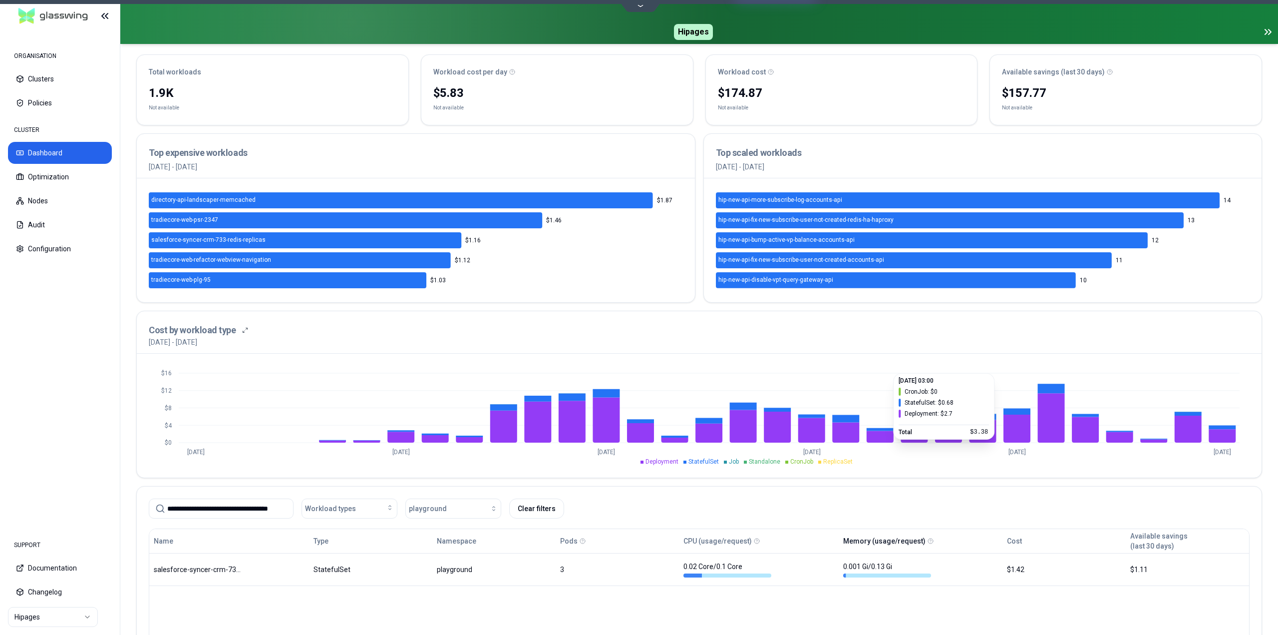
scroll to position [263, 0]
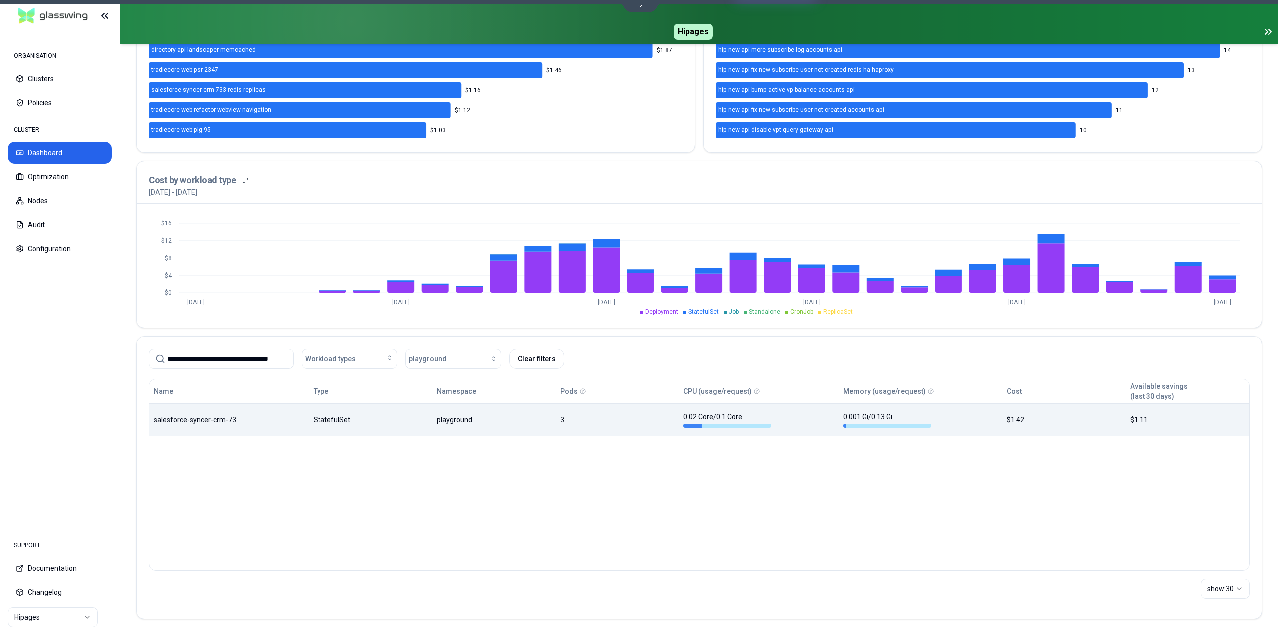
click at [829, 418] on body "ORGANISATION Clusters Policies CLUSTER Dashboard Optimization Nodes Audit Confi…" at bounding box center [639, 317] width 1278 height 635
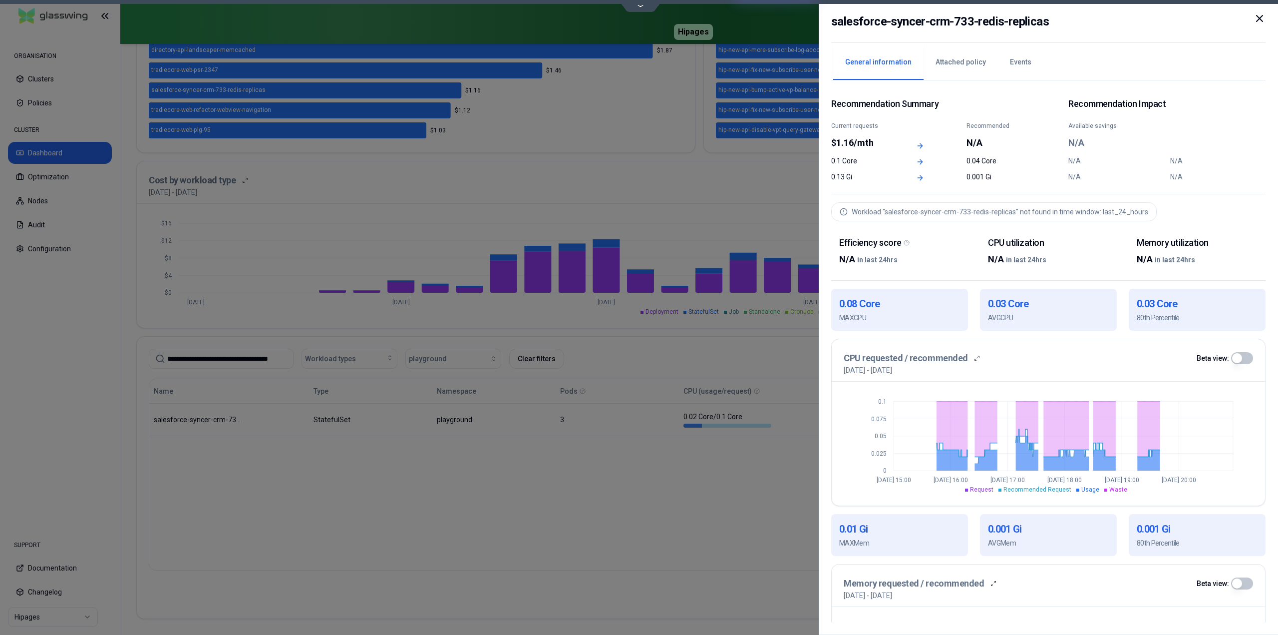
click at [1261, 20] on icon at bounding box center [1260, 18] width 12 height 12
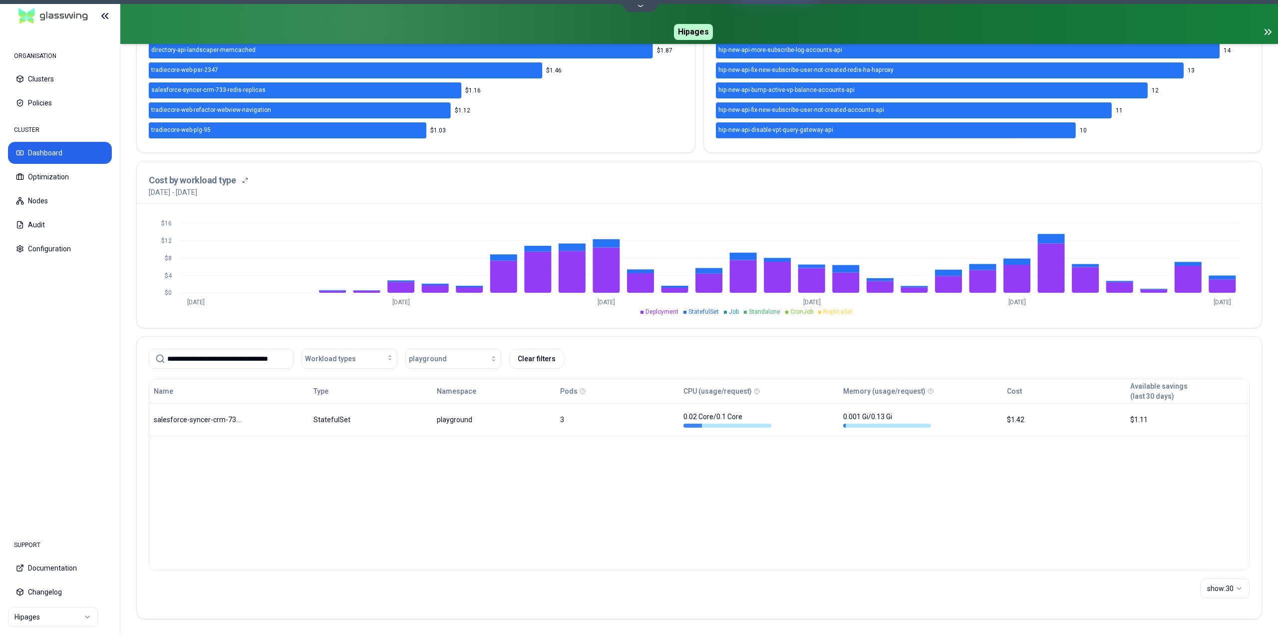
click at [272, 362] on input "**********" at bounding box center [227, 358] width 120 height 19
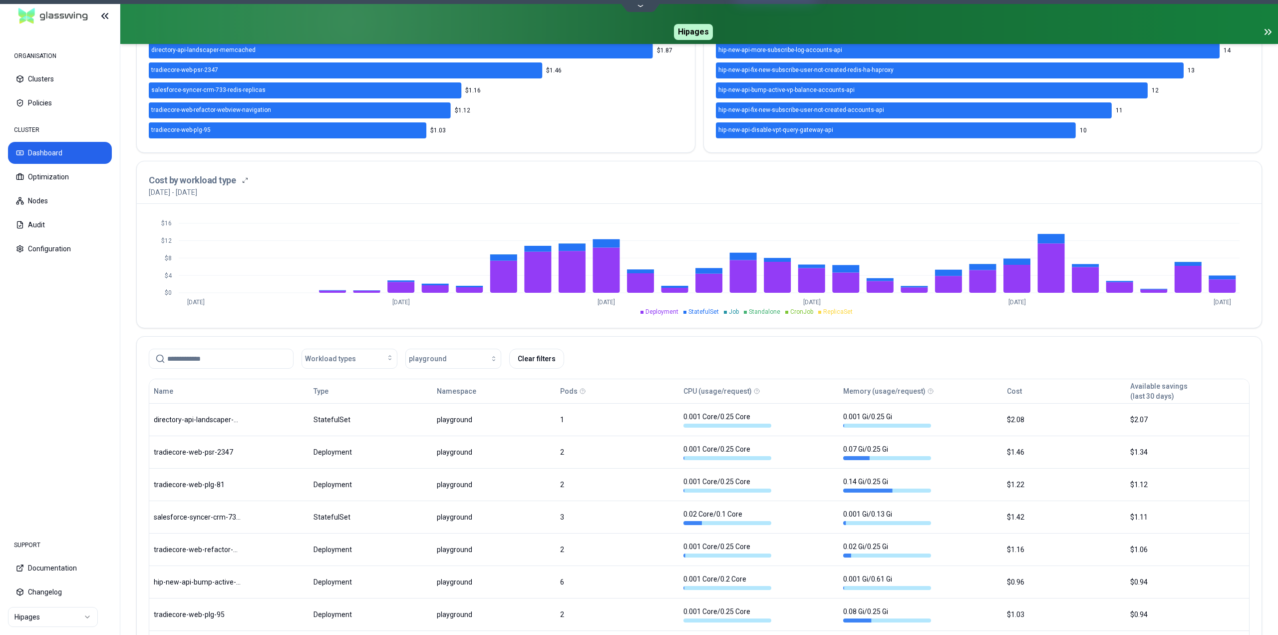
click at [773, 366] on div "Workload types playground Clear filters" at bounding box center [699, 359] width 1101 height 20
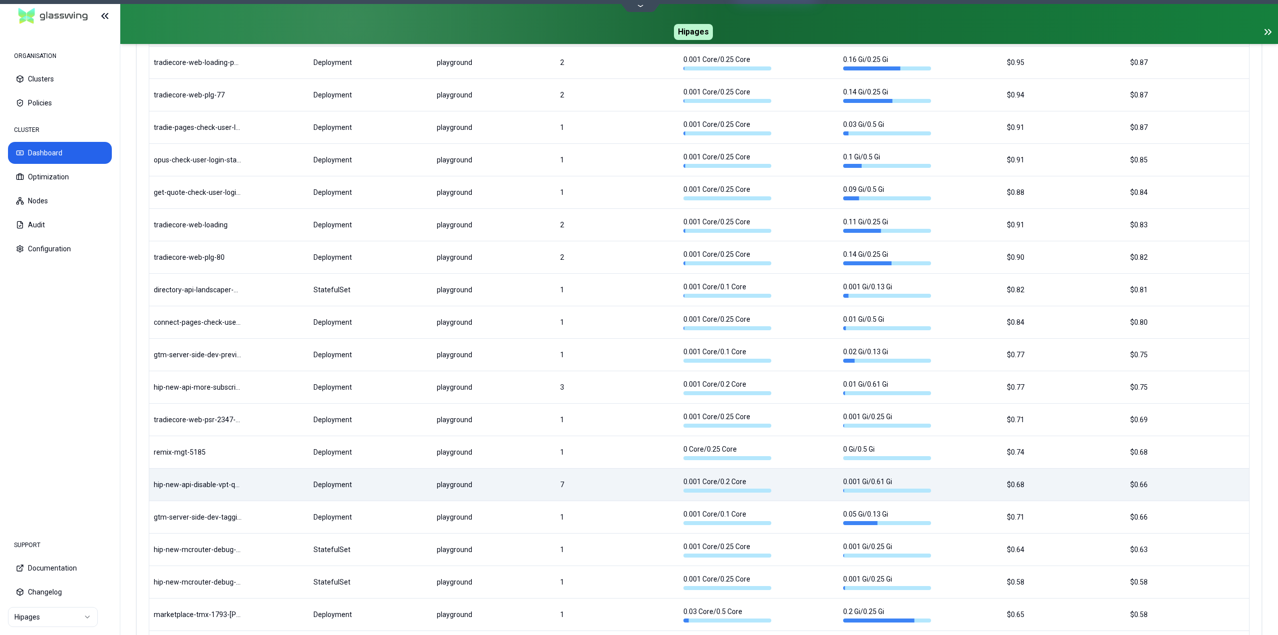
scroll to position [1071, 0]
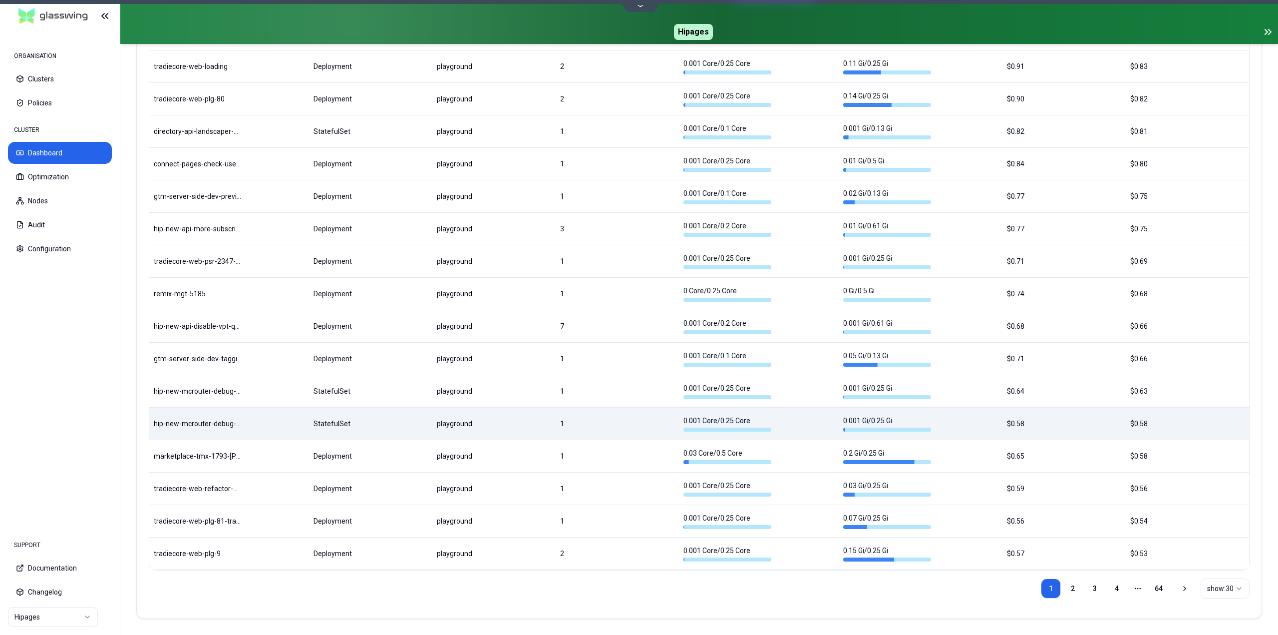
click at [594, 429] on body "ORGANISATION Clusters Policies CLUSTER Dashboard Optimization Nodes Audit Confi…" at bounding box center [639, 317] width 1278 height 635
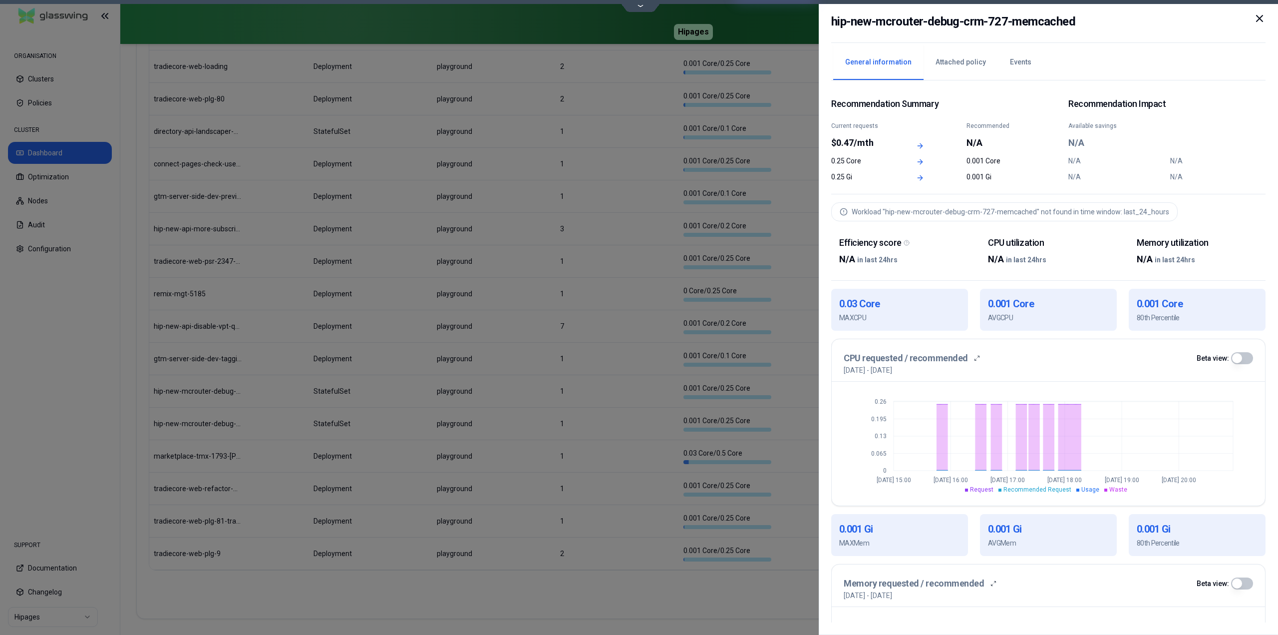
click at [1263, 17] on icon at bounding box center [1260, 18] width 12 height 12
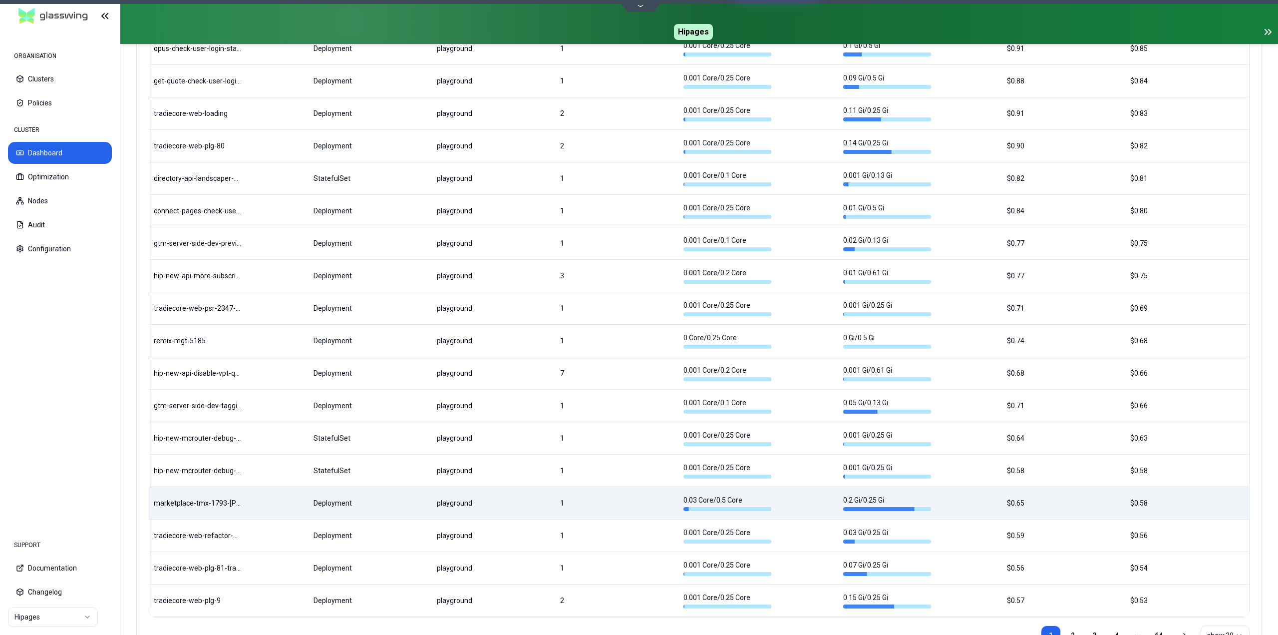
scroll to position [1071, 0]
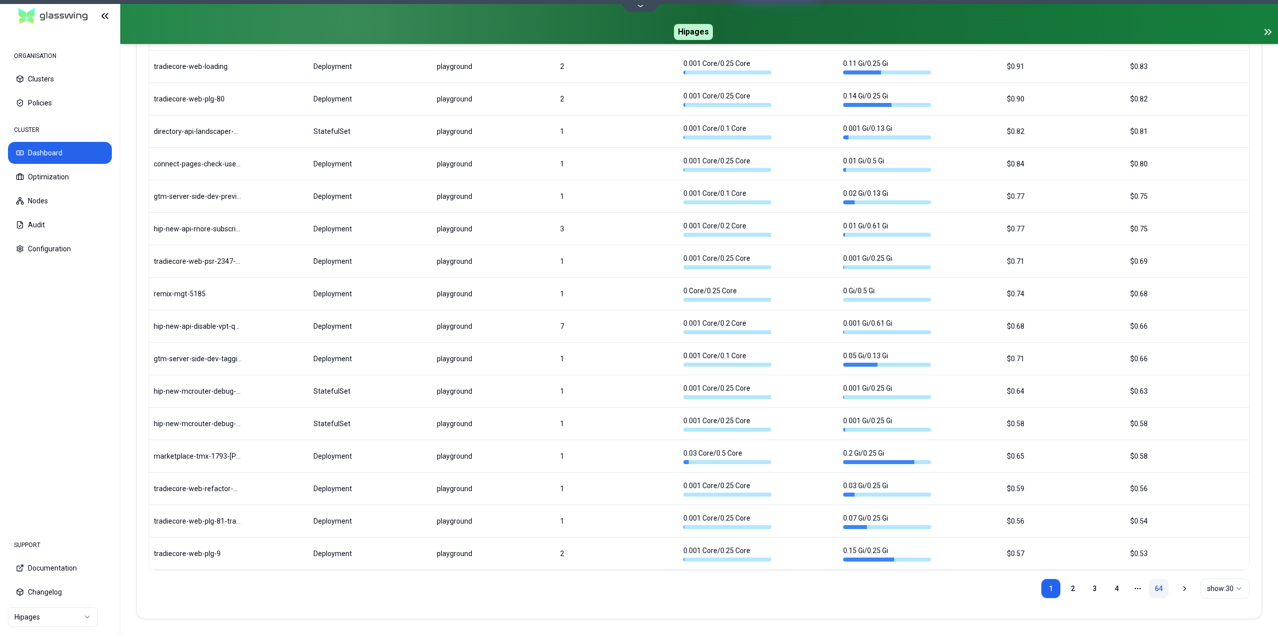
click at [1158, 584] on link "64" at bounding box center [1159, 588] width 20 height 20
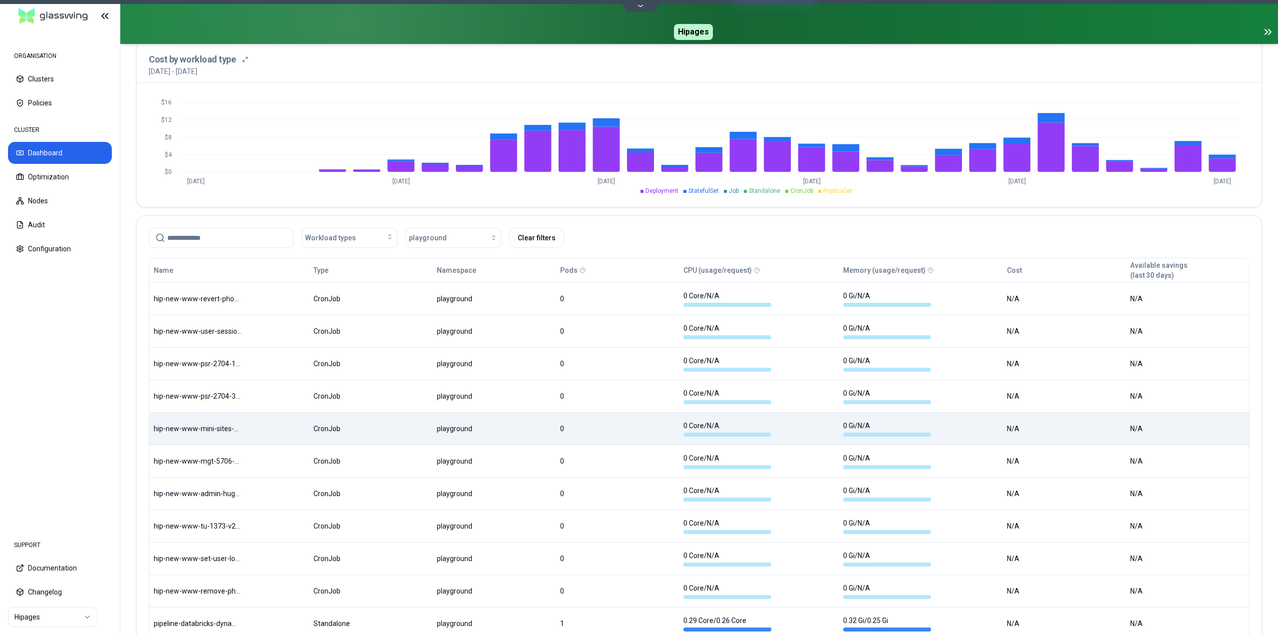
scroll to position [334, 0]
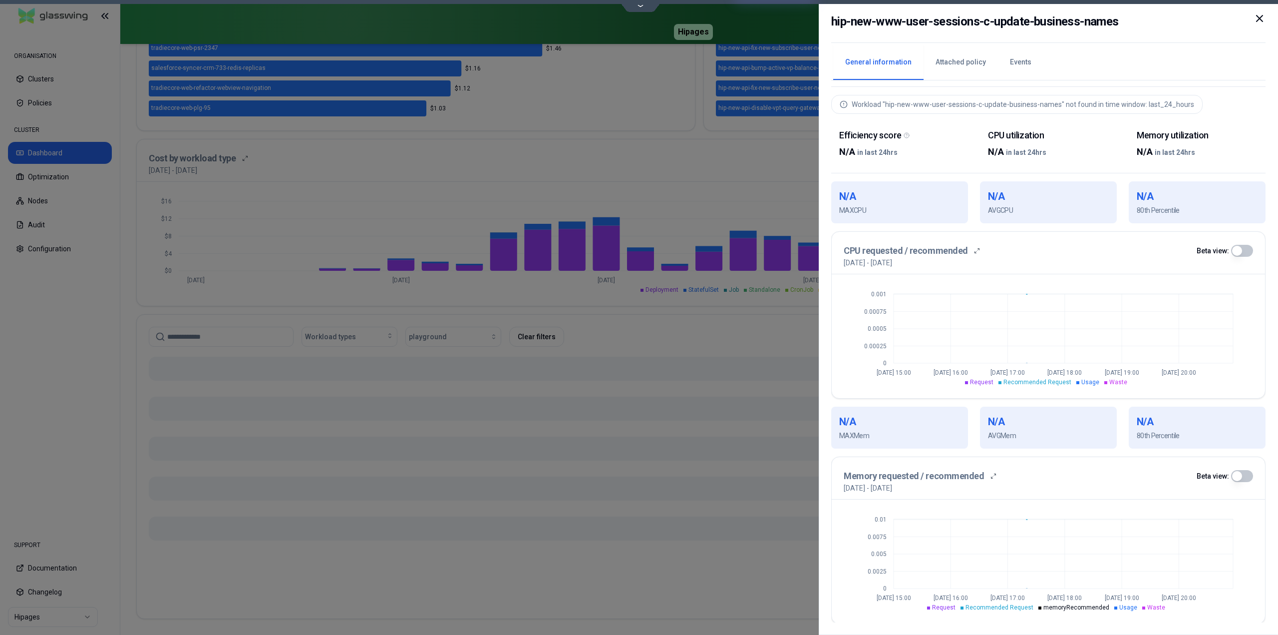
scroll to position [334, 0]
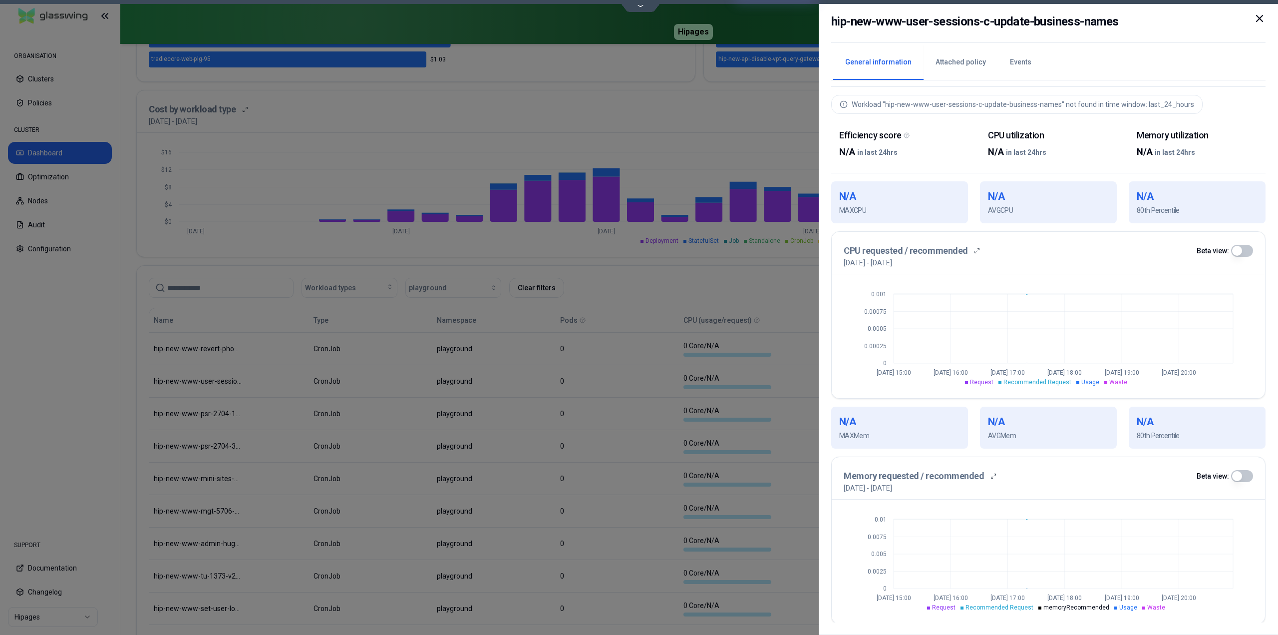
click at [1263, 17] on icon at bounding box center [1260, 18] width 12 height 12
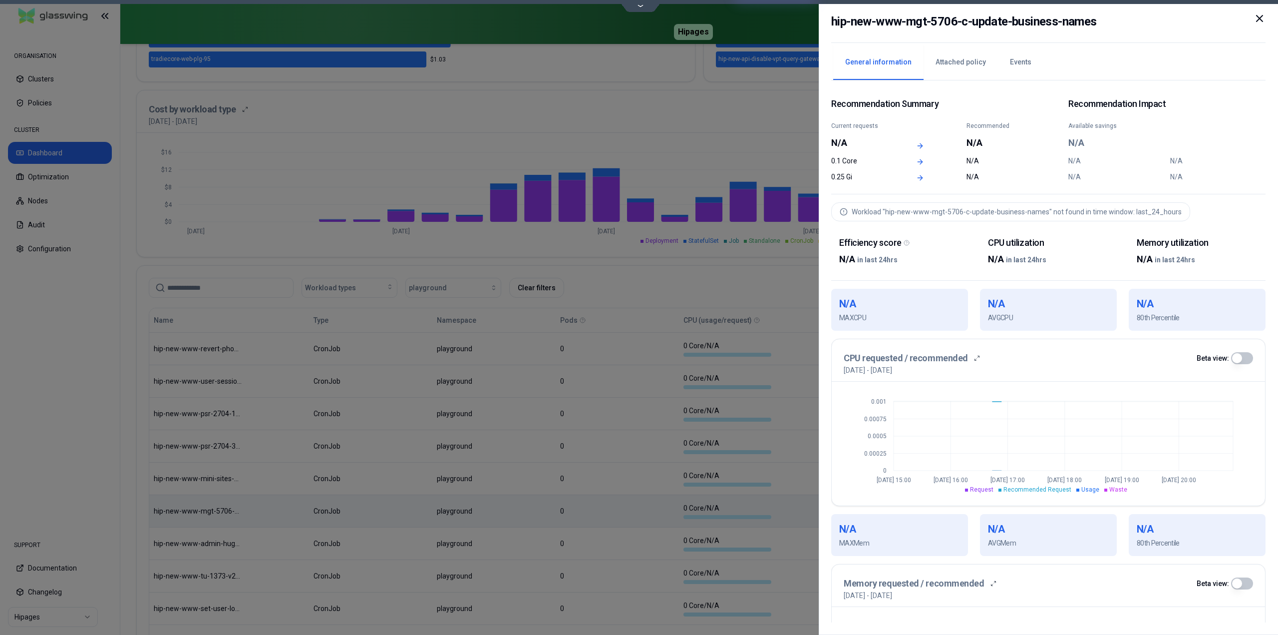
click at [1263, 19] on icon at bounding box center [1260, 18] width 12 height 12
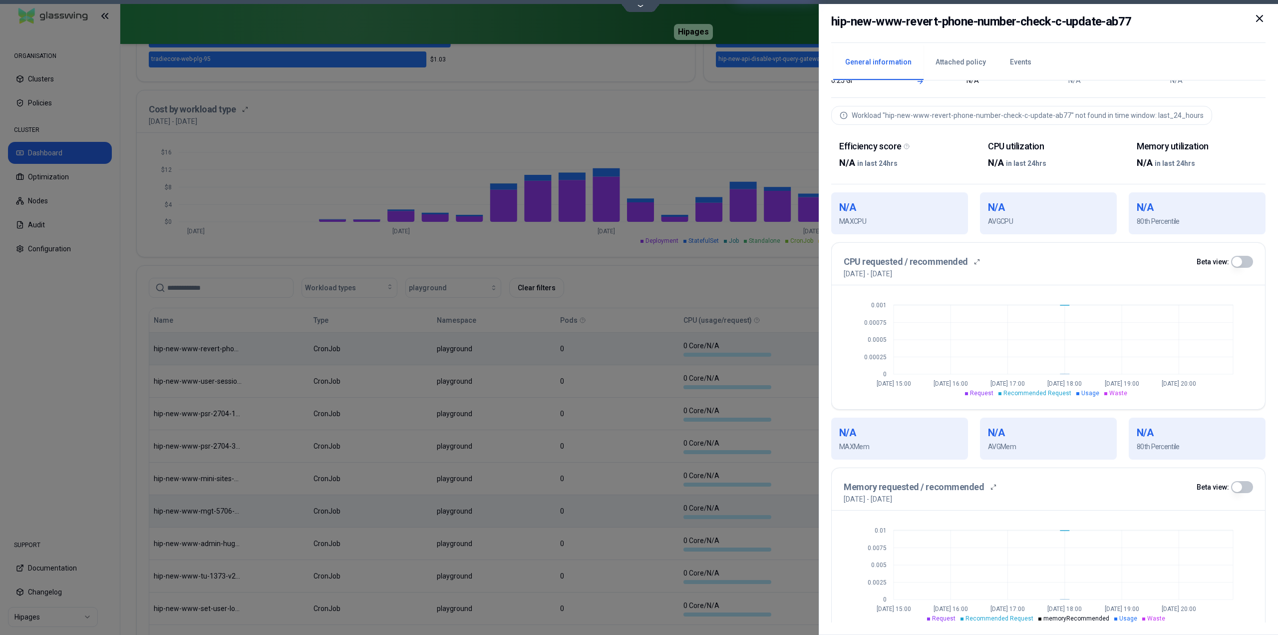
scroll to position [109, 0]
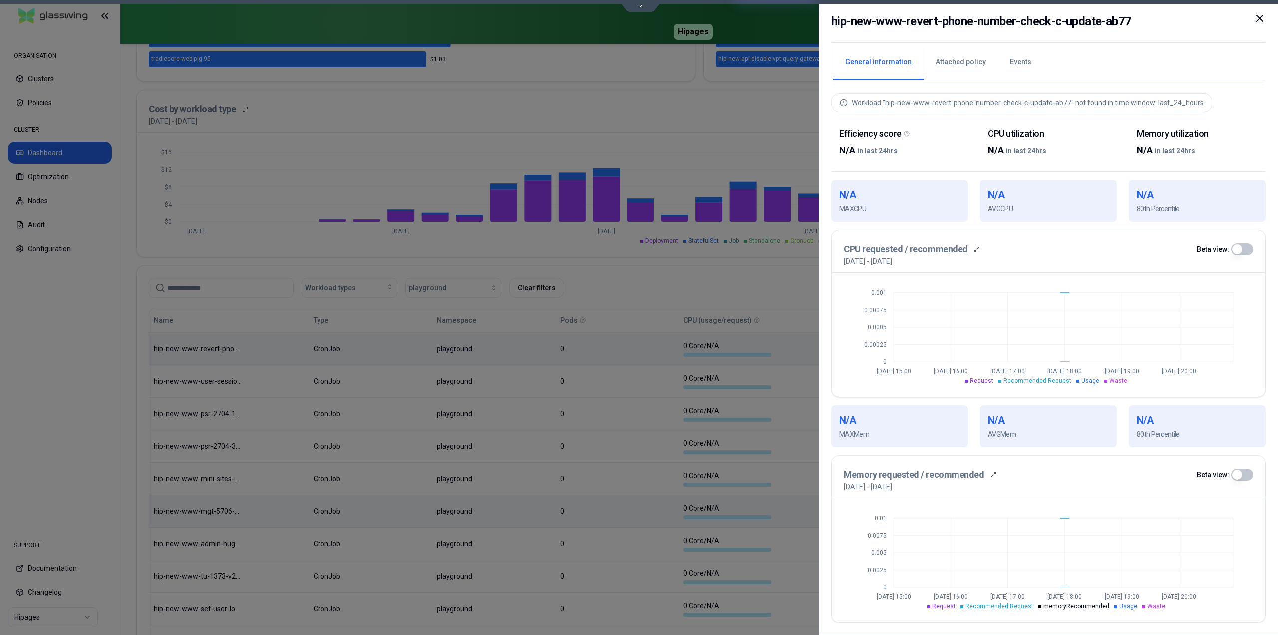
click at [1240, 472] on button "button" at bounding box center [1243, 474] width 22 height 12
click at [1259, 17] on icon at bounding box center [1260, 18] width 12 height 12
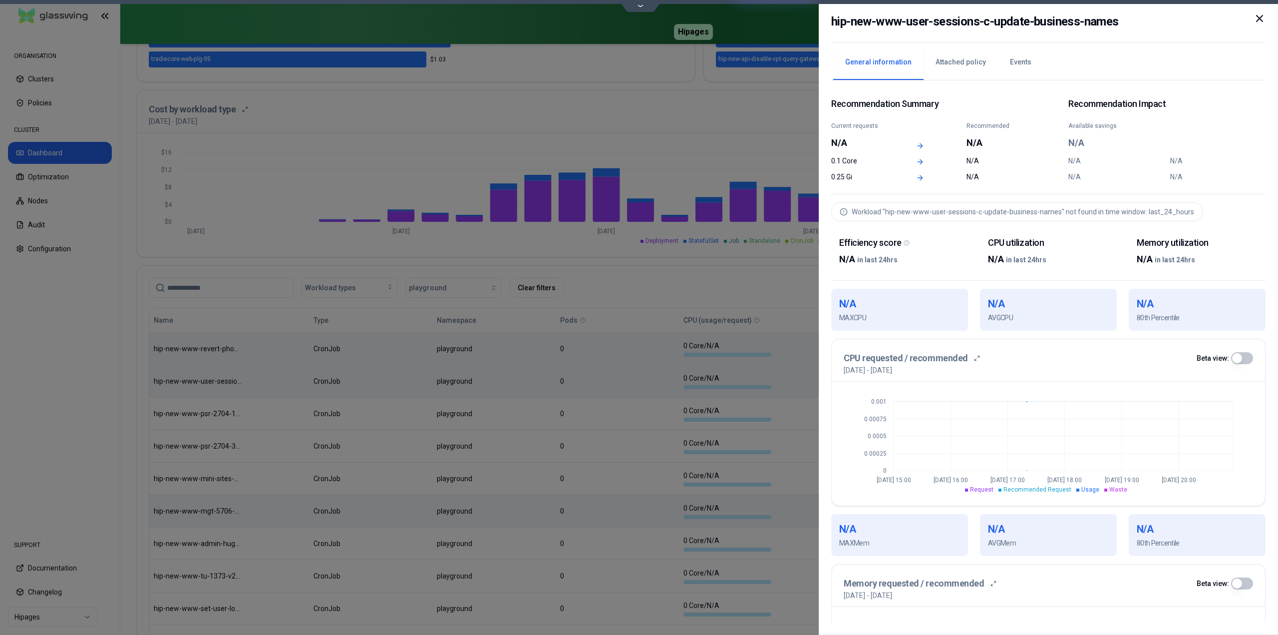
click at [1262, 20] on icon at bounding box center [1260, 18] width 6 height 6
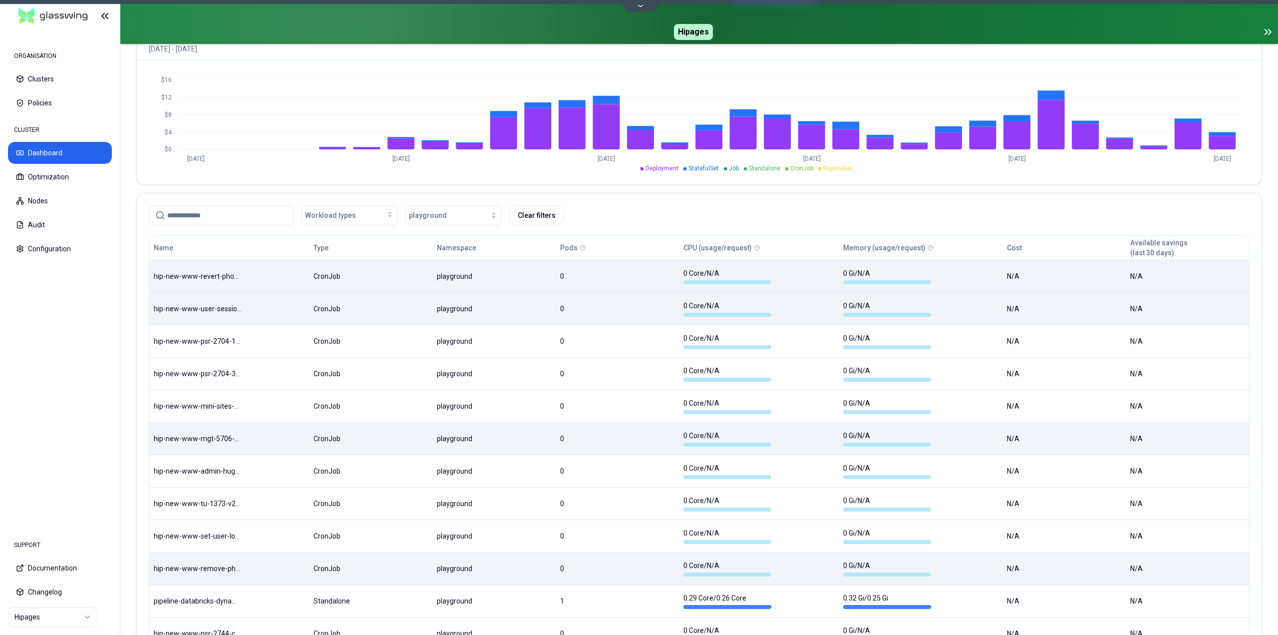
scroll to position [484, 0]
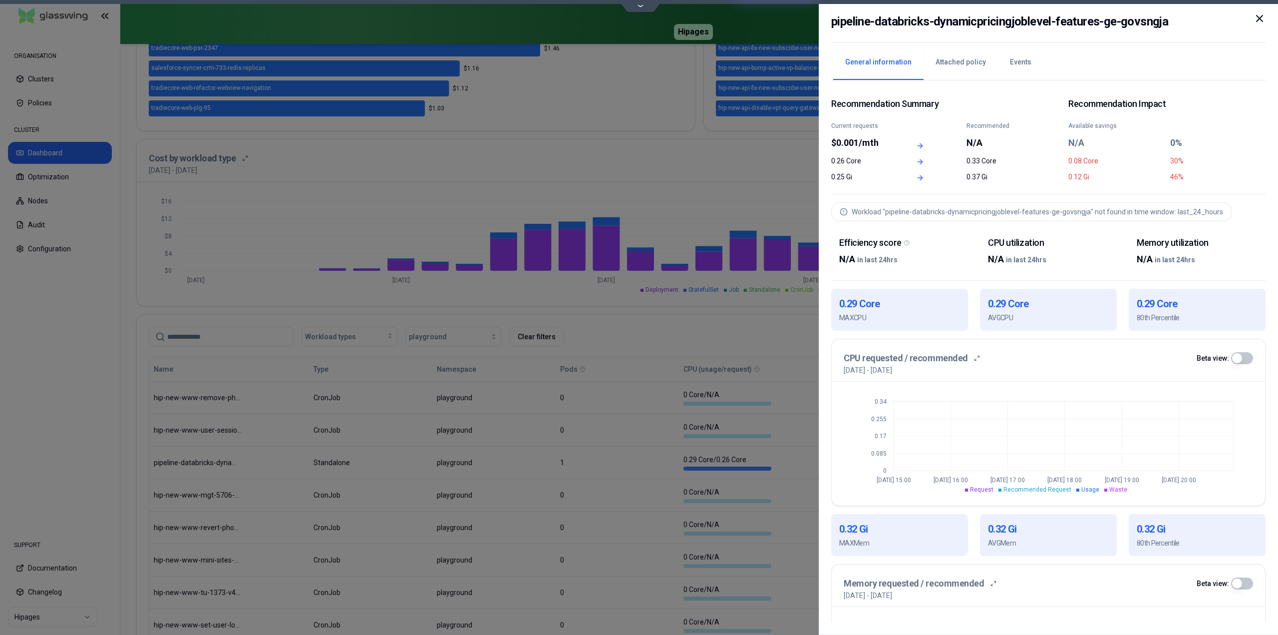
scroll to position [484, 0]
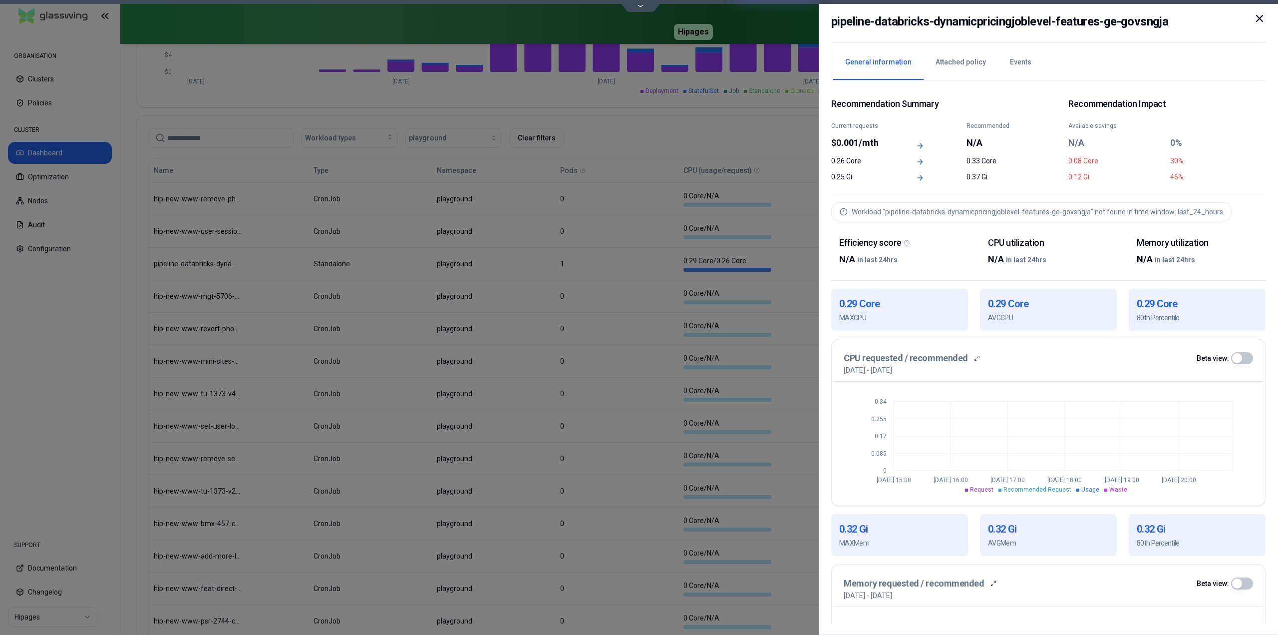
click at [1257, 19] on icon at bounding box center [1260, 18] width 12 height 12
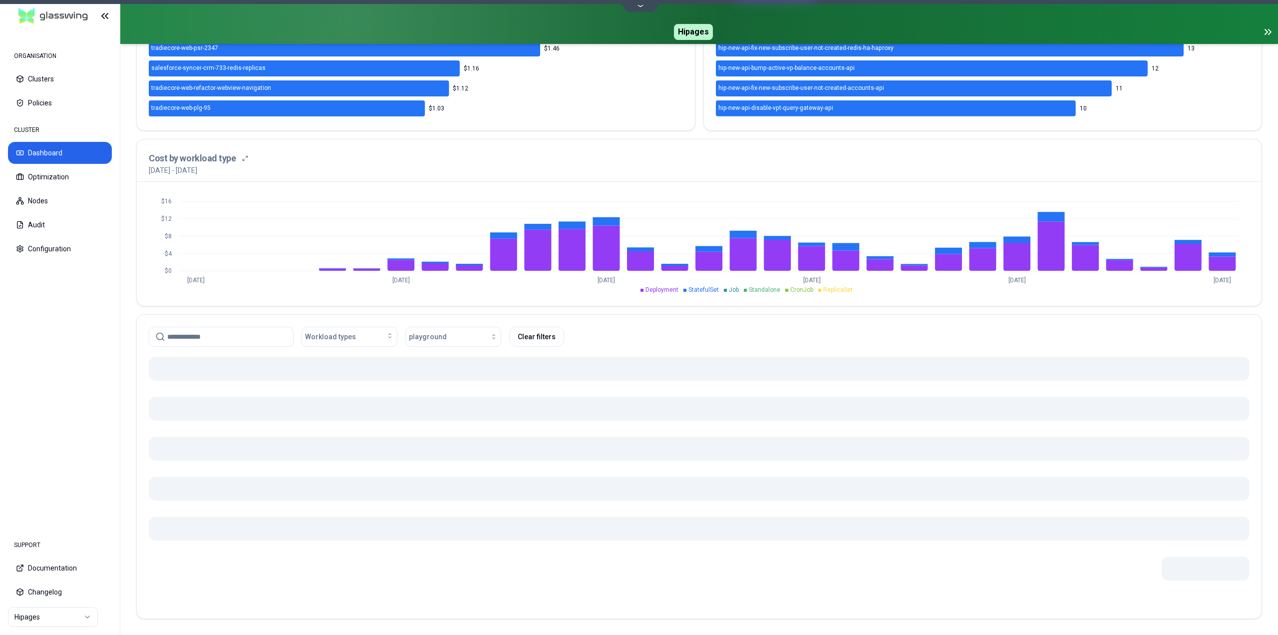
scroll to position [484, 0]
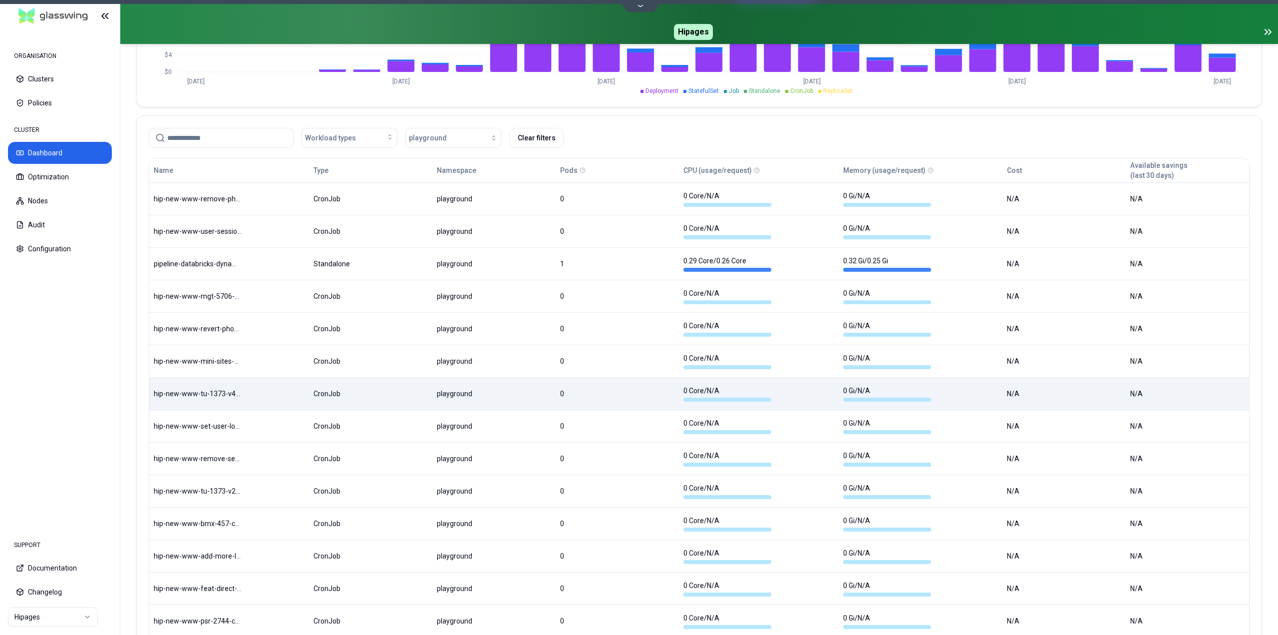
click at [524, 389] on body "ORGANISATION Clusters Policies CLUSTER Dashboard Optimization Nodes Audit Confi…" at bounding box center [639, 317] width 1278 height 635
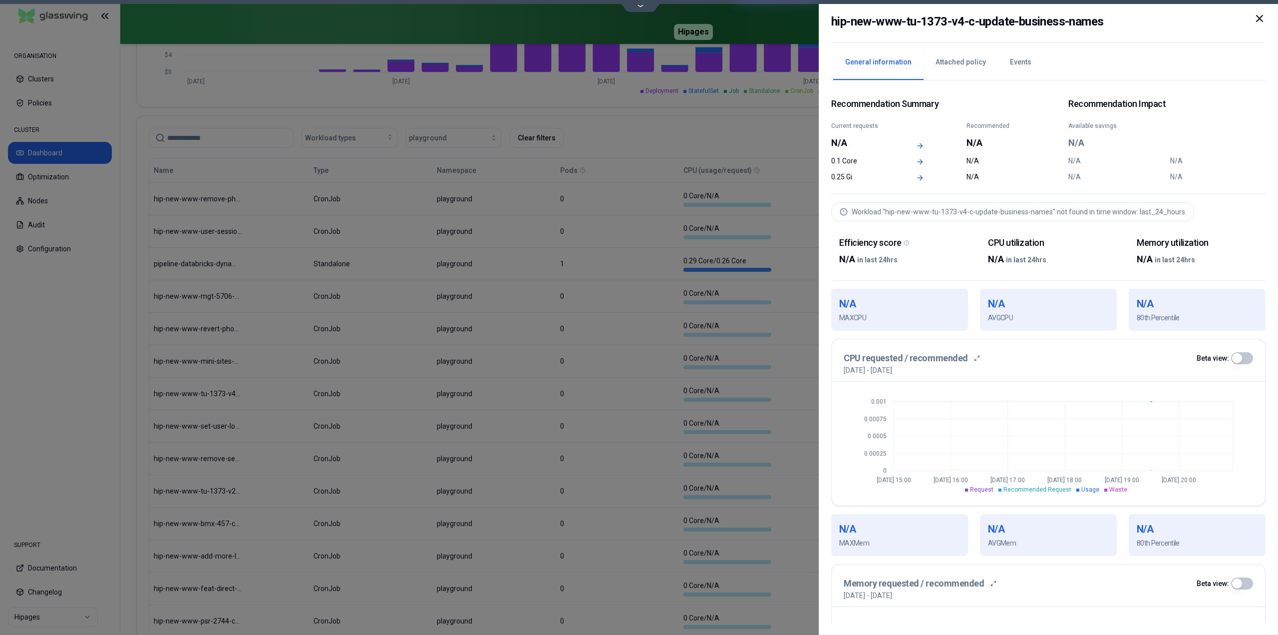
click at [1258, 21] on icon at bounding box center [1260, 18] width 6 height 6
click at [1258, 19] on icon at bounding box center [1260, 18] width 12 height 12
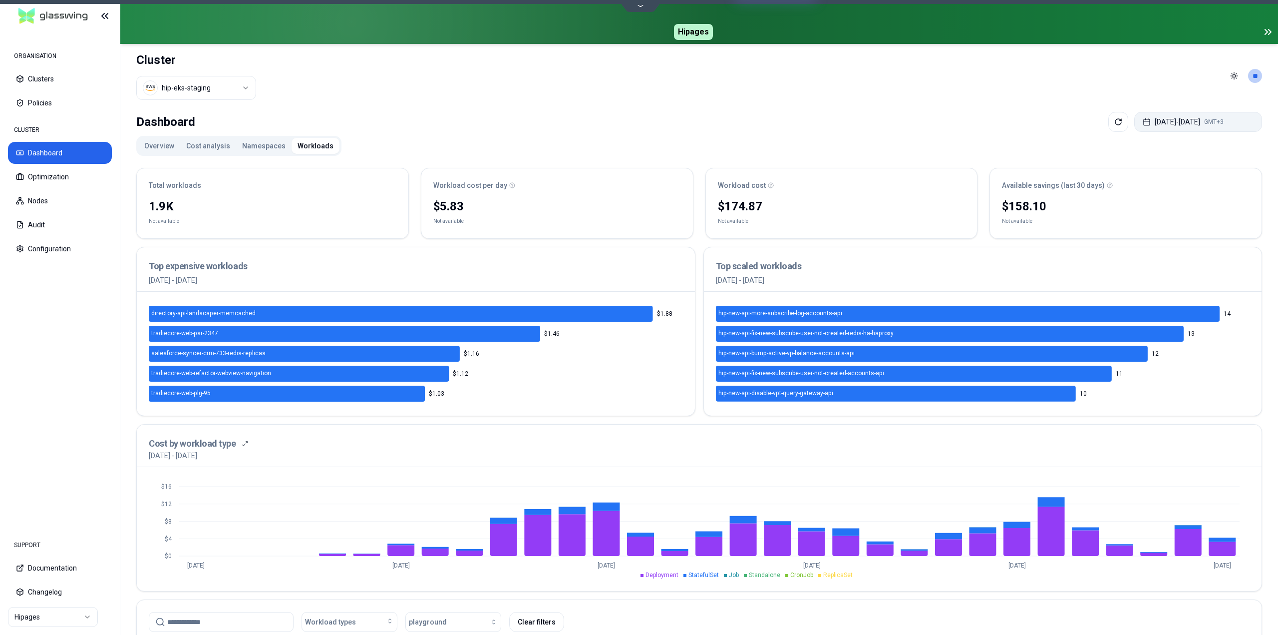
click at [1196, 123] on button "Jul 13, 2025 - Aug 12, 2025 GMT+3" at bounding box center [1199, 122] width 128 height 20
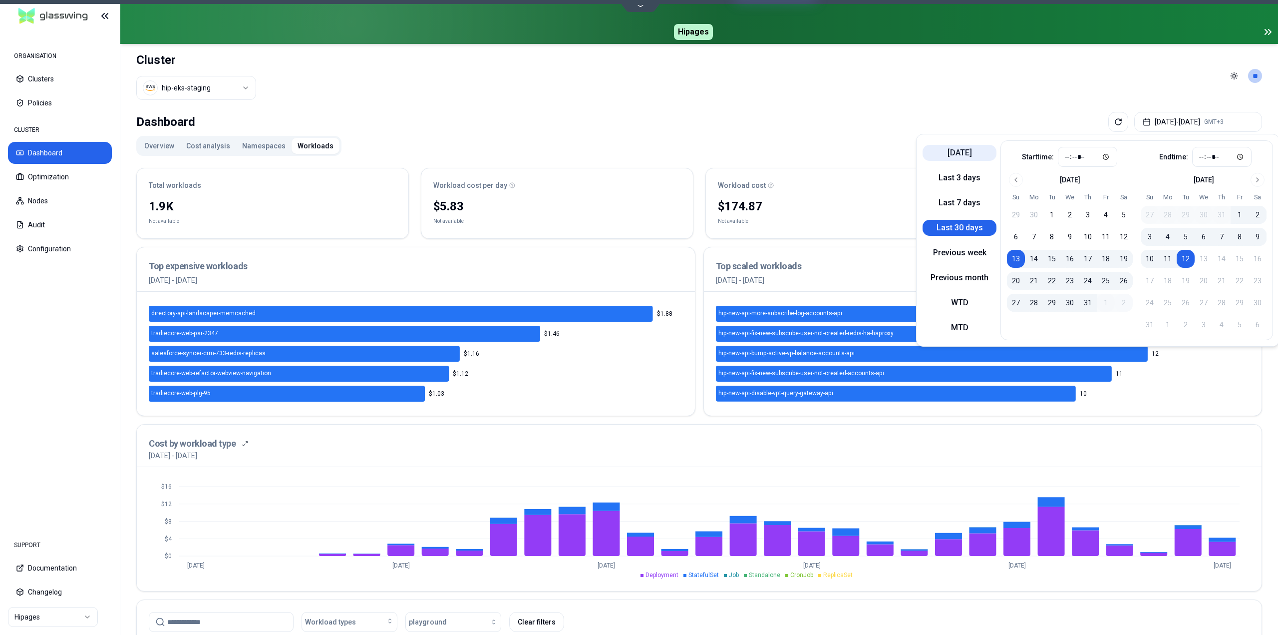
click at [962, 152] on button "Today" at bounding box center [960, 153] width 74 height 16
type input "*****"
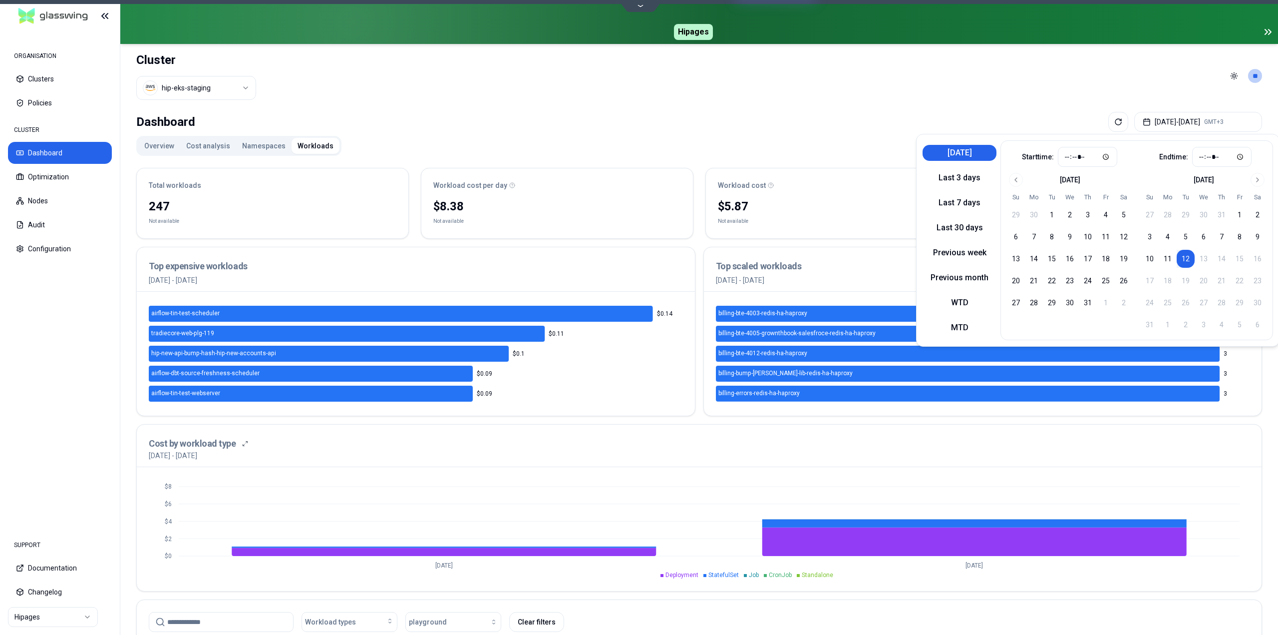
click at [868, 116] on div "Dashboard Aug 12, 2025 - Aug 12, 2025 GMT+3" at bounding box center [699, 122] width 1126 height 20
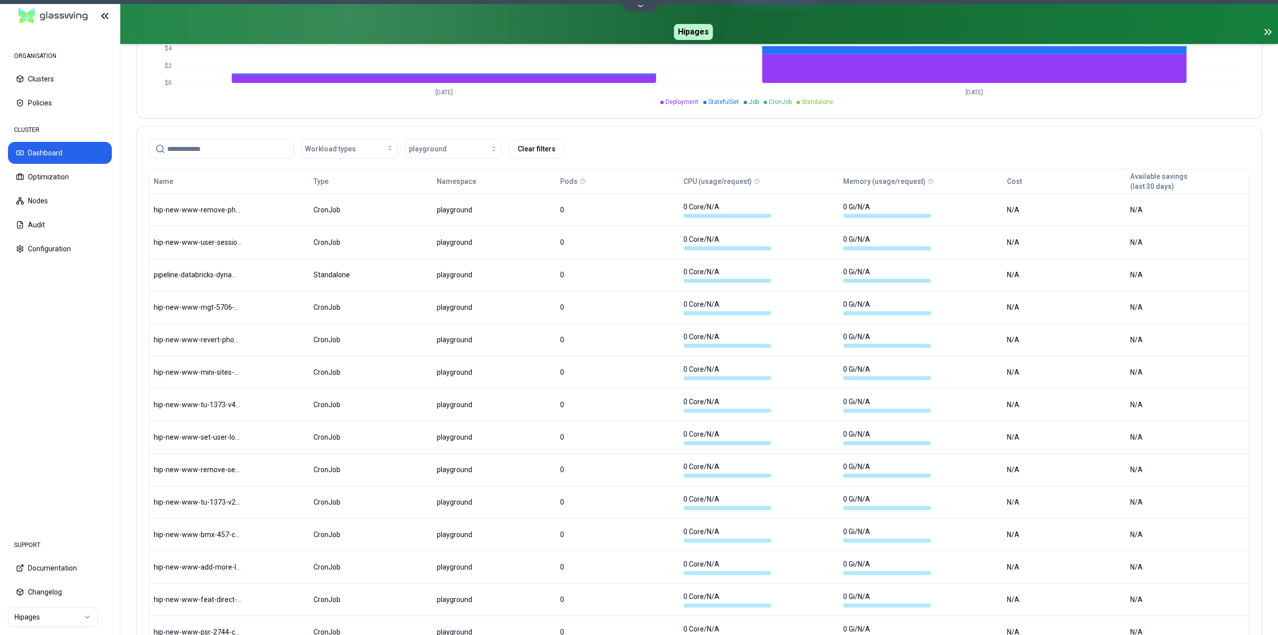
scroll to position [499, 0]
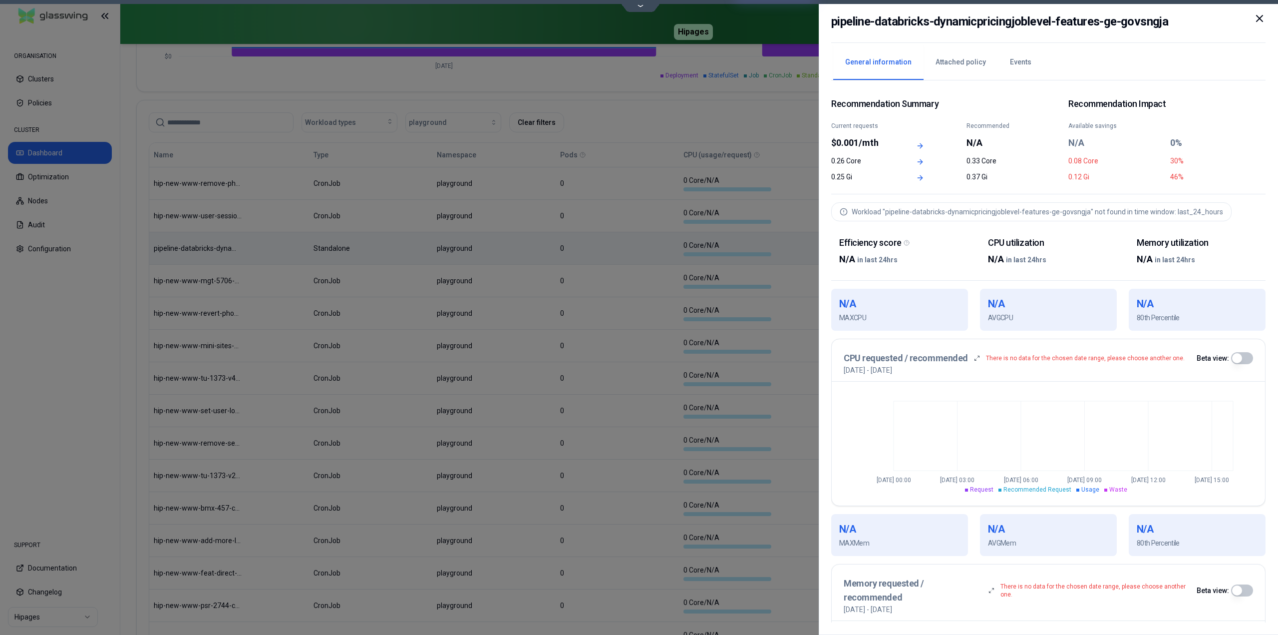
click at [1262, 20] on icon at bounding box center [1260, 18] width 6 height 6
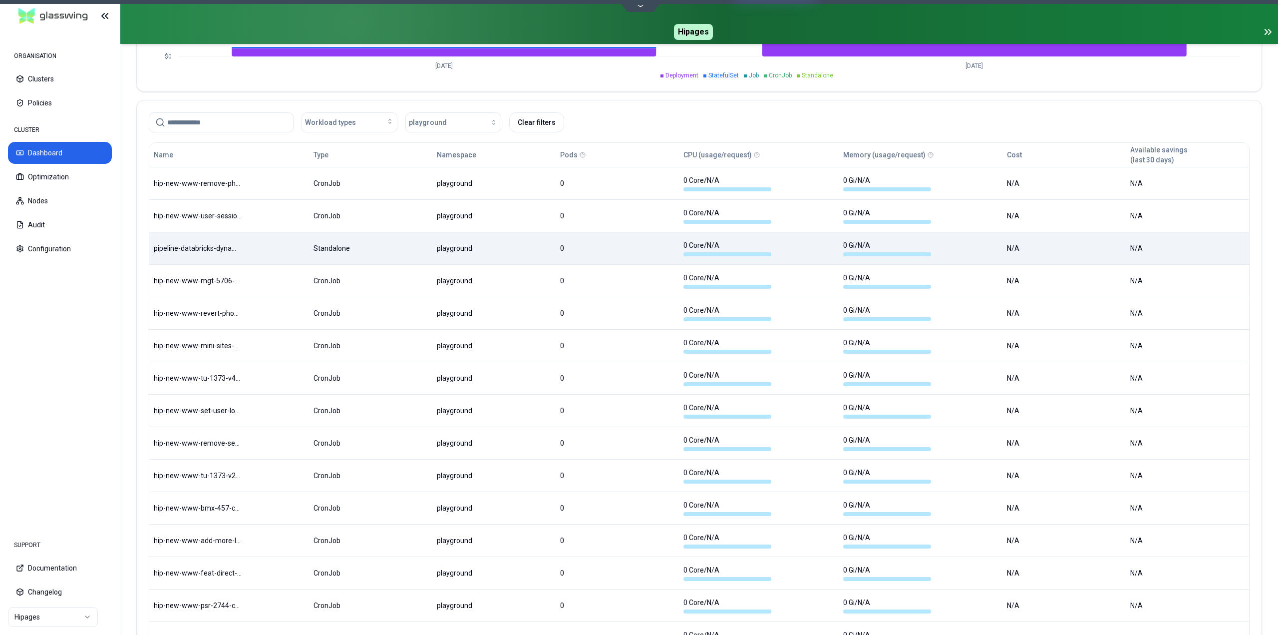
click at [579, 158] on div "Pods" at bounding box center [617, 155] width 114 height 20
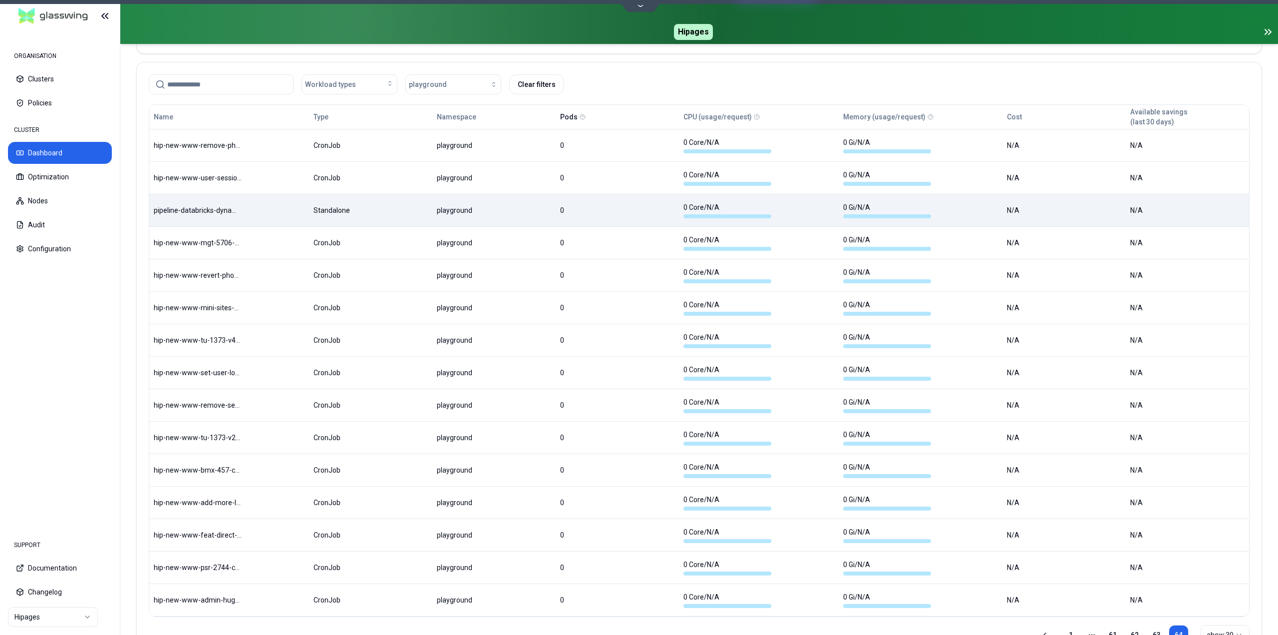
click at [574, 156] on table "Name Type Namespace Pods CPU (usage/request) Memory (usage/request) Cost Availa…" at bounding box center [699, 360] width 1100 height 511
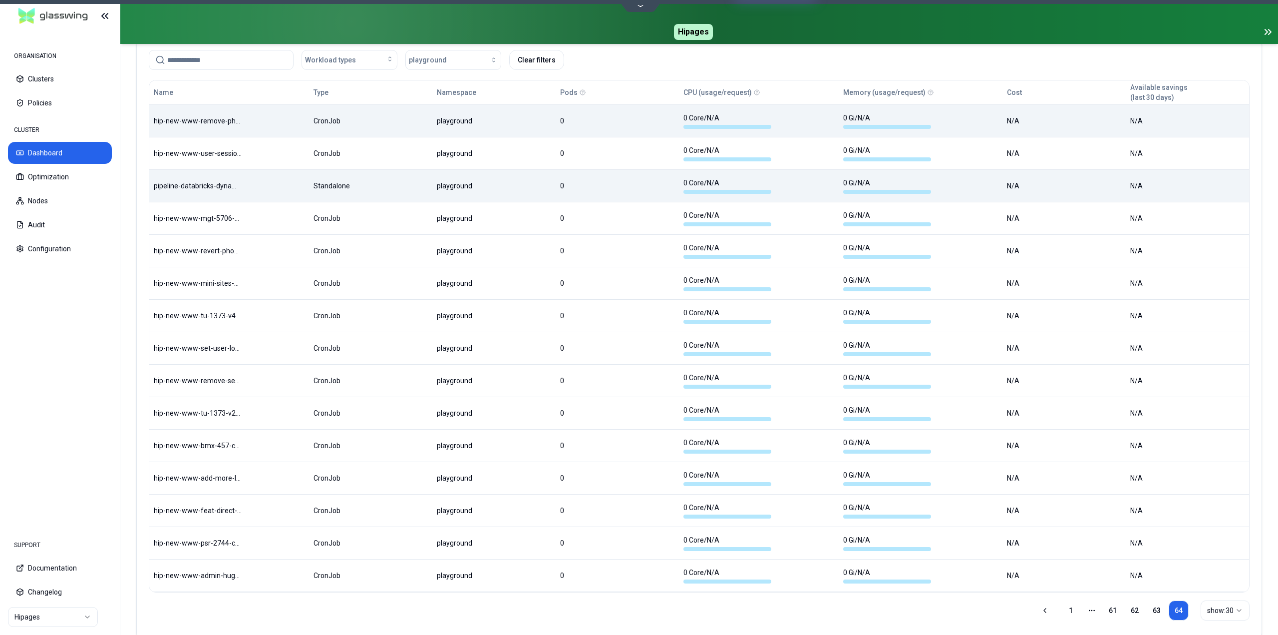
scroll to position [584, 0]
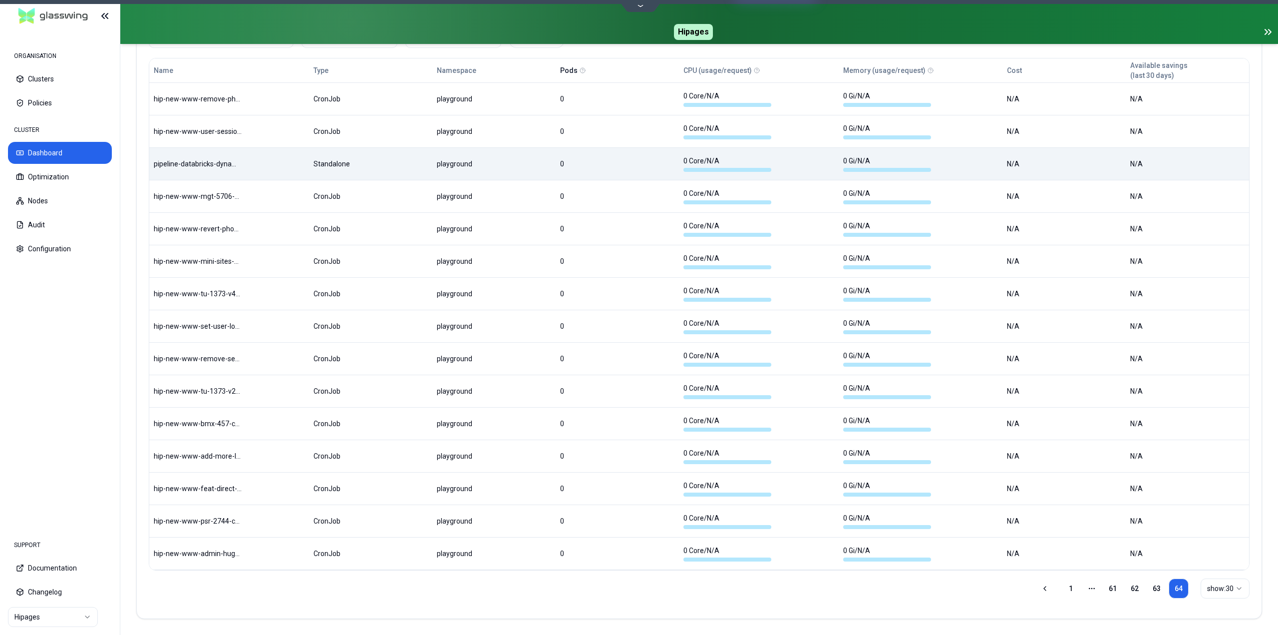
click at [577, 73] on button "Pods" at bounding box center [568, 70] width 17 height 20
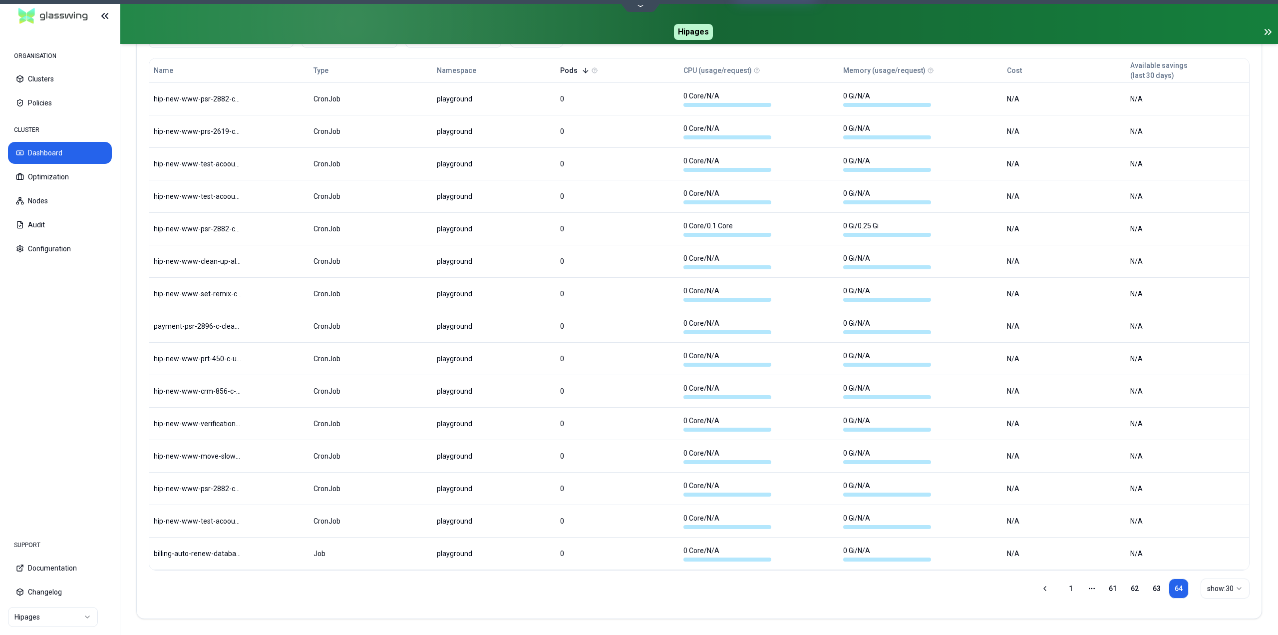
click at [576, 70] on button "Pods" at bounding box center [574, 70] width 29 height 20
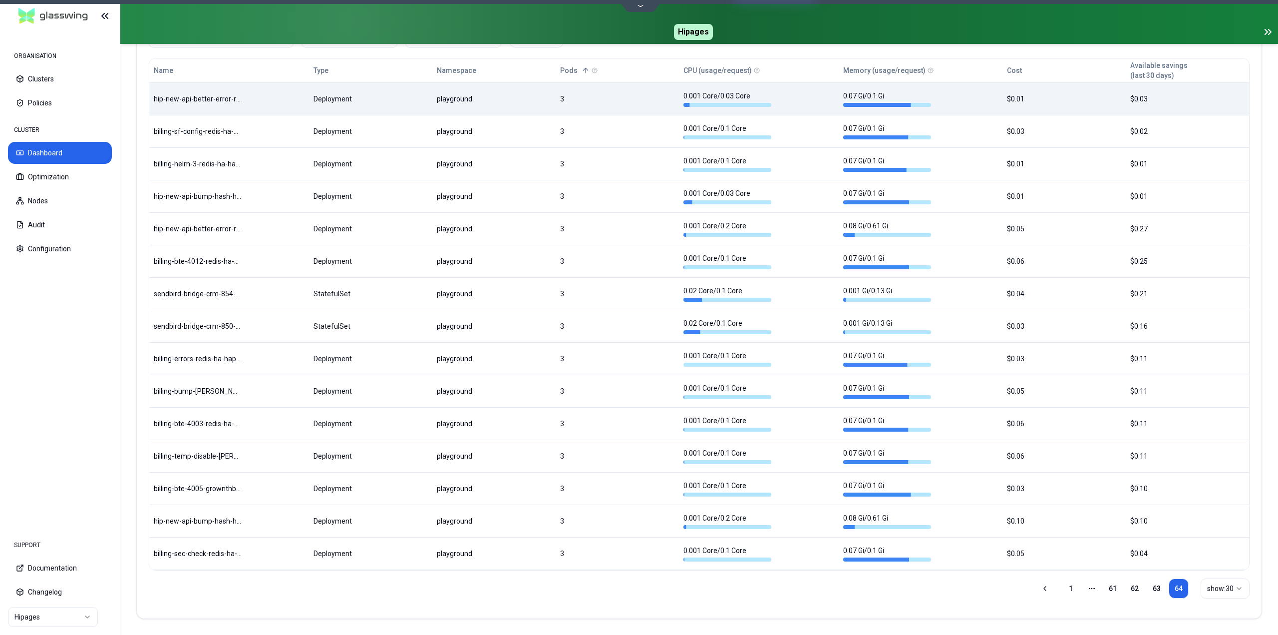
click at [532, 100] on body "ORGANISATION Clusters Policies CLUSTER Dashboard Optimization Nodes Audit Confi…" at bounding box center [639, 317] width 1278 height 635
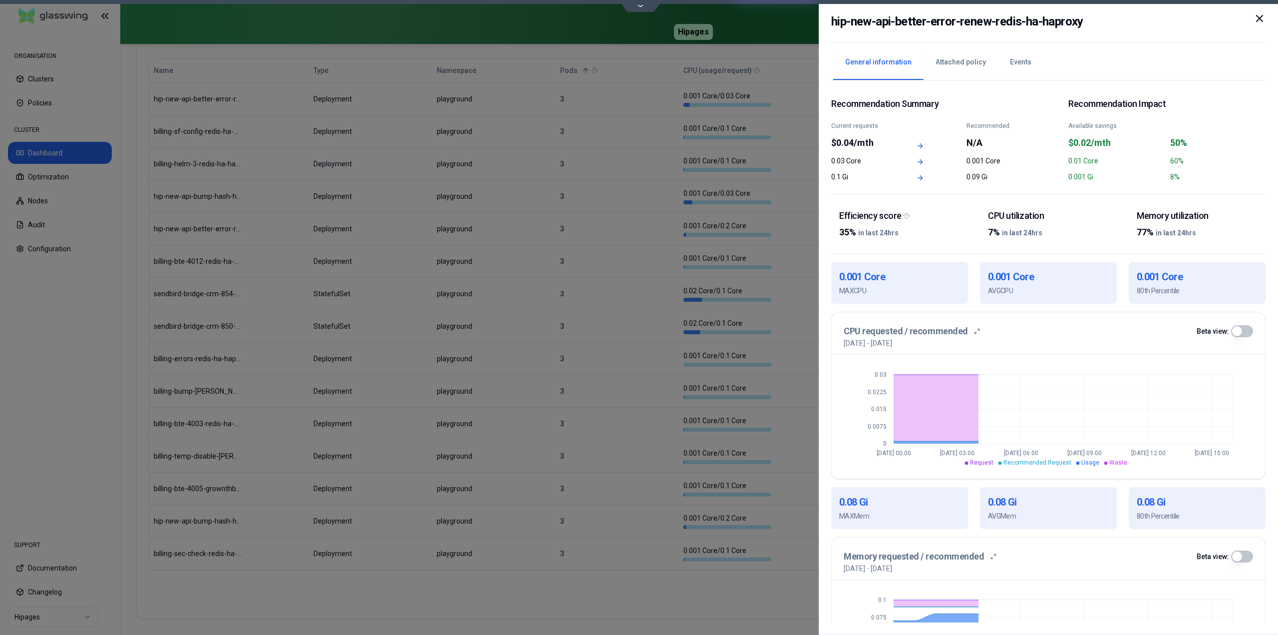
click at [1258, 20] on icon at bounding box center [1260, 18] width 6 height 6
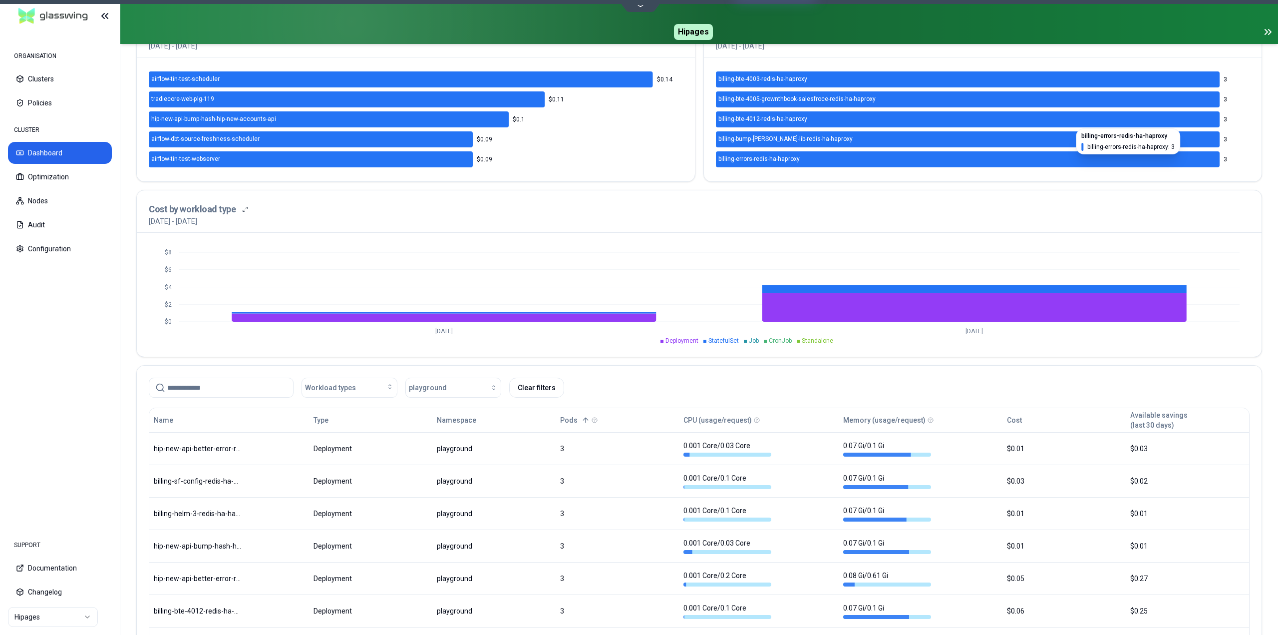
scroll to position [34, 0]
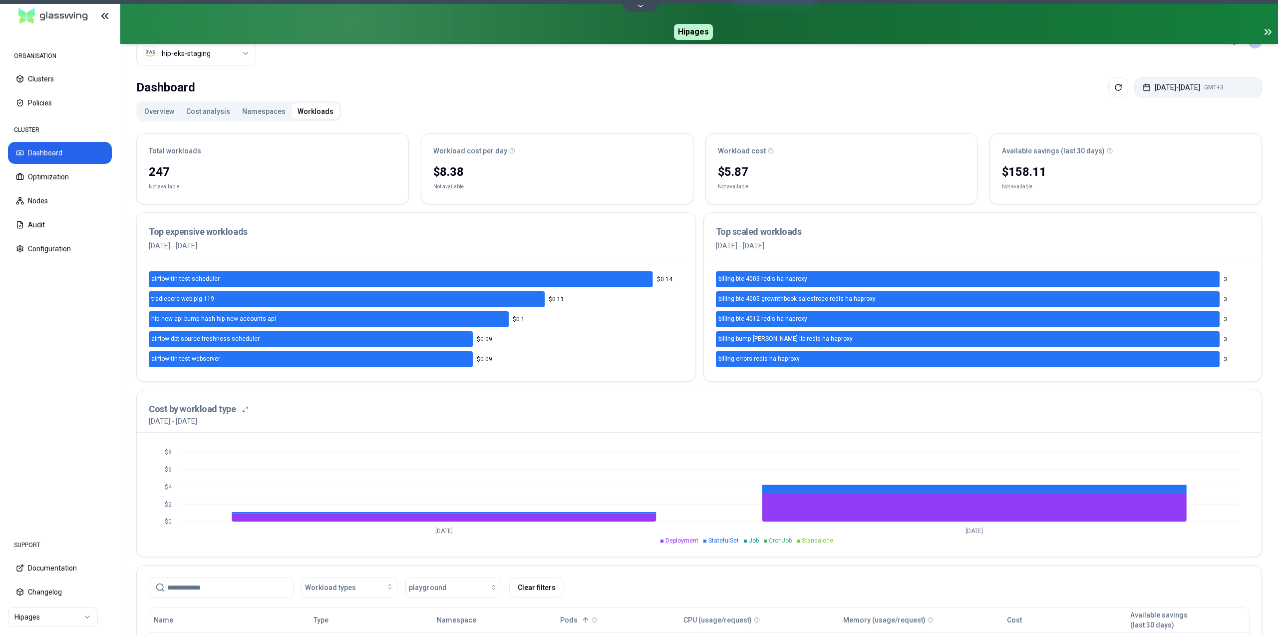
click at [1172, 84] on button "Aug 12, 2025 - Aug 12, 2025 GMT+3" at bounding box center [1199, 87] width 128 height 20
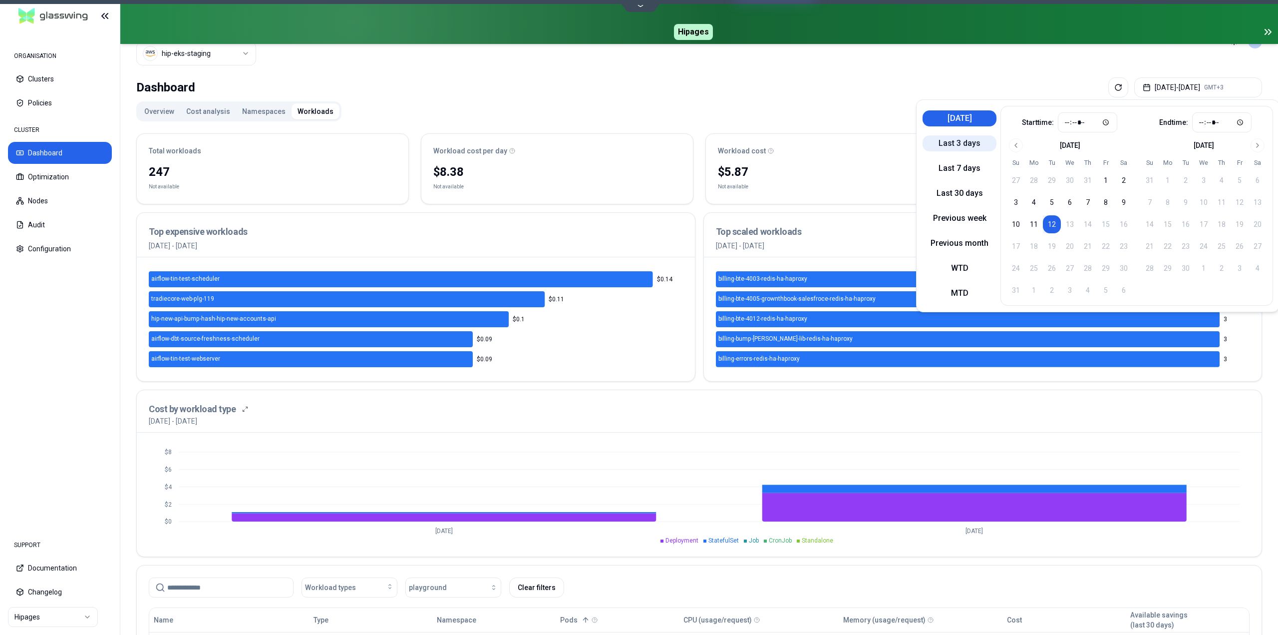
click at [971, 138] on button "Last 3 days" at bounding box center [960, 143] width 74 height 16
type input "*****"
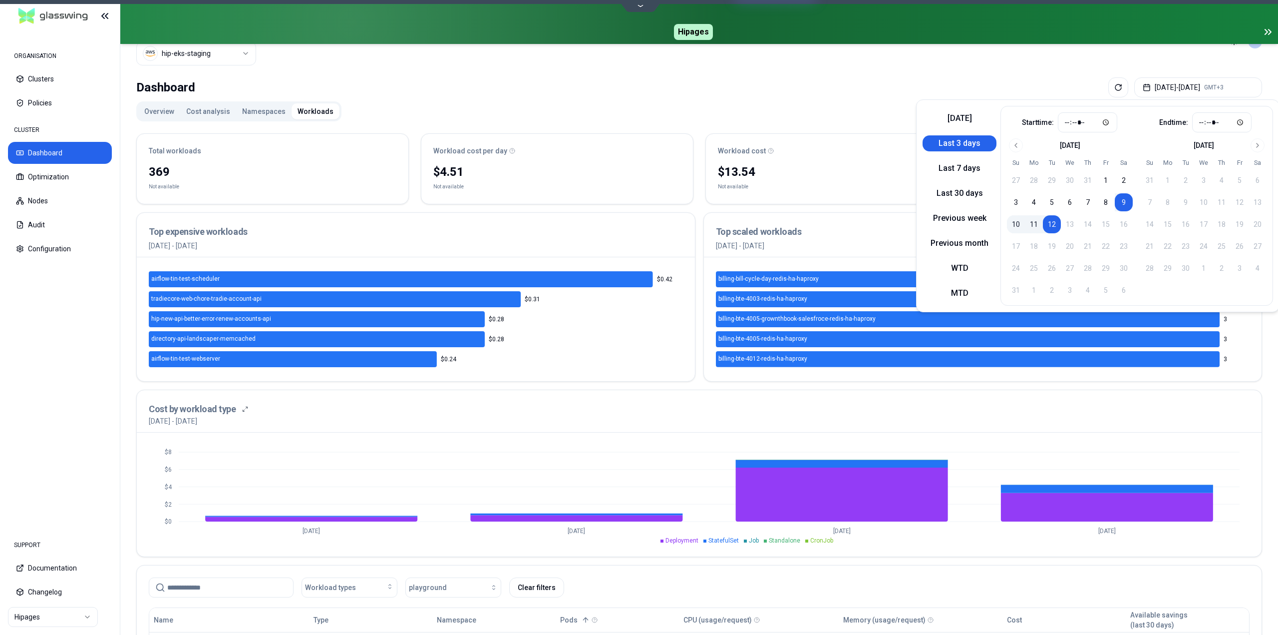
click at [733, 88] on div "Dashboard Aug 09, 2025 - Aug 12, 2025 GMT+3" at bounding box center [699, 87] width 1126 height 20
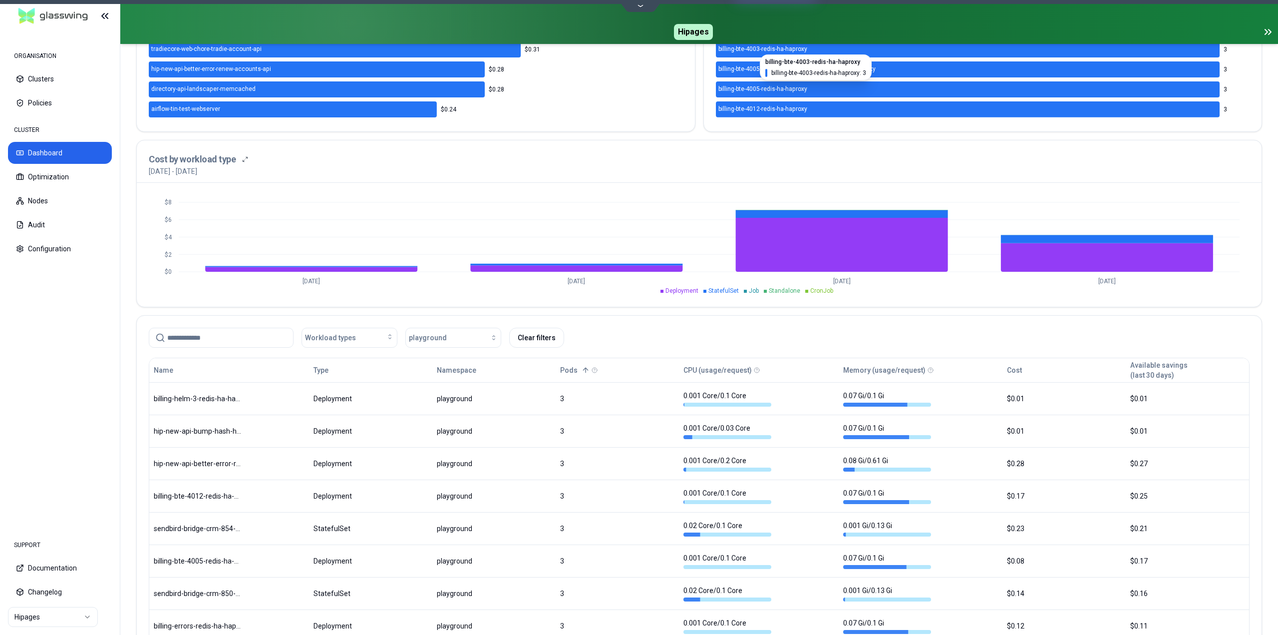
scroll to position [534, 0]
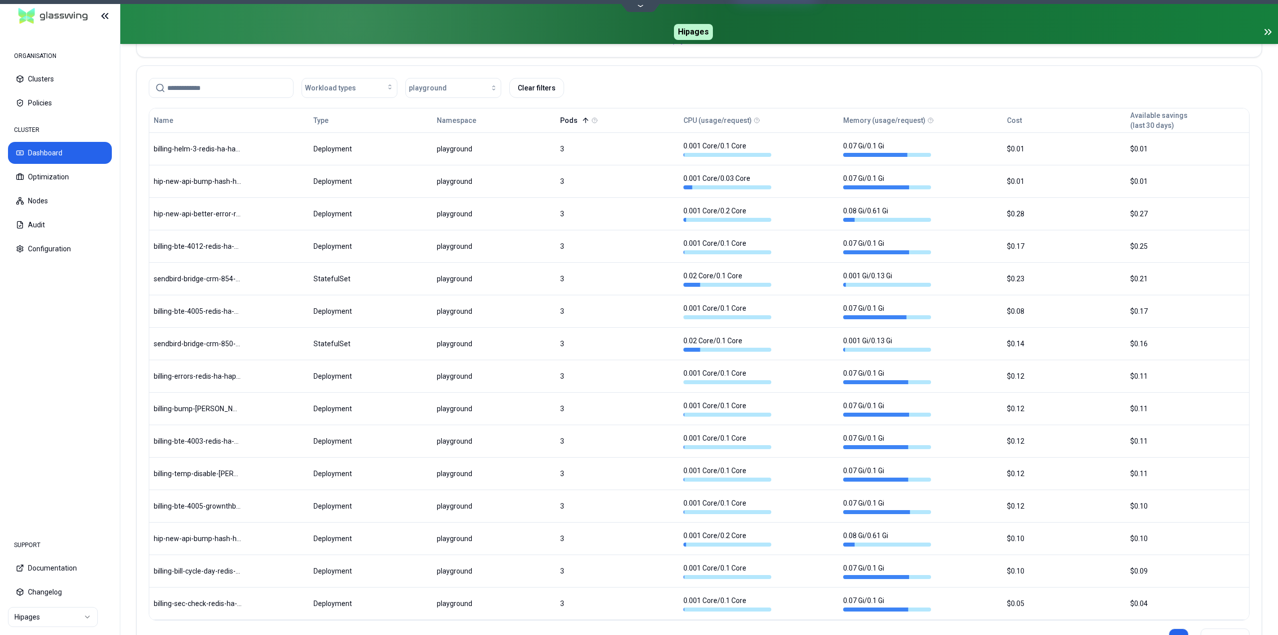
click at [582, 121] on icon at bounding box center [586, 120] width 8 height 8
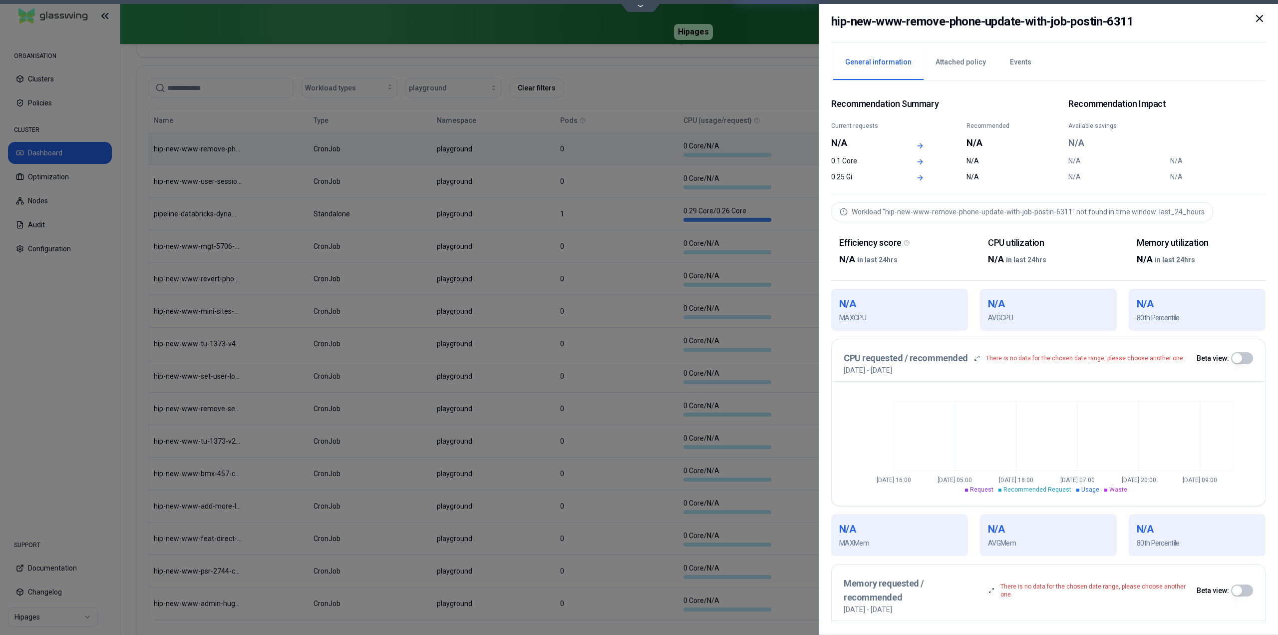
click at [1258, 19] on icon at bounding box center [1260, 18] width 12 height 12
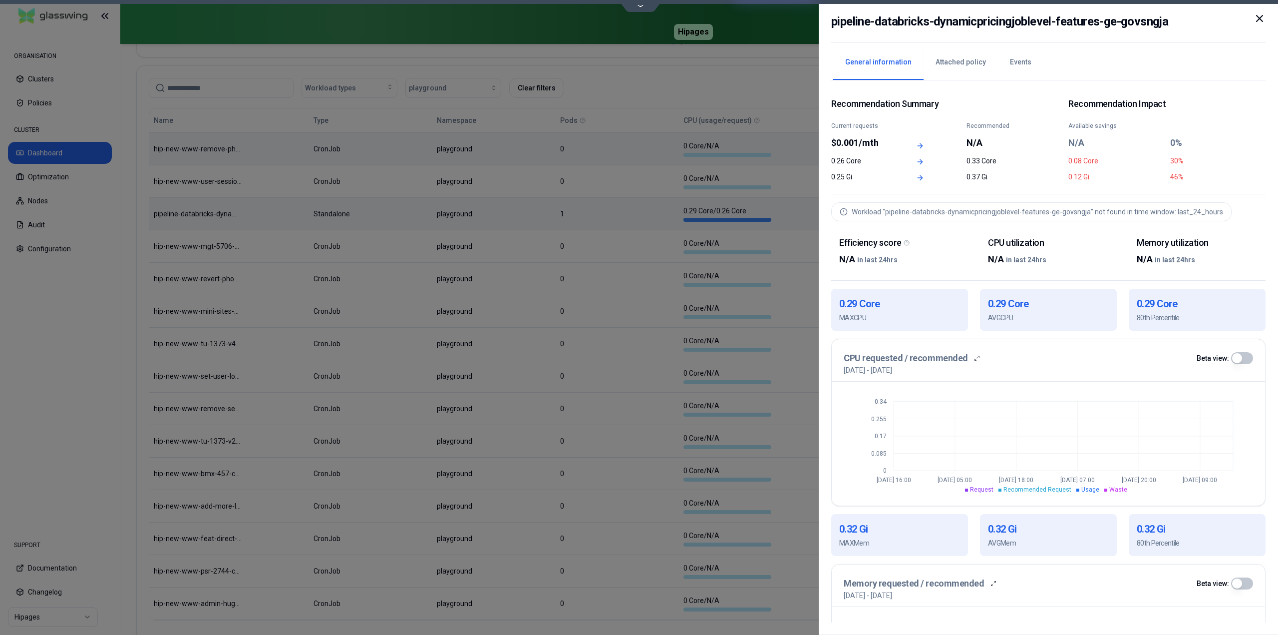
click at [1259, 18] on icon at bounding box center [1260, 18] width 12 height 12
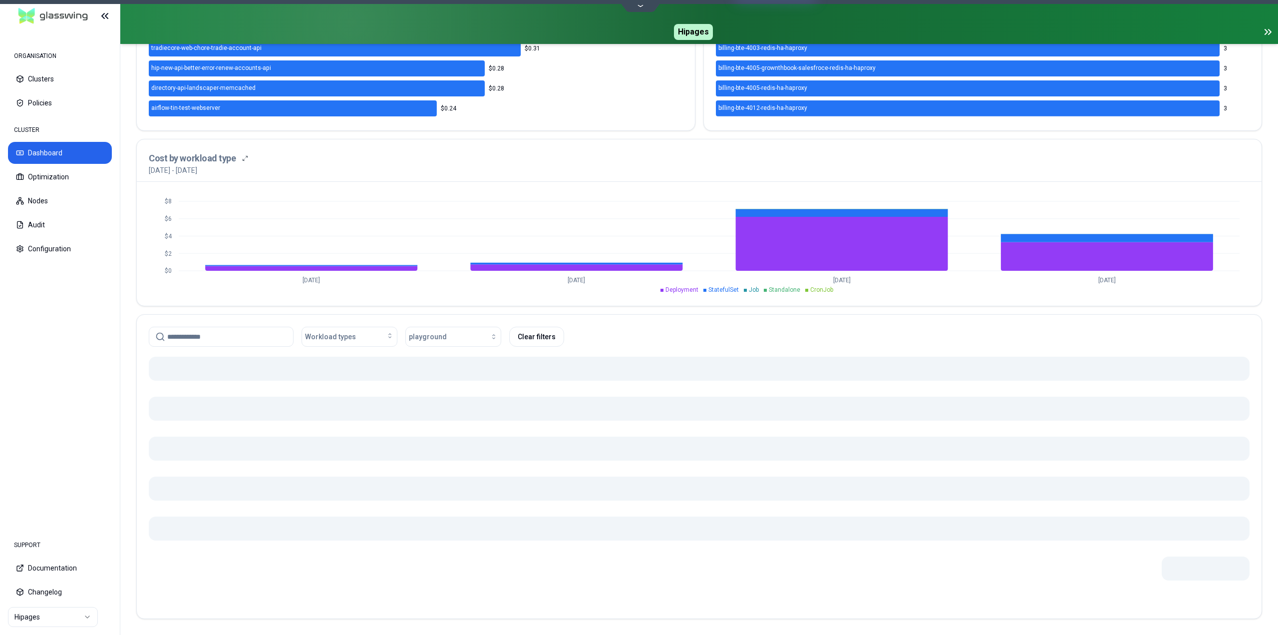
scroll to position [534, 0]
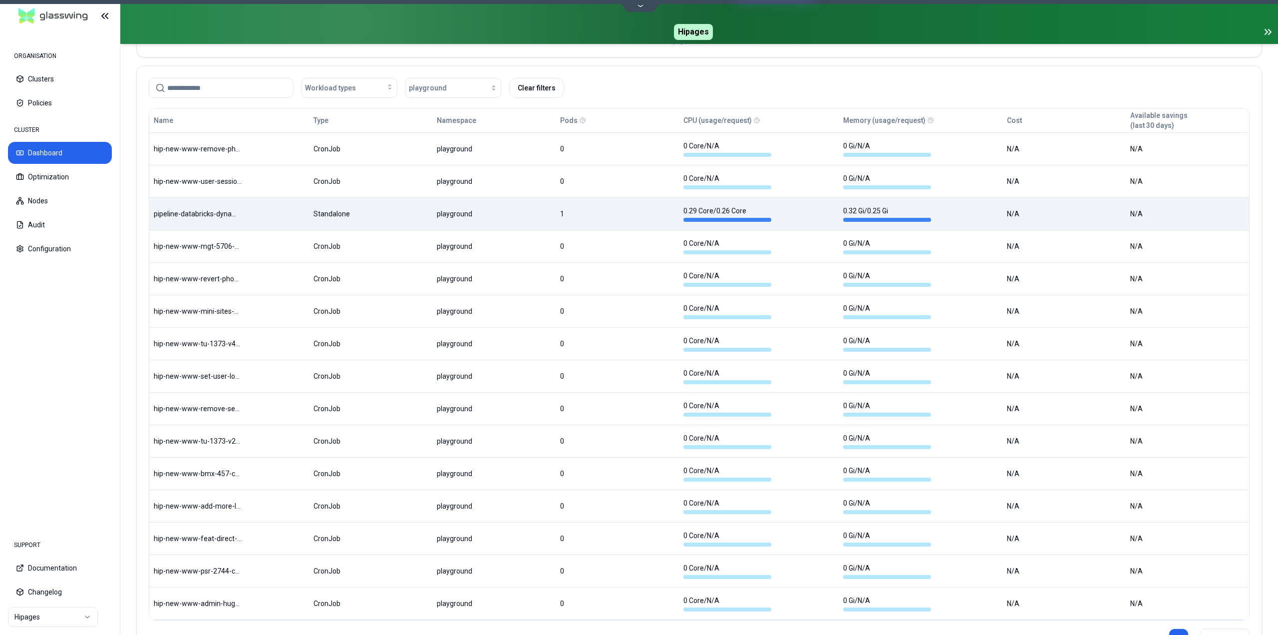
click at [273, 217] on body "ORGANISATION Clusters Policies CLUSTER Dashboard Optimization Nodes Audit Confi…" at bounding box center [639, 317] width 1278 height 635
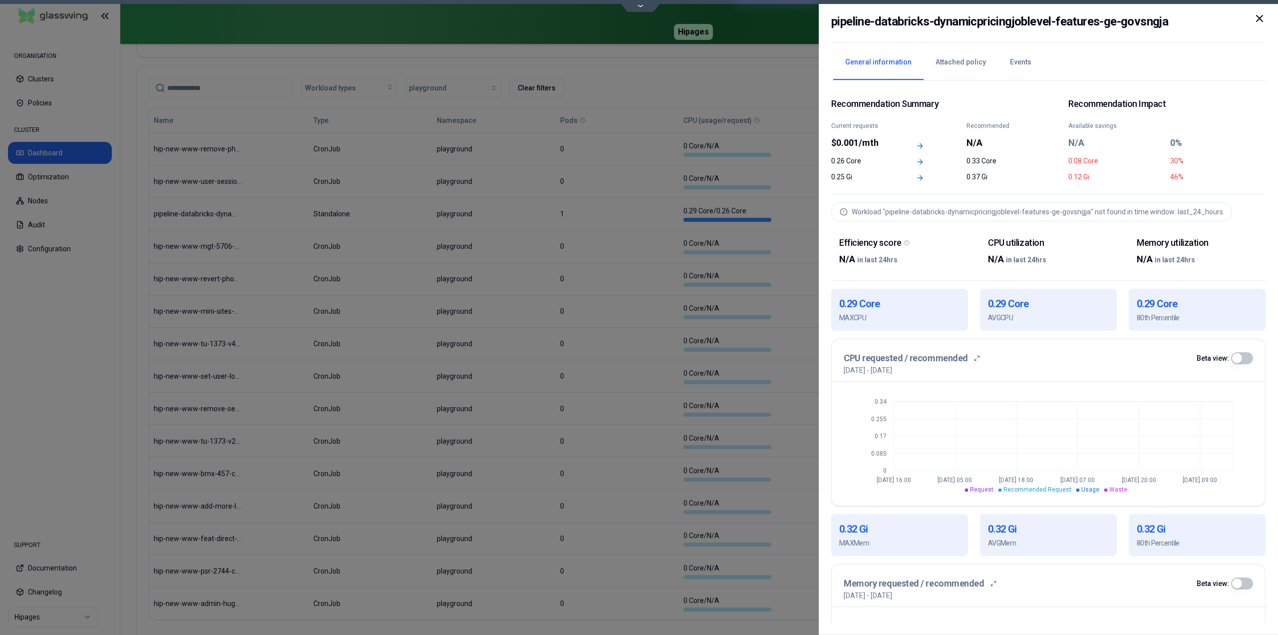
click at [922, 22] on h2 "pipeline-databricks-dynamicpricingjoblevel-features-ge-govsngja" at bounding box center [1000, 21] width 337 height 18
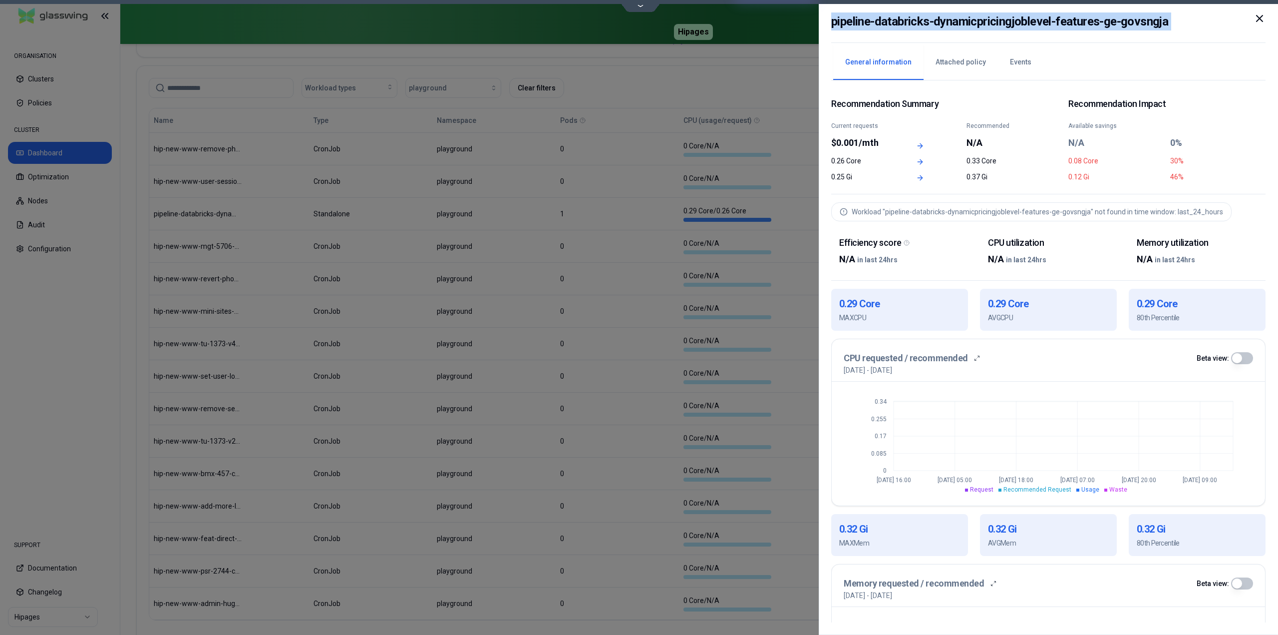
click at [922, 22] on h2 "pipeline-databricks-dynamicpricingjoblevel-features-ge-govsngja" at bounding box center [1000, 21] width 337 height 18
copy div "pipeline-databricks-dynamicpricingjoblevel-features-ge-govsngja"
